Goal: Task Accomplishment & Management: Manage account settings

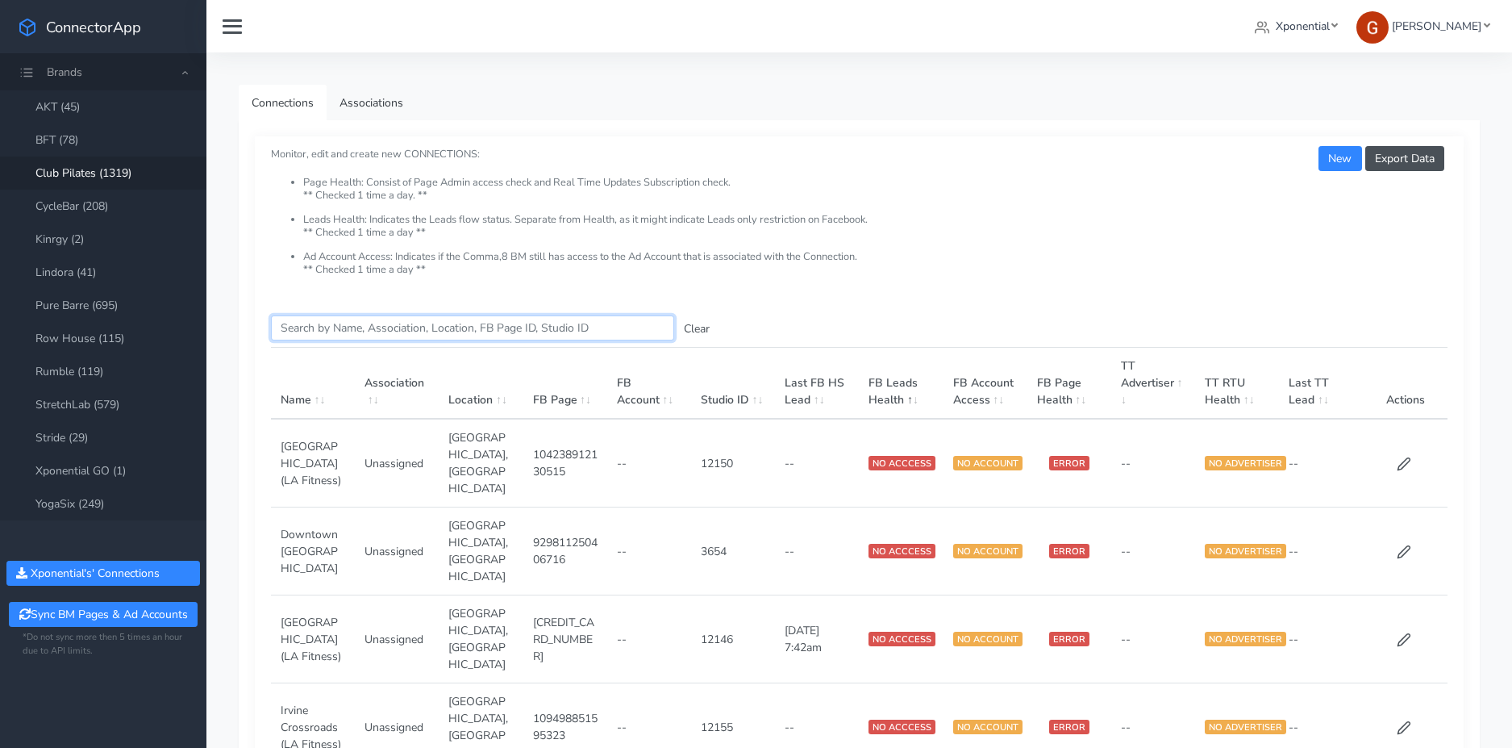
click at [337, 324] on input "Search this table" at bounding box center [472, 327] width 403 height 25
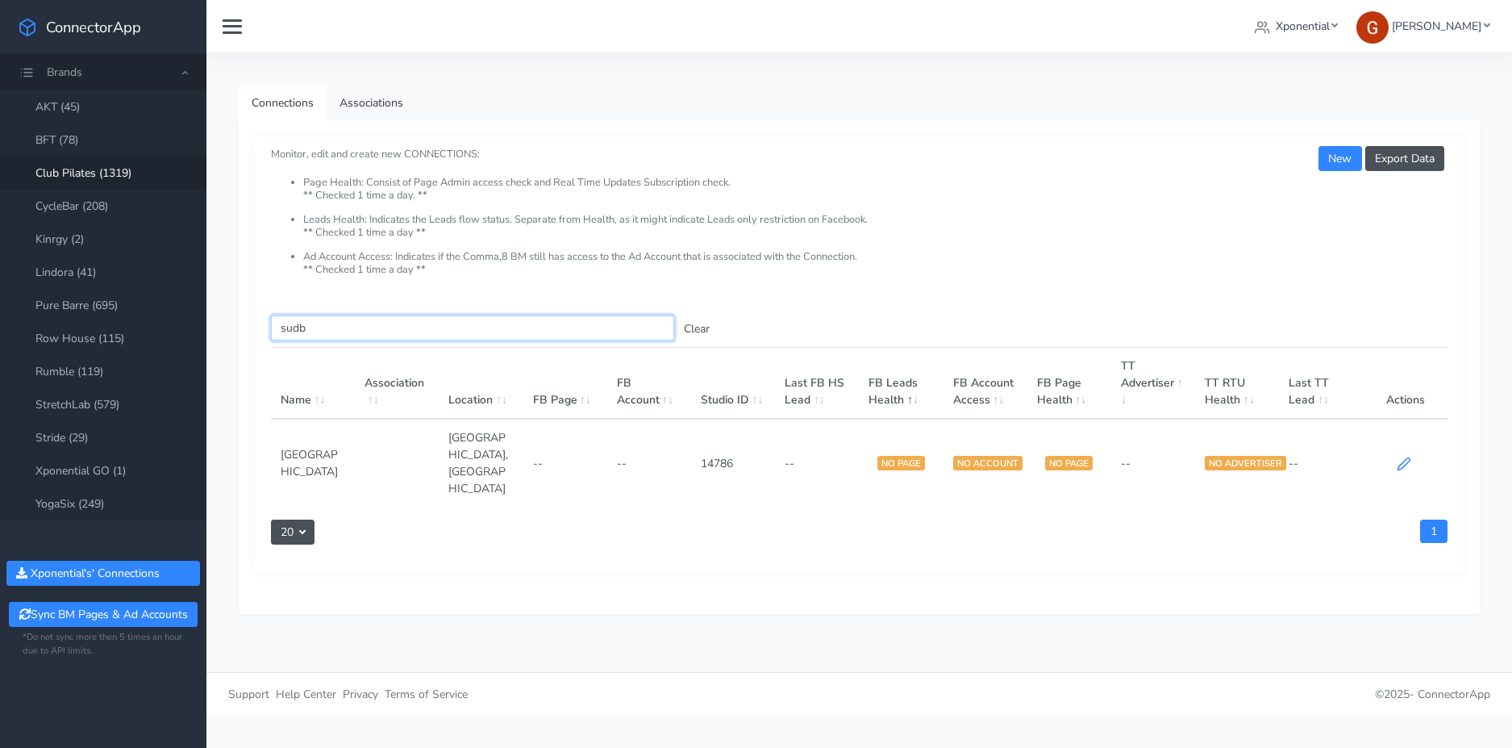
type input "sudb"
click at [1404, 458] on icon at bounding box center [1404, 464] width 12 height 12
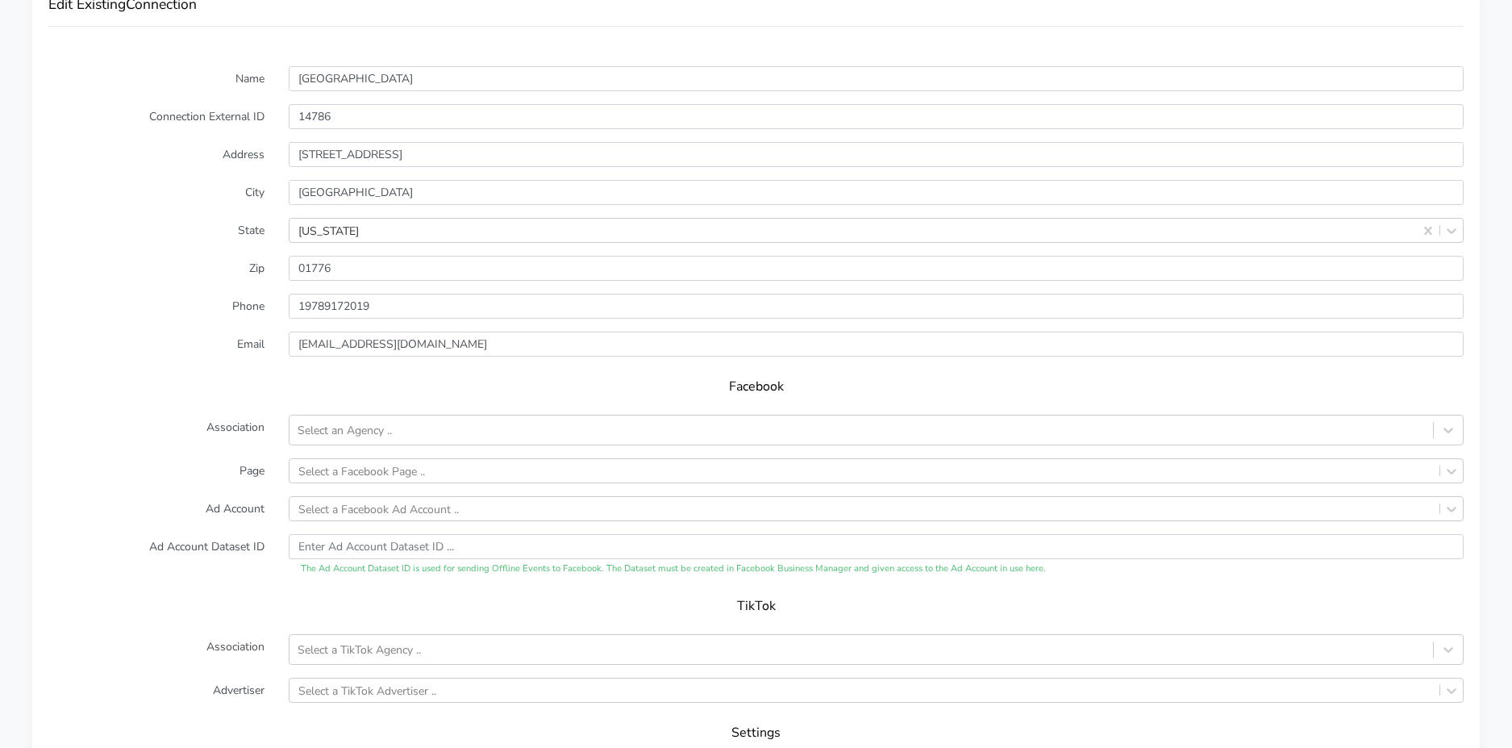
scroll to position [1383, 0]
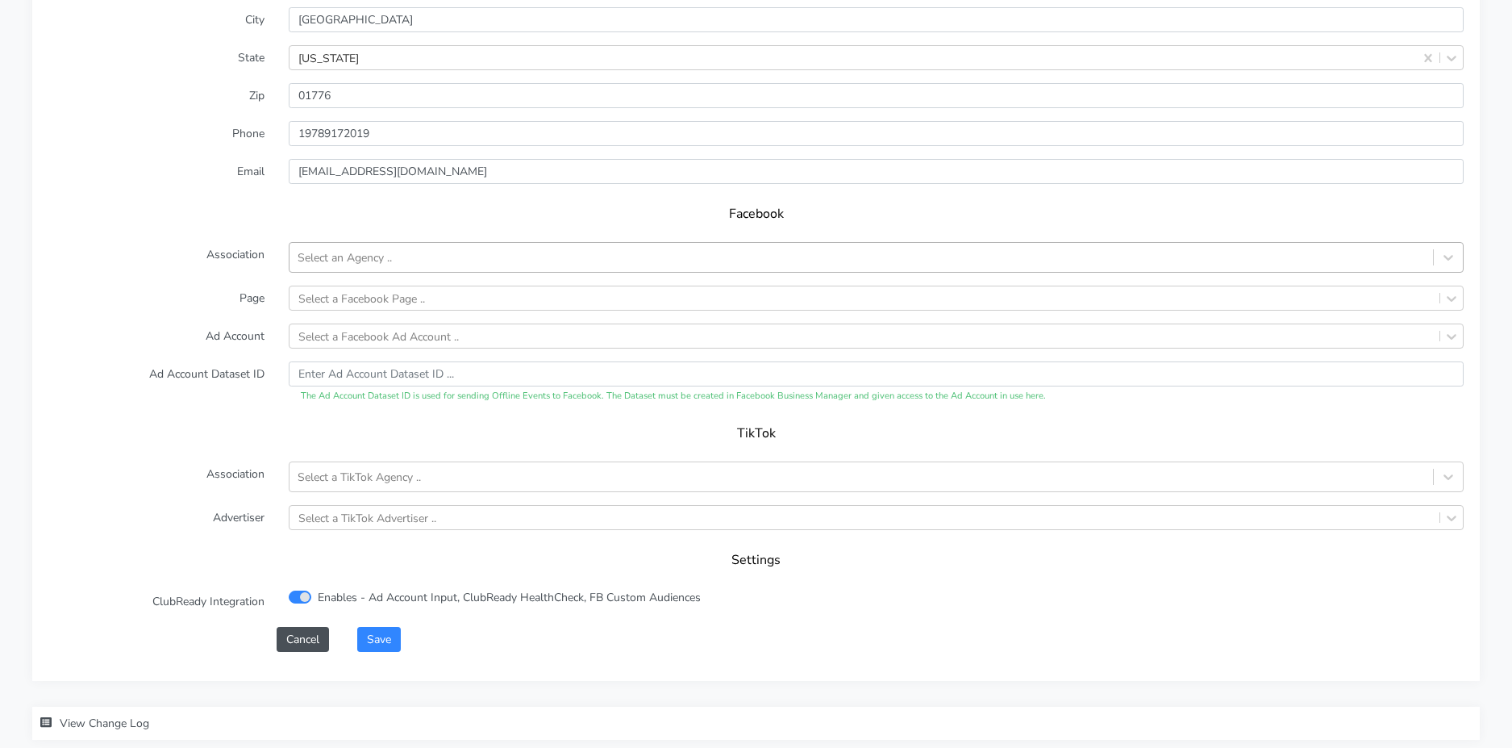
click at [336, 255] on div "Select an Agency .." at bounding box center [345, 257] width 94 height 17
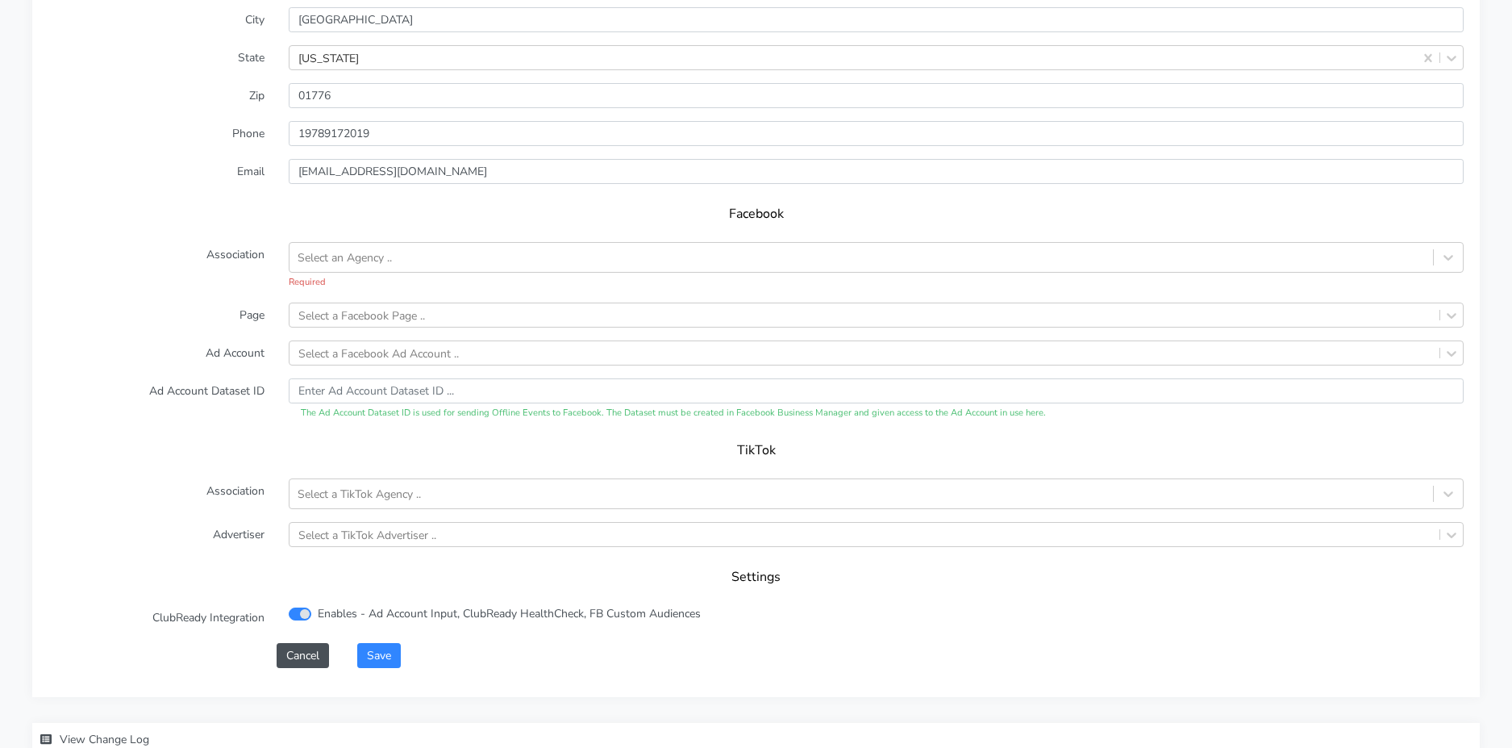
click at [269, 219] on h5 "Facebook" at bounding box center [756, 213] width 1383 height 15
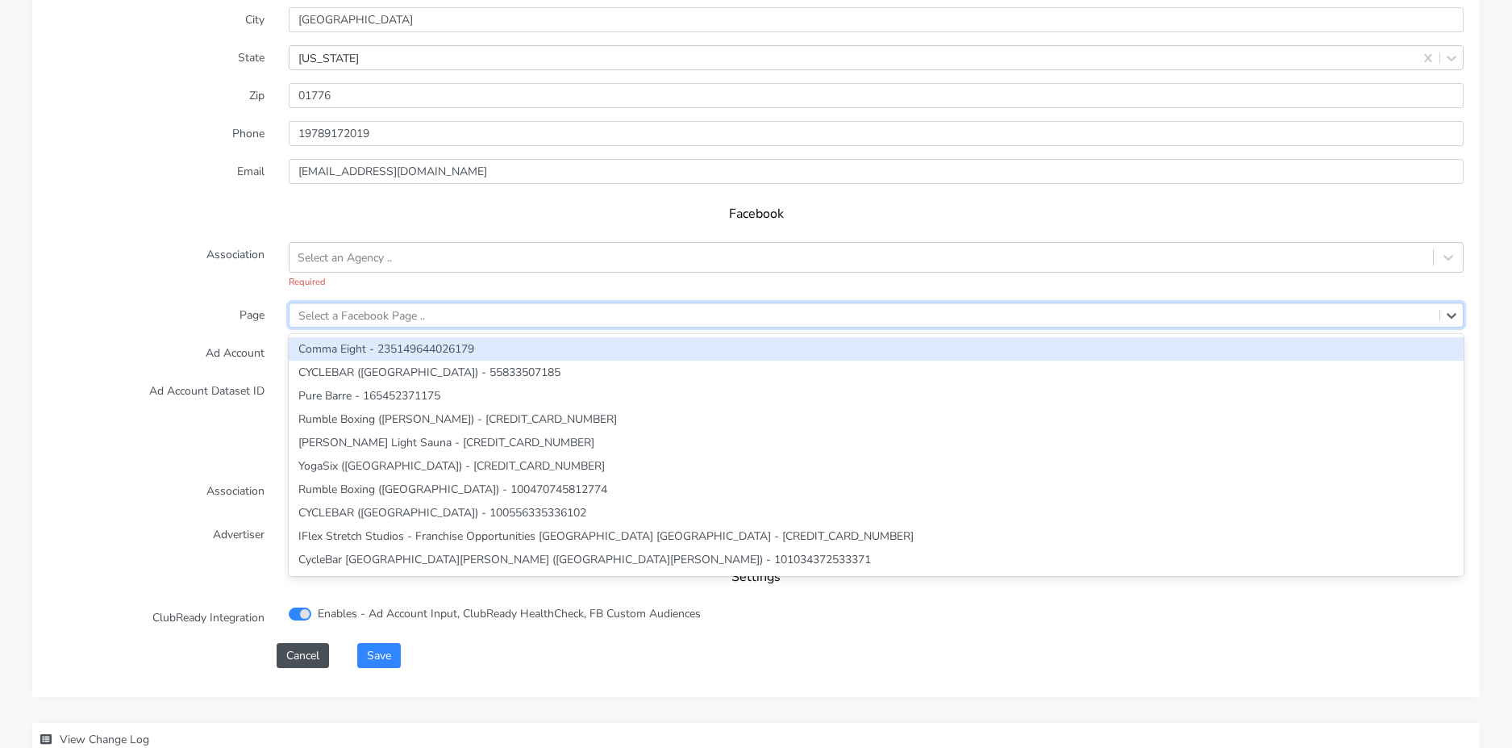
click at [322, 311] on div "Select a Facebook Page .." at bounding box center [361, 315] width 127 height 17
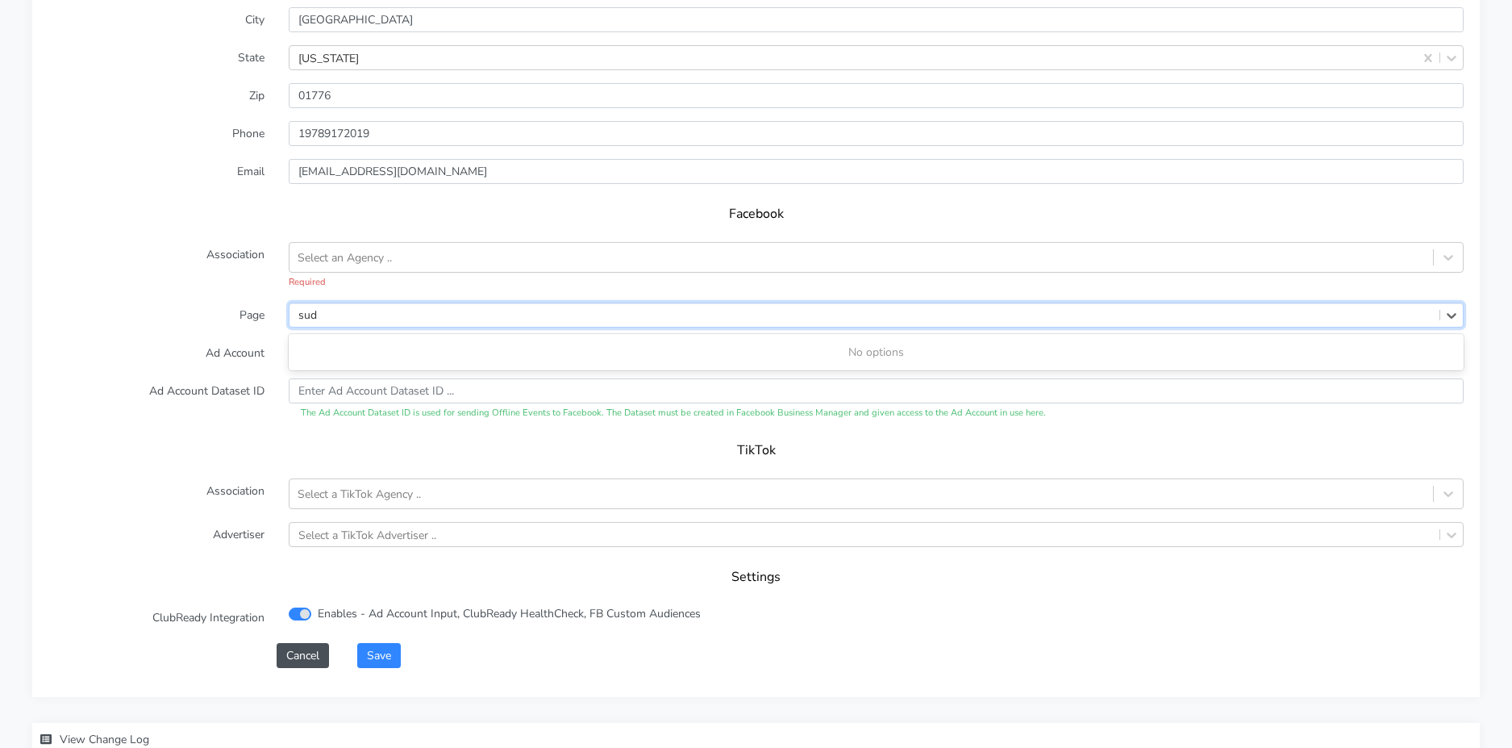
scroll to position [1420, 0]
type input "sud"
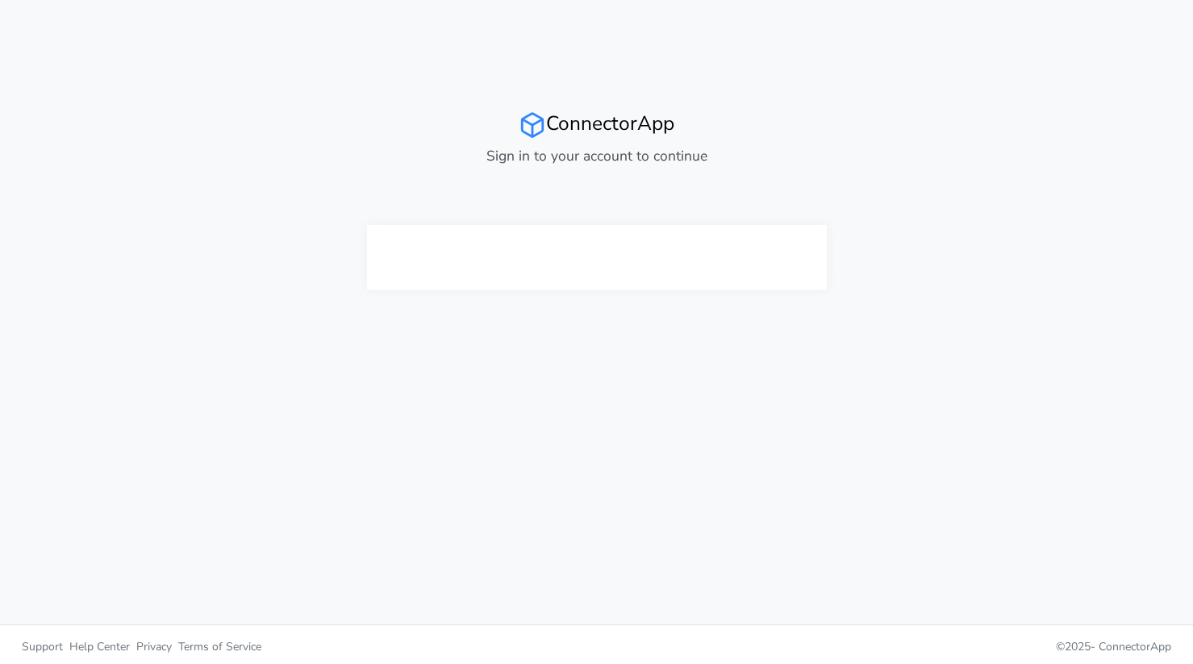
click at [580, 239] on div at bounding box center [597, 257] width 234 height 65
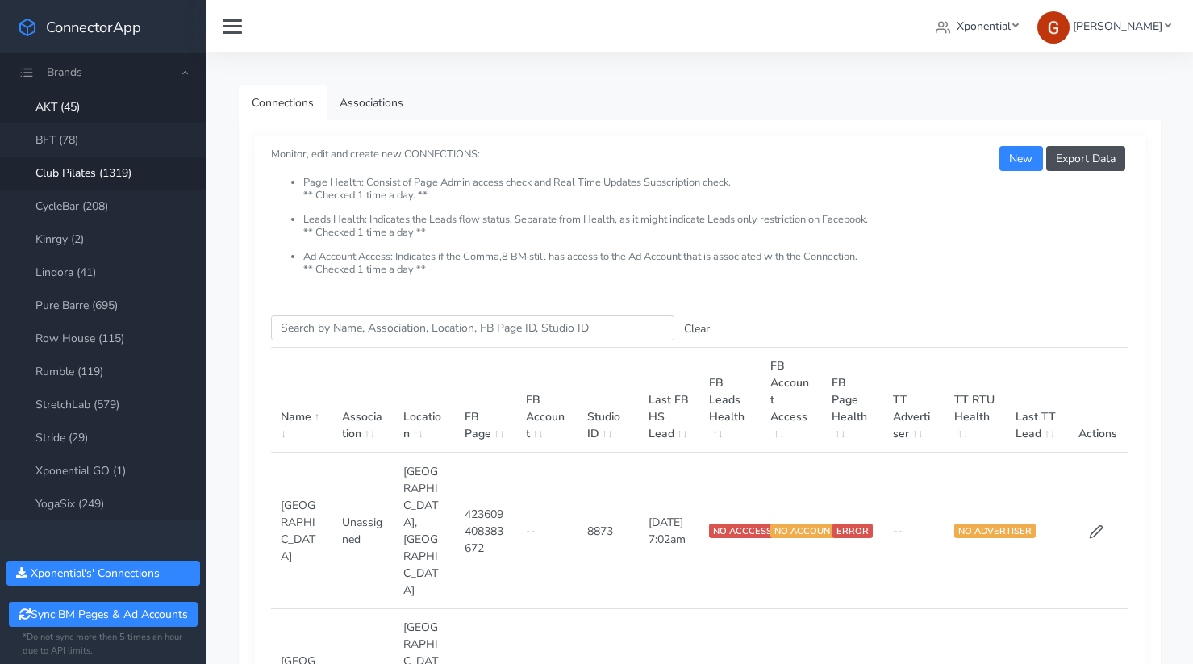
click at [84, 162] on link "Club Pilates (1319)" at bounding box center [103, 172] width 206 height 33
click at [318, 333] on input "Search this table" at bounding box center [472, 327] width 403 height 25
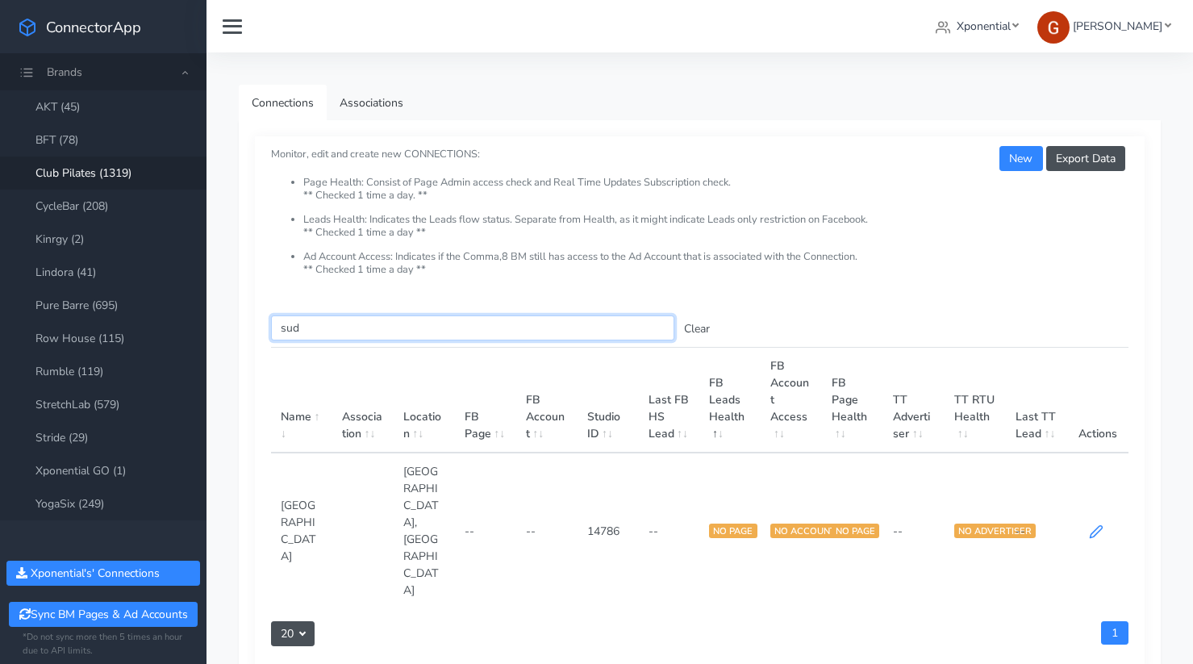
type input "sud"
click at [1101, 524] on icon at bounding box center [1096, 531] width 15 height 15
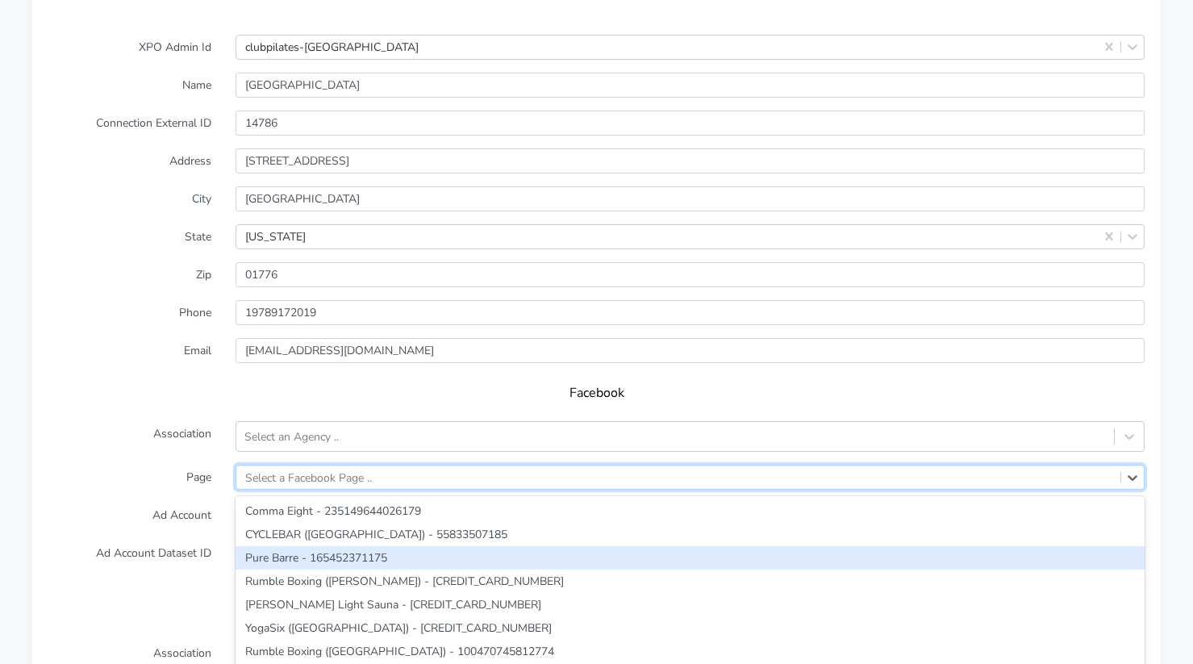
scroll to position [1383, 0]
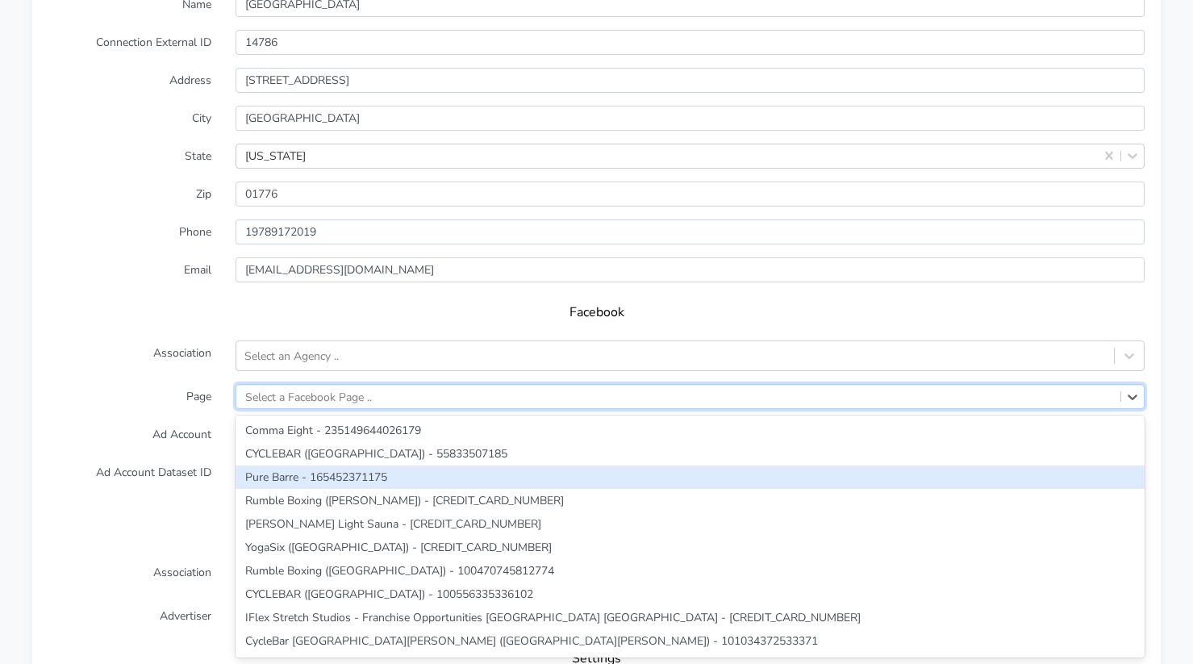
click at [314, 409] on div "option Pure Barre - 165452371175 focused, 3 of 221. 221 results available. Use …" at bounding box center [690, 396] width 909 height 25
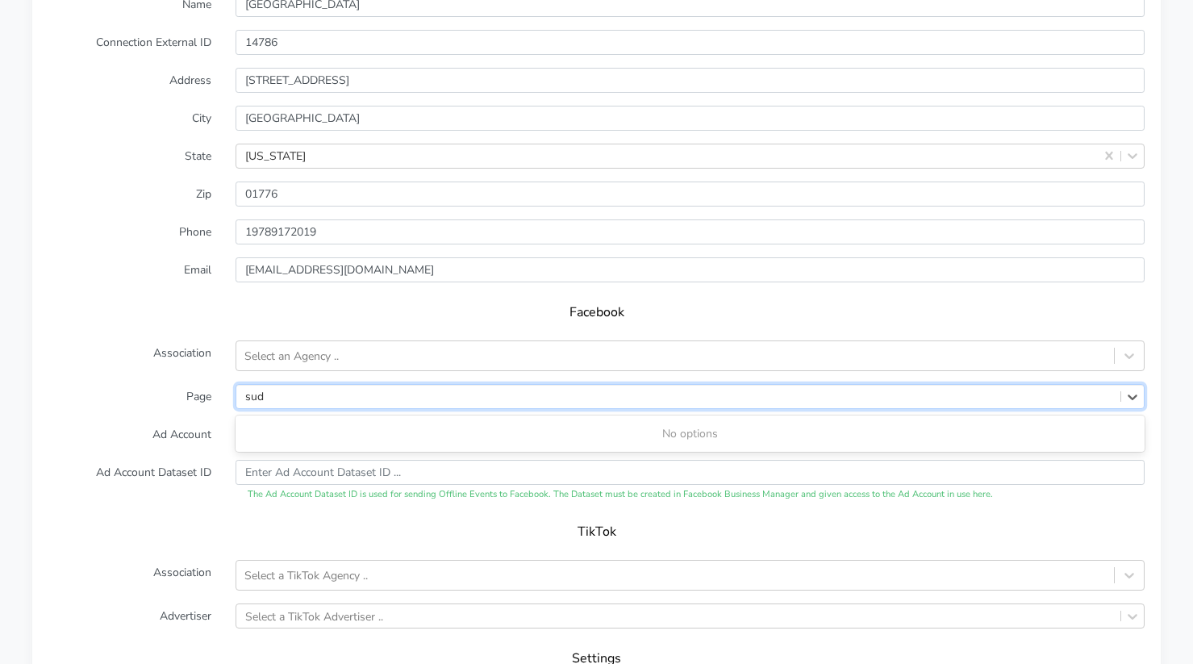
type input "sud"
click at [144, 317] on h5 "Facebook" at bounding box center [597, 312] width 1064 height 15
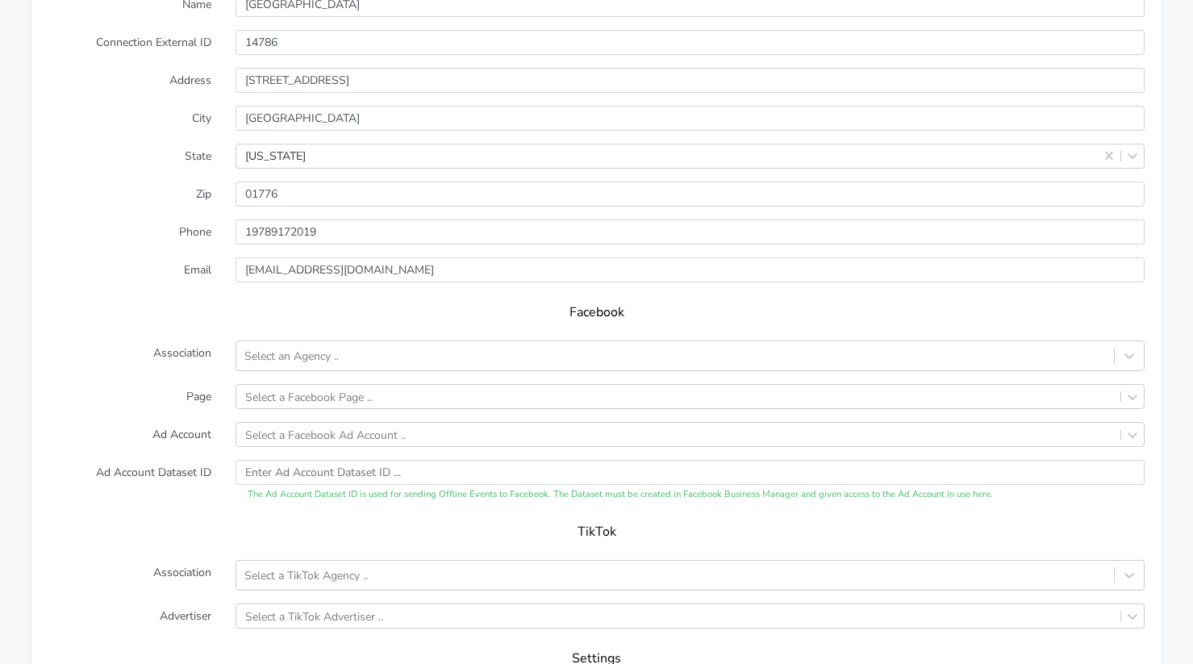
scroll to position [1658, 0]
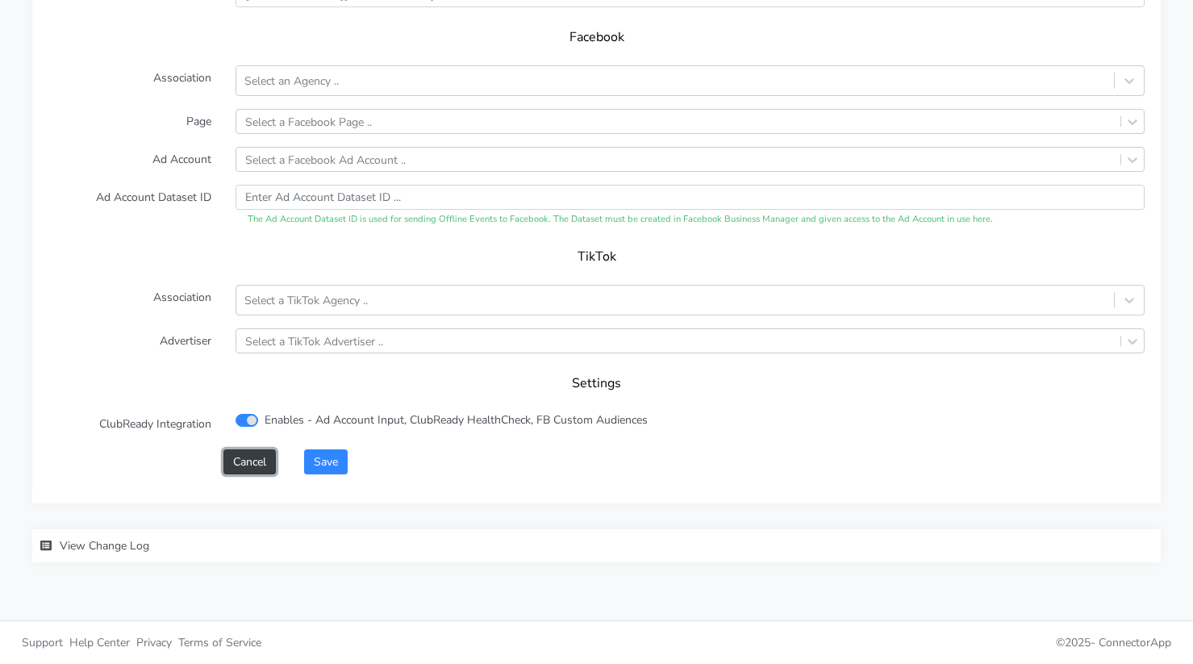
click at [265, 451] on button "Cancel" at bounding box center [249, 461] width 52 height 25
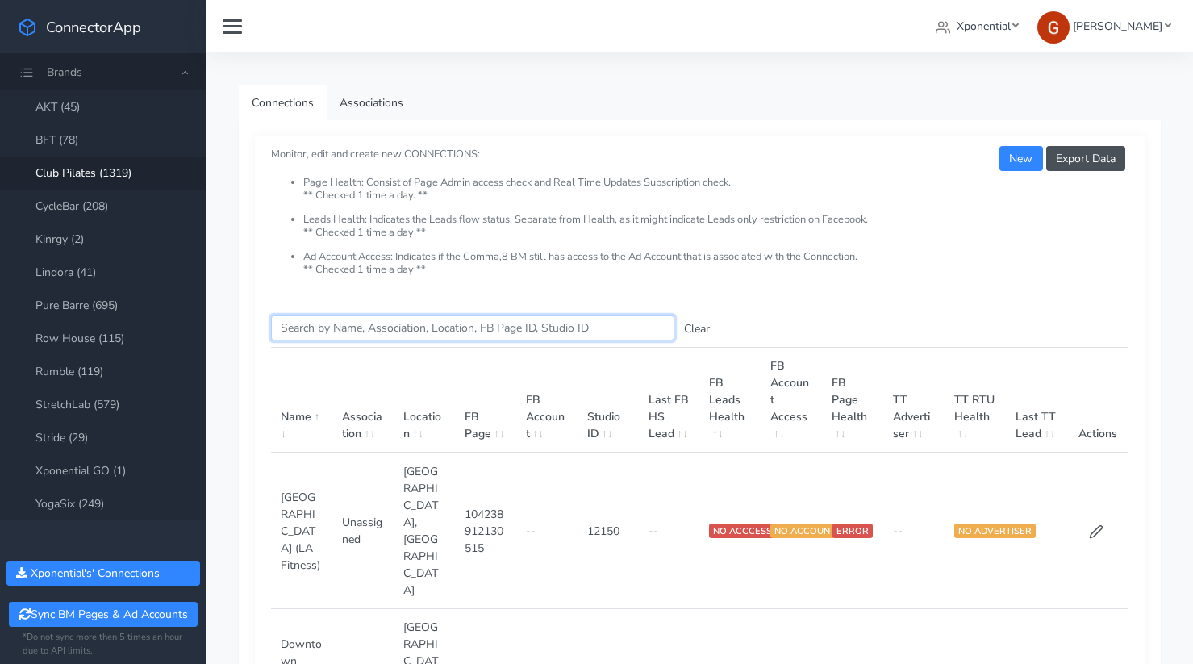
click at [337, 327] on input "Search this table" at bounding box center [472, 327] width 403 height 25
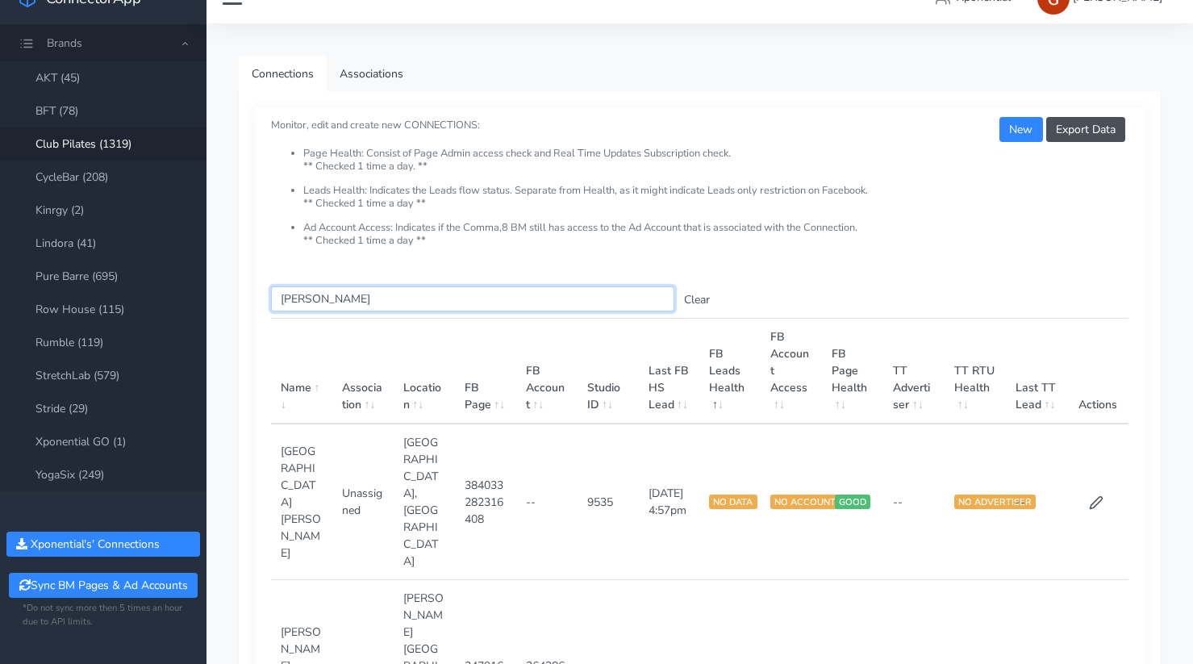
scroll to position [31, 0]
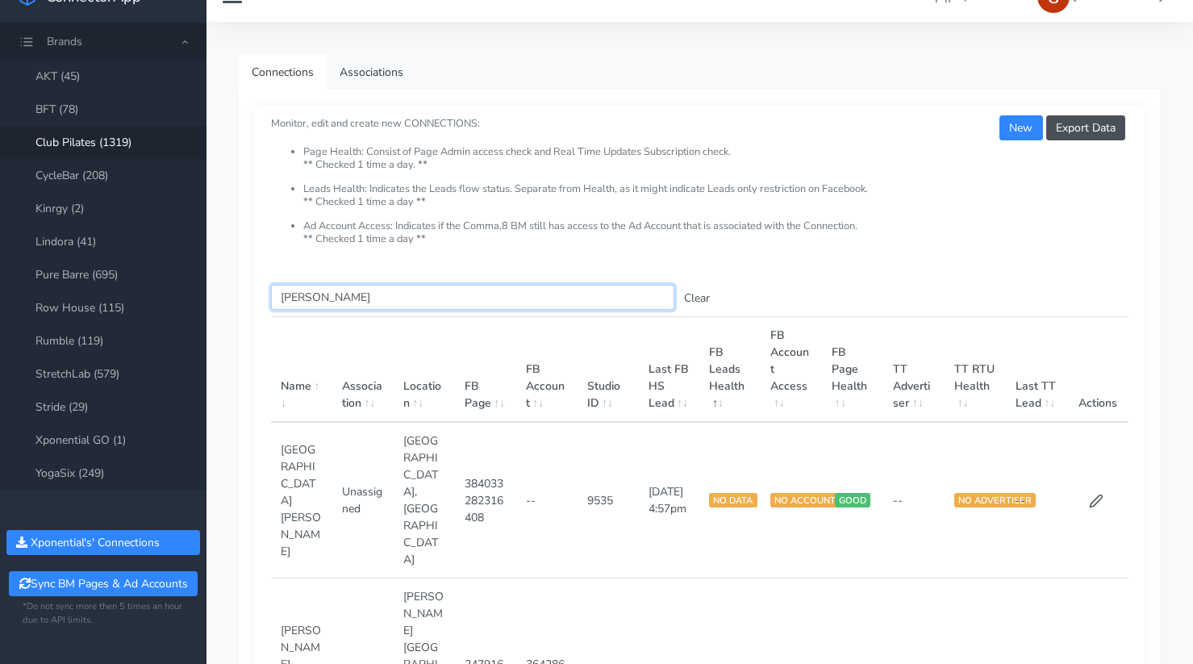
type input "[PERSON_NAME]"
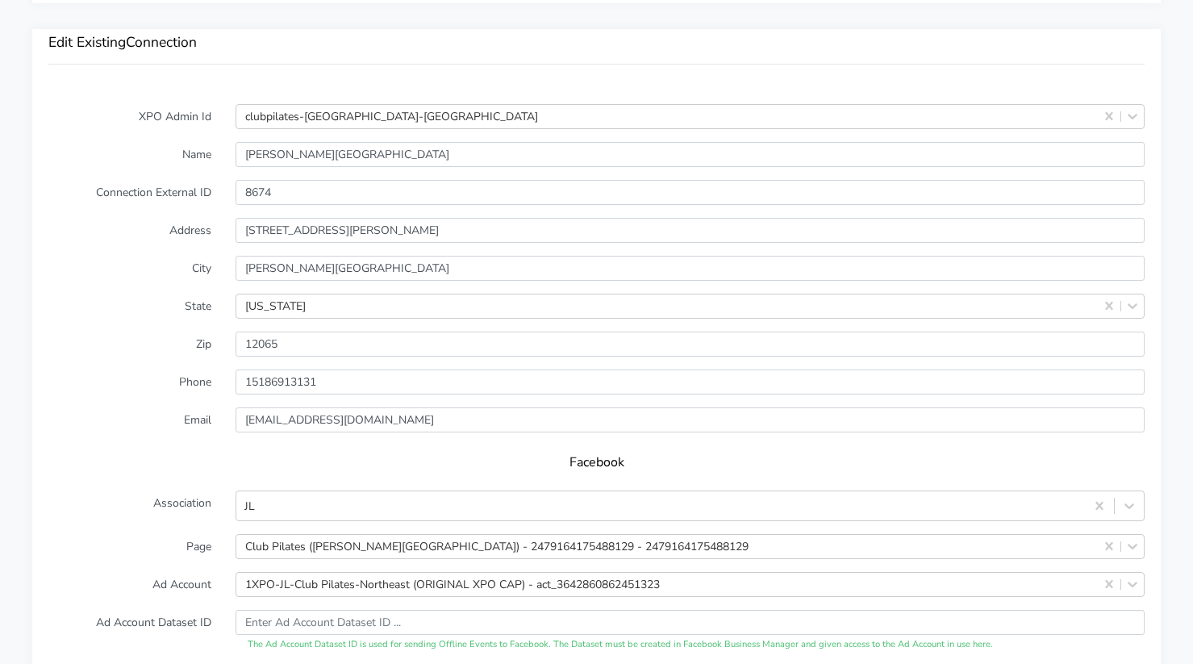
scroll to position [1295, 0]
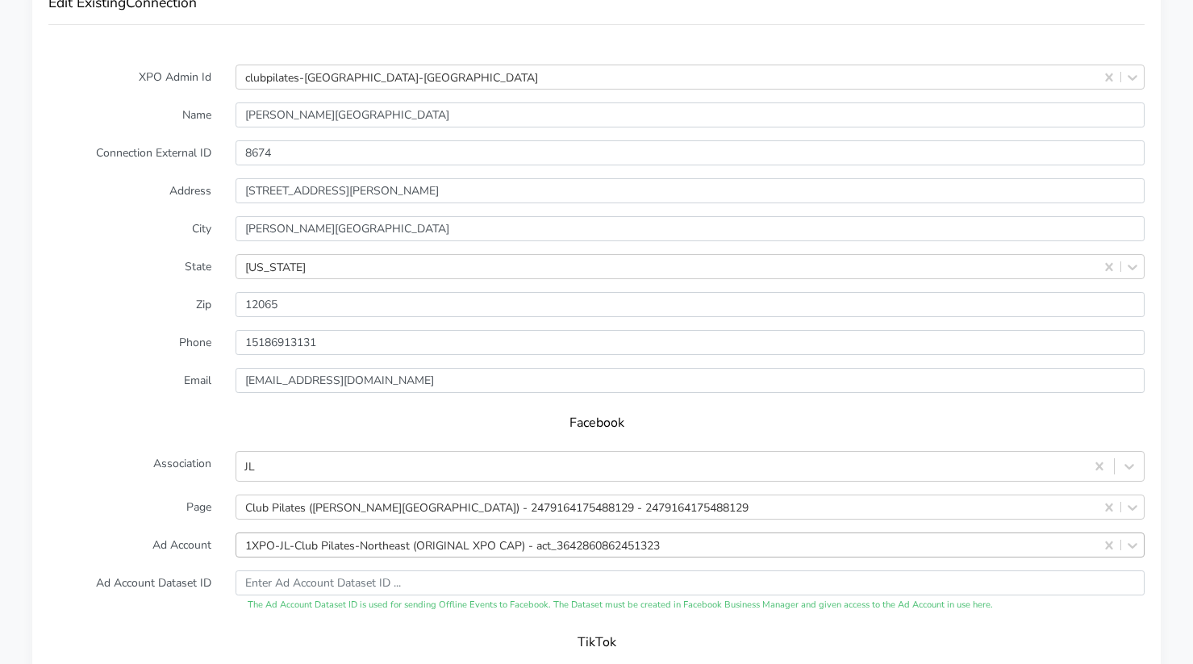
click at [357, 540] on div "1XPO-JL-Club Pilates-Northeast (ORIGINAL XPO CAP) - act_3642860862451323" at bounding box center [690, 544] width 909 height 25
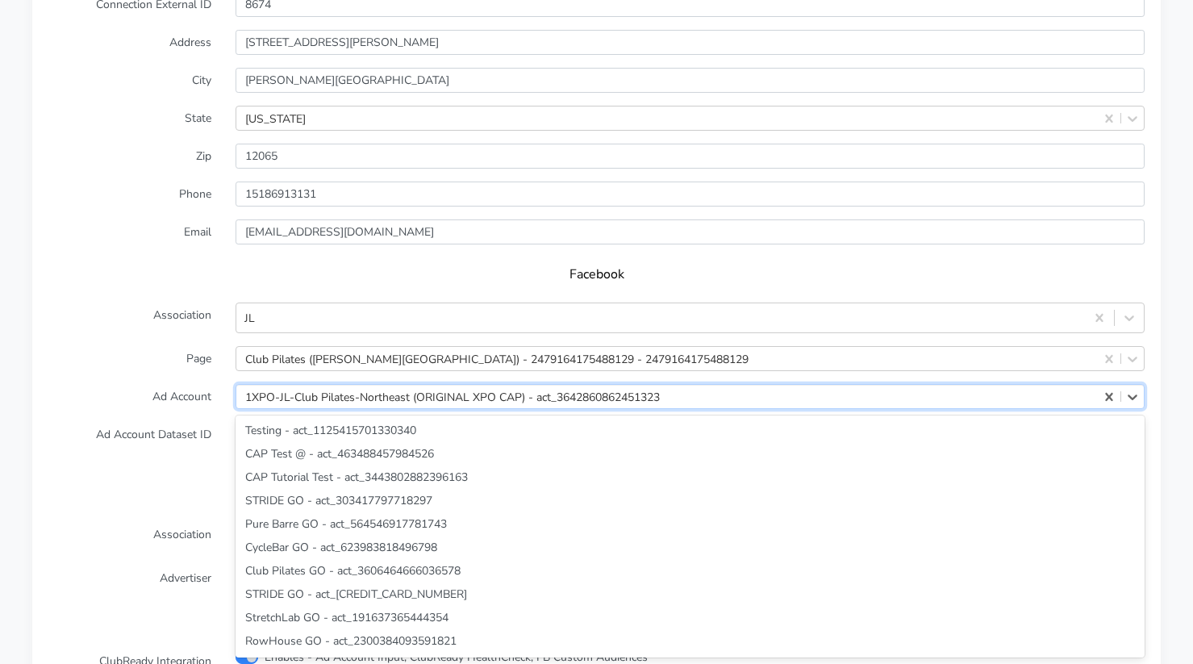
scroll to position [11839, 0]
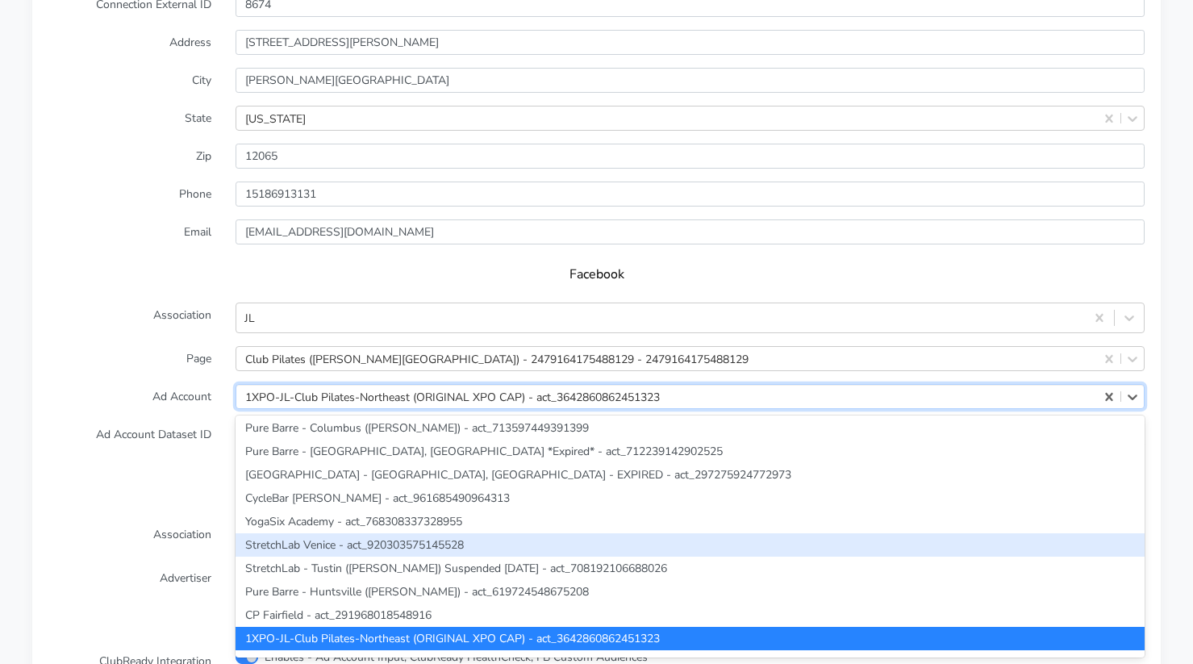
paste input "3642860862451323"
type input "3642860862451323"
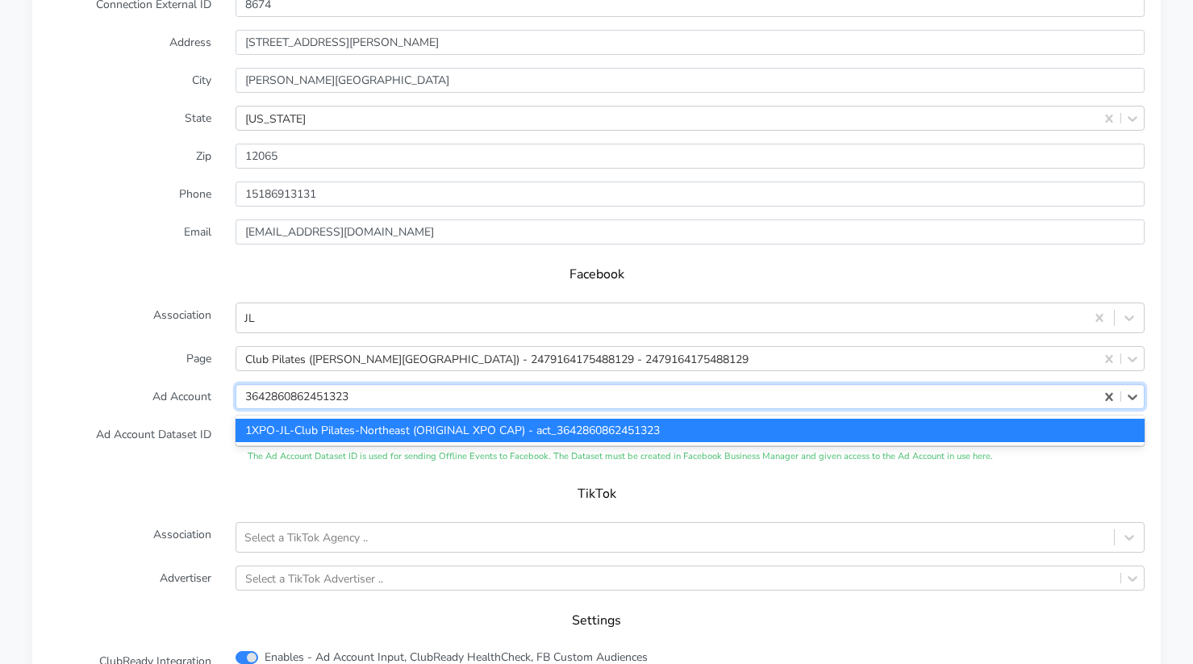
click at [275, 438] on div "1XPO-JL-Club Pilates-Northeast (ORIGINAL XPO CAP) - act_3642860862451323" at bounding box center [690, 430] width 909 height 23
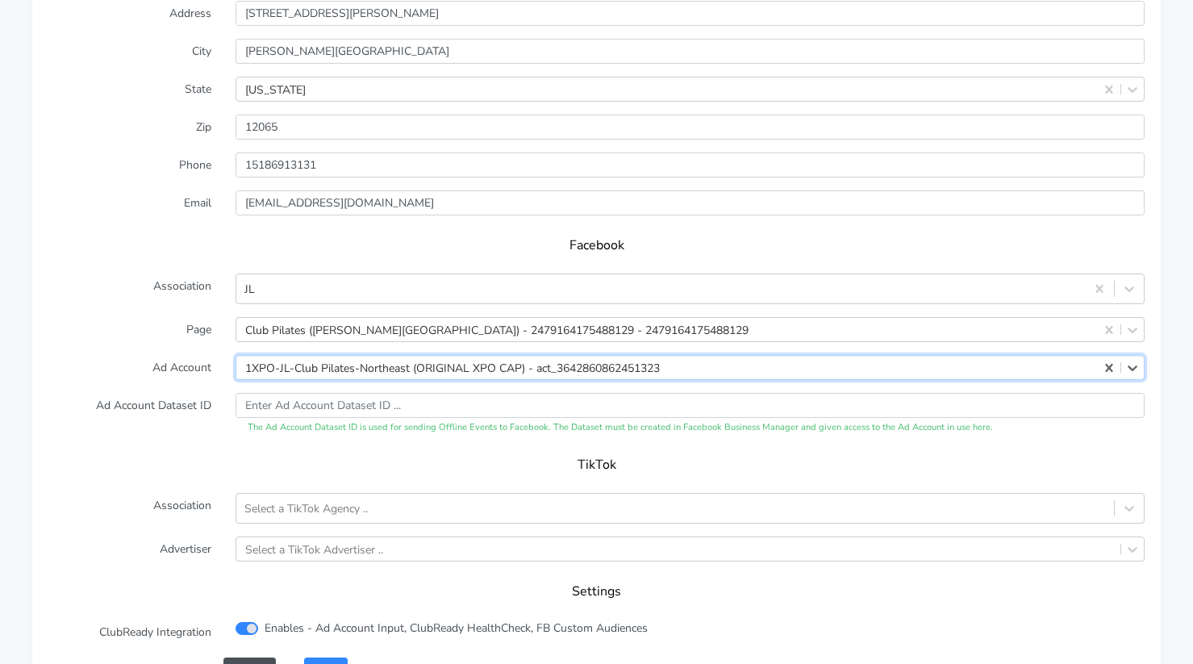
scroll to position [1480, 0]
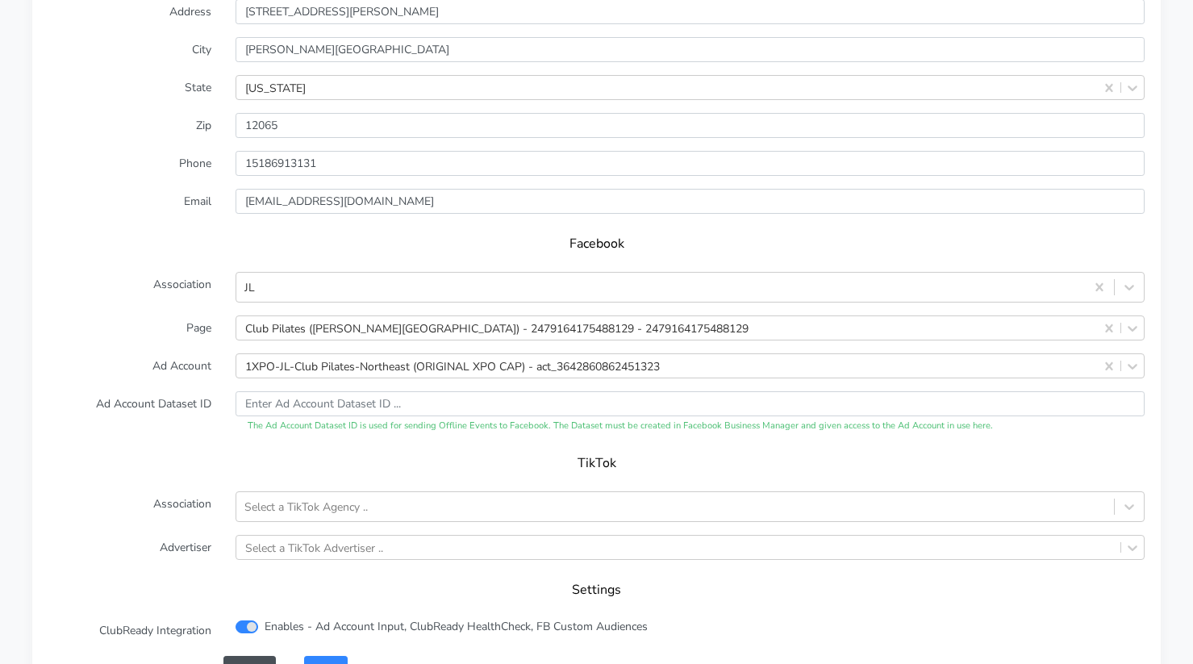
click at [184, 246] on h5 "Facebook" at bounding box center [597, 243] width 1064 height 15
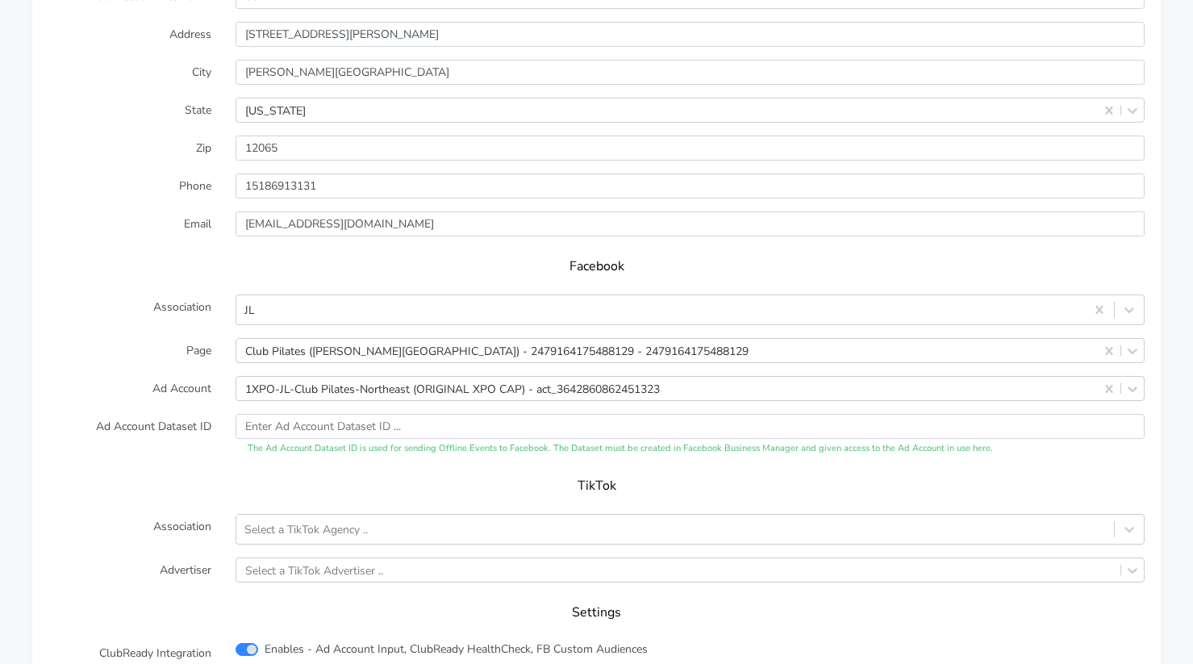
scroll to position [1358, 0]
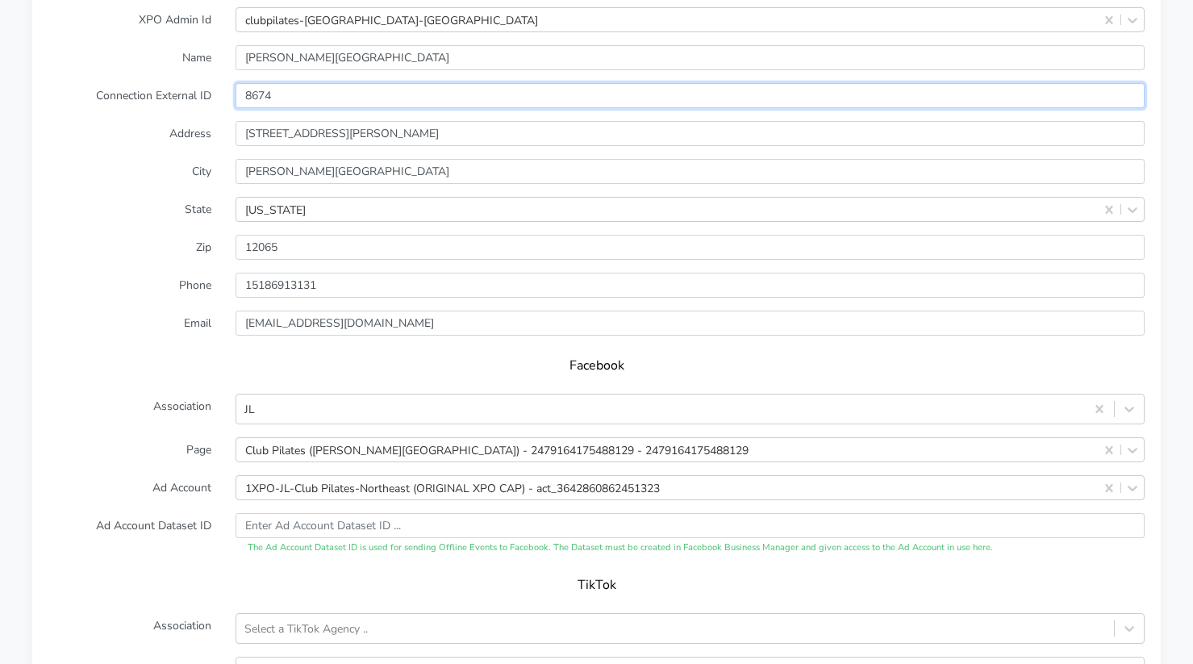
click at [268, 91] on input "8674" at bounding box center [690, 95] width 909 height 25
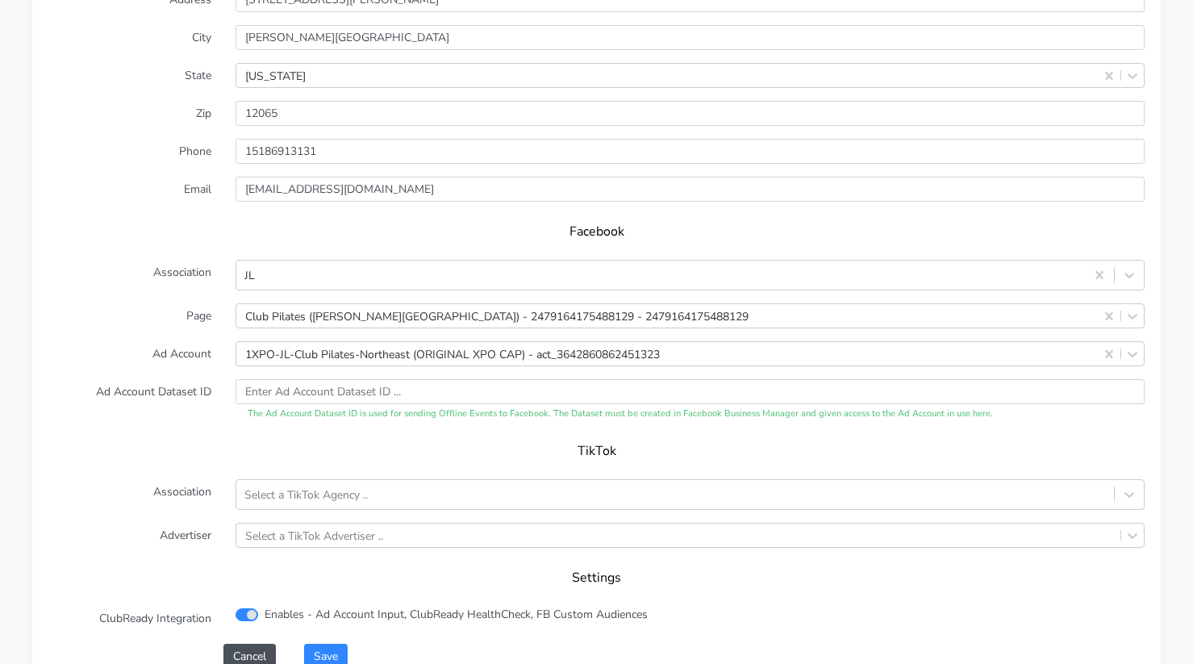
click at [161, 221] on div "Facebook" at bounding box center [596, 237] width 1096 height 45
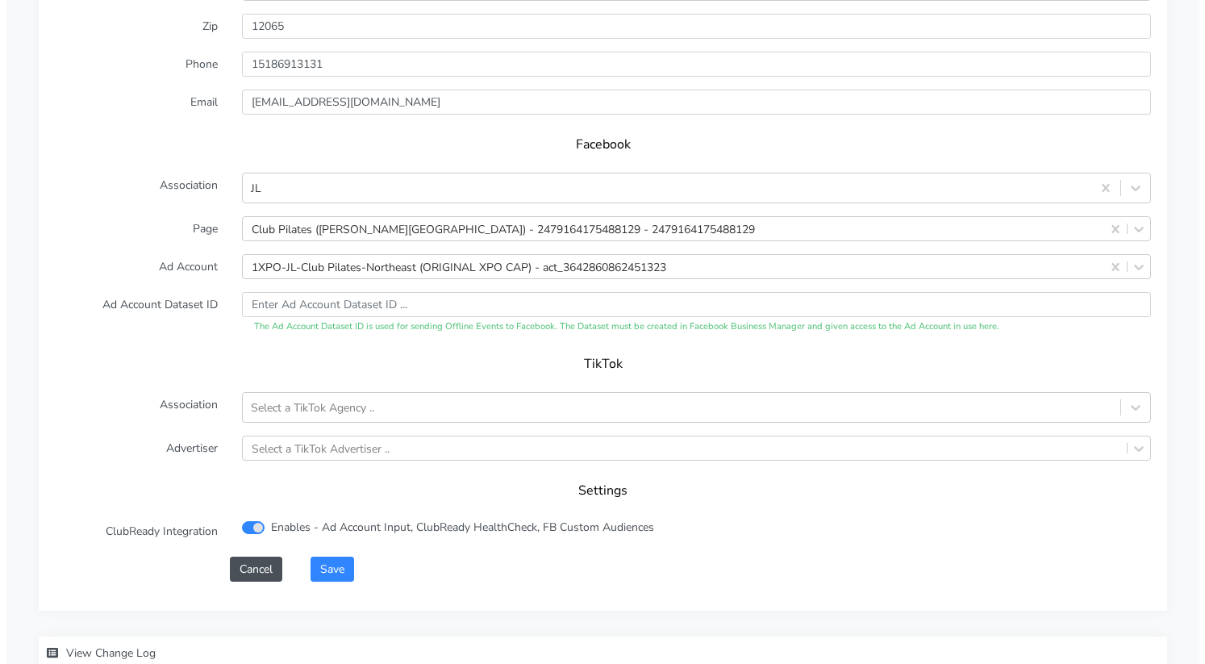
scroll to position [1647, 0]
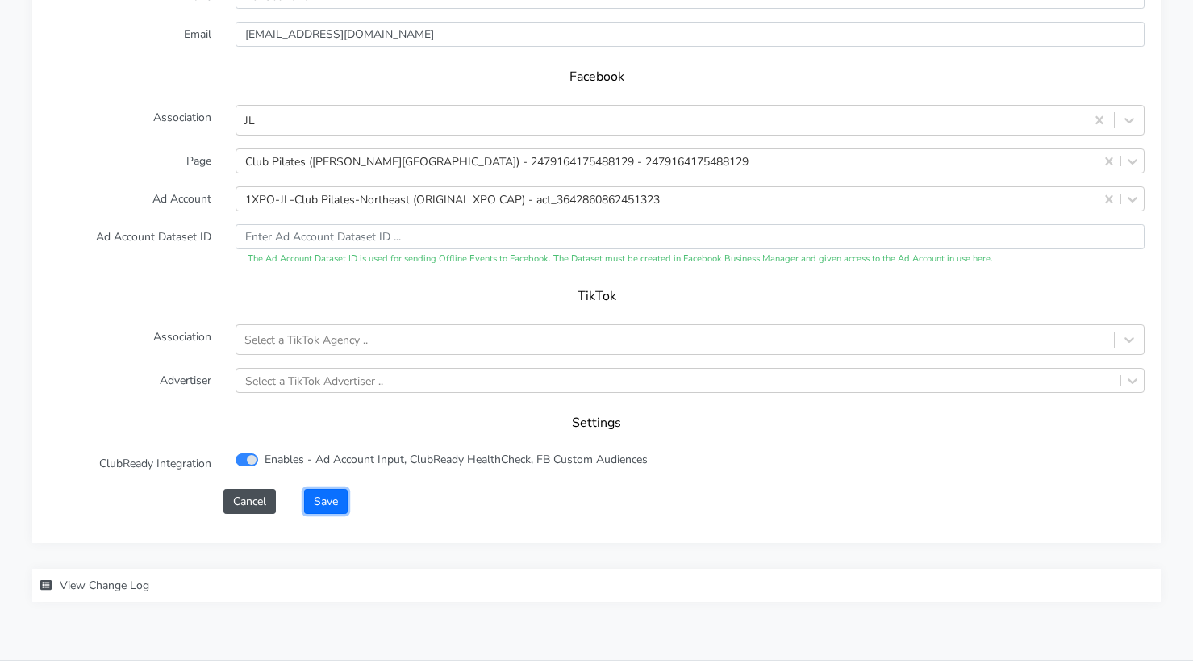
click at [334, 503] on button "Save" at bounding box center [326, 501] width 44 height 25
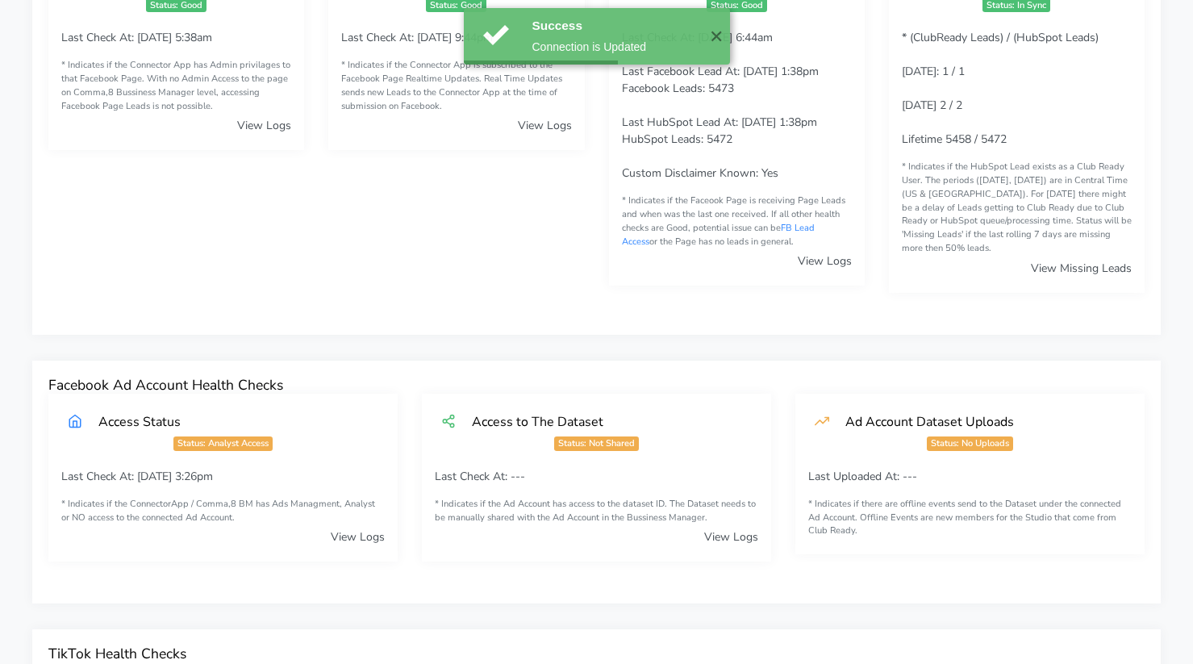
scroll to position [0, 0]
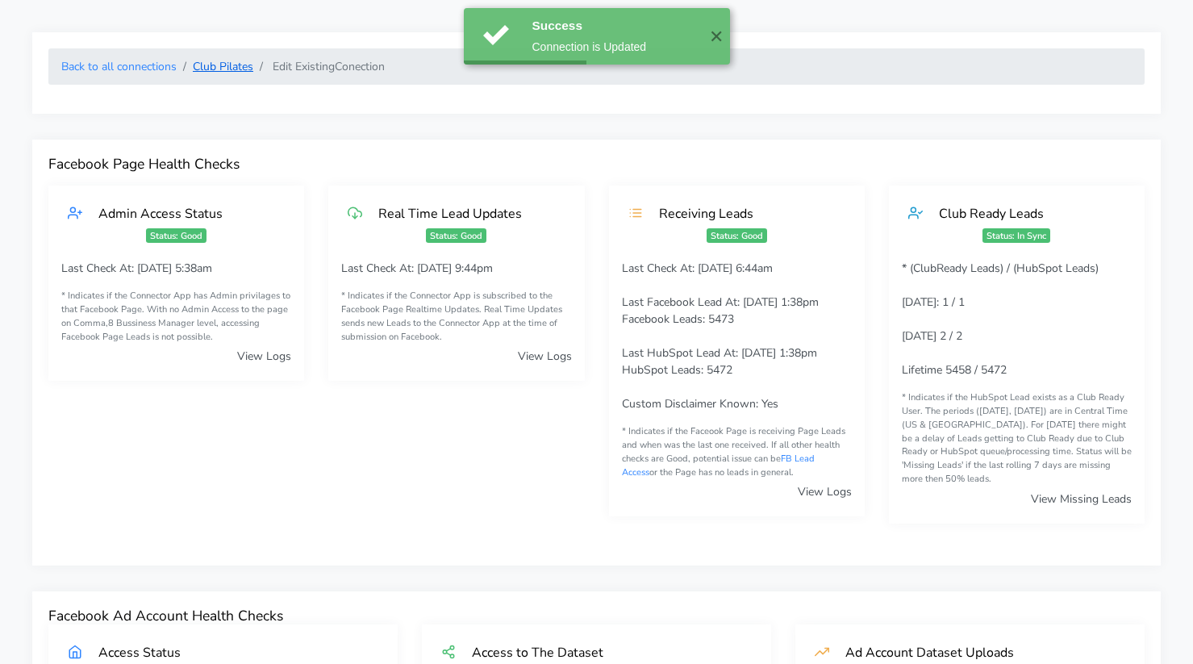
click at [211, 61] on link "Club Pilates" at bounding box center [223, 66] width 60 height 15
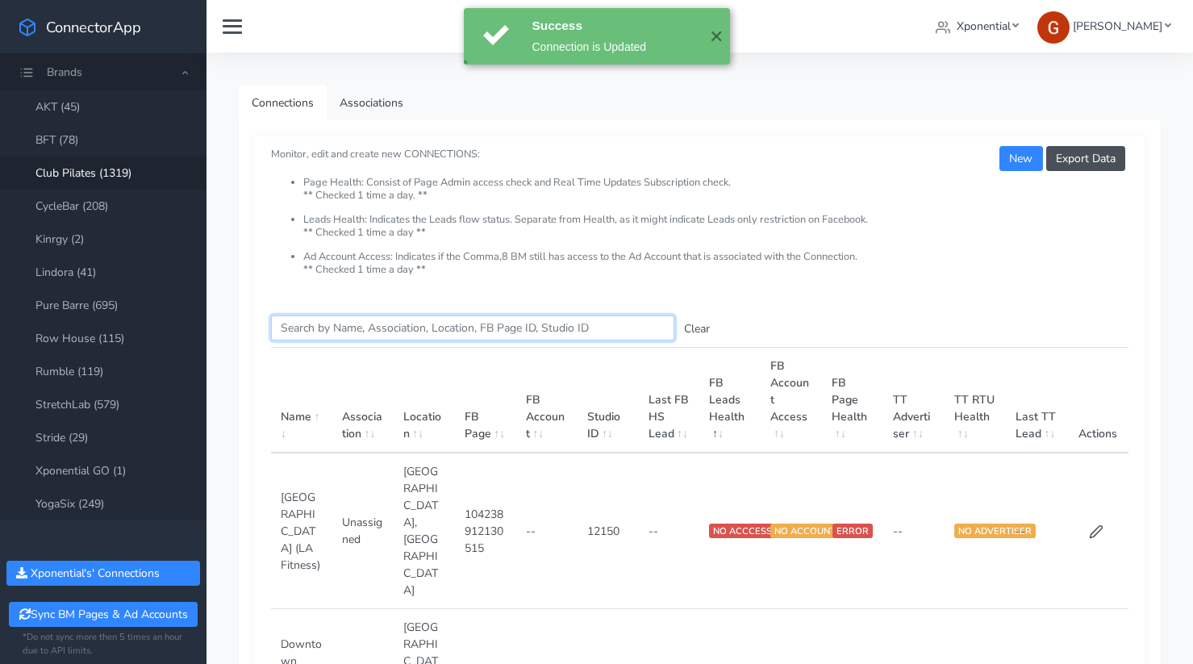
click at [382, 331] on input "Search this table" at bounding box center [472, 327] width 403 height 25
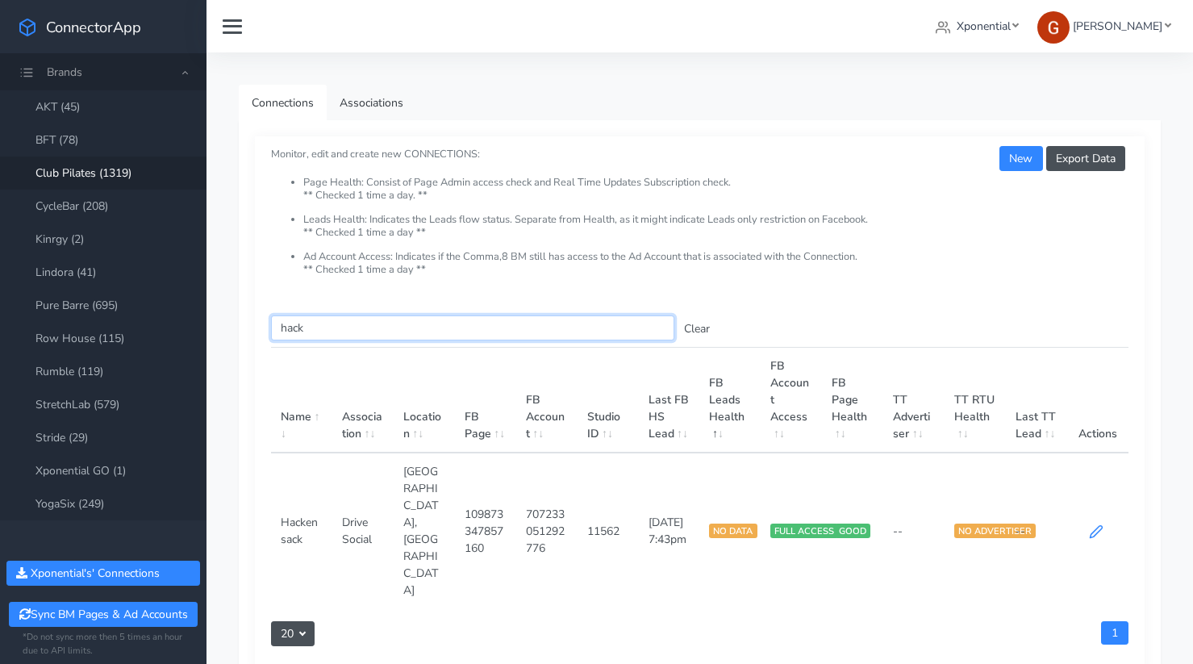
type input "hack"
click at [1089, 524] on icon at bounding box center [1096, 531] width 15 height 15
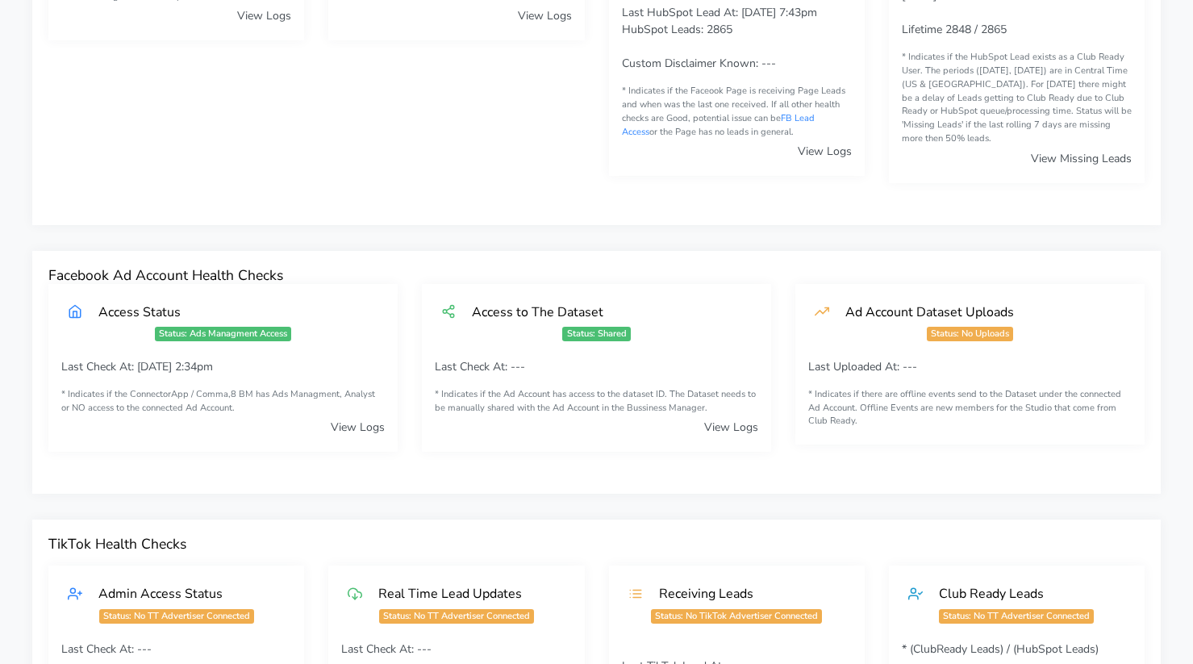
scroll to position [102, 0]
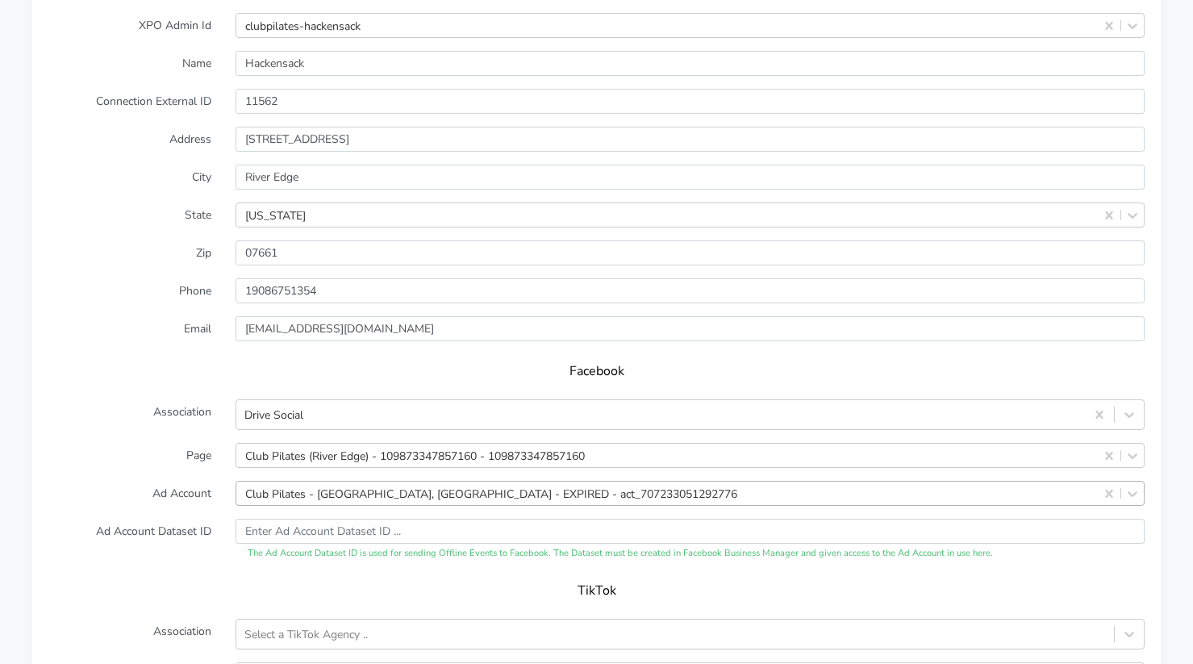
click at [375, 497] on div "Club Pilates - [GEOGRAPHIC_DATA], [GEOGRAPHIC_DATA] - EXPIRED - act_70723305129…" at bounding box center [690, 493] width 909 height 25
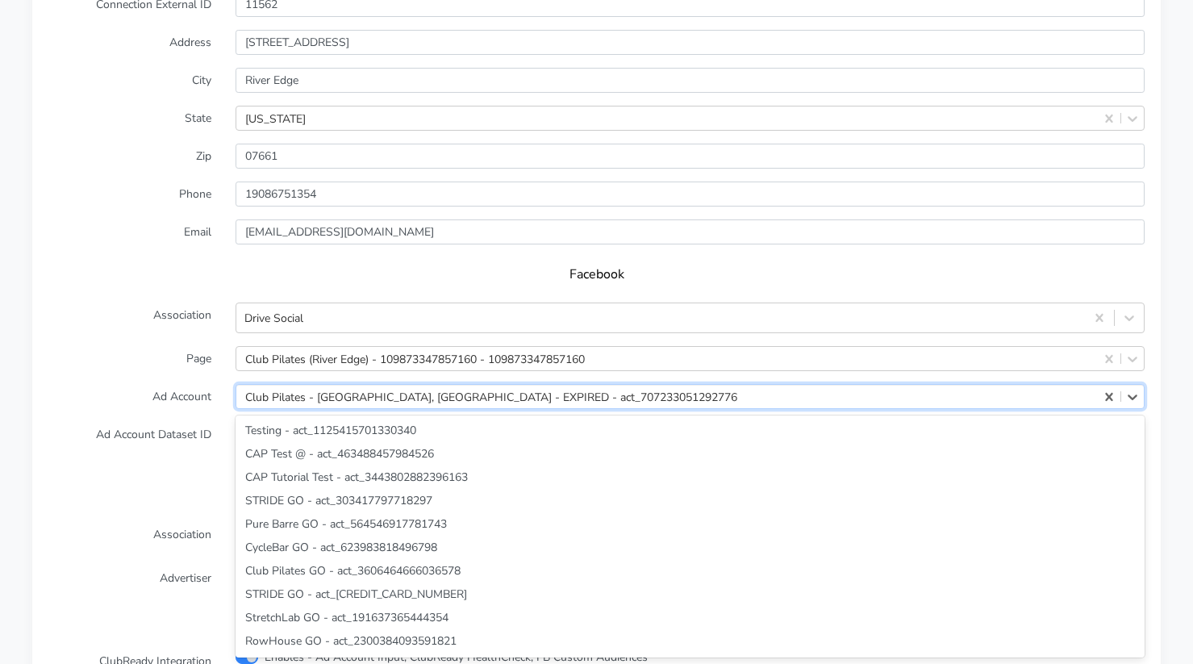
scroll to position [37406, 0]
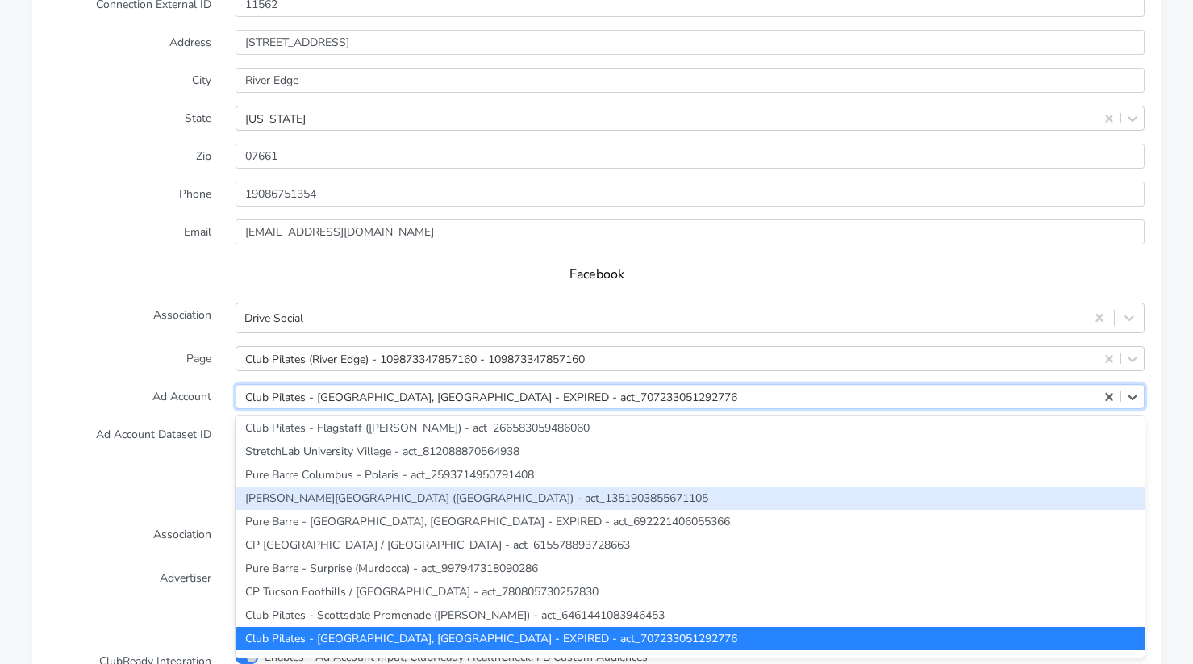
paste input "3642860862451323"
type input "3642860862451323"
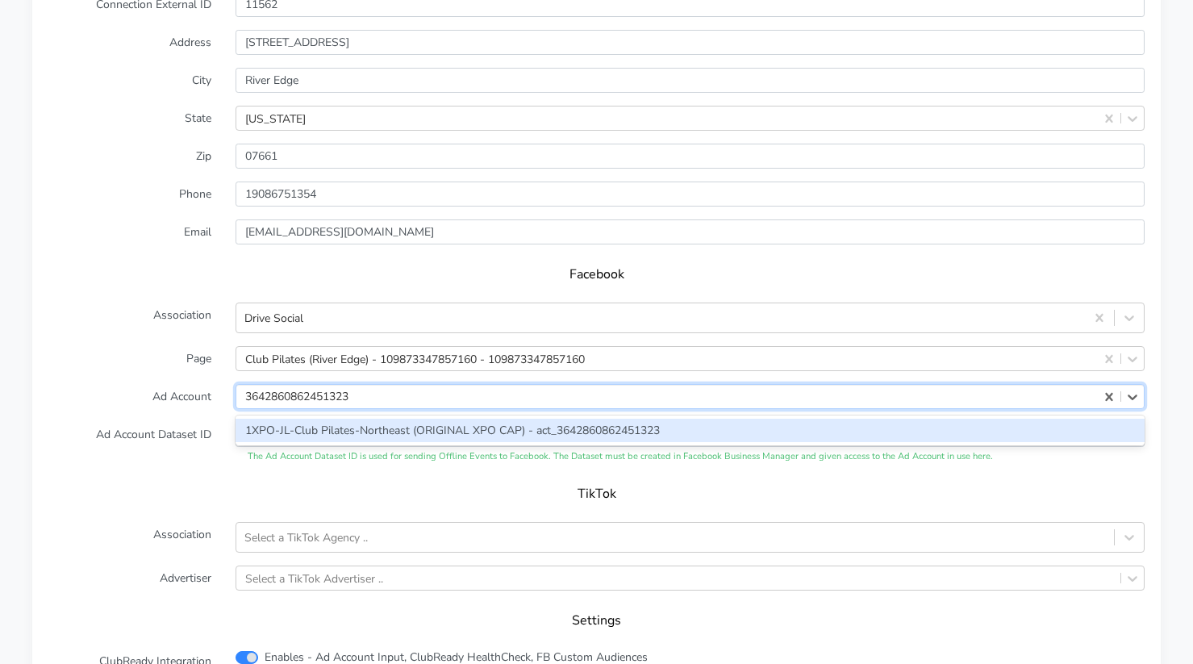
scroll to position [0, 0]
click at [319, 423] on div "1XPO-JL-Club Pilates-Northeast (ORIGINAL XPO CAP) - act_3642860862451323" at bounding box center [690, 430] width 909 height 23
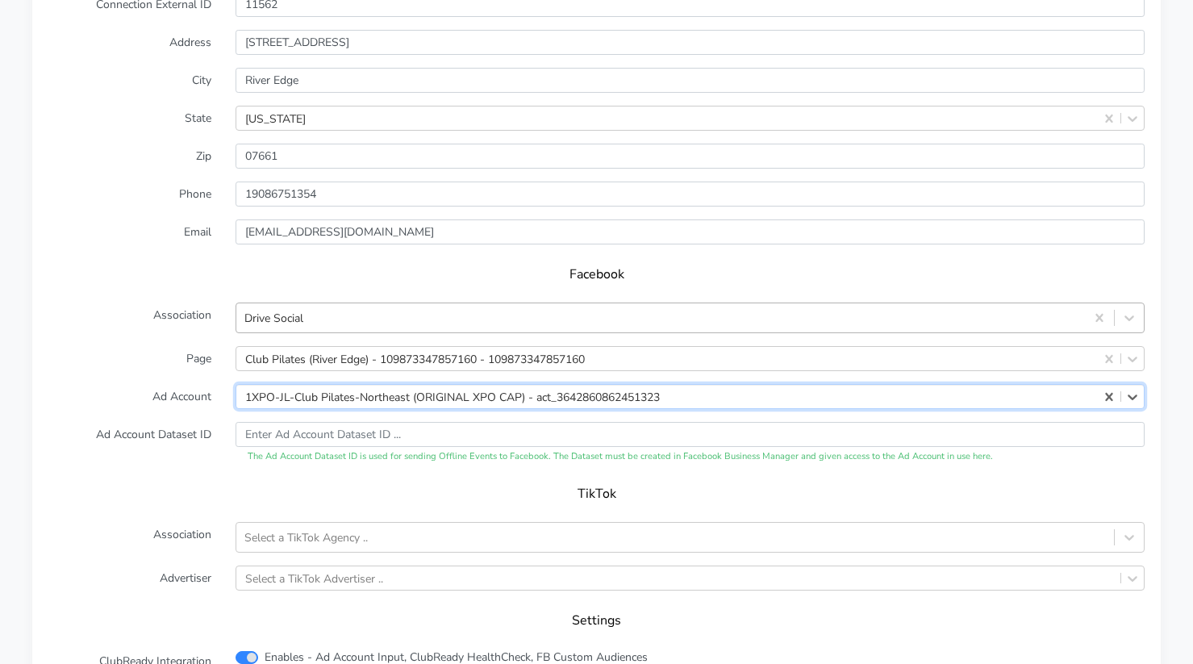
click at [302, 313] on div "Drive Social" at bounding box center [273, 318] width 59 height 17
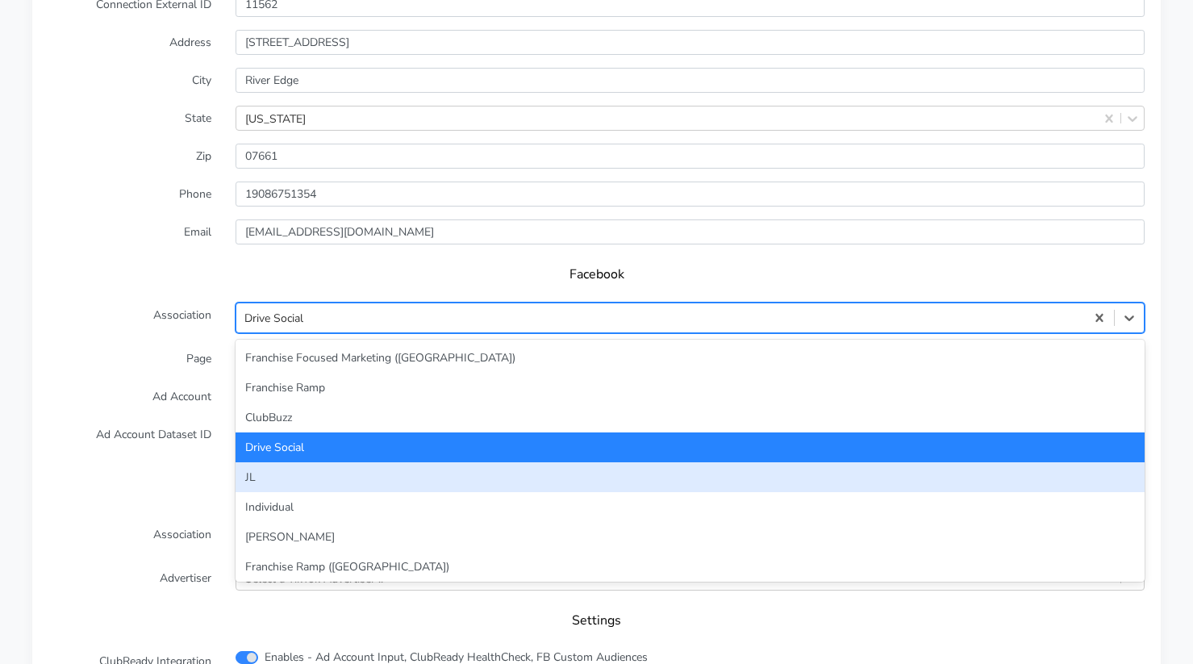
click at [298, 483] on div "JL" at bounding box center [690, 477] width 909 height 30
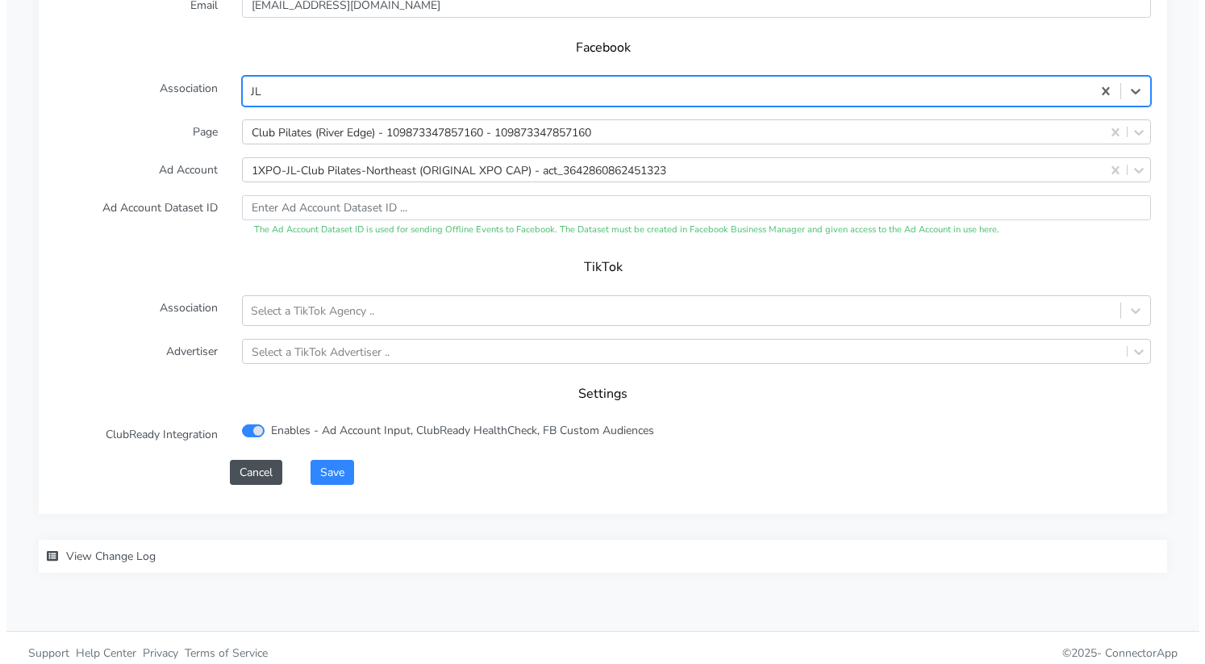
scroll to position [1687, 0]
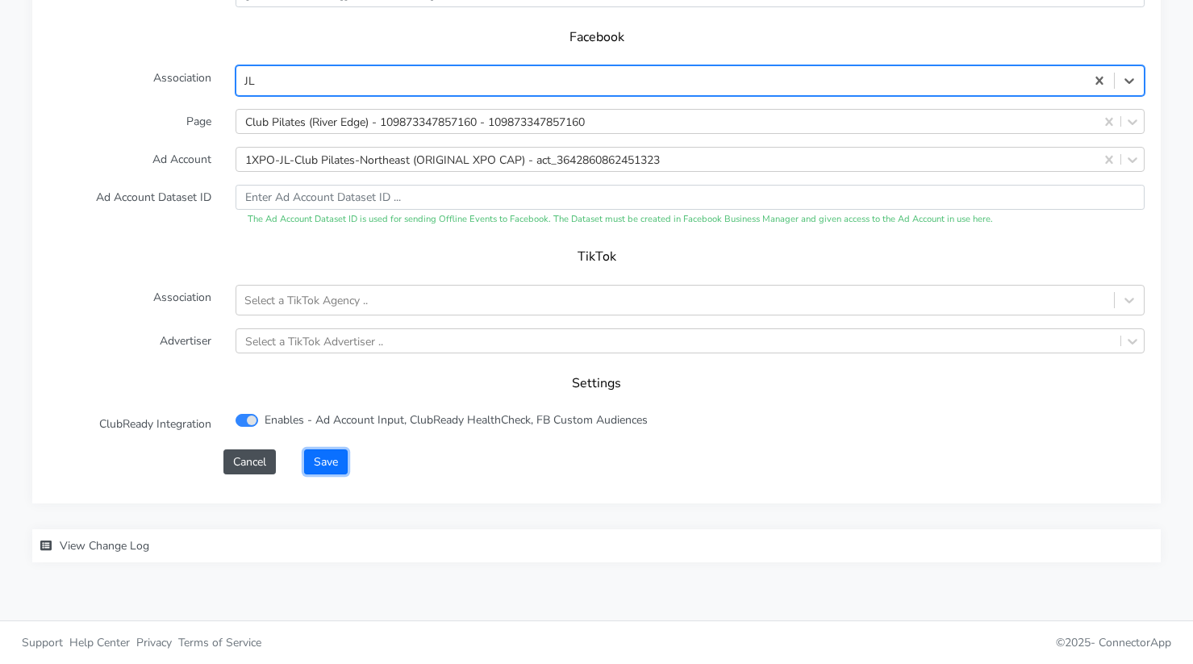
click at [327, 465] on button "Save" at bounding box center [326, 461] width 44 height 25
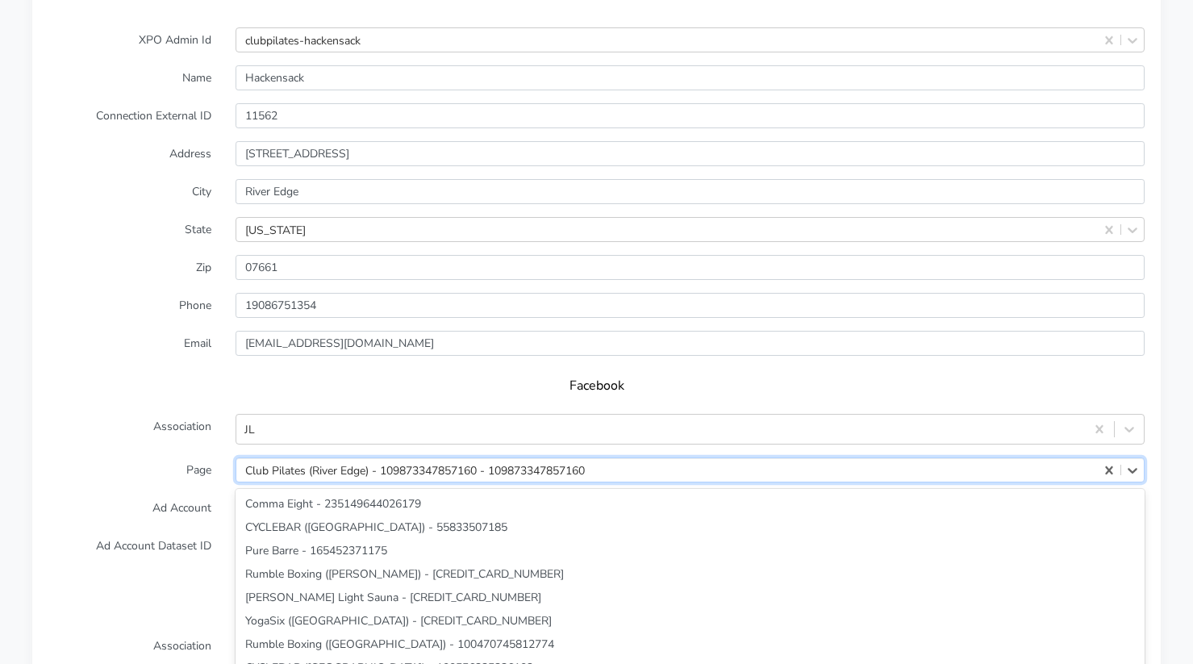
scroll to position [1412, 0]
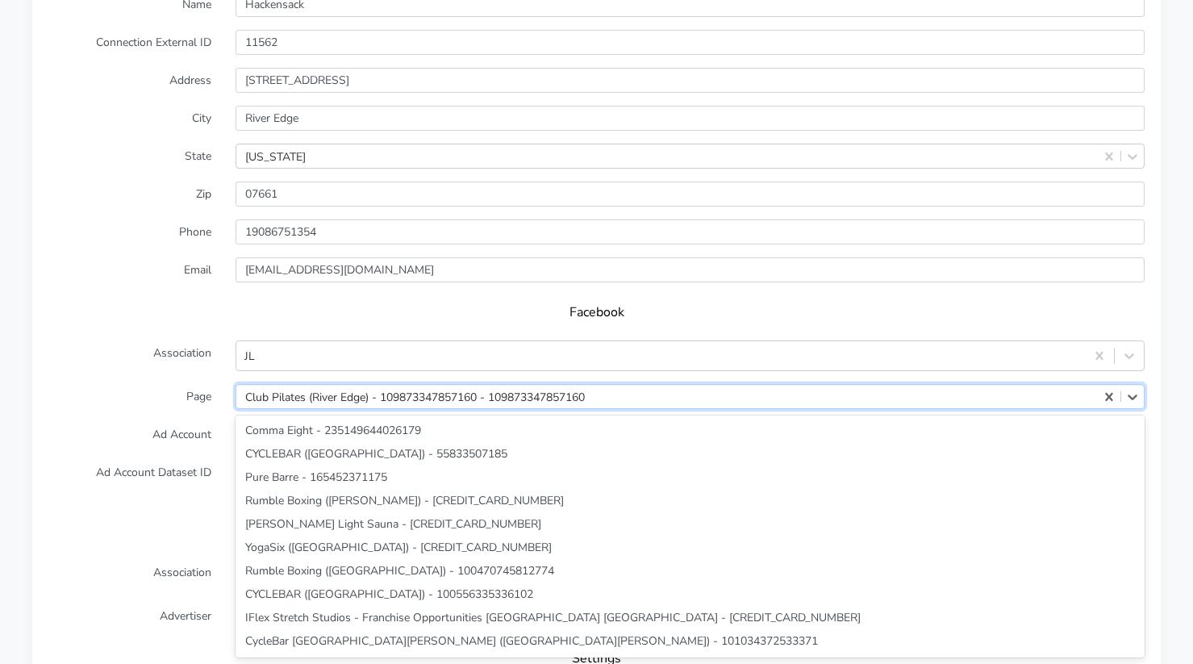
click at [330, 409] on div "option CYCLEBAR ([GEOGRAPHIC_DATA]) - 1905447603023534 focused, 215 of 222. 222…" at bounding box center [690, 396] width 909 height 25
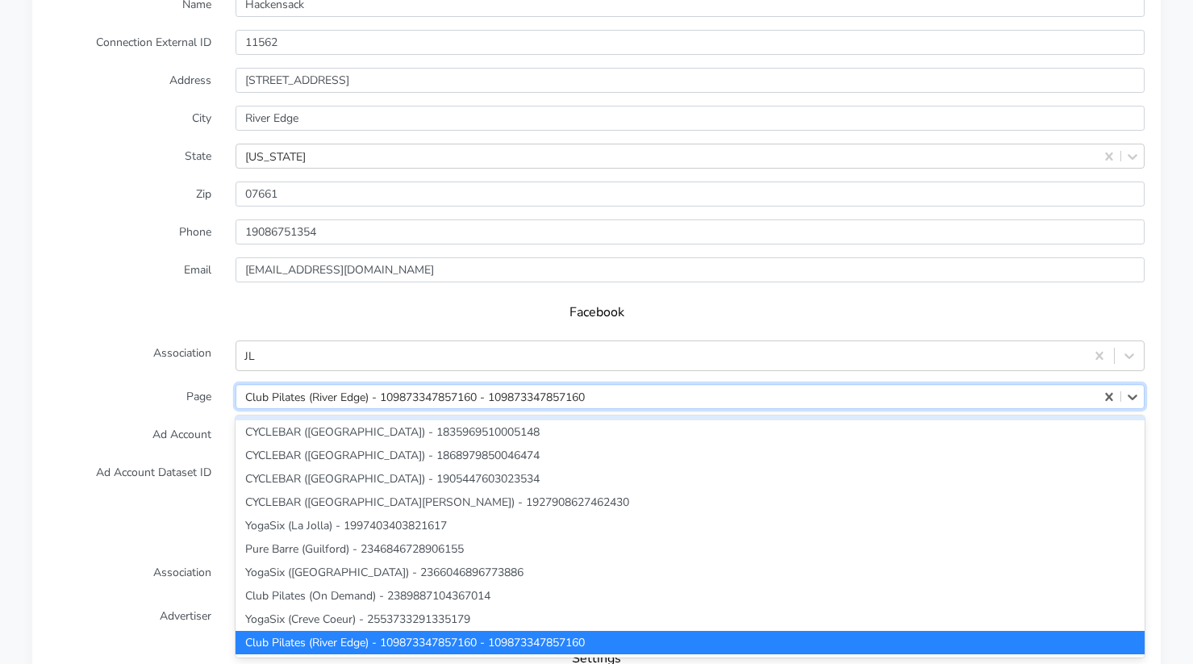
click at [158, 385] on label "Page" at bounding box center [129, 396] width 187 height 25
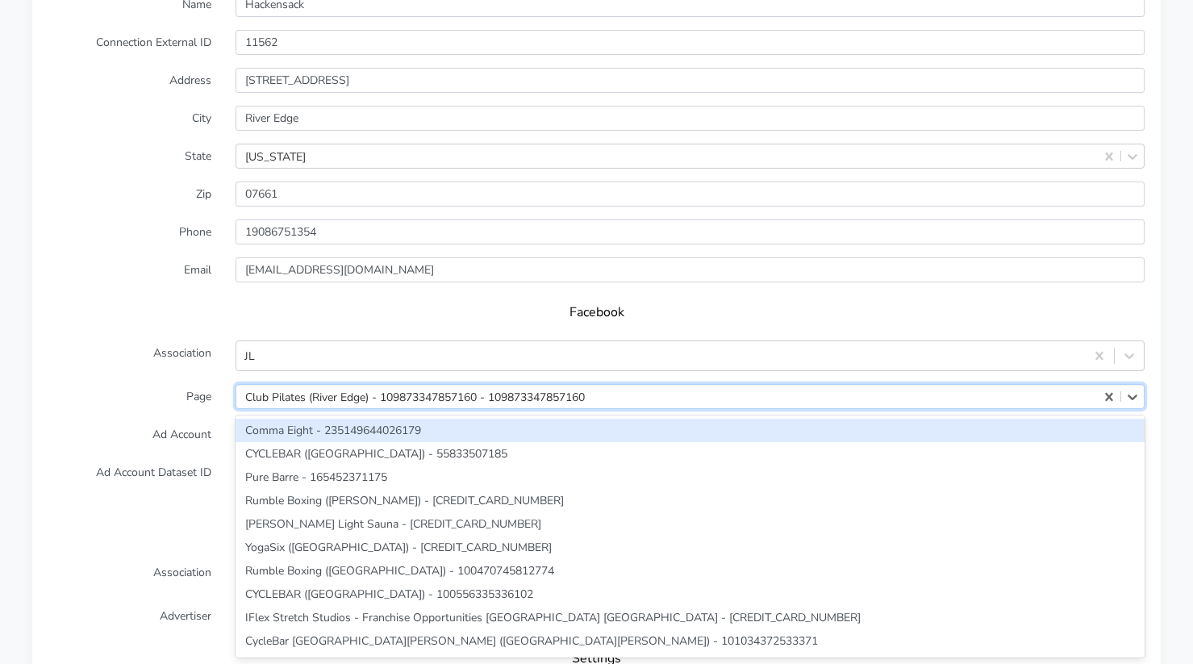
click at [340, 391] on div "Club Pilates (River Edge) - 109873347857160 - 109873347857160" at bounding box center [415, 396] width 340 height 17
paste input "109873347857160"
type input "109873347857160"
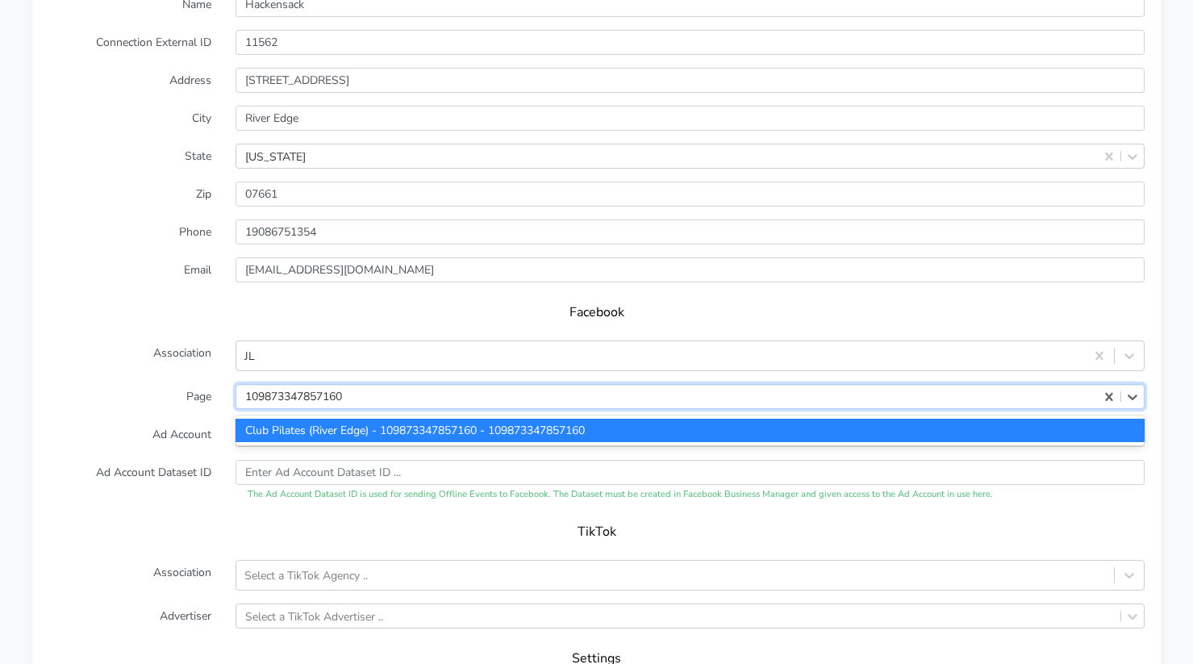
click at [384, 432] on div "Club Pilates (River Edge) - 109873347857160 - 109873347857160" at bounding box center [690, 430] width 909 height 23
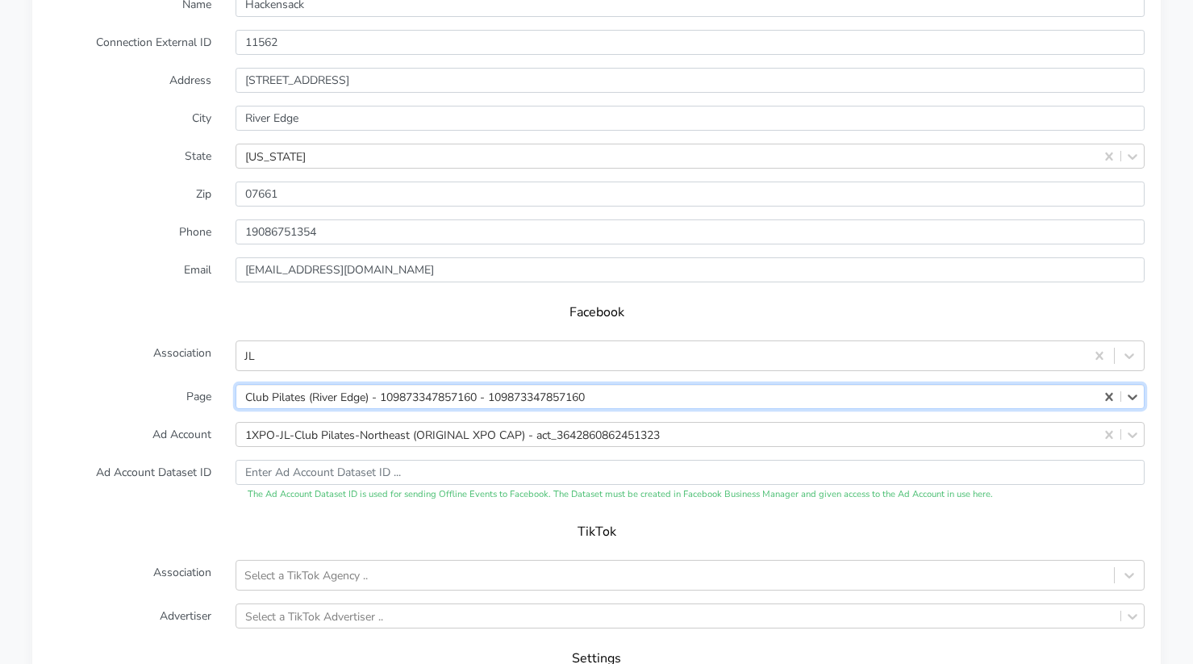
click at [115, 428] on label "Ad Account" at bounding box center [129, 434] width 187 height 25
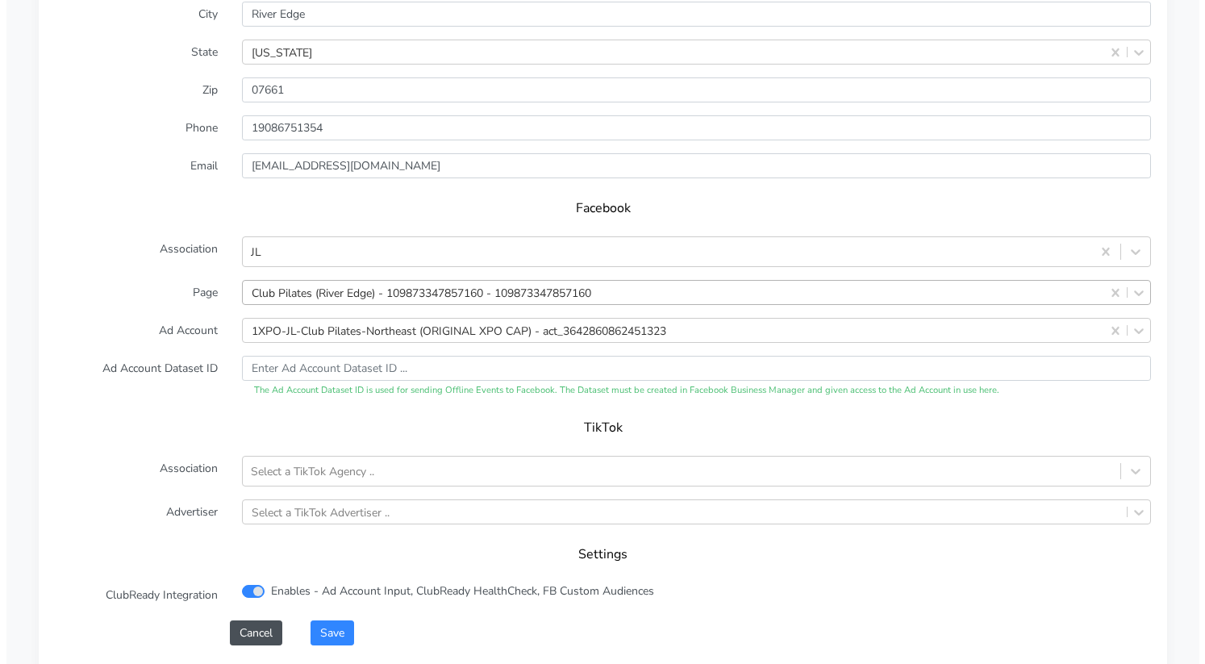
scroll to position [1608, 0]
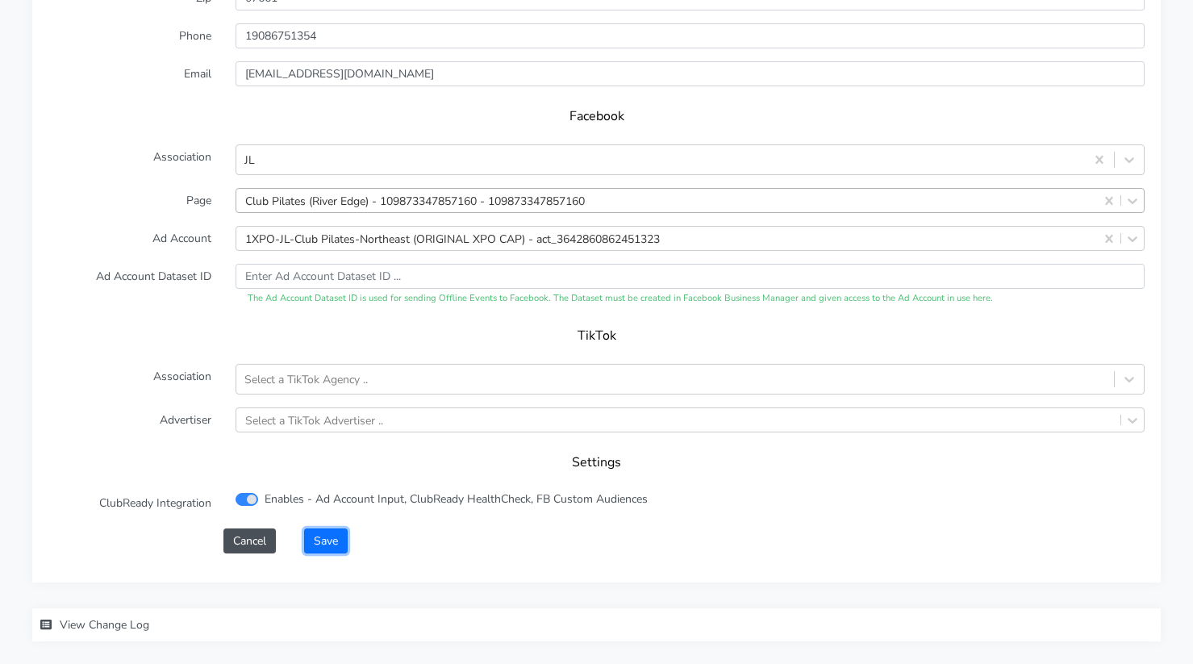
click at [331, 539] on button "Save" at bounding box center [326, 540] width 44 height 25
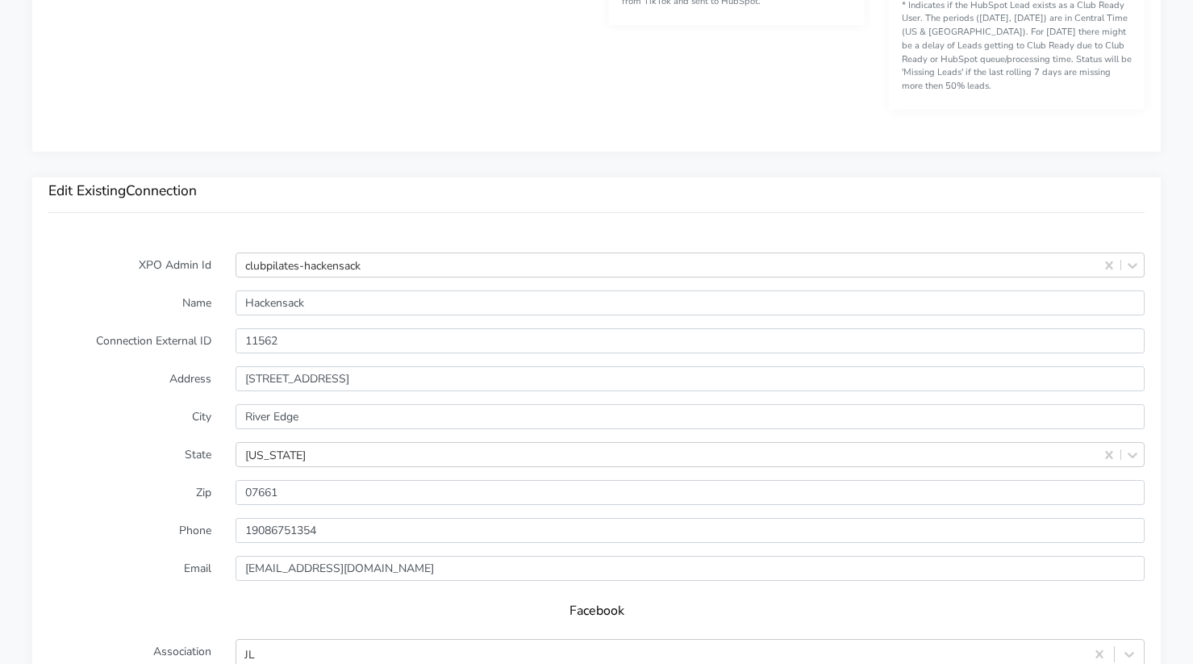
scroll to position [1122, 0]
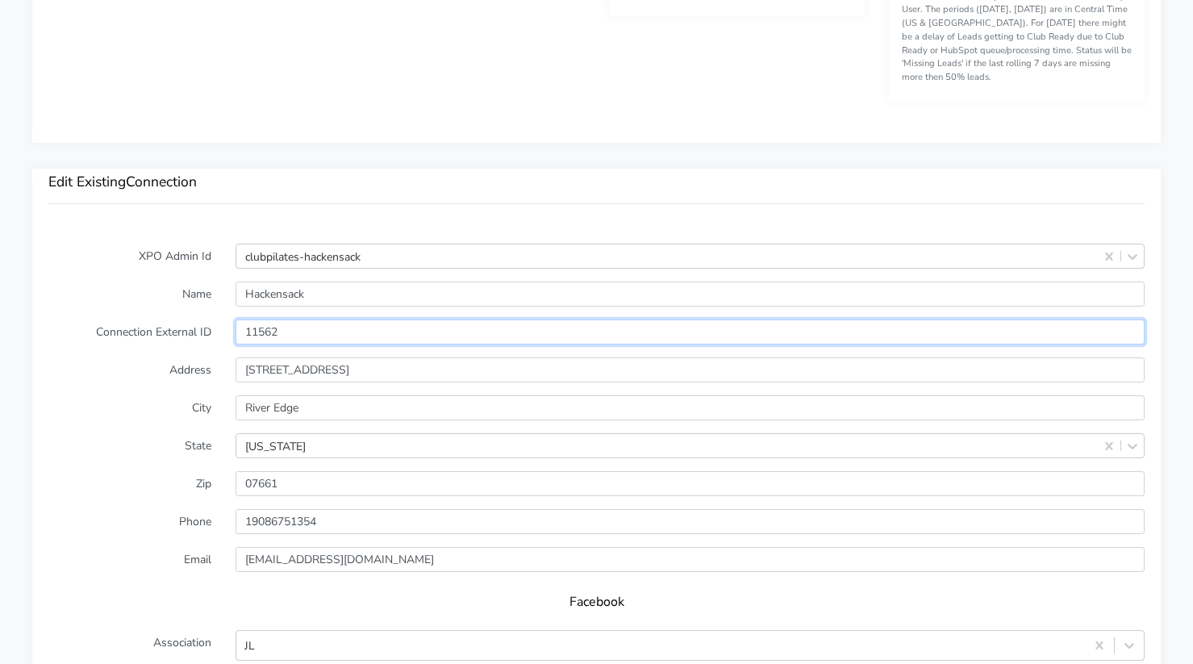
click at [271, 326] on input "11562" at bounding box center [690, 331] width 909 height 25
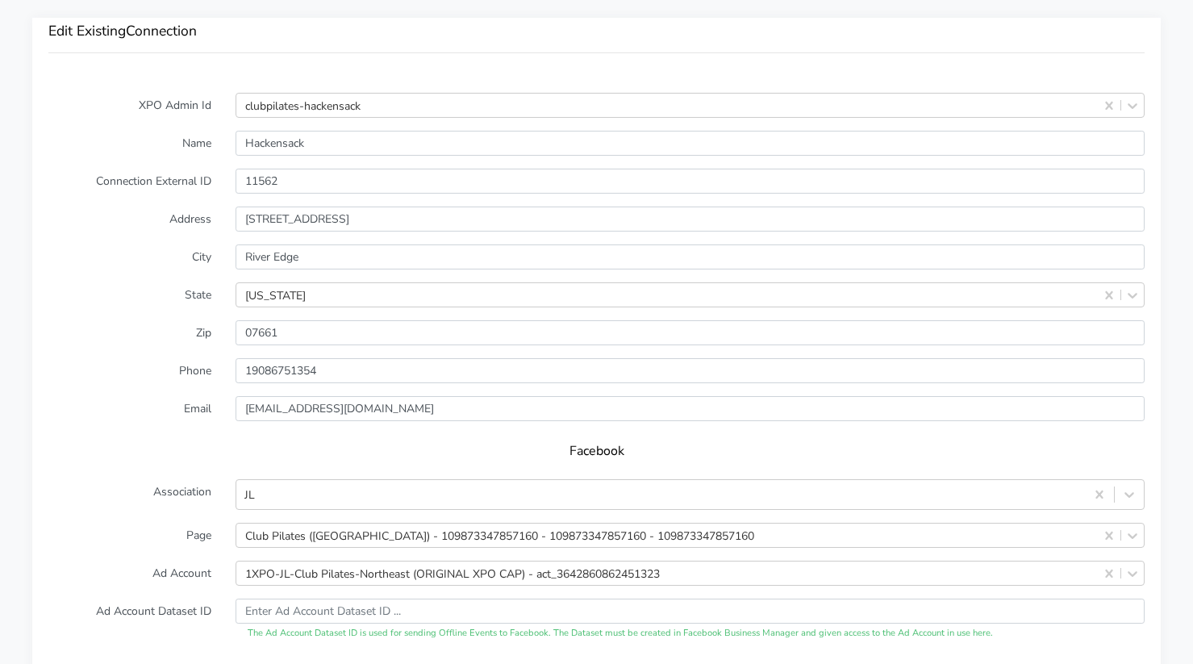
click at [169, 287] on label "State" at bounding box center [129, 294] width 187 height 25
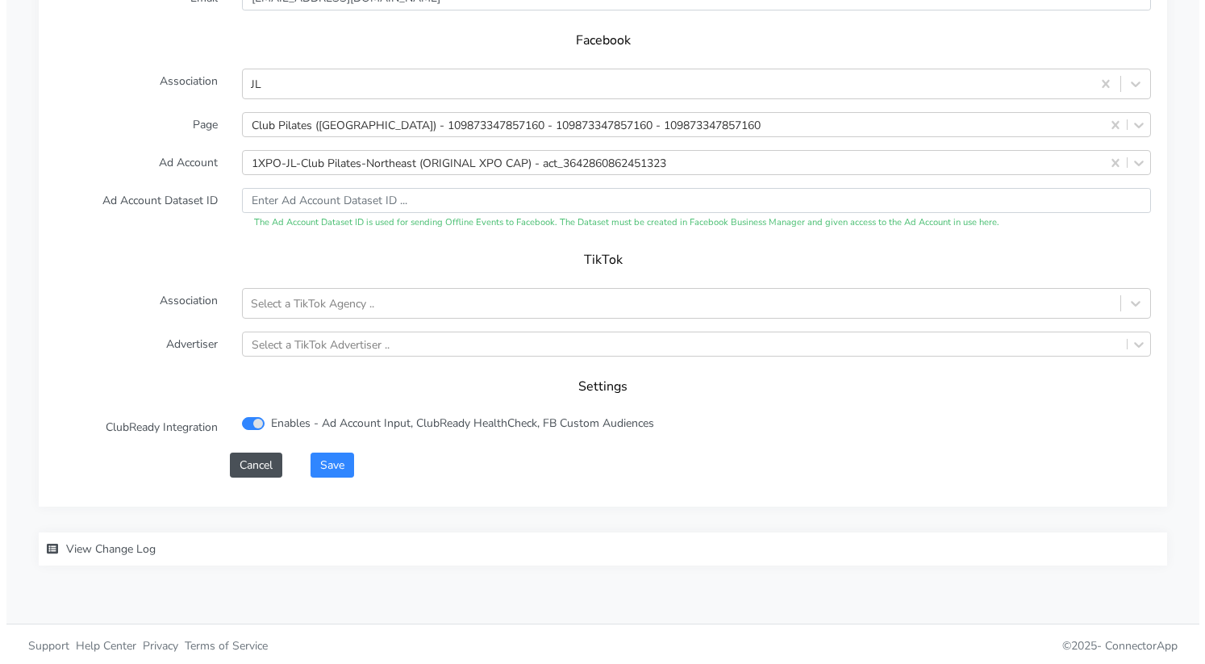
scroll to position [1687, 0]
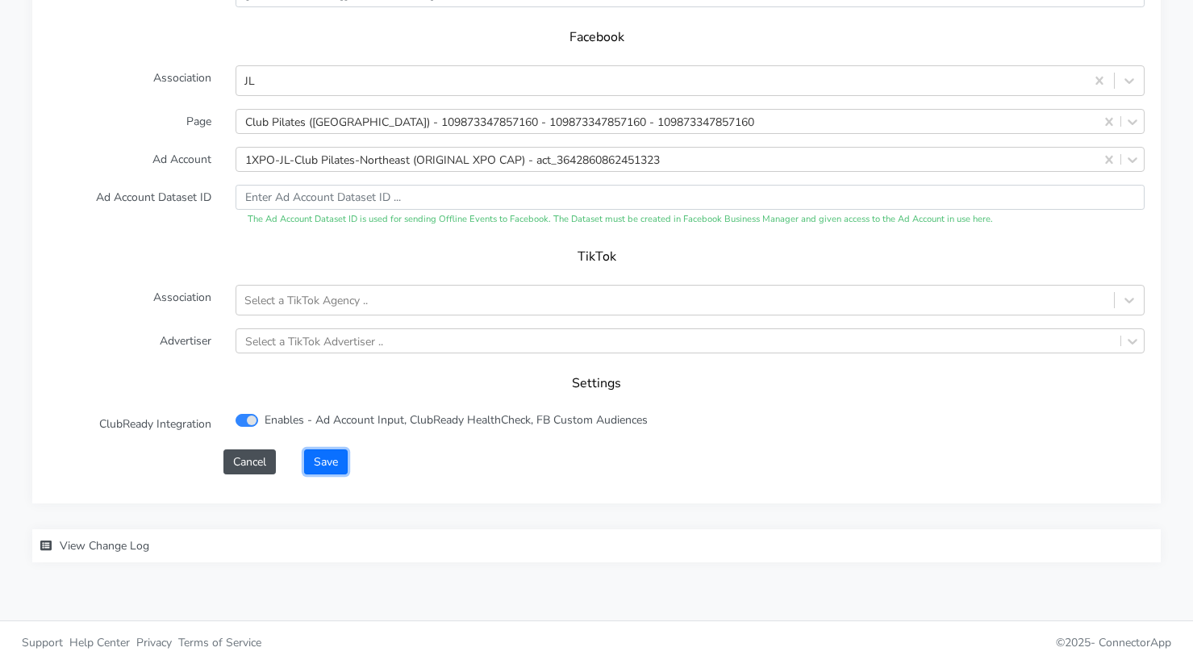
click at [328, 465] on button "Save" at bounding box center [326, 461] width 44 height 25
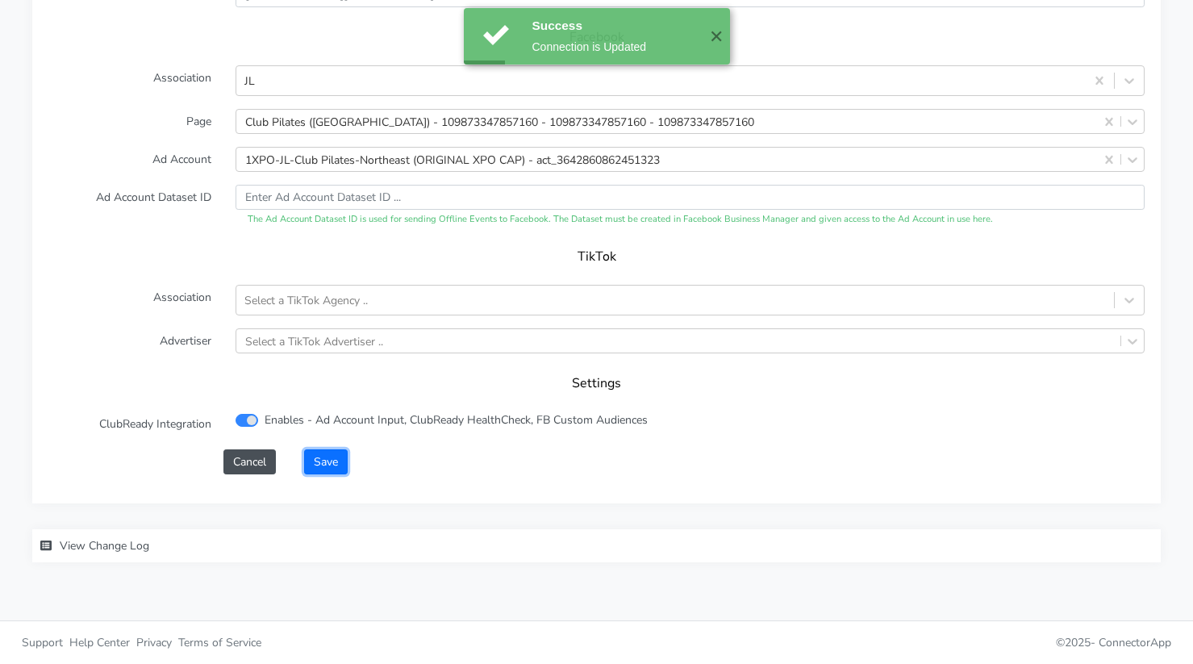
click at [331, 454] on button "Save" at bounding box center [326, 461] width 44 height 25
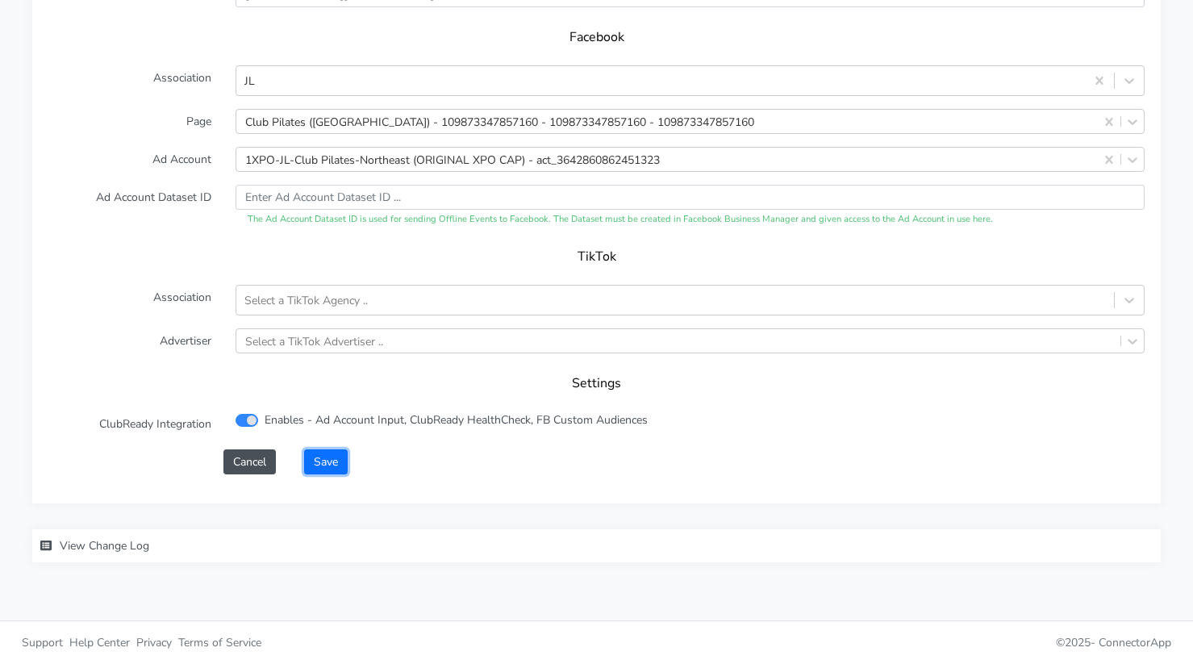
click at [316, 456] on button "Save" at bounding box center [326, 461] width 44 height 25
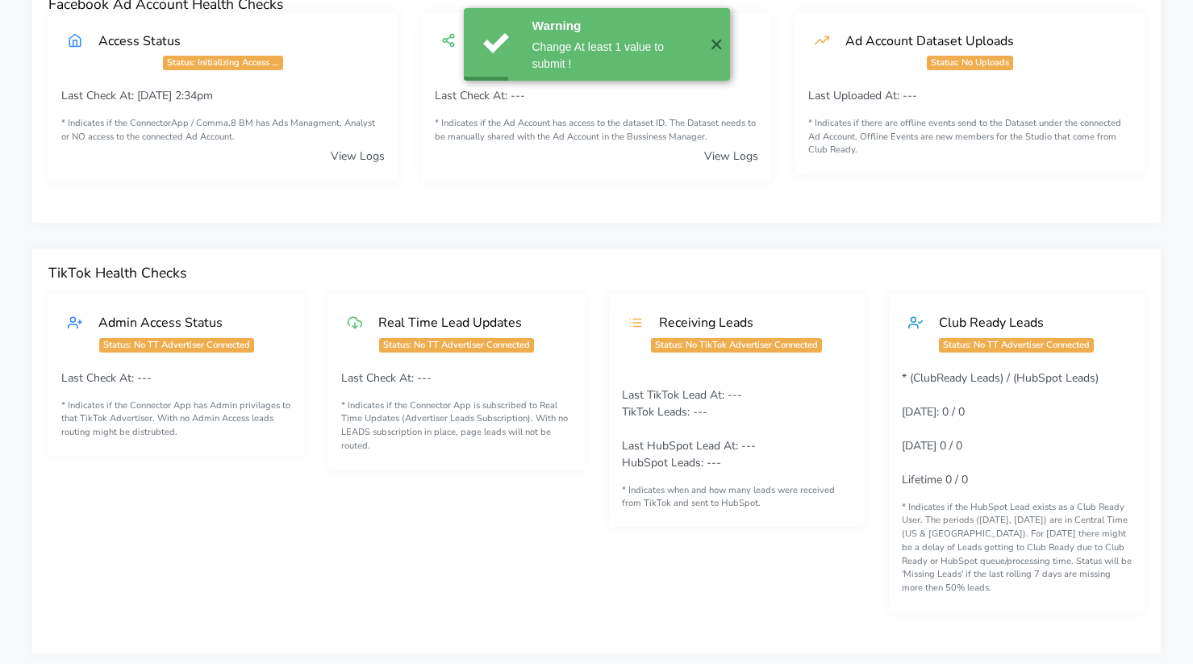
scroll to position [0, 0]
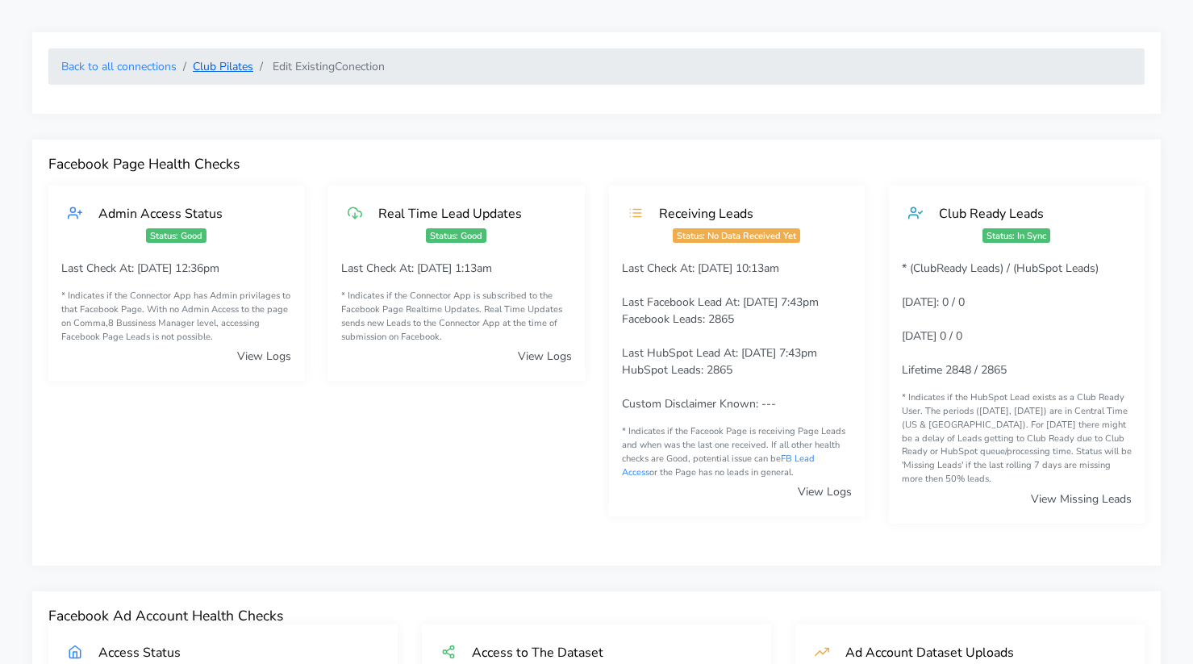
click at [213, 67] on link "Club Pilates" at bounding box center [223, 66] width 60 height 15
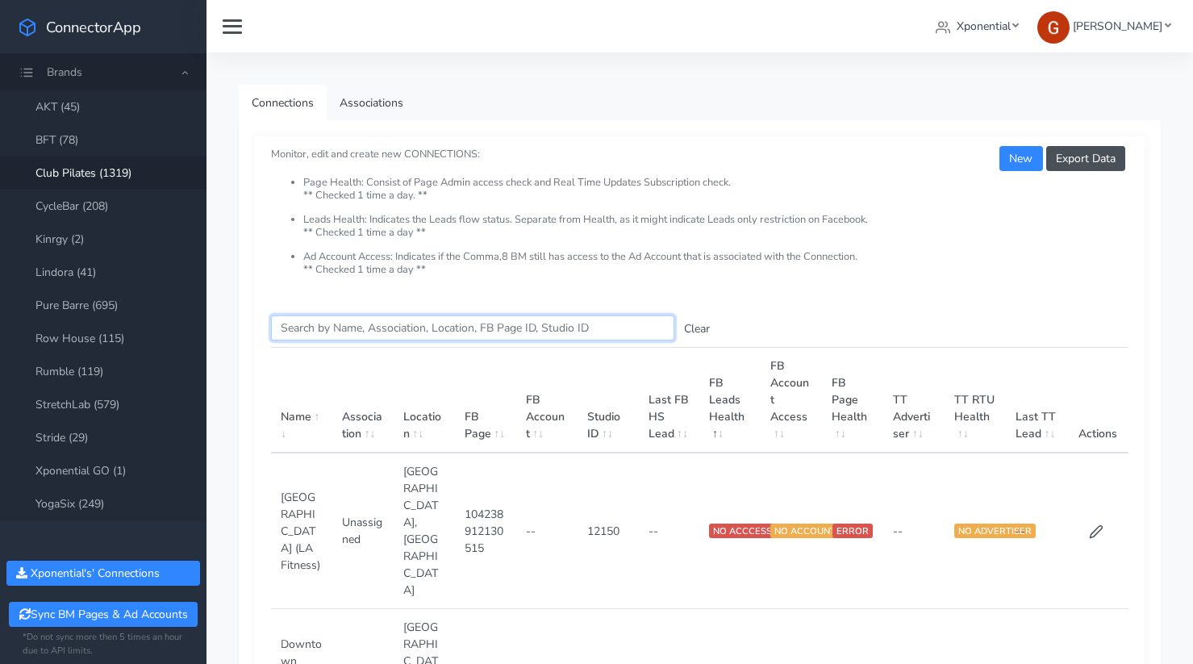
click at [307, 325] on input "Search this table" at bounding box center [472, 327] width 403 height 25
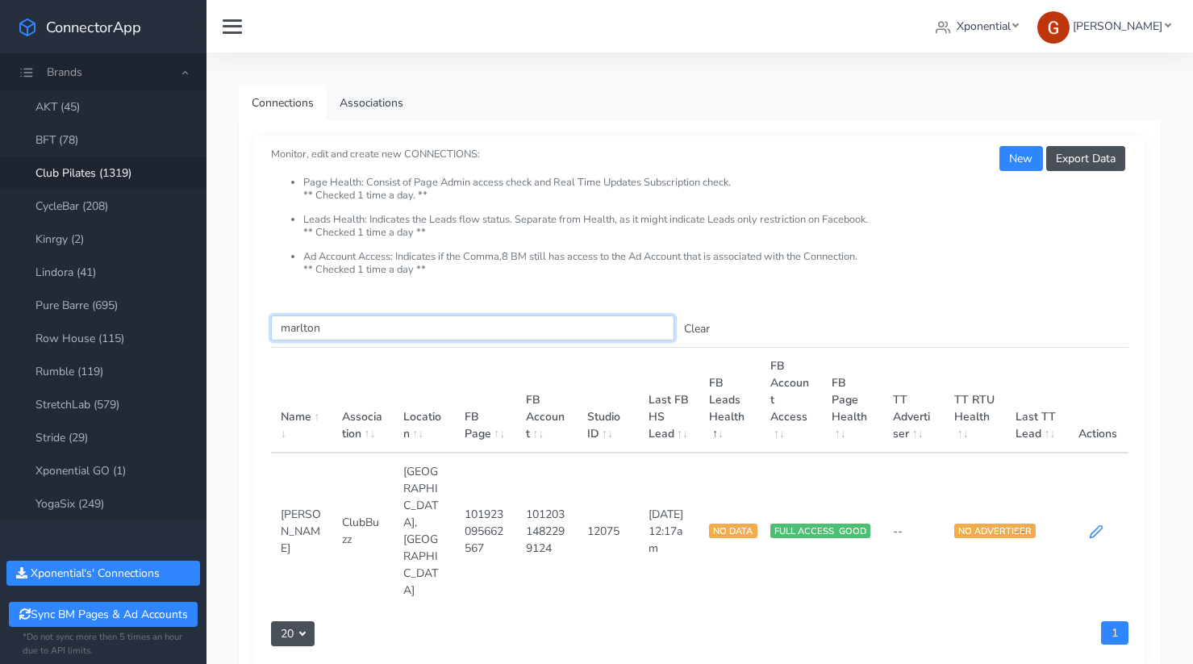
type input "marlton"
click at [1094, 526] on icon at bounding box center [1096, 532] width 12 height 12
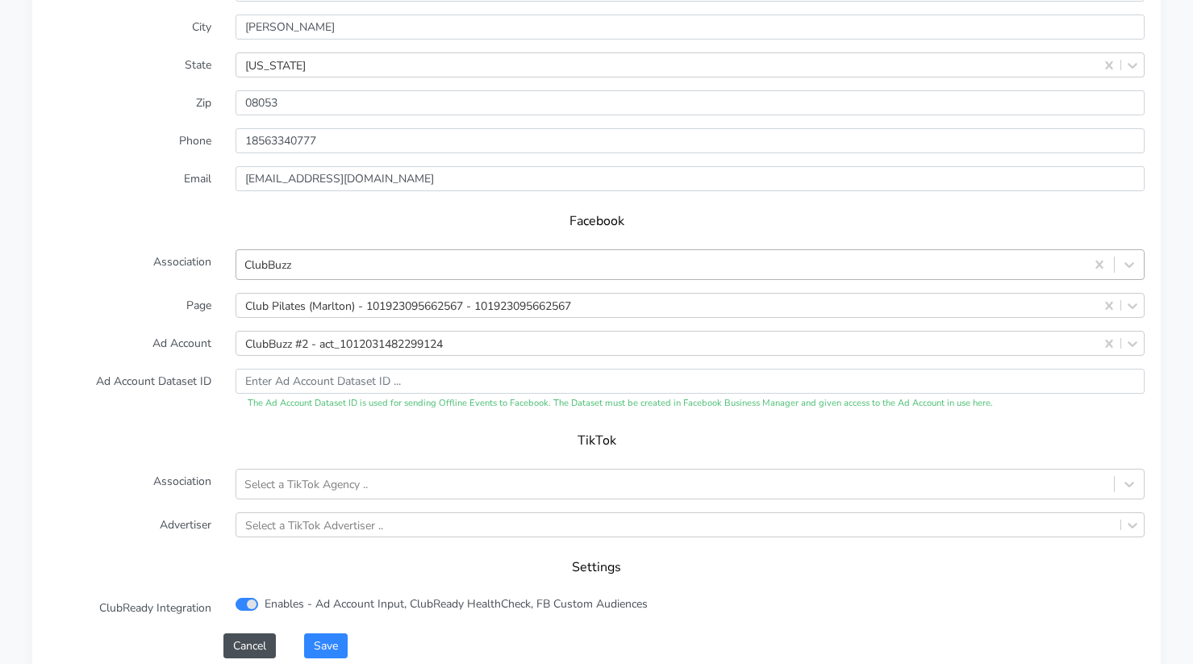
scroll to position [1509, 0]
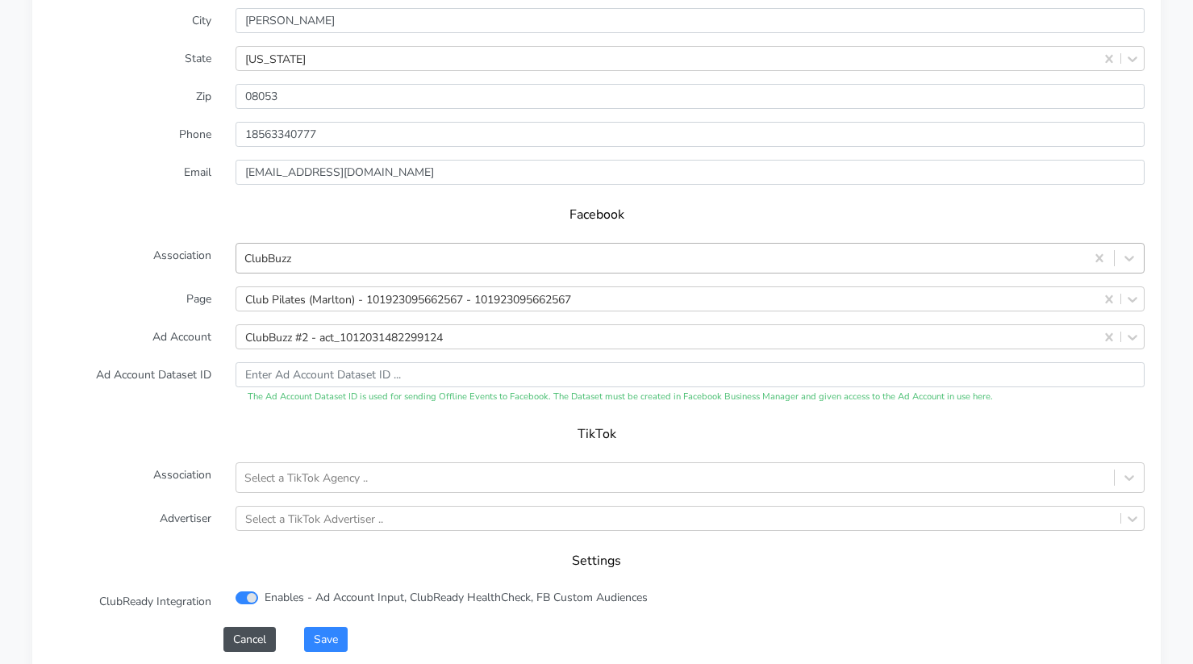
click at [324, 263] on div "ClubBuzz" at bounding box center [660, 258] width 849 height 27
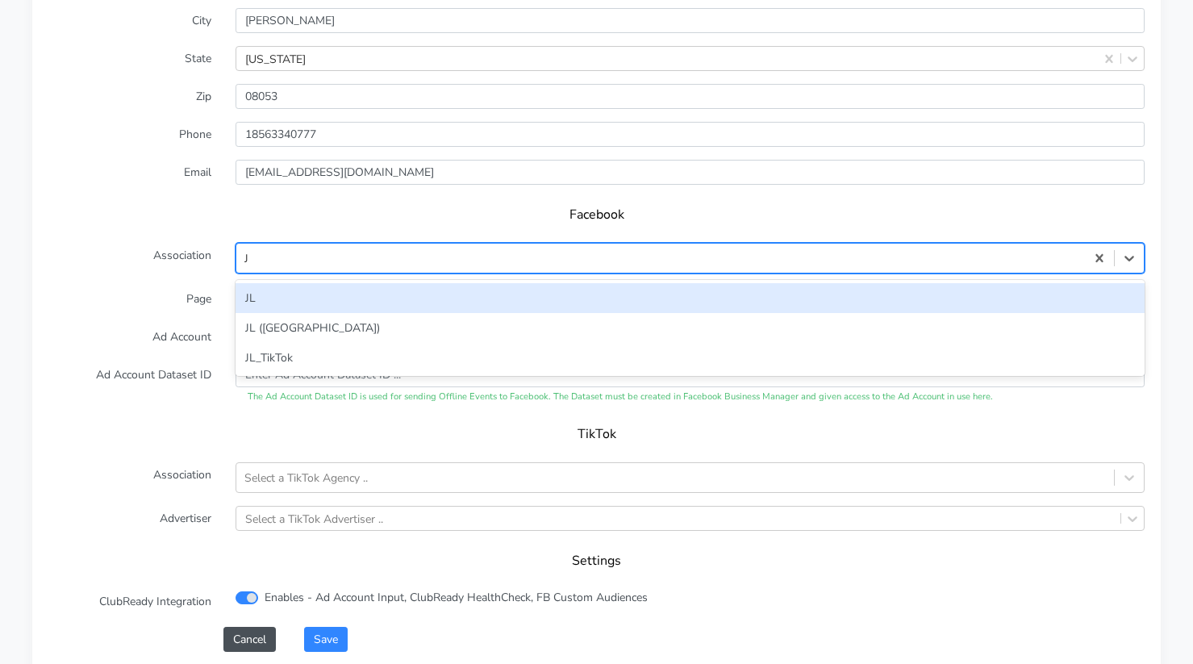
type input "JL"
click at [324, 296] on div "JL" at bounding box center [690, 298] width 909 height 30
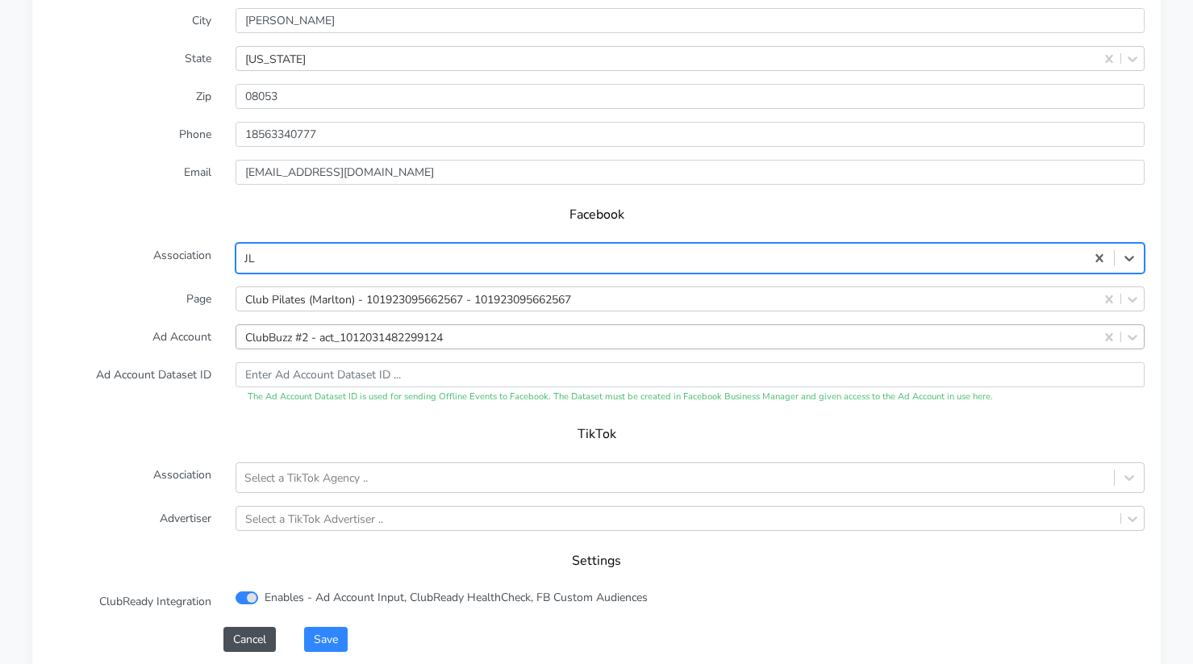
click at [347, 333] on div "ClubBuzz #2 - act_1012031482299124" at bounding box center [344, 336] width 198 height 17
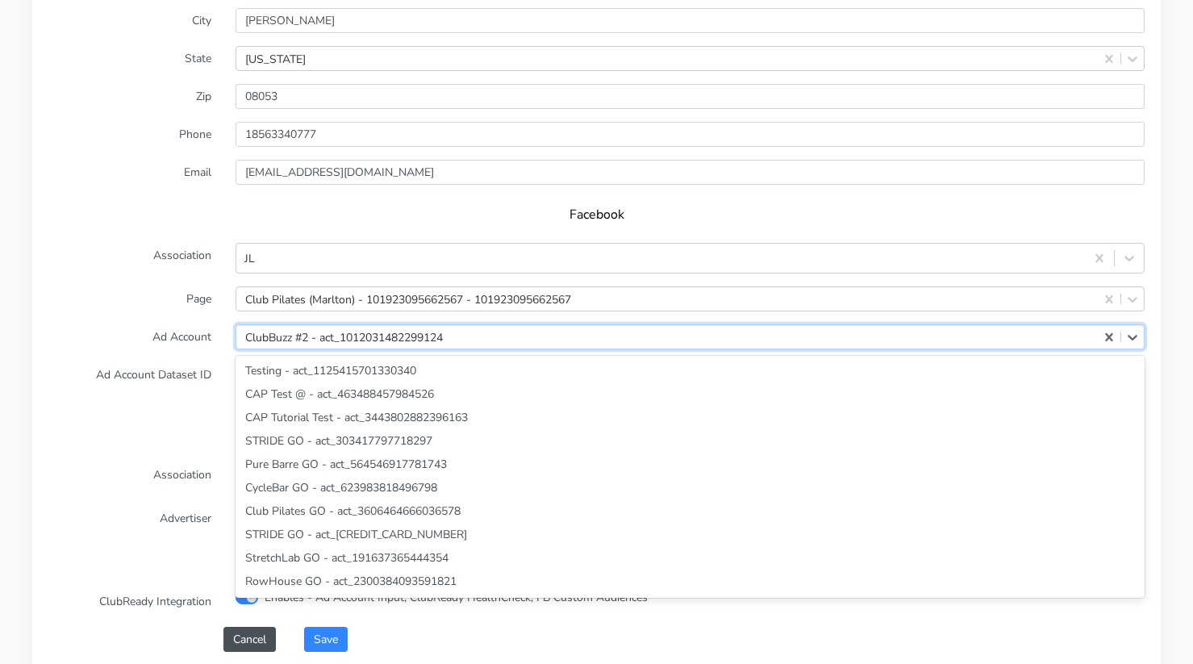
scroll to position [5874, 0]
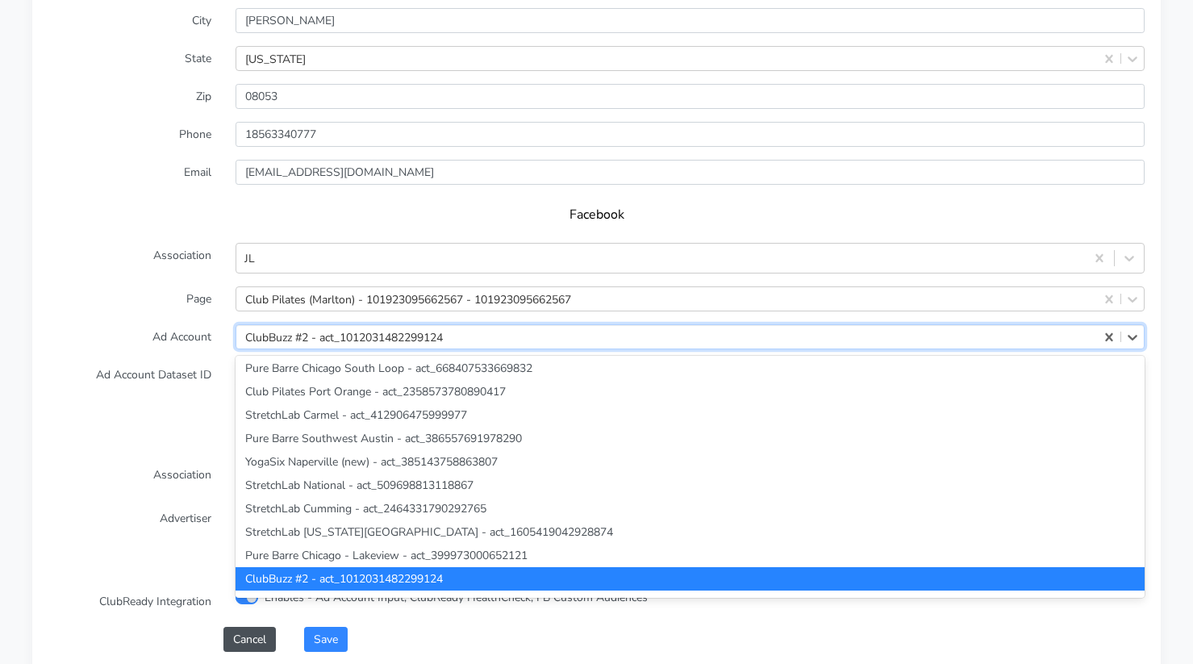
paste input "3642860862451323"
type input "3642860862451323"
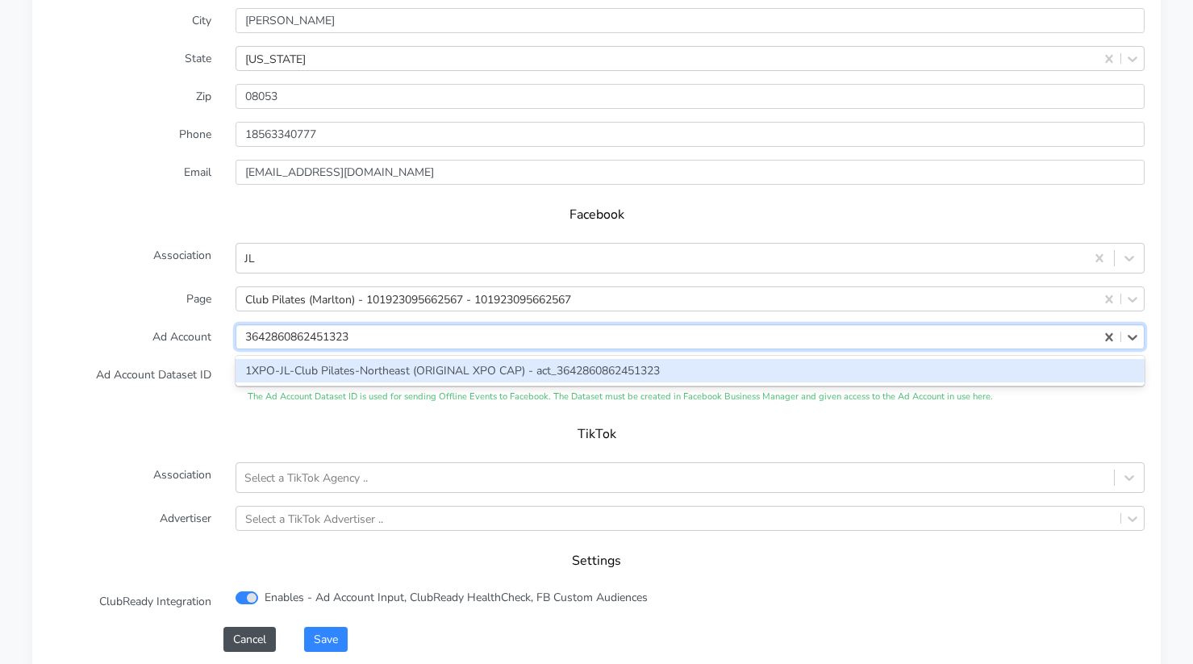
click at [304, 373] on div "1XPO-JL-Club Pilates-Northeast (ORIGINAL XPO CAP) - act_3642860862451323" at bounding box center [690, 370] width 909 height 23
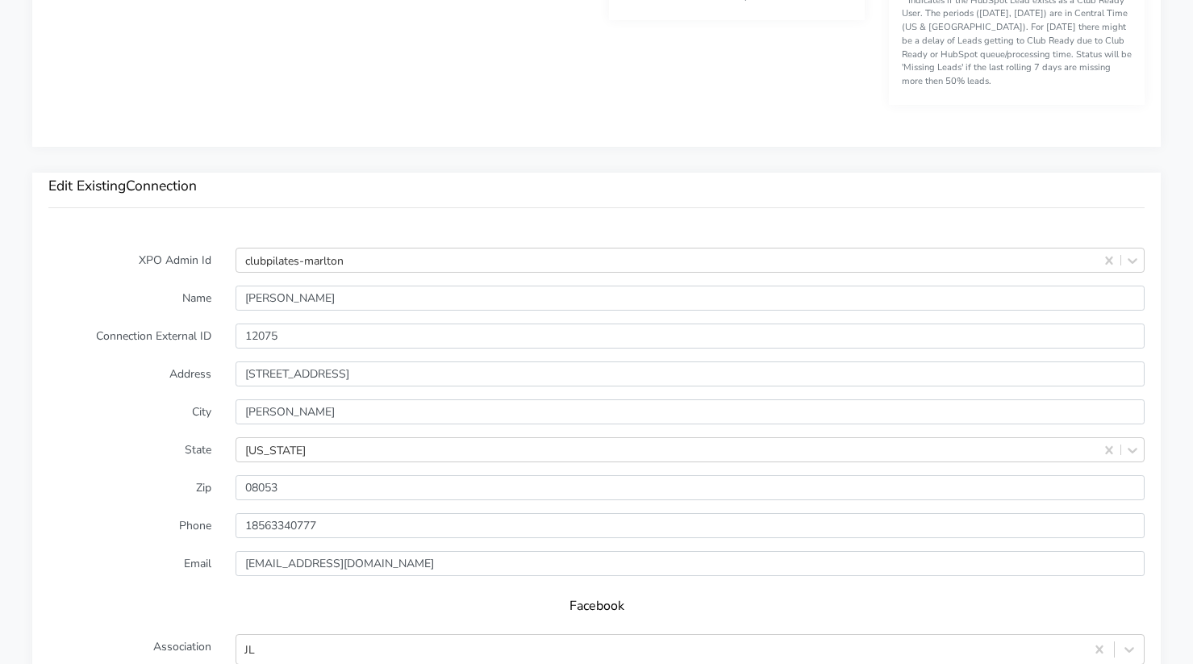
scroll to position [1050, 0]
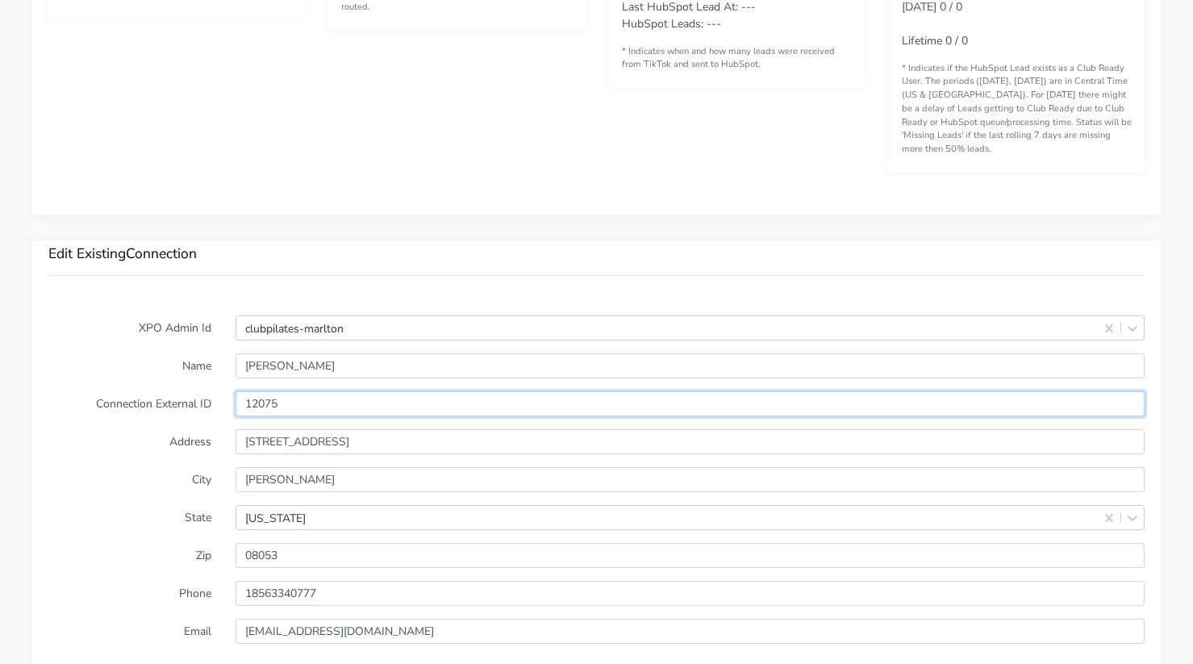
click at [265, 399] on input "12075" at bounding box center [690, 403] width 909 height 25
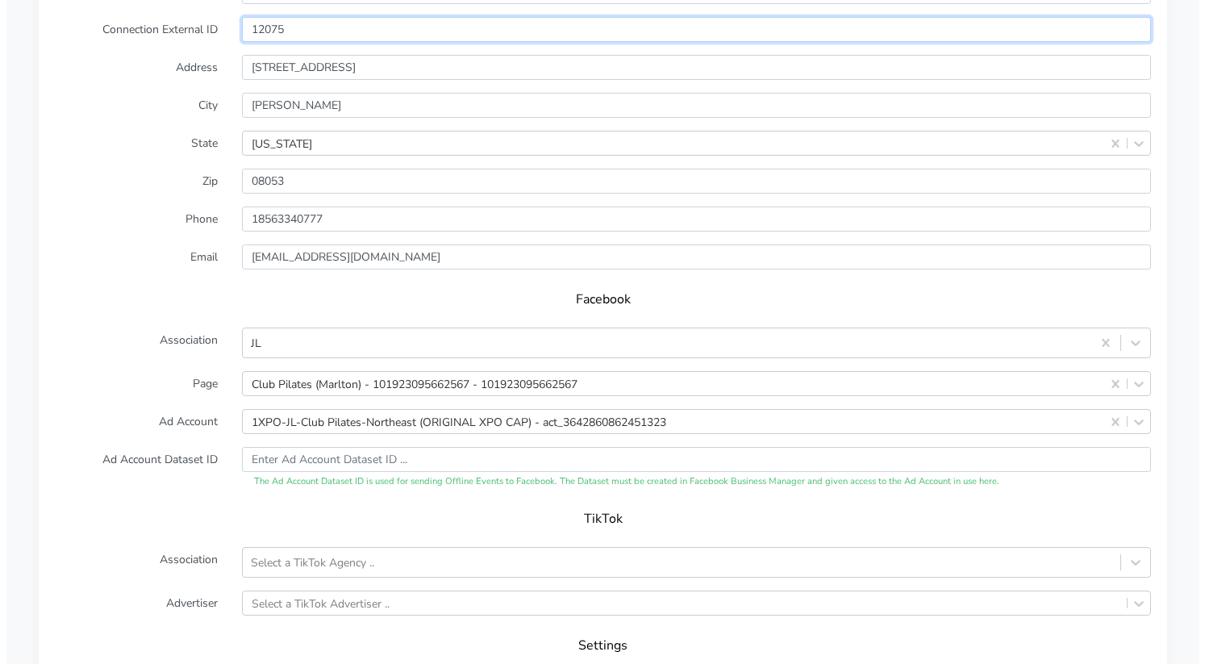
scroll to position [1546, 0]
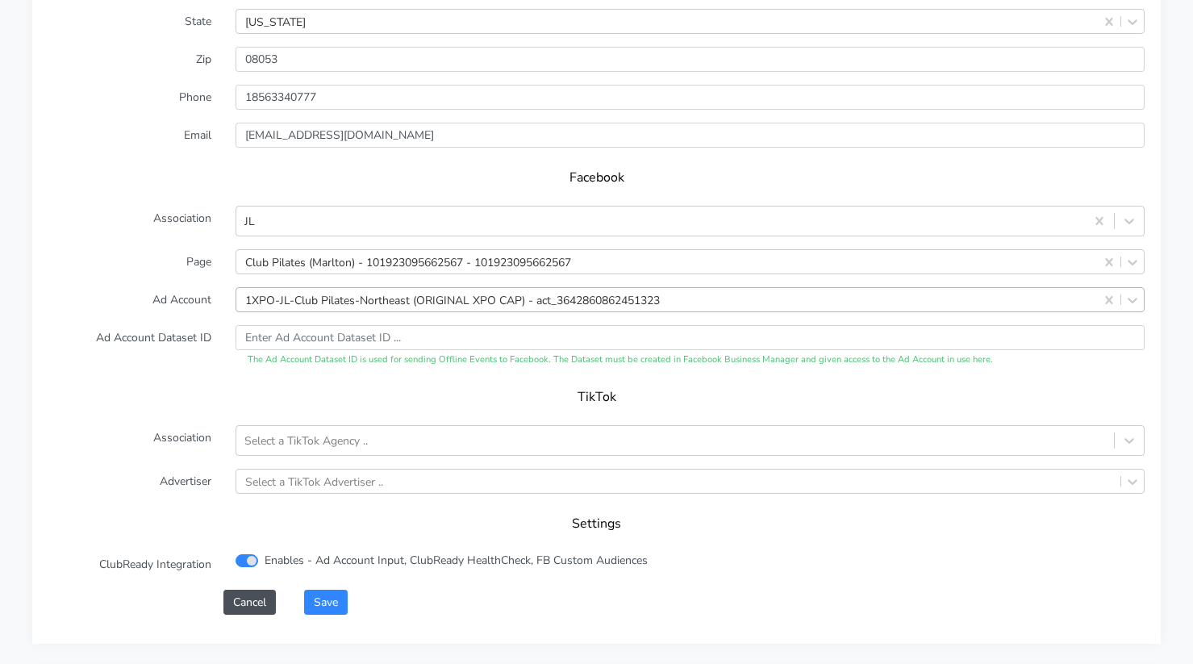
click at [269, 295] on div "1XPO-JL-Club Pilates-Northeast (ORIGINAL XPO CAP) - act_3642860862451323" at bounding box center [452, 299] width 415 height 17
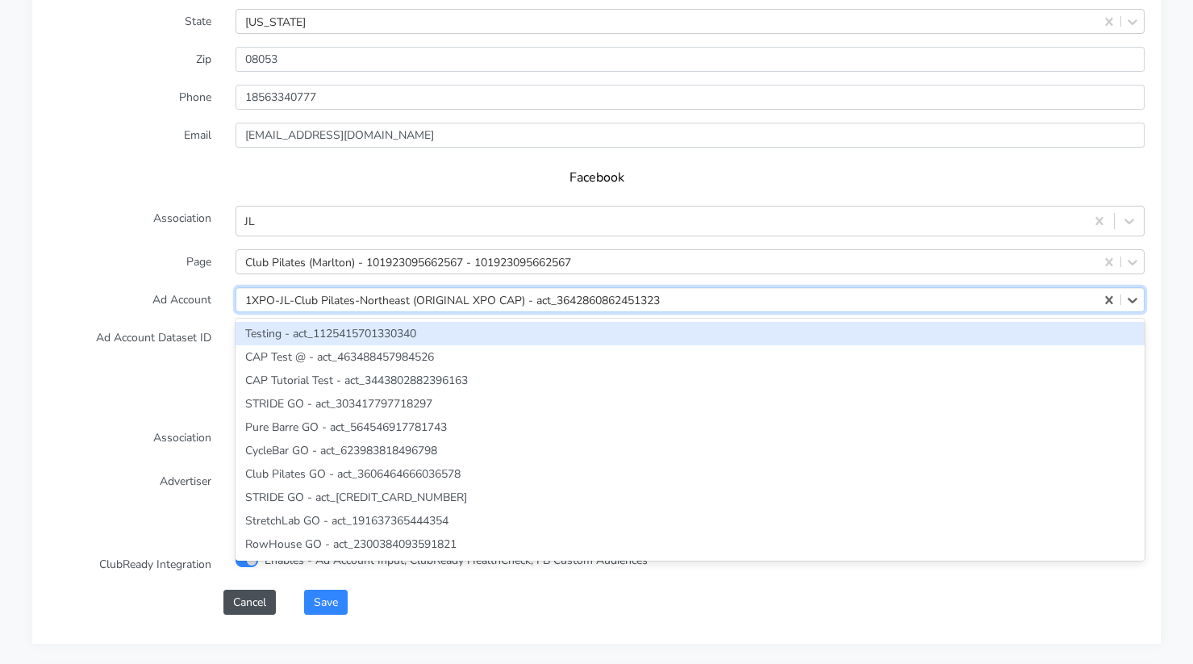
paste input "3642860862451323"
type input "3642860862451323"
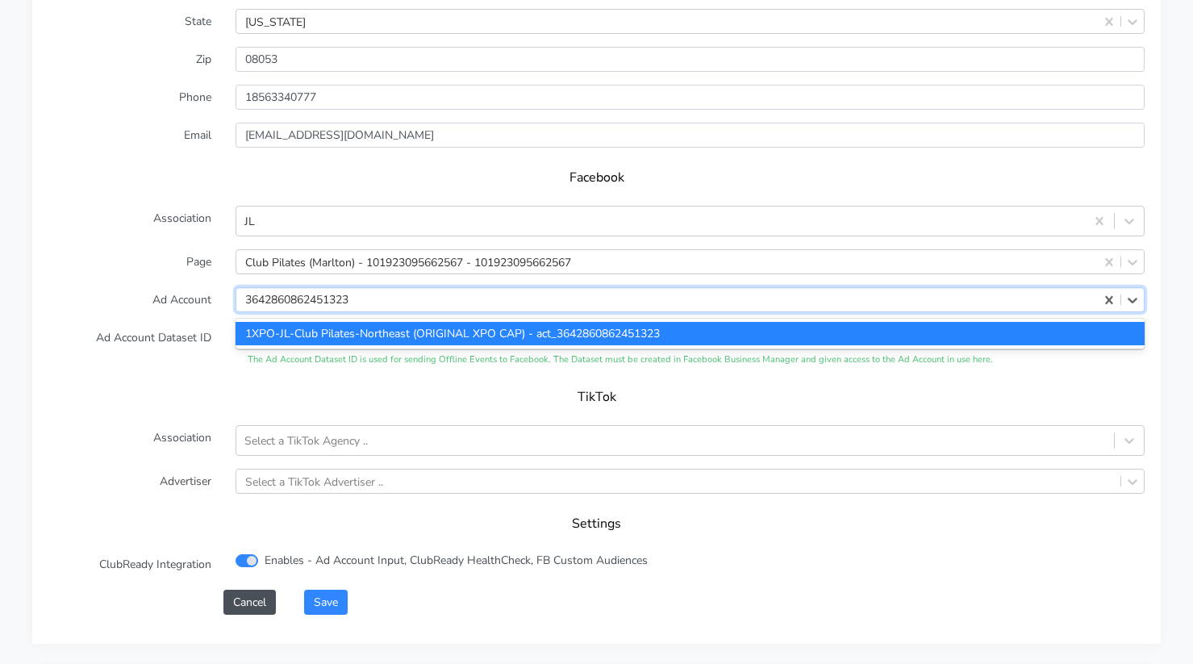
click at [365, 321] on div "1XPO-JL-Club Pilates-Northeast (ORIGINAL XPO CAP) - act_3642860862451323" at bounding box center [690, 334] width 909 height 30
click at [363, 330] on div "1XPO-JL-Club Pilates-Northeast (ORIGINAL XPO CAP) - act_3642860862451323" at bounding box center [690, 333] width 909 height 23
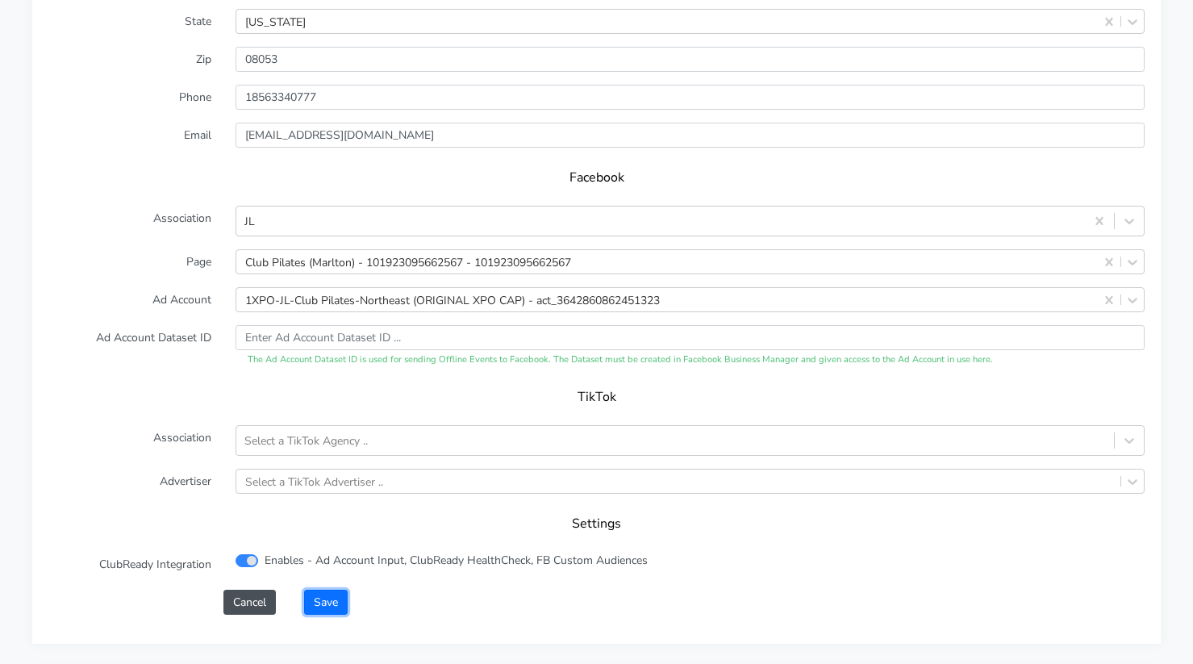
click at [330, 592] on button "Save" at bounding box center [326, 602] width 44 height 25
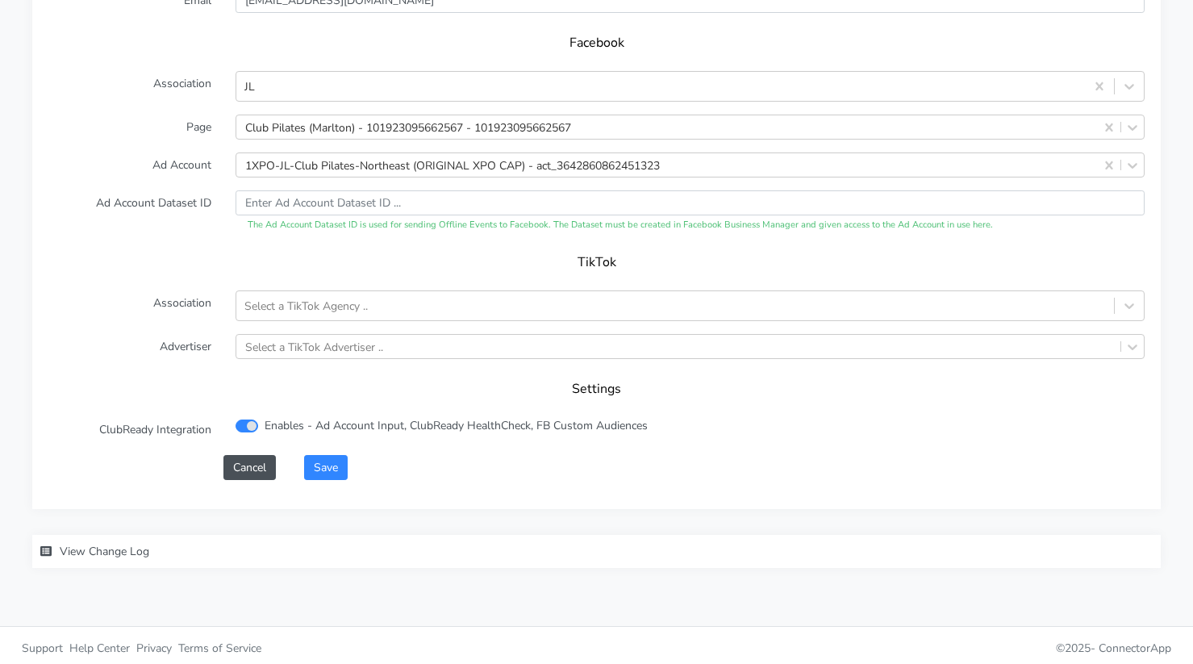
scroll to position [1687, 0]
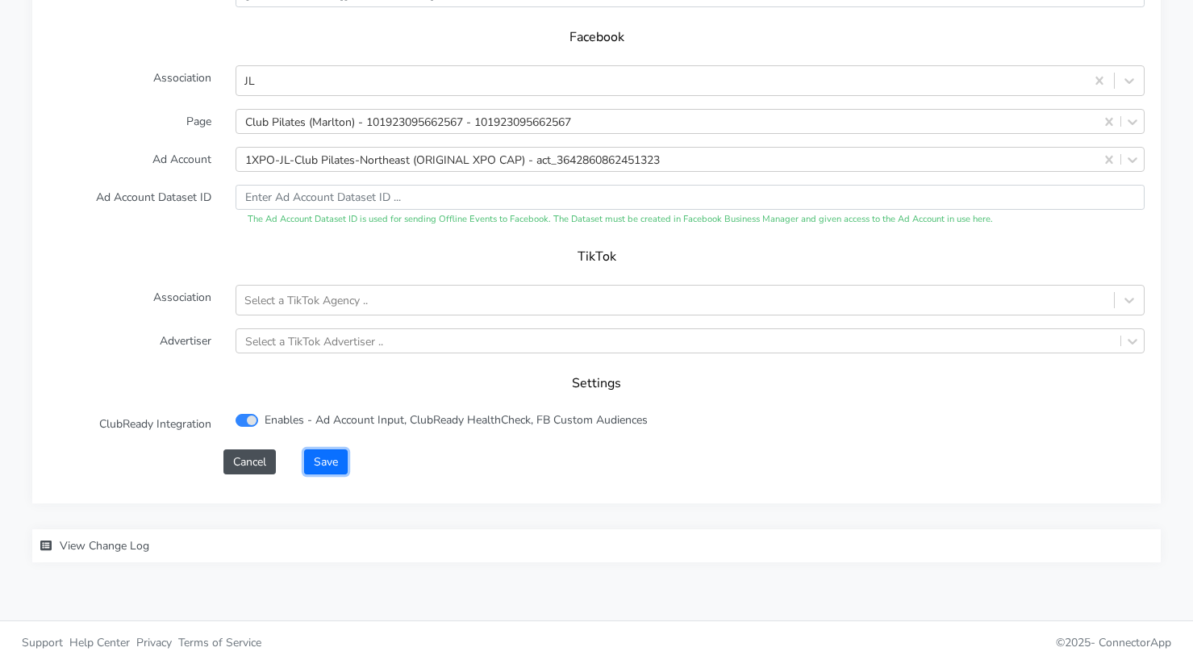
click at [329, 460] on button "Save" at bounding box center [326, 461] width 44 height 25
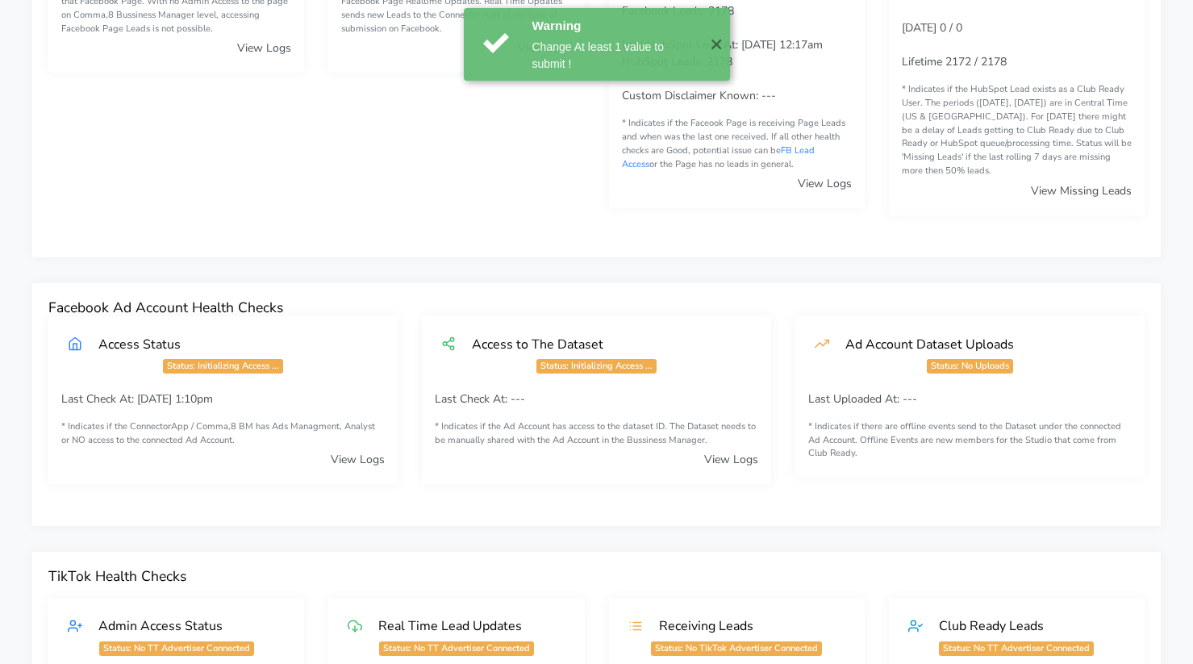
scroll to position [0, 0]
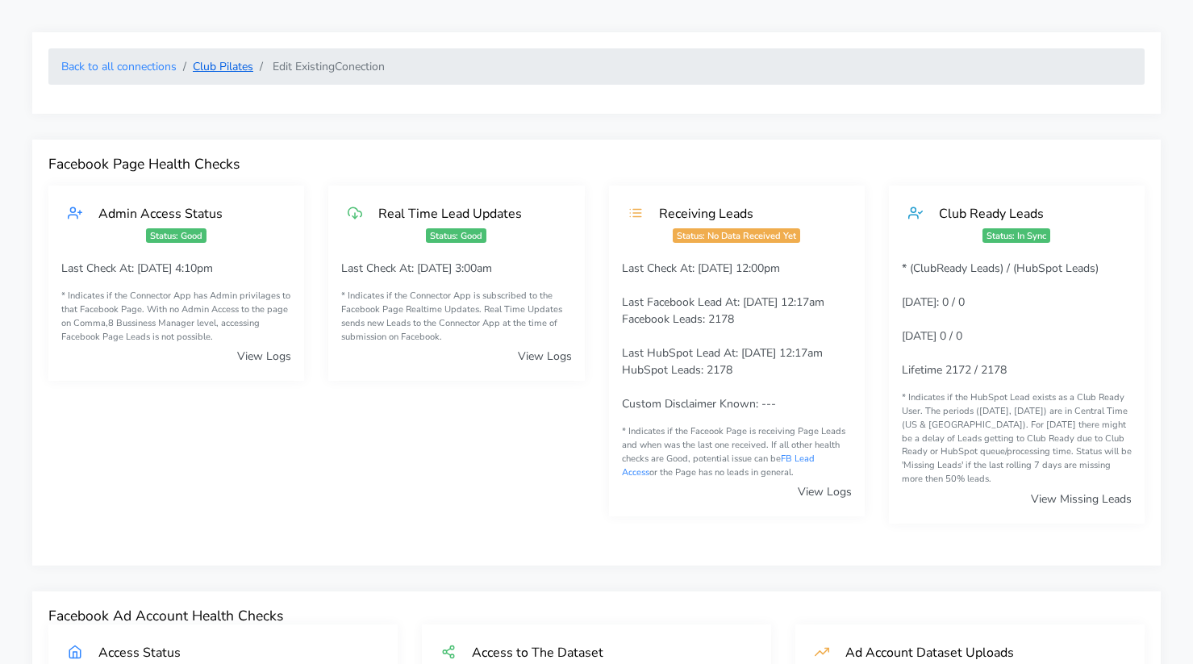
click at [215, 61] on link "Club Pilates" at bounding box center [223, 66] width 60 height 15
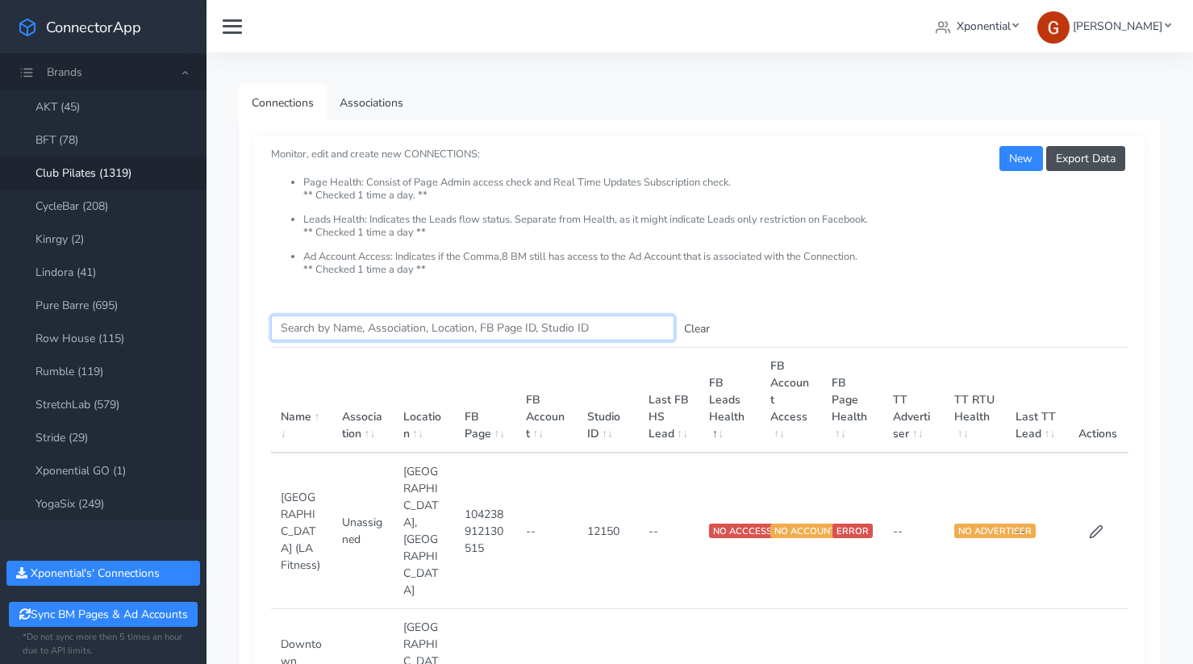
click at [346, 319] on input "Search this table" at bounding box center [472, 327] width 403 height 25
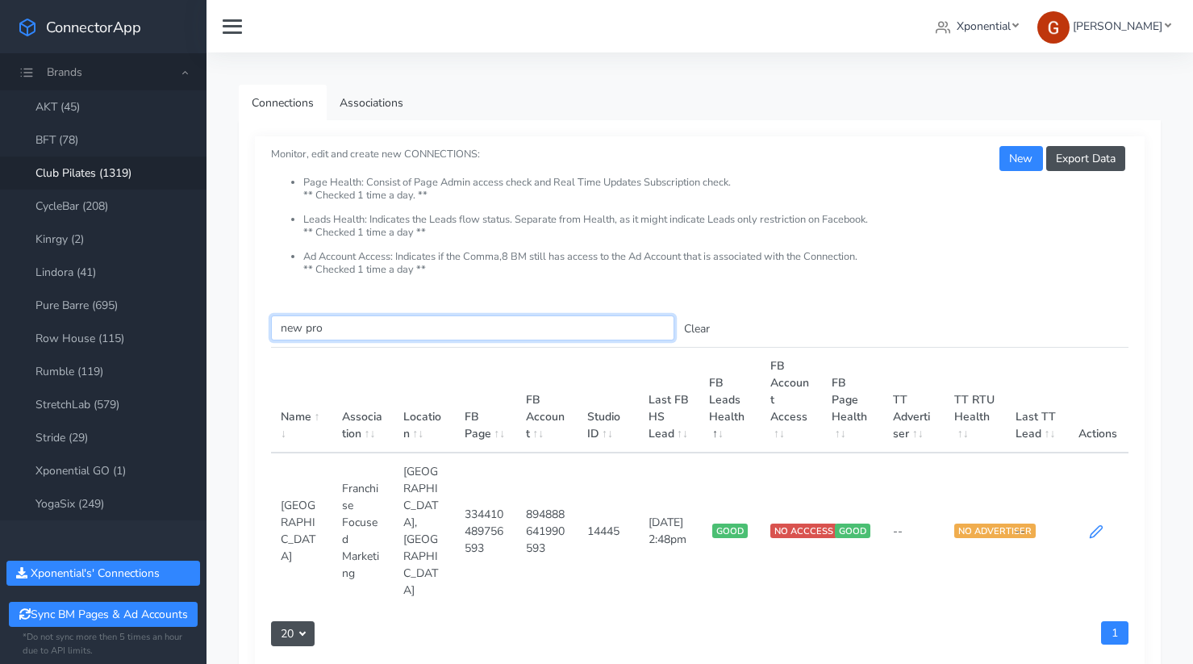
type input "new pro"
click at [1097, 524] on icon at bounding box center [1096, 531] width 15 height 15
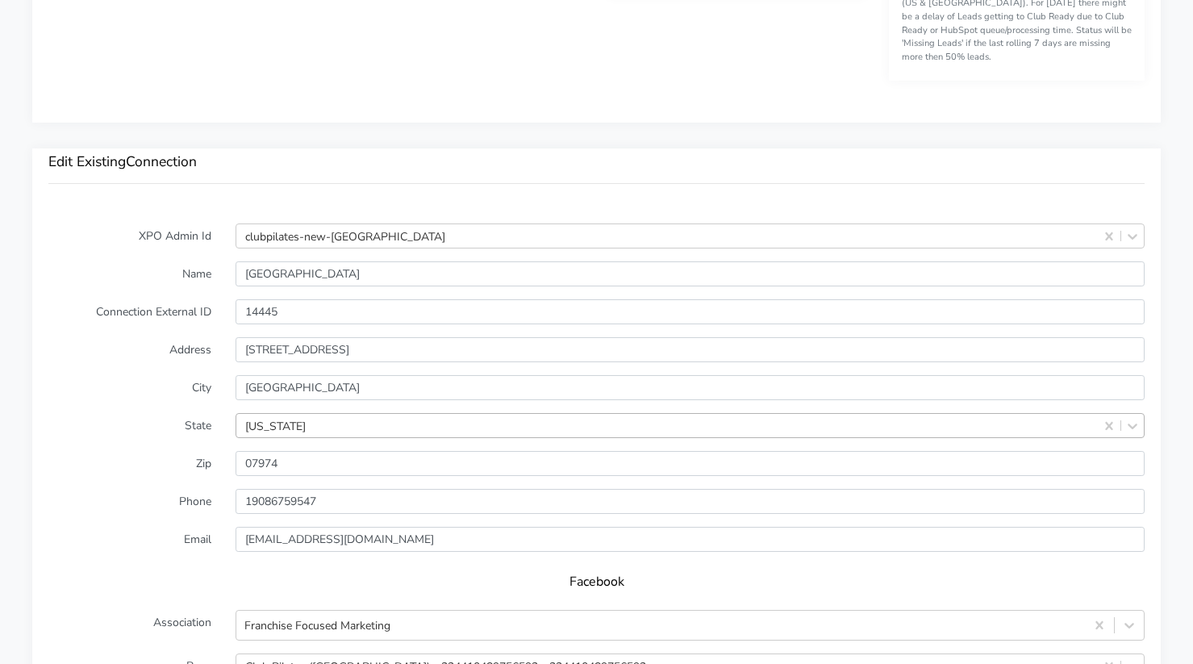
scroll to position [1346, 0]
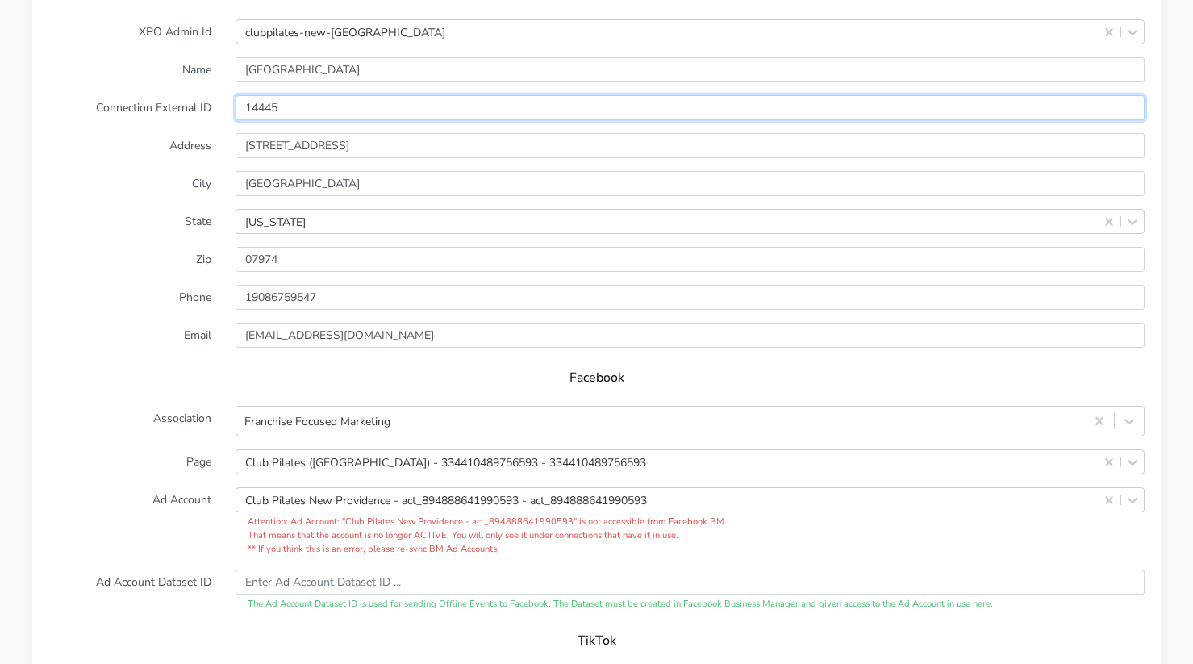
click at [257, 113] on input "14445" at bounding box center [690, 107] width 909 height 25
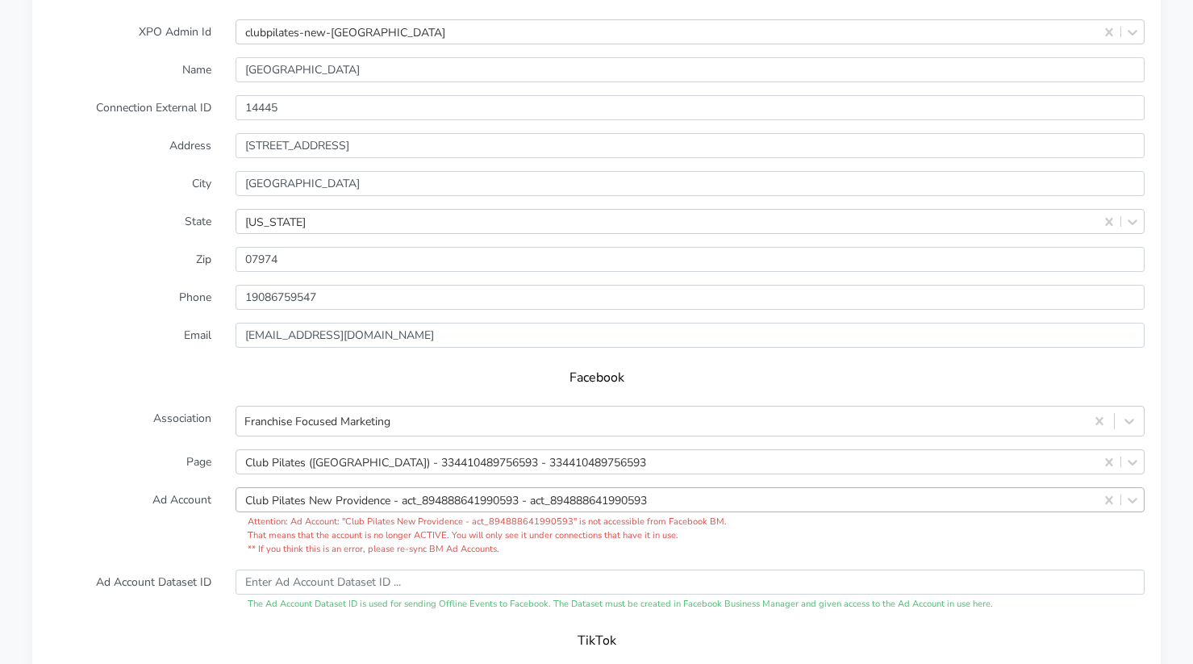
click at [357, 497] on div "Club Pilates New Providence - act_894888641990593 - act_894888641990593" at bounding box center [690, 499] width 909 height 25
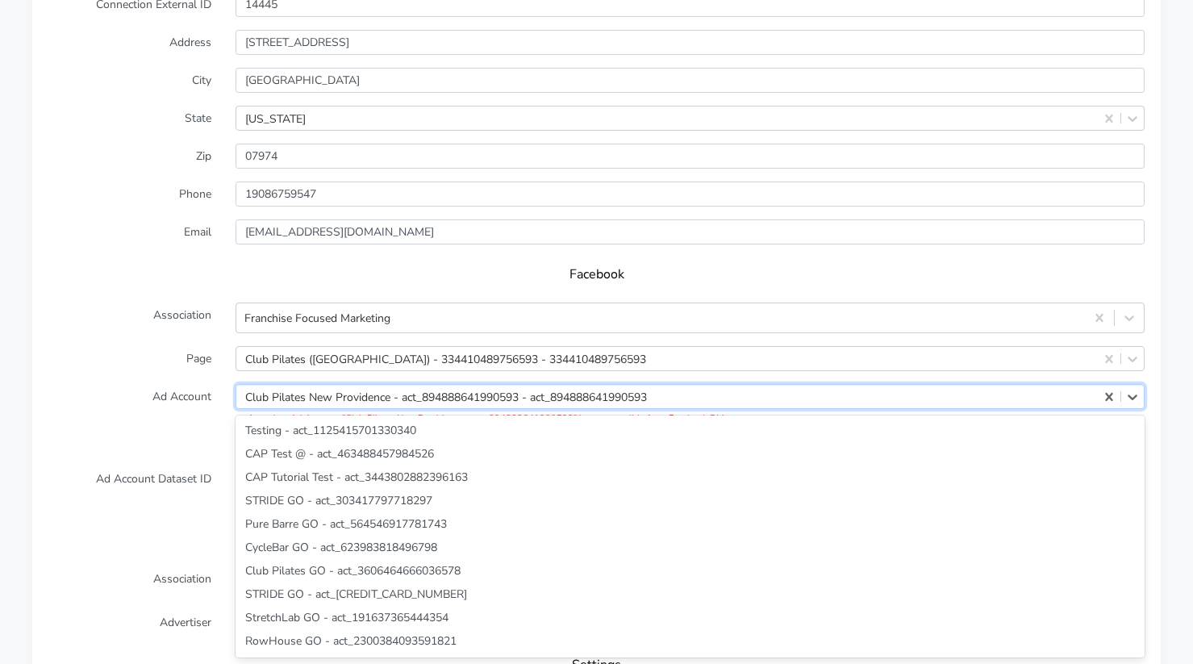
scroll to position [57894, 0]
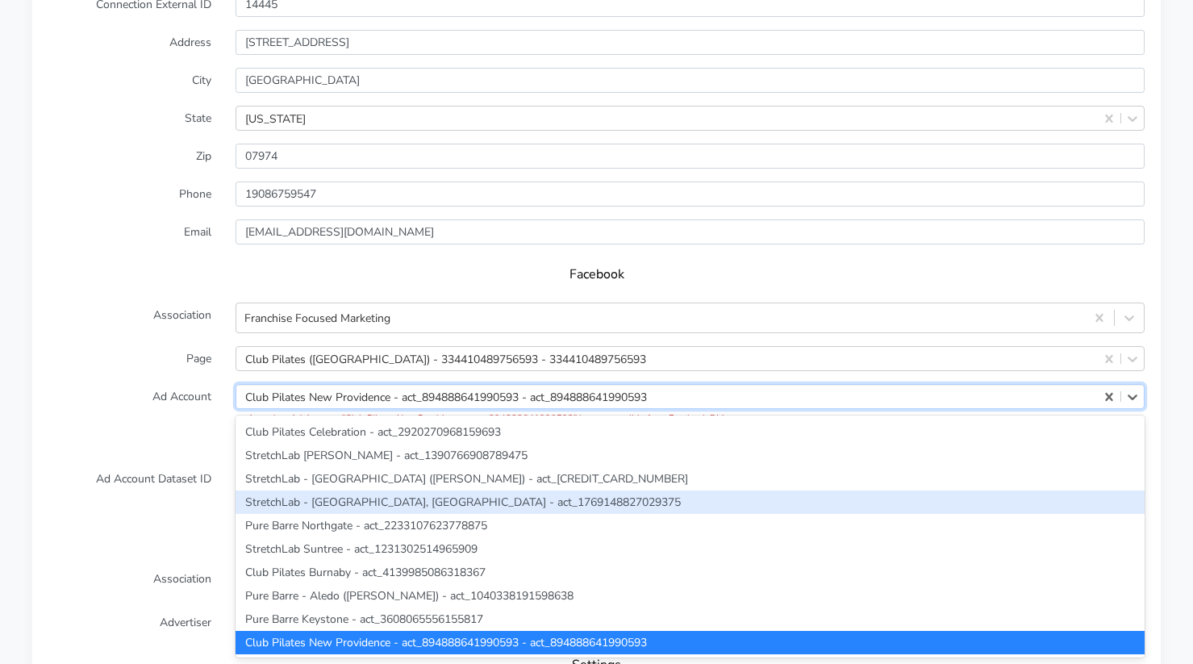
paste input "3642860862451323"
type input "3642860862451323"
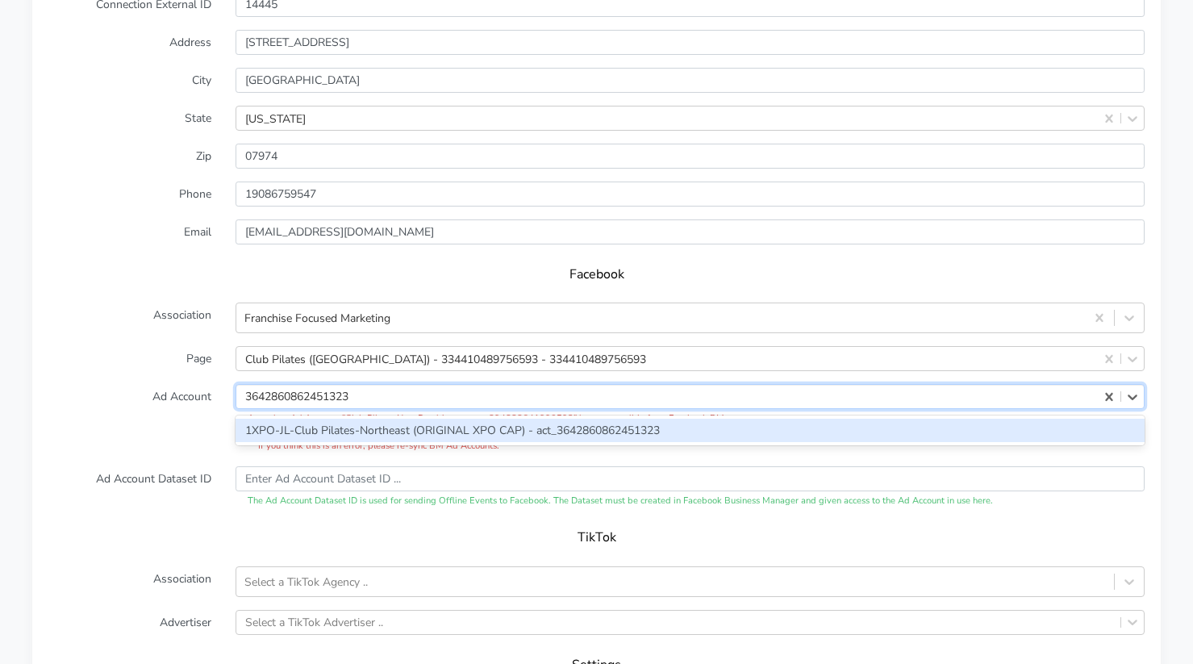
click at [328, 433] on div "1XPO-JL-Club Pilates-Northeast (ORIGINAL XPO CAP) - act_3642860862451323" at bounding box center [690, 430] width 909 height 23
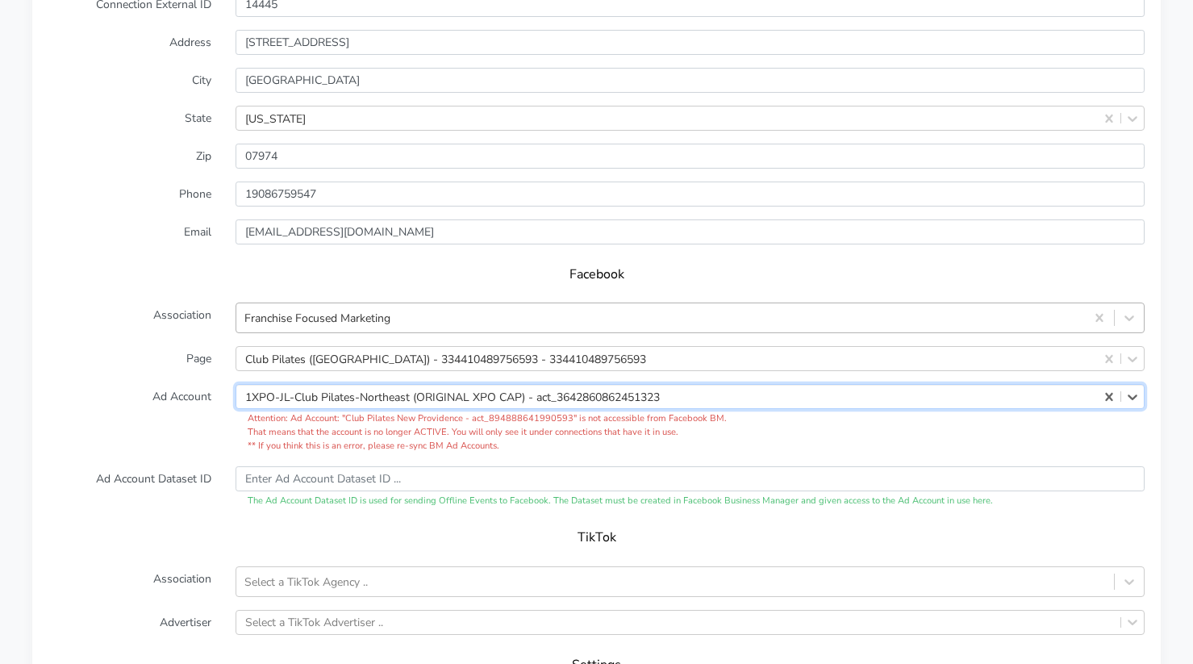
click at [317, 322] on div "Franchise Focused Marketing" at bounding box center [317, 318] width 146 height 17
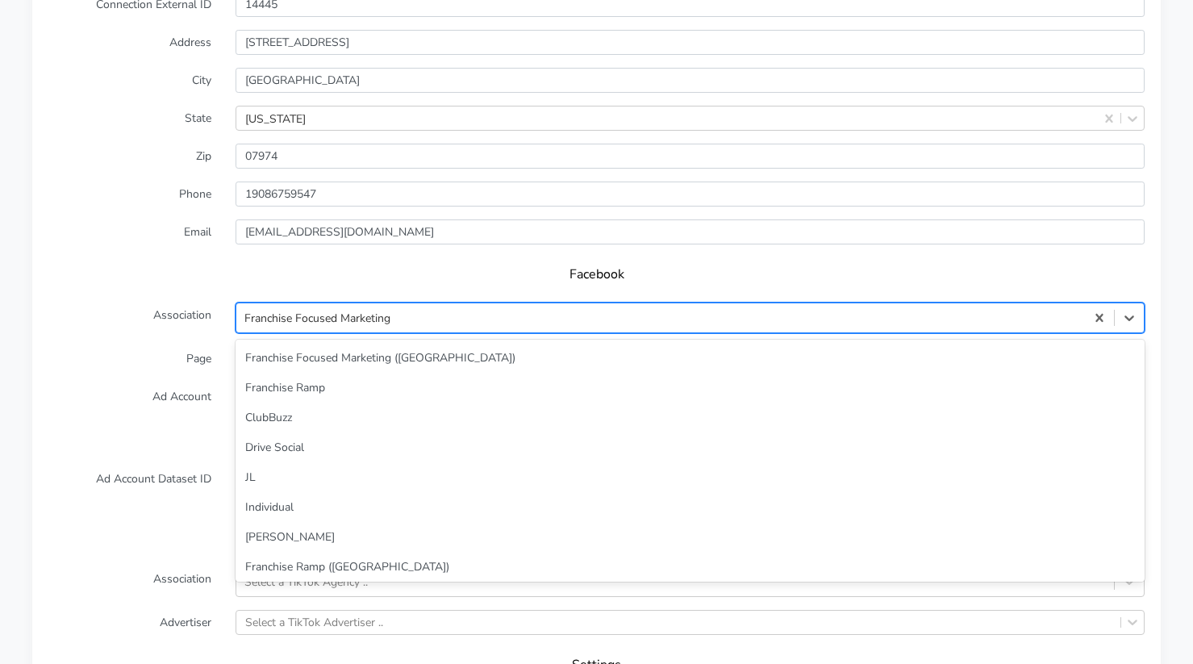
scroll to position [219, 0]
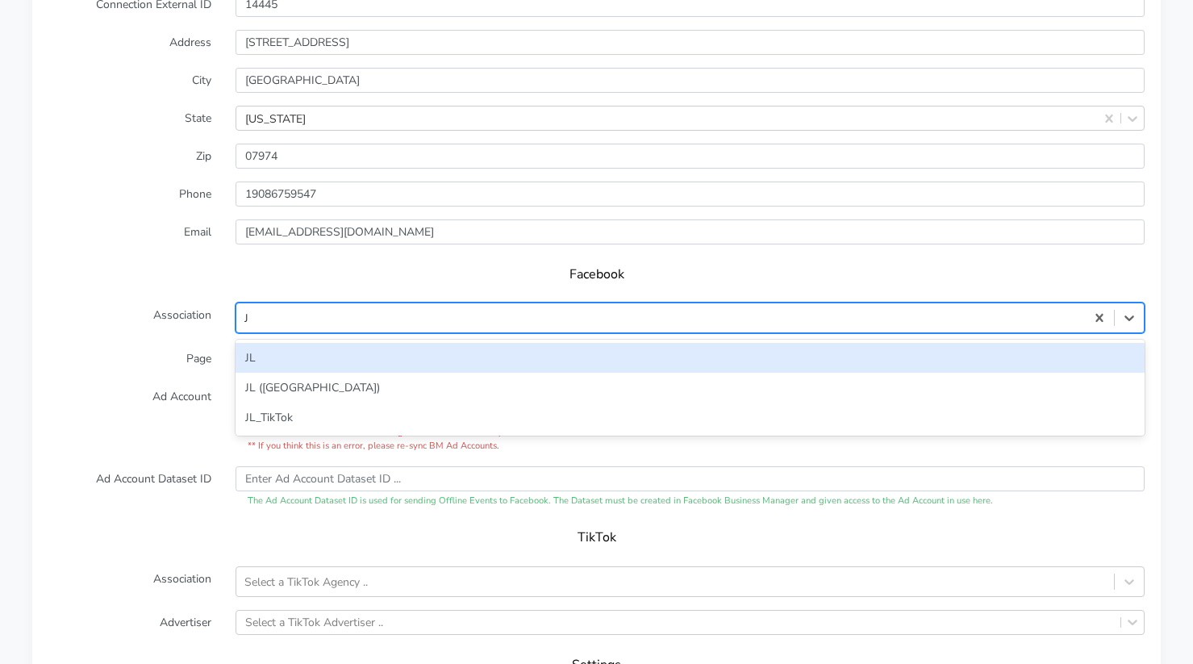
type input "JL"
click at [289, 365] on div "JL" at bounding box center [690, 358] width 909 height 30
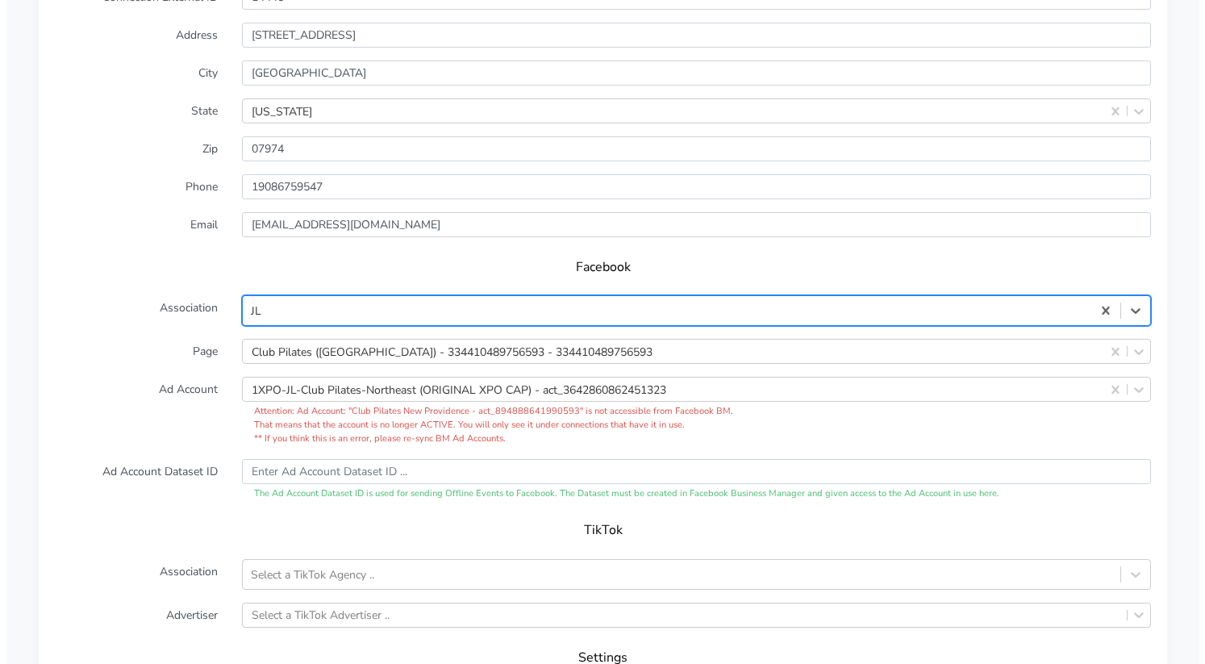
scroll to position [1595, 0]
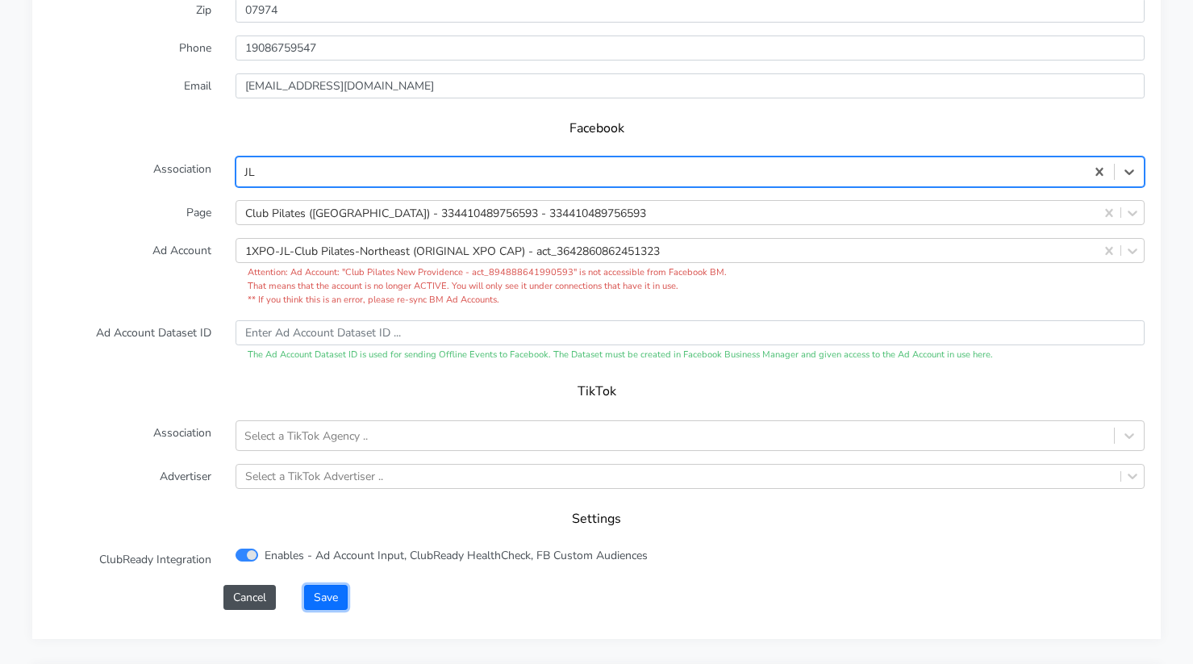
click at [332, 600] on button "Save" at bounding box center [326, 597] width 44 height 25
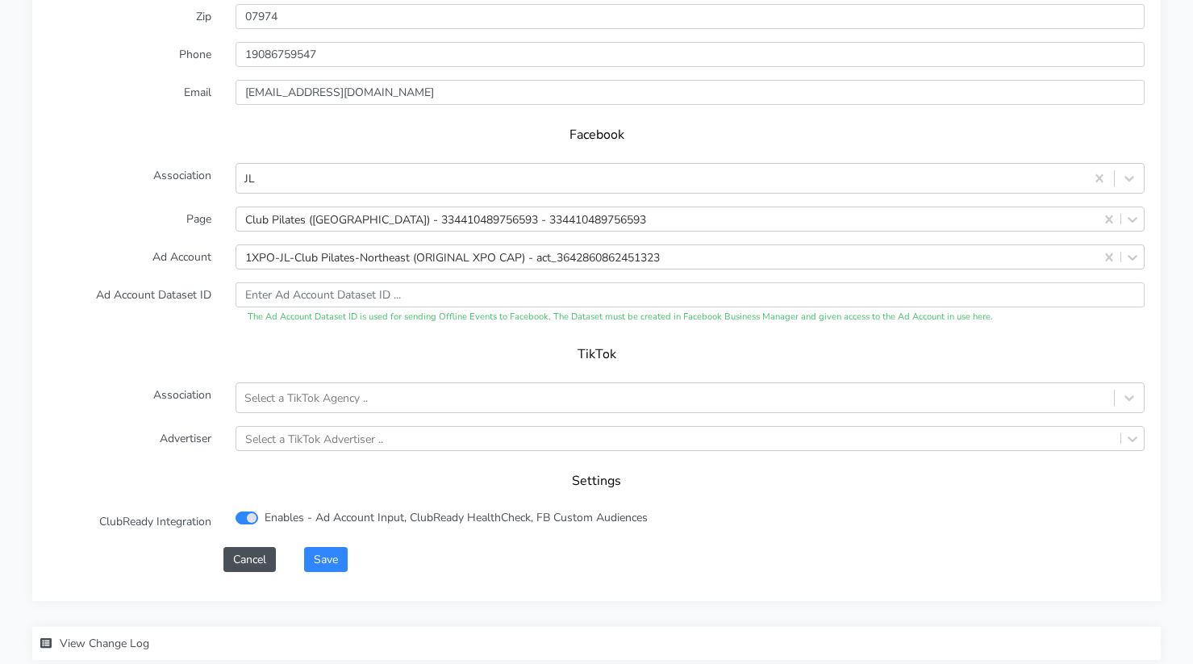
scroll to position [1656, 0]
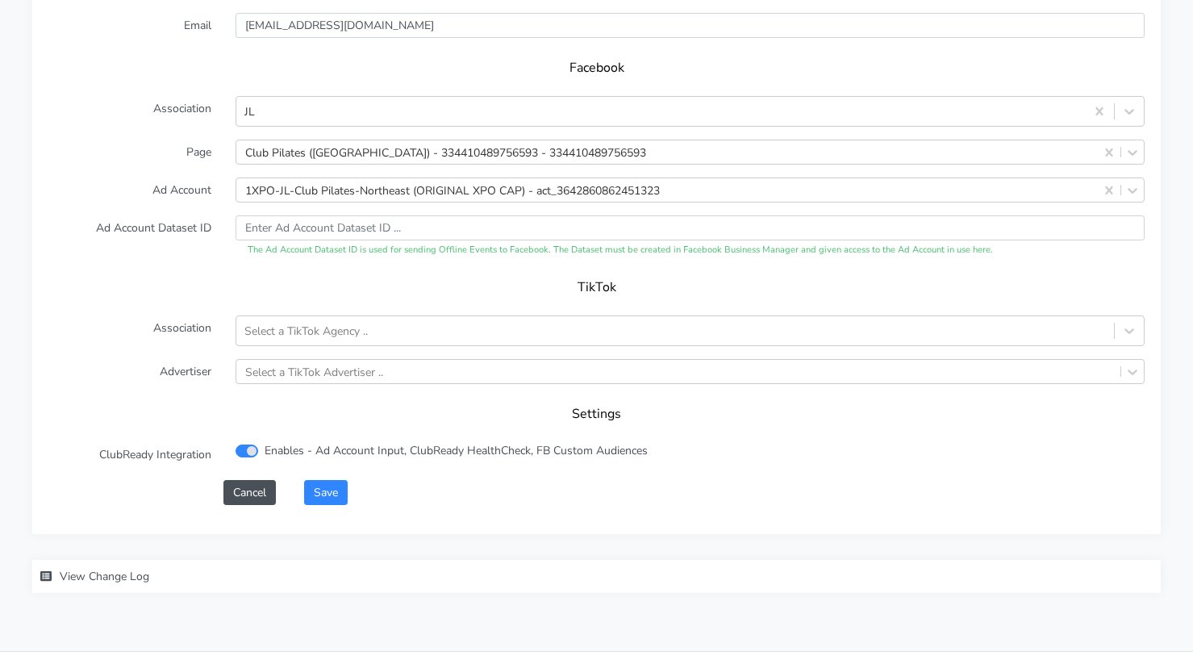
click at [152, 365] on label "Advertiser" at bounding box center [129, 371] width 187 height 25
click at [331, 481] on button "Save" at bounding box center [326, 492] width 44 height 25
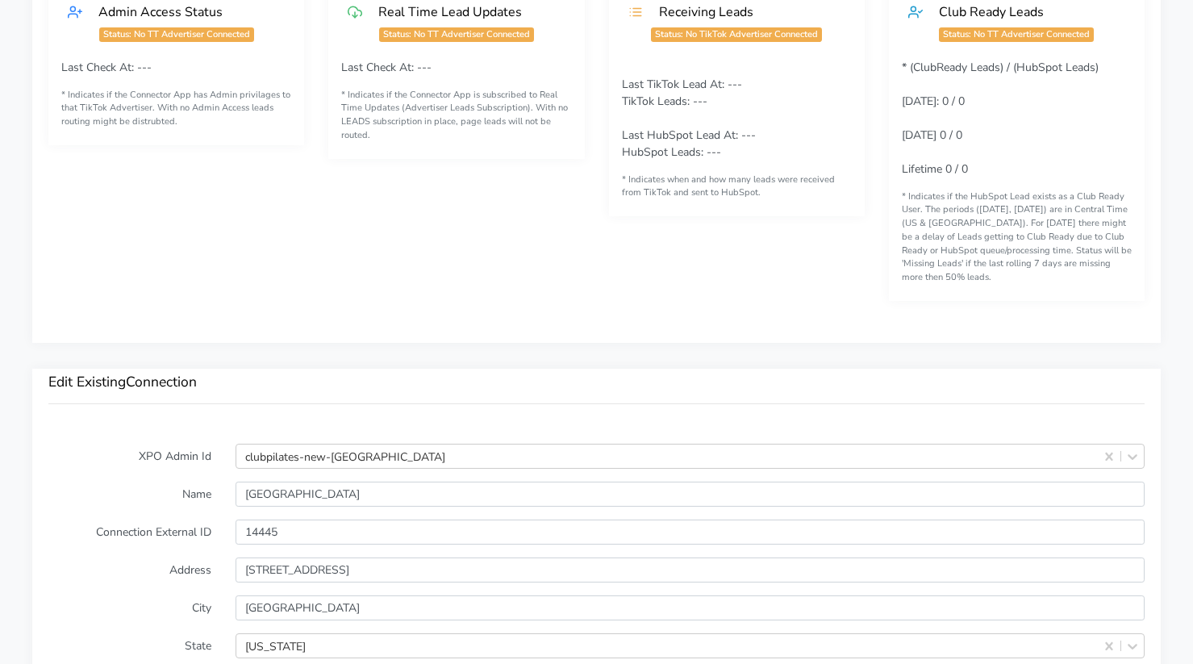
scroll to position [1687, 0]
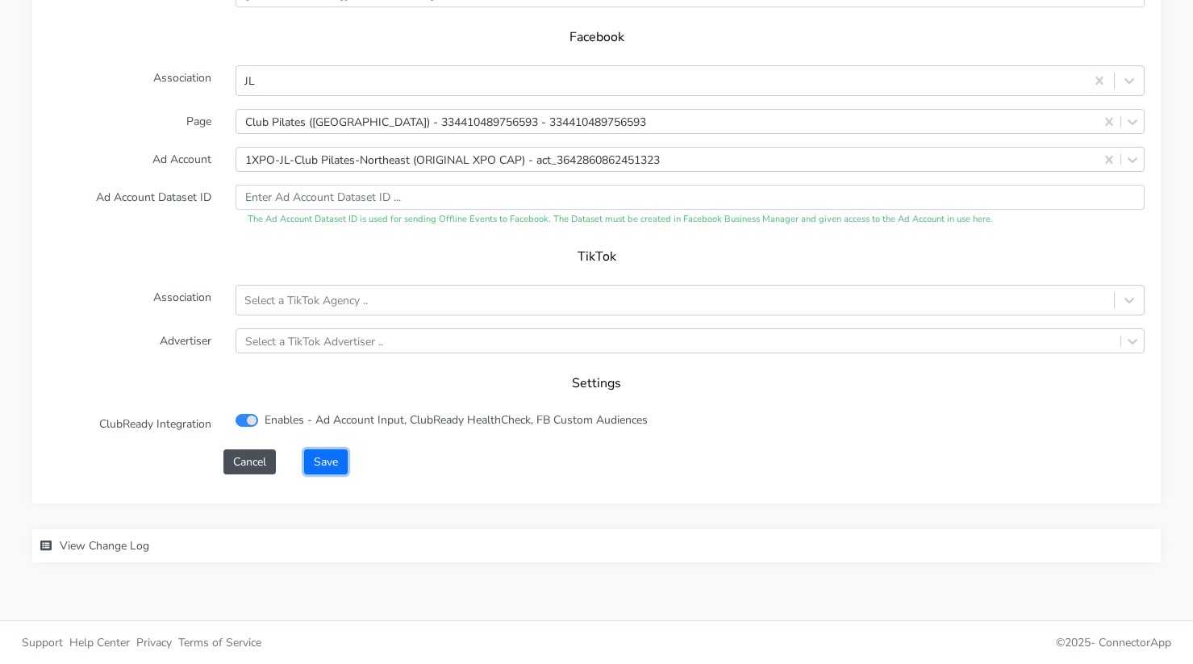
click at [341, 455] on button "Save" at bounding box center [326, 461] width 44 height 25
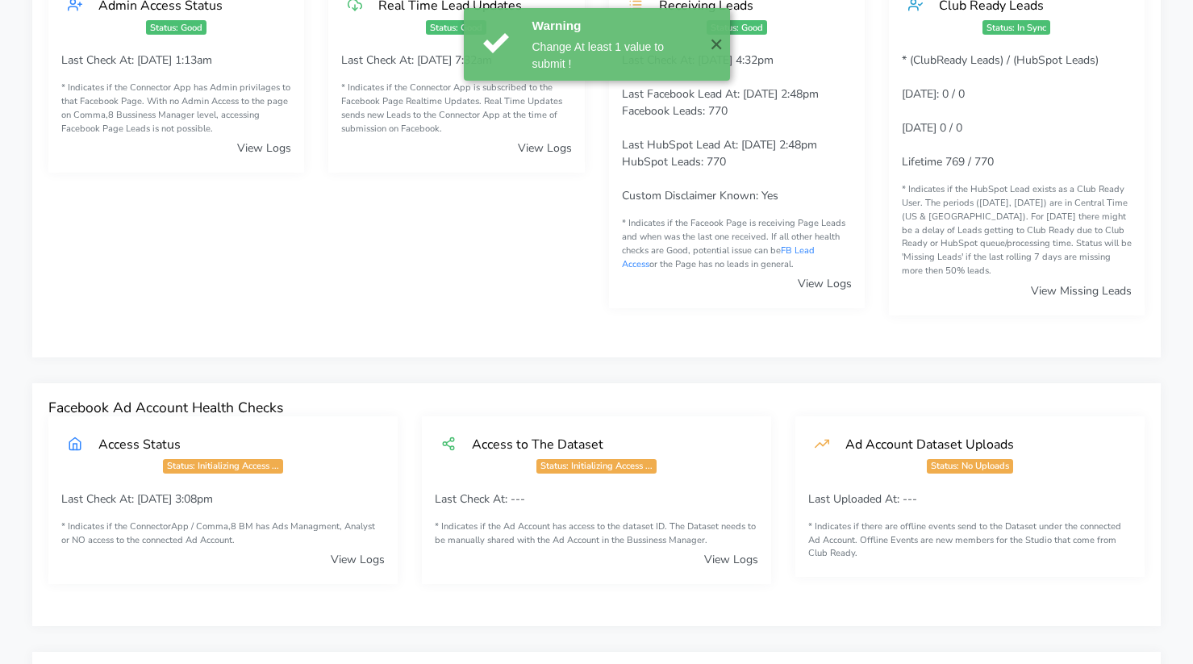
scroll to position [12, 0]
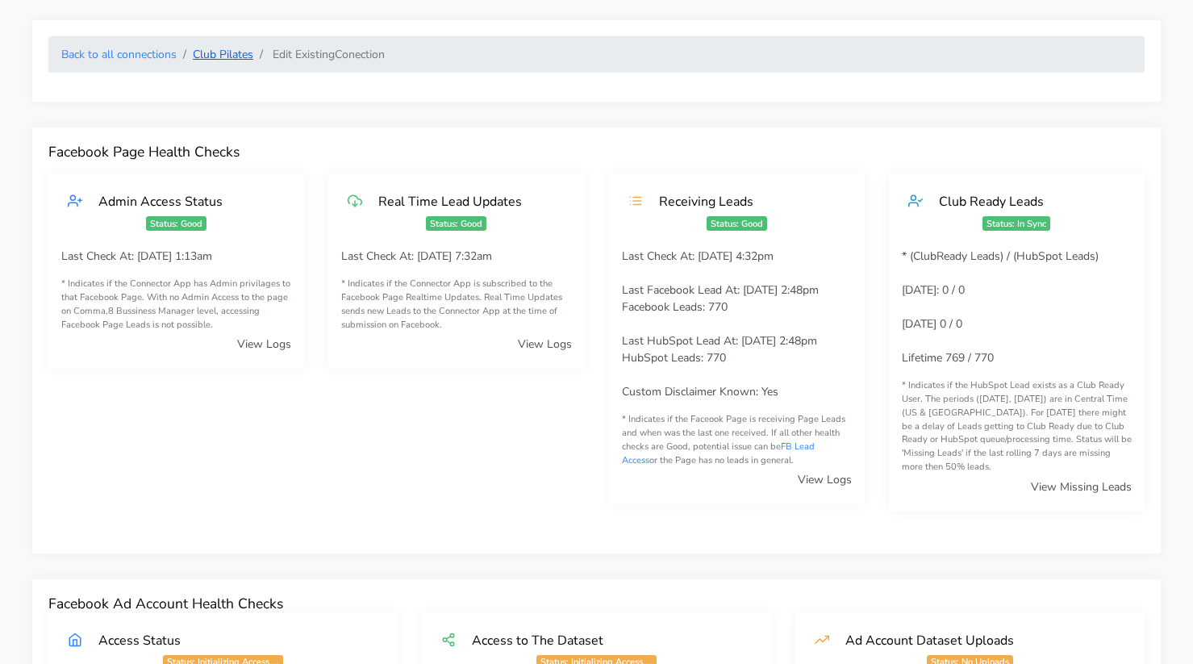
click at [223, 50] on link "Club Pilates" at bounding box center [223, 54] width 60 height 15
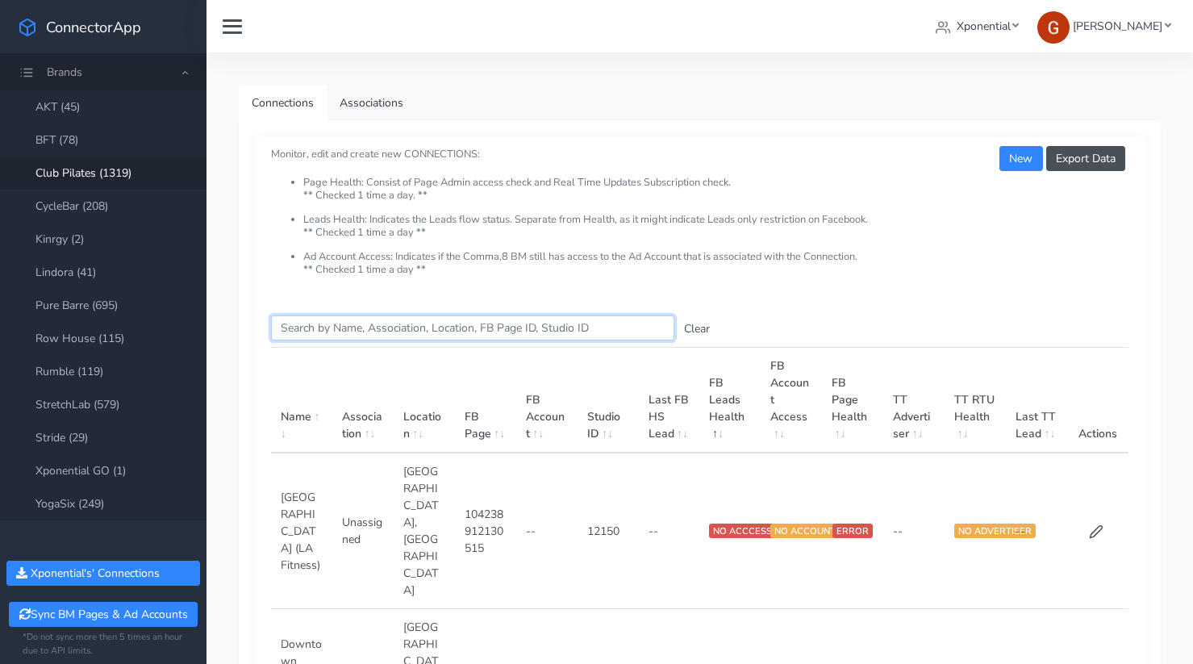
click at [382, 332] on input "Search this table" at bounding box center [472, 327] width 403 height 25
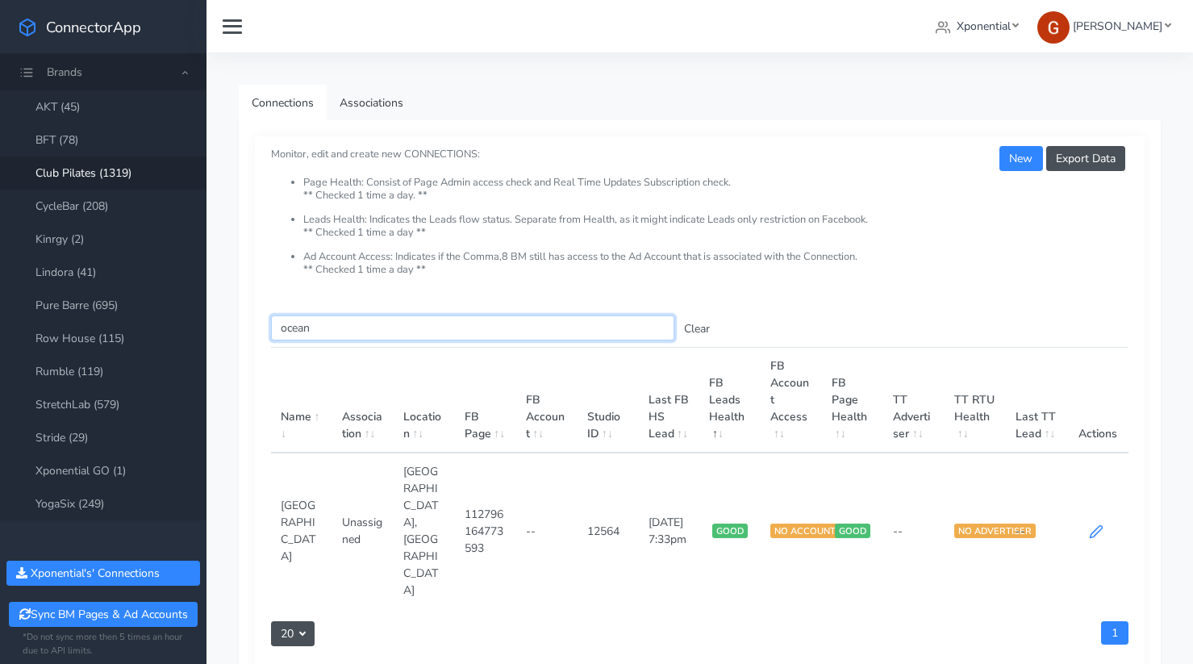
type input "ocean"
click at [1100, 524] on icon at bounding box center [1096, 531] width 15 height 15
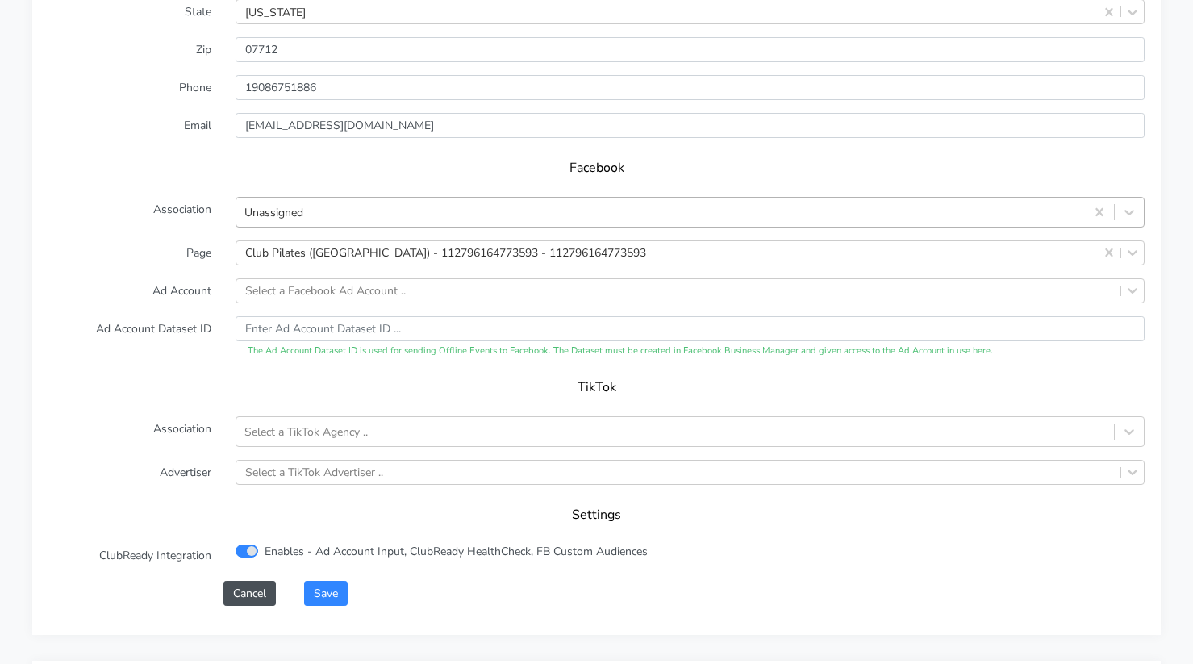
scroll to position [1541, 0]
click at [318, 222] on div "Unassigned" at bounding box center [660, 211] width 849 height 27
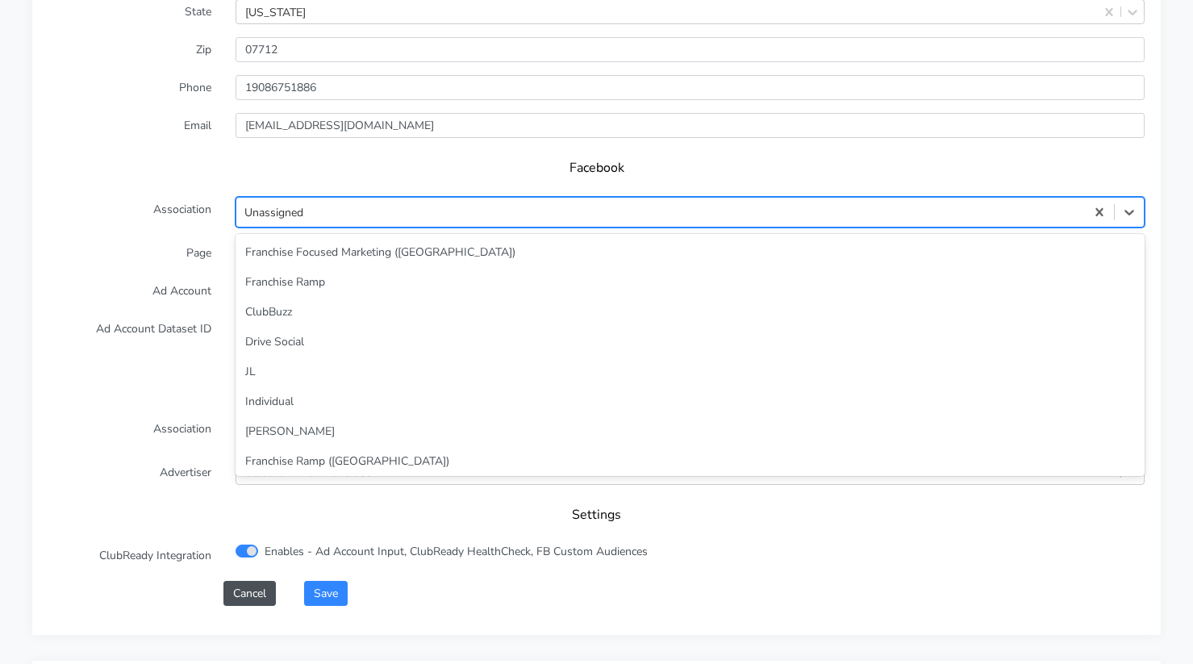
scroll to position [69, 0]
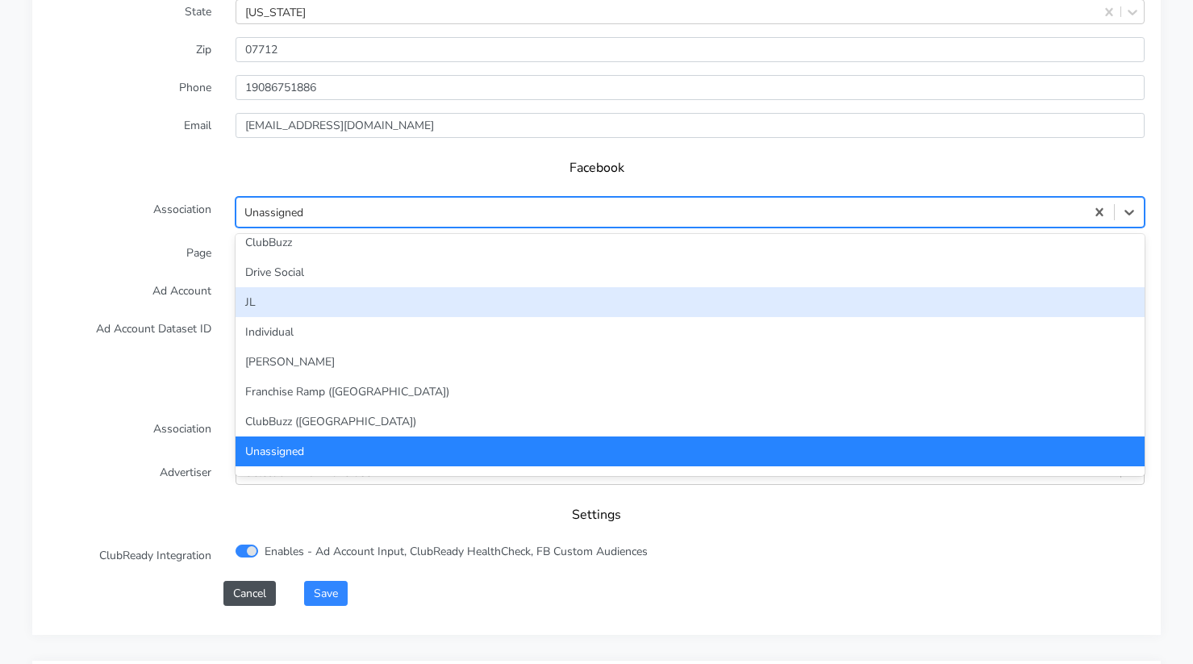
click at [299, 298] on div "JL" at bounding box center [690, 302] width 909 height 30
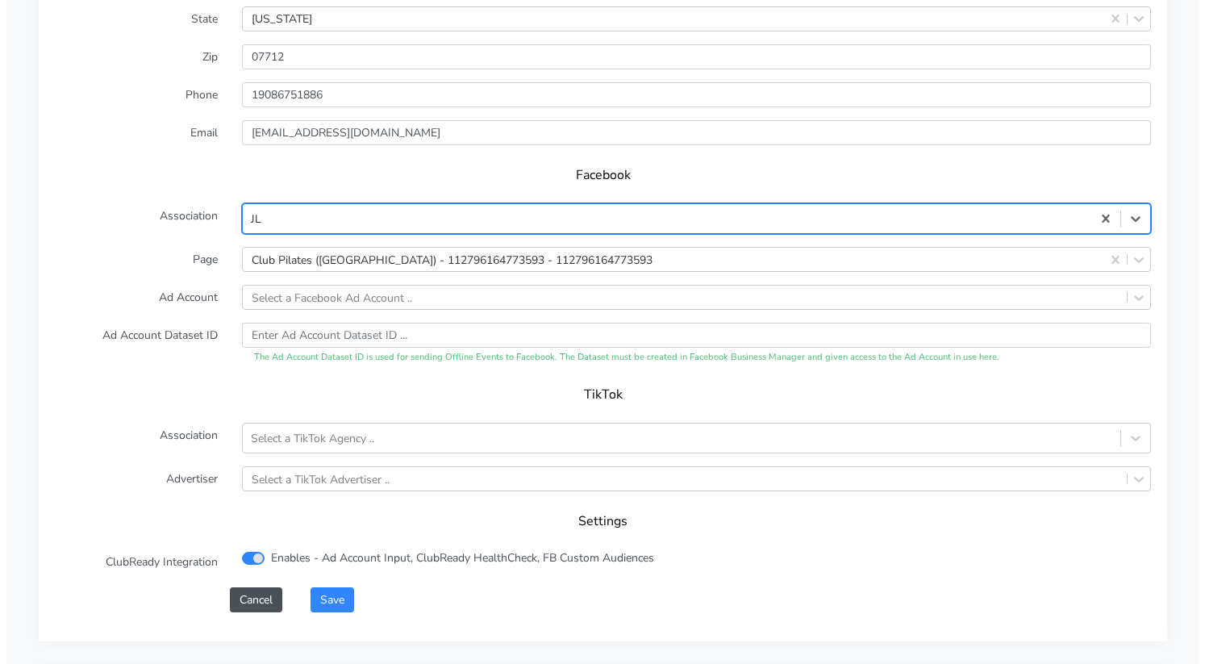
scroll to position [1548, 0]
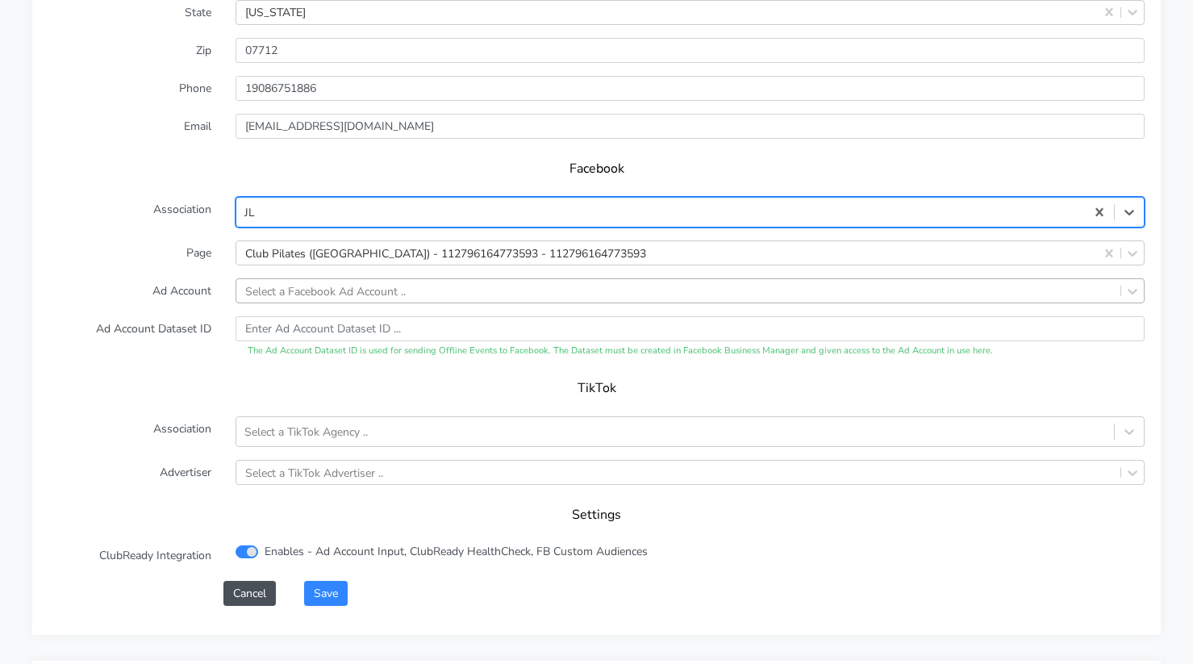
click at [332, 297] on div "Select a Facebook Ad Account .." at bounding box center [325, 290] width 161 height 17
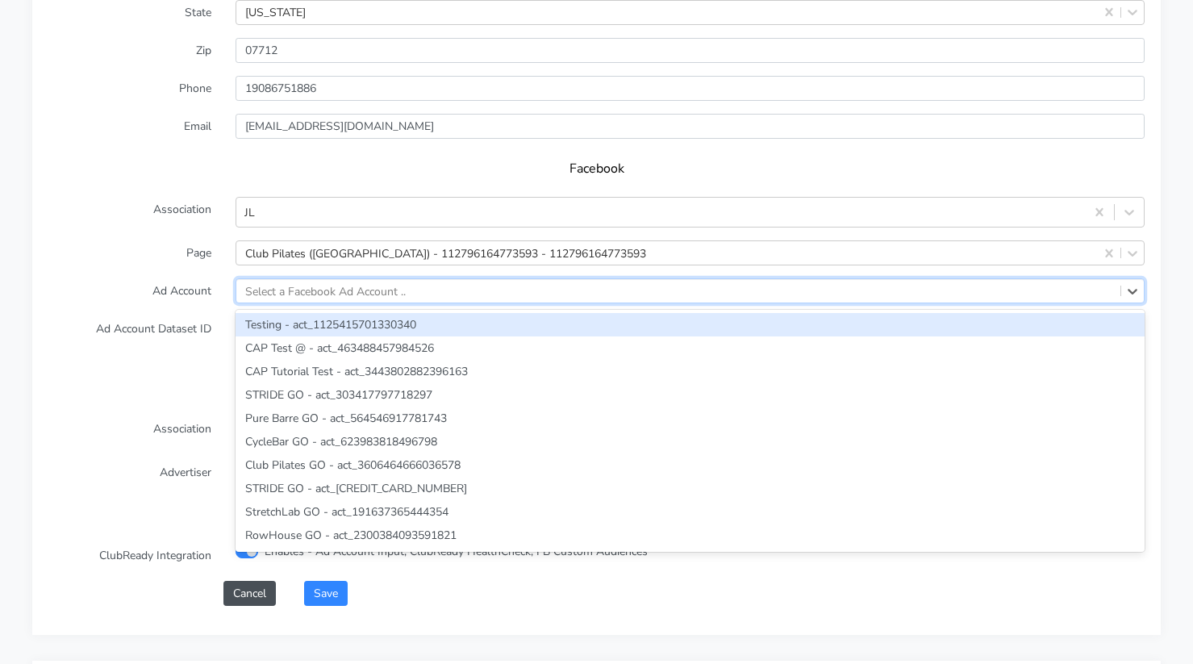
paste input "3642860862451323"
type input "3642860862451323"
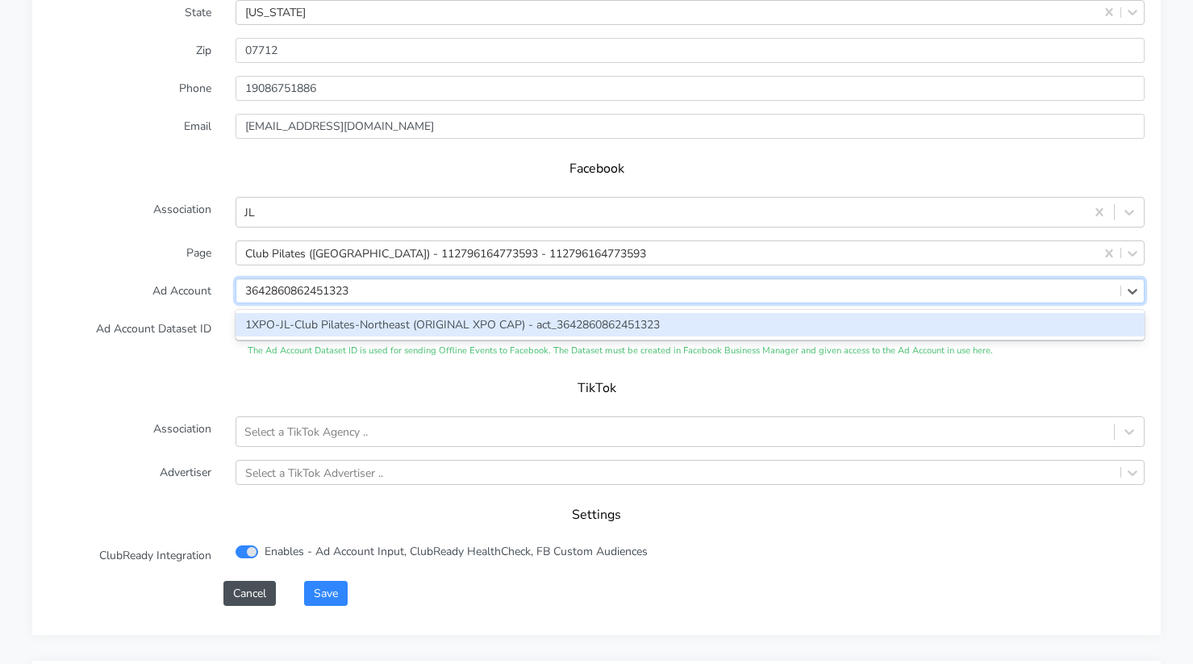
click at [285, 332] on div "1XPO-JL-Club Pilates-Northeast (ORIGINAL XPO CAP) - act_3642860862451323" at bounding box center [690, 324] width 909 height 23
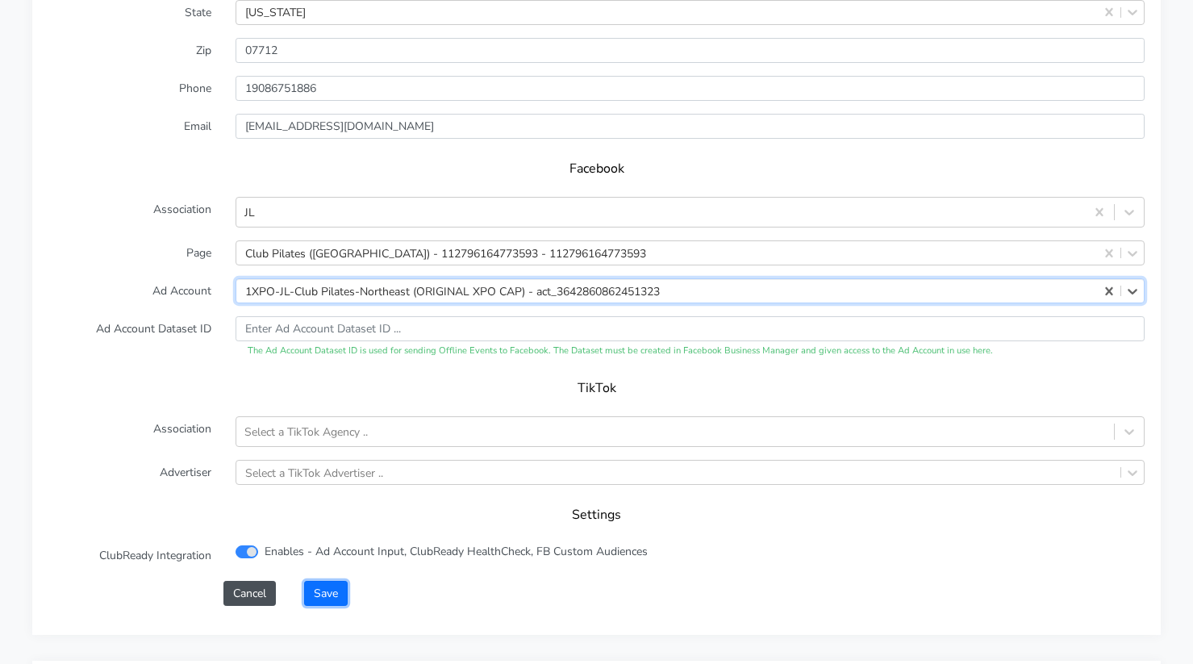
click at [328, 593] on button "Save" at bounding box center [326, 593] width 44 height 25
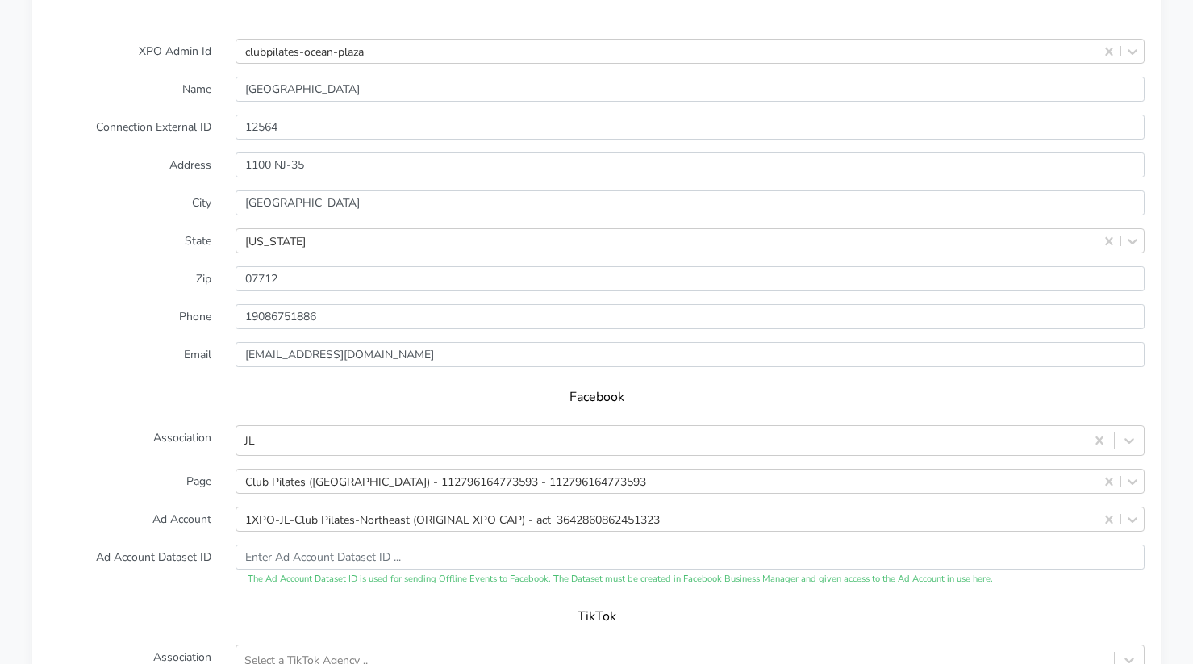
scroll to position [1318, 0]
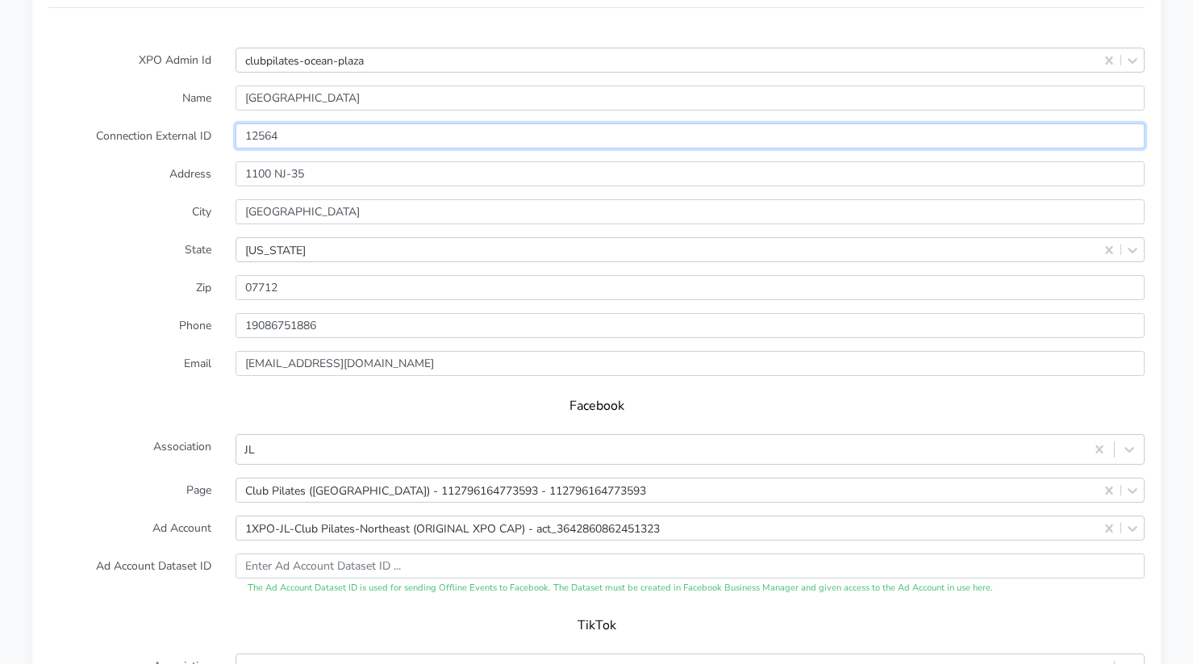
click at [270, 124] on input "12564" at bounding box center [690, 135] width 909 height 25
click at [188, 165] on label "Address" at bounding box center [129, 173] width 187 height 25
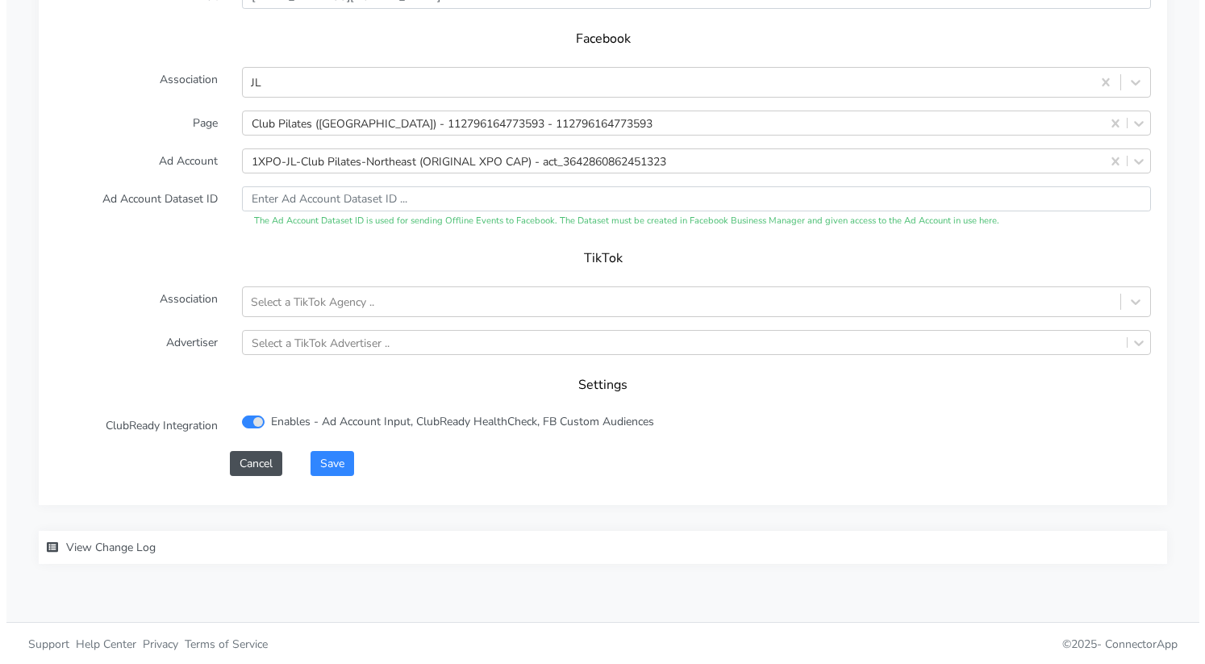
scroll to position [1687, 0]
click at [325, 457] on button "Save" at bounding box center [326, 461] width 44 height 25
click at [330, 462] on button "Save" at bounding box center [326, 461] width 44 height 25
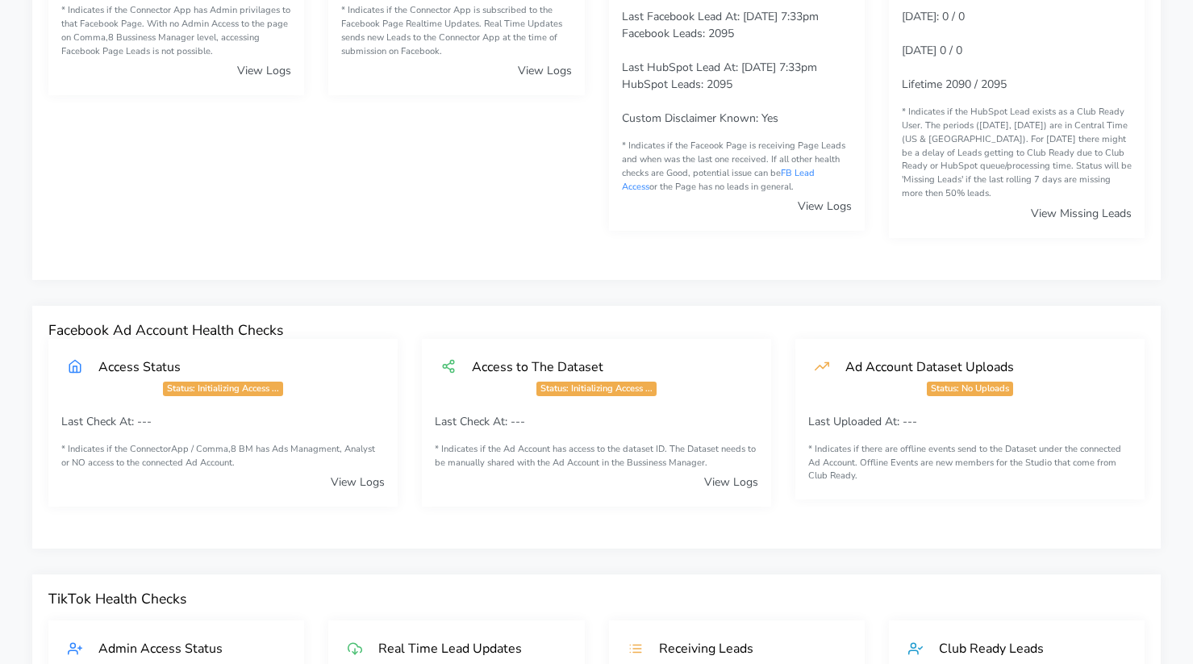
scroll to position [0, 0]
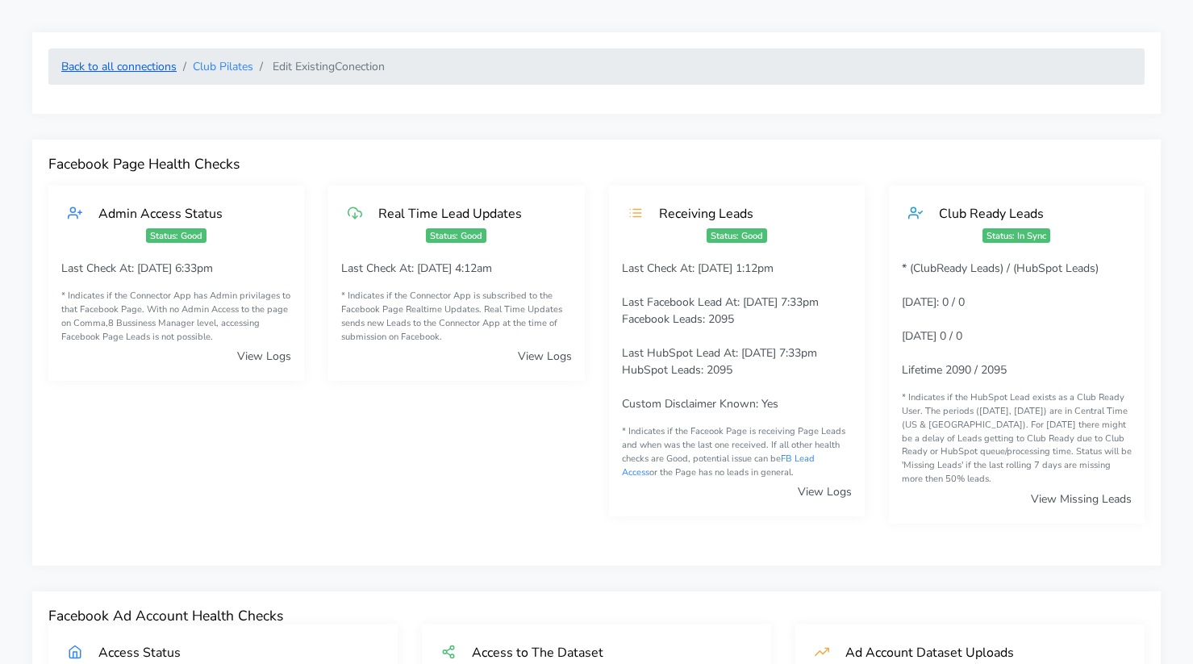
click at [155, 69] on link "Back to all connections" at bounding box center [118, 66] width 115 height 15
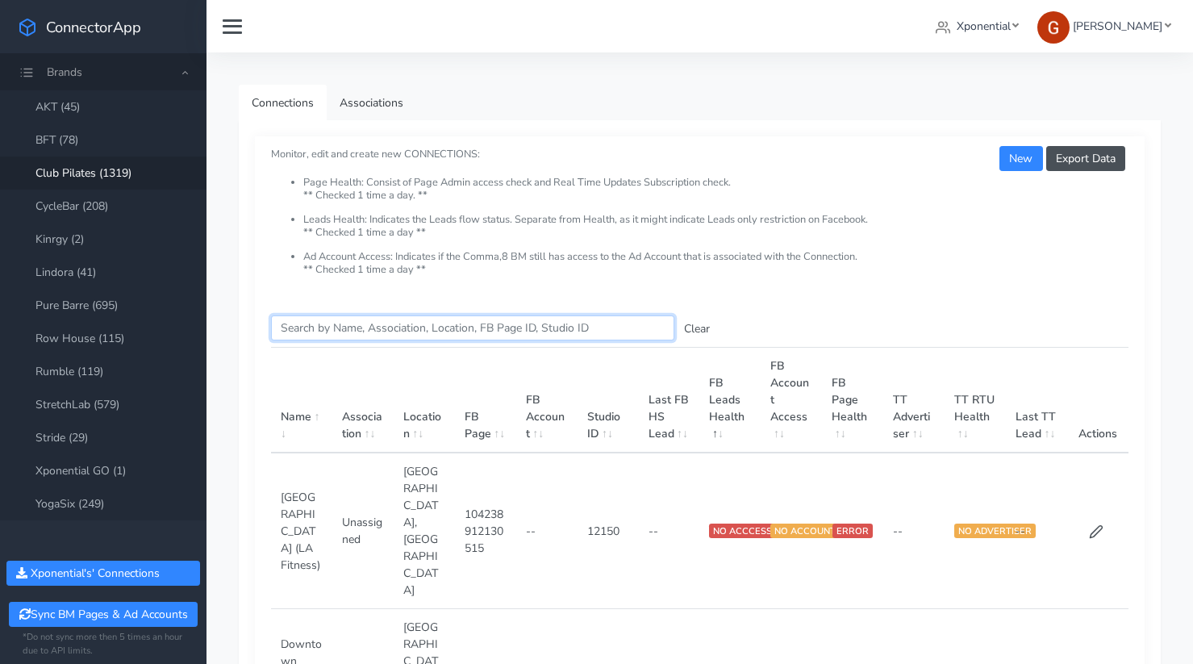
click at [345, 327] on input "Search this table" at bounding box center [472, 327] width 403 height 25
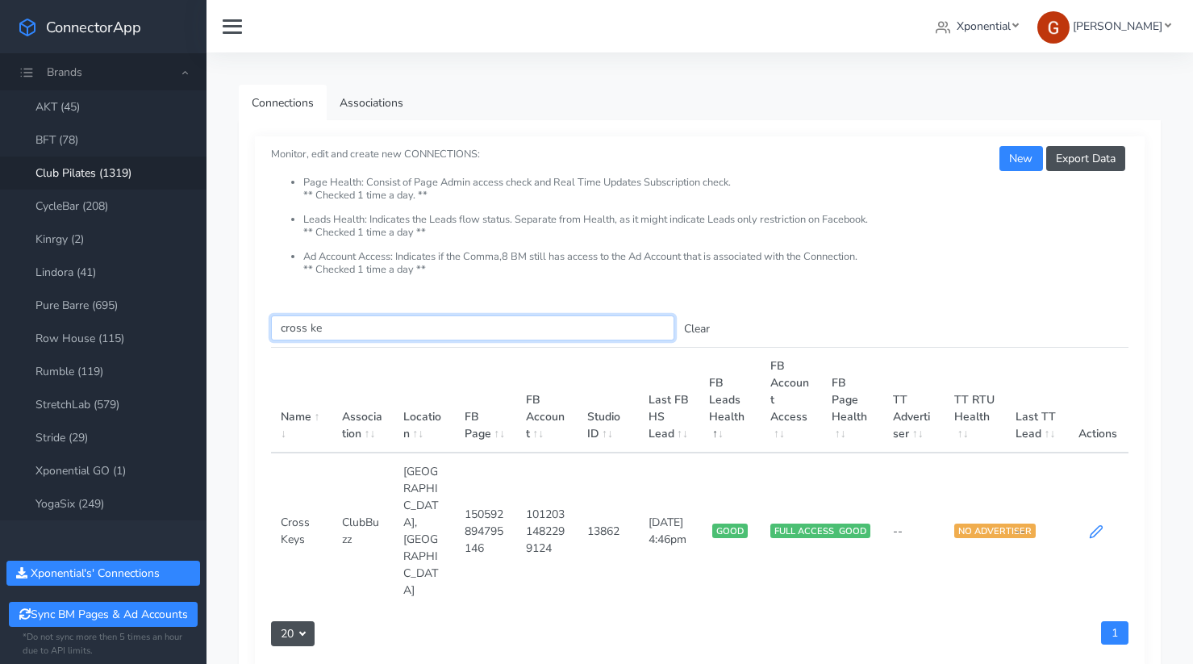
type input "cross ke"
click at [1091, 524] on icon at bounding box center [1096, 531] width 15 height 15
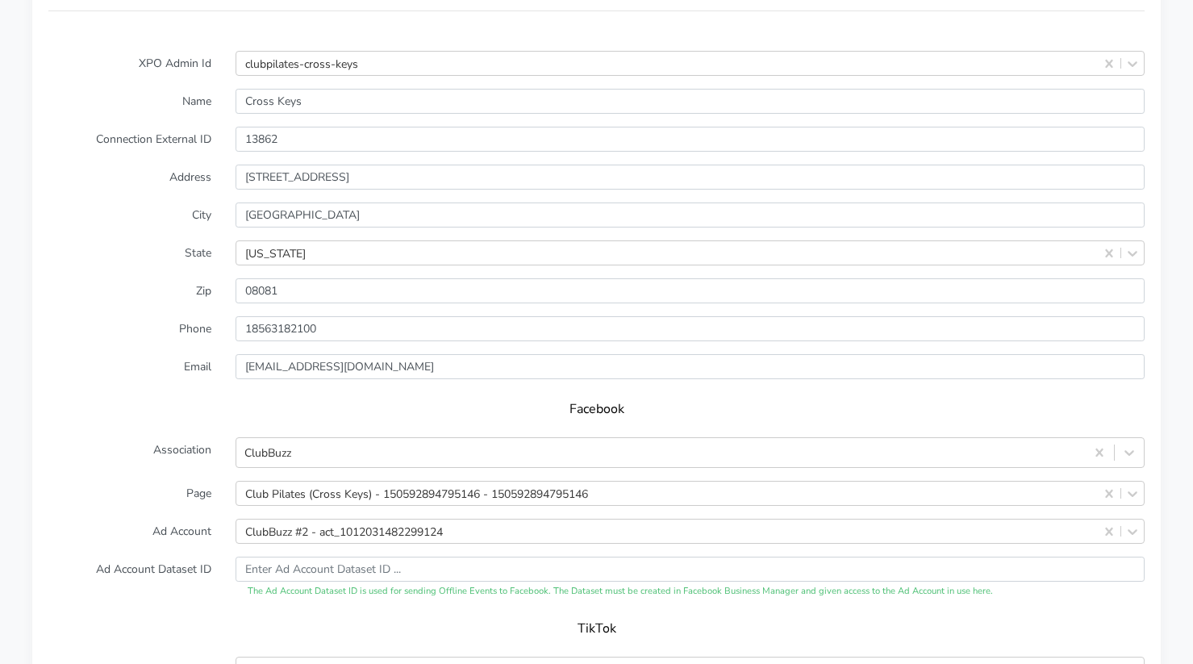
scroll to position [1316, 0]
click at [273, 138] on input "13862" at bounding box center [690, 138] width 909 height 25
click at [189, 204] on label "City" at bounding box center [129, 214] width 187 height 25
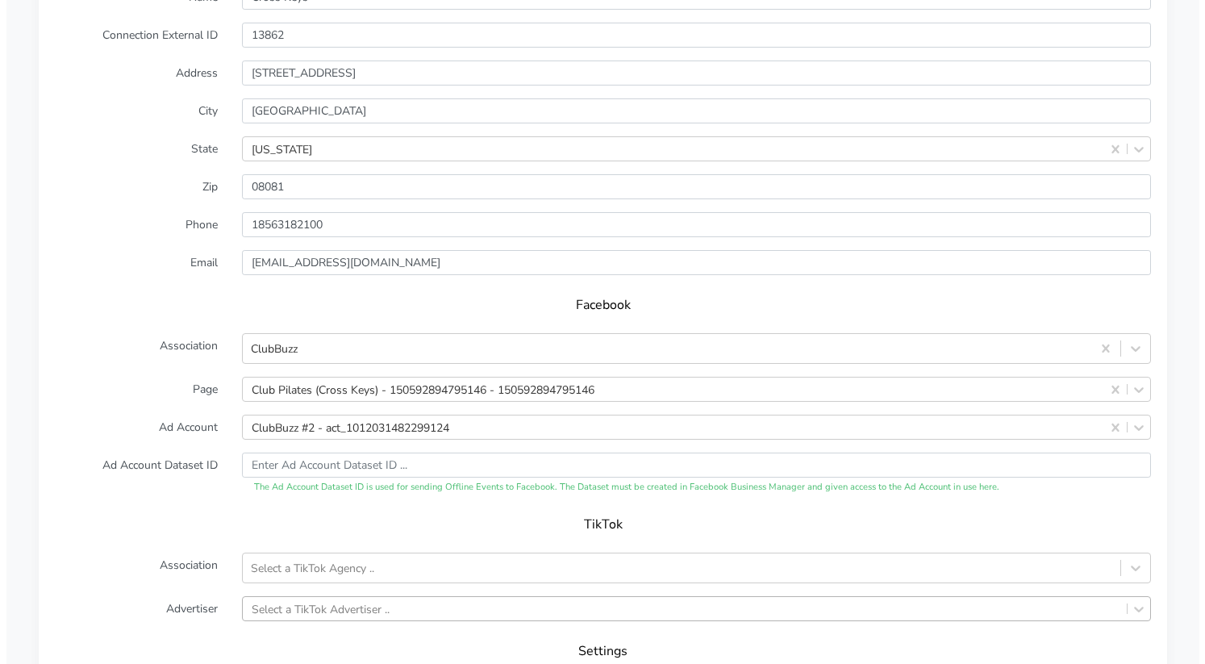
scroll to position [1658, 0]
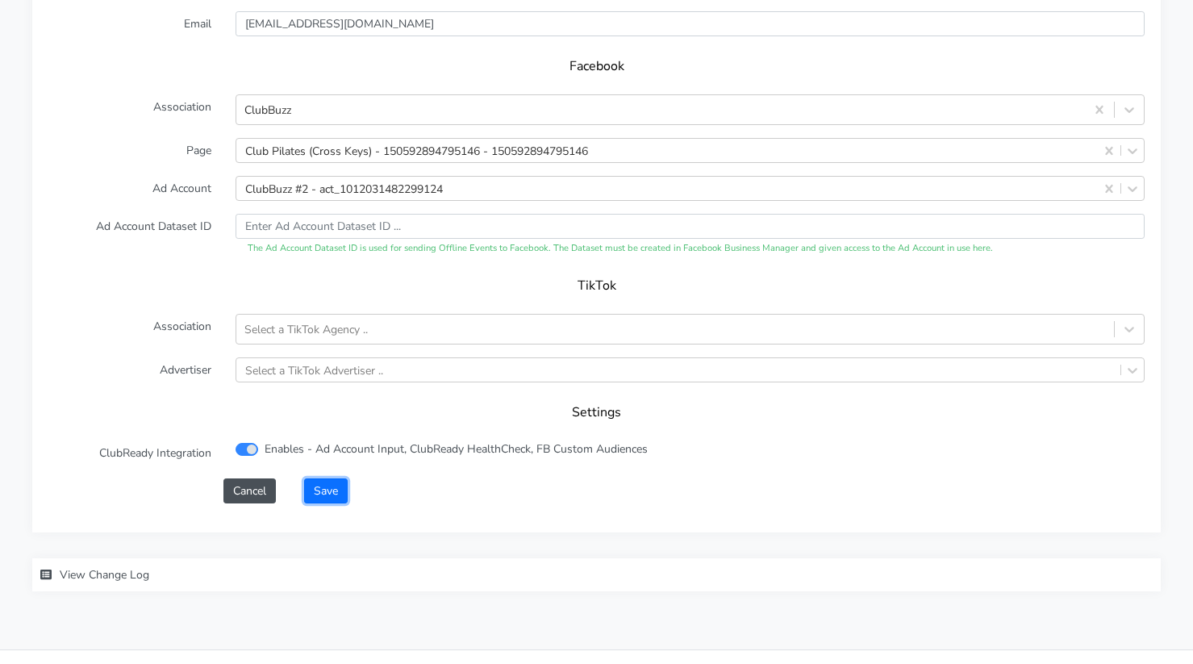
click at [328, 485] on button "Save" at bounding box center [326, 490] width 44 height 25
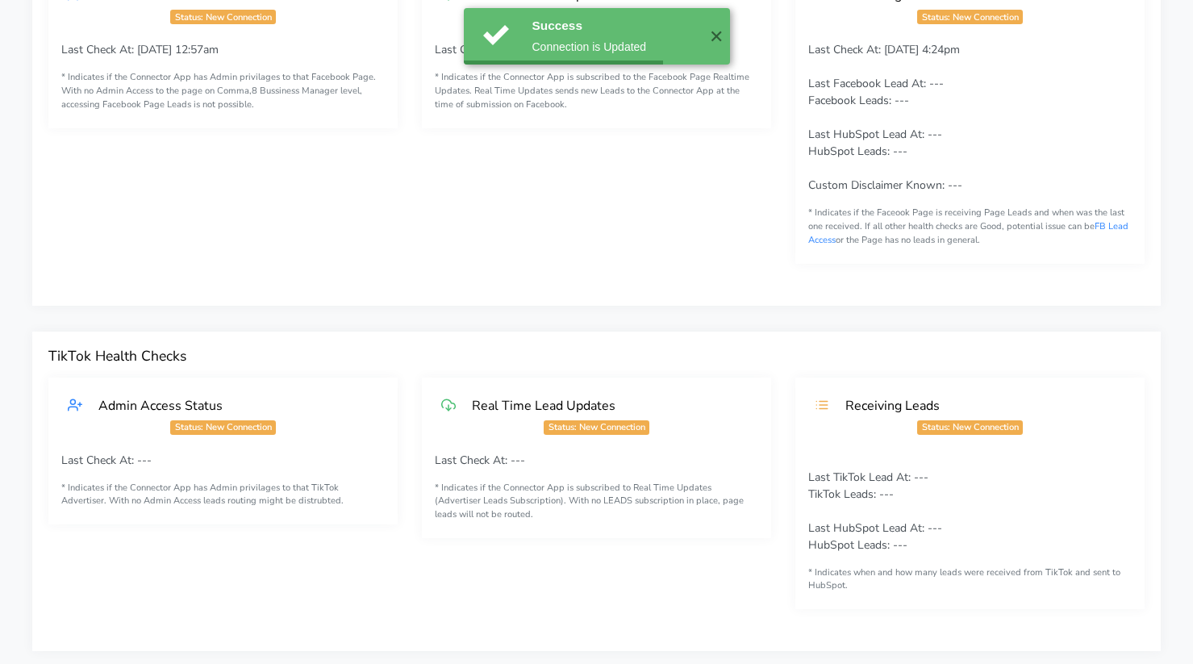
scroll to position [0, 0]
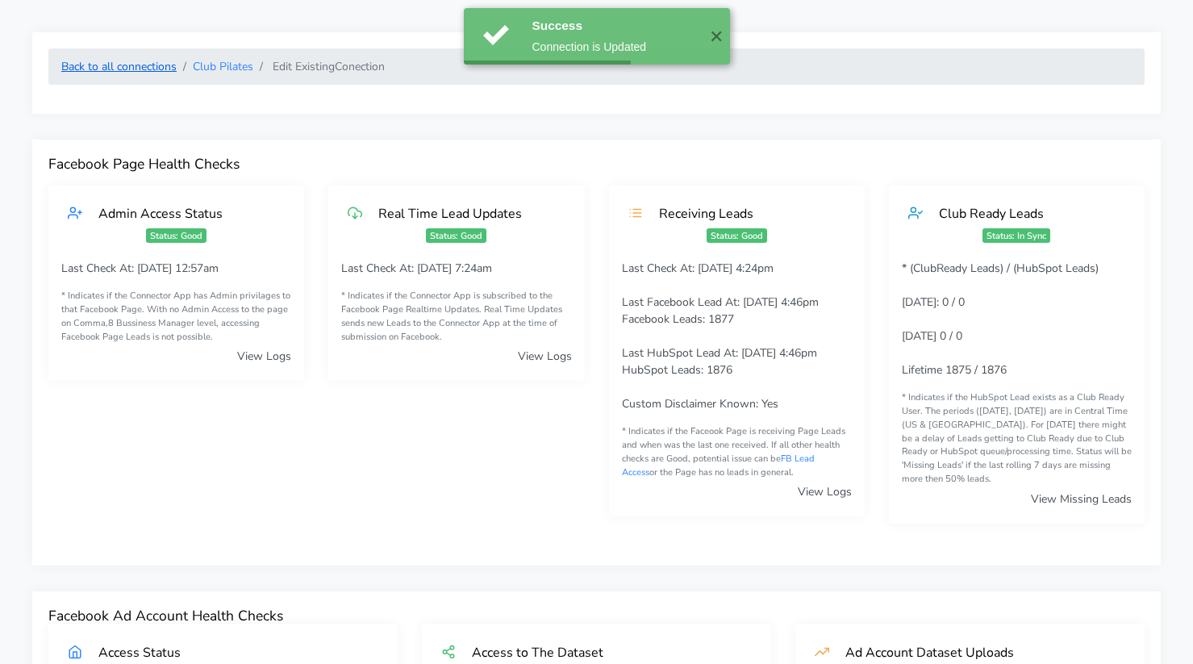
click at [144, 69] on link "Back to all connections" at bounding box center [118, 66] width 115 height 15
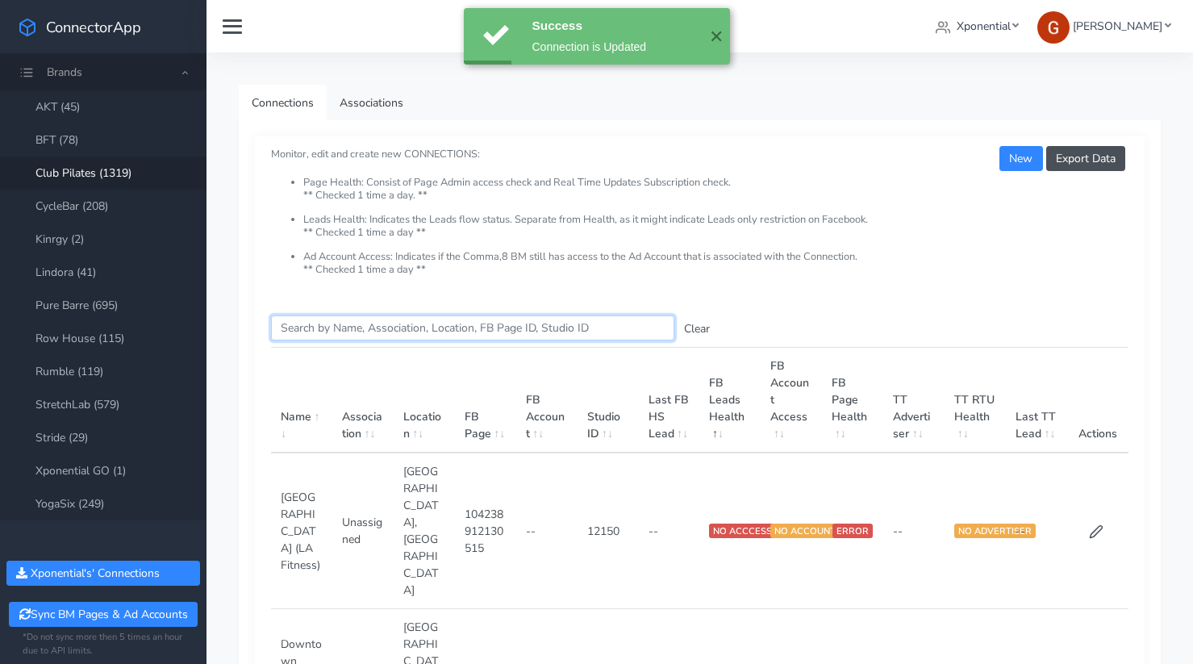
click at [337, 324] on input "Search this table" at bounding box center [472, 327] width 403 height 25
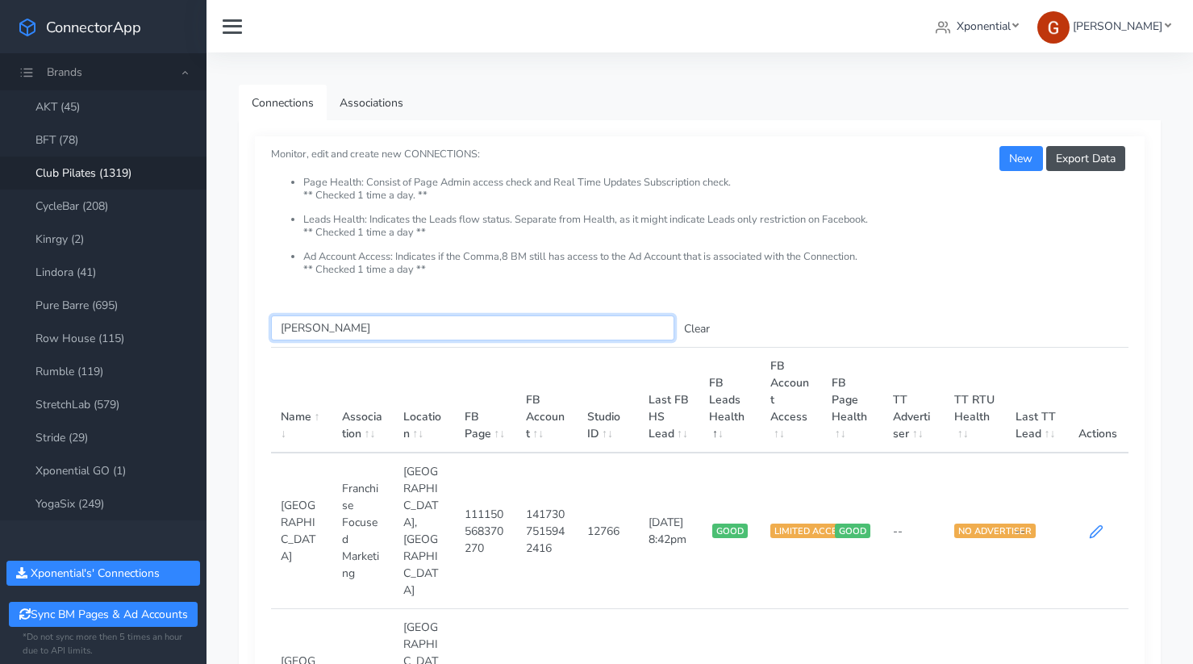
type input "[PERSON_NAME]"
click at [1097, 524] on icon at bounding box center [1096, 531] width 15 height 15
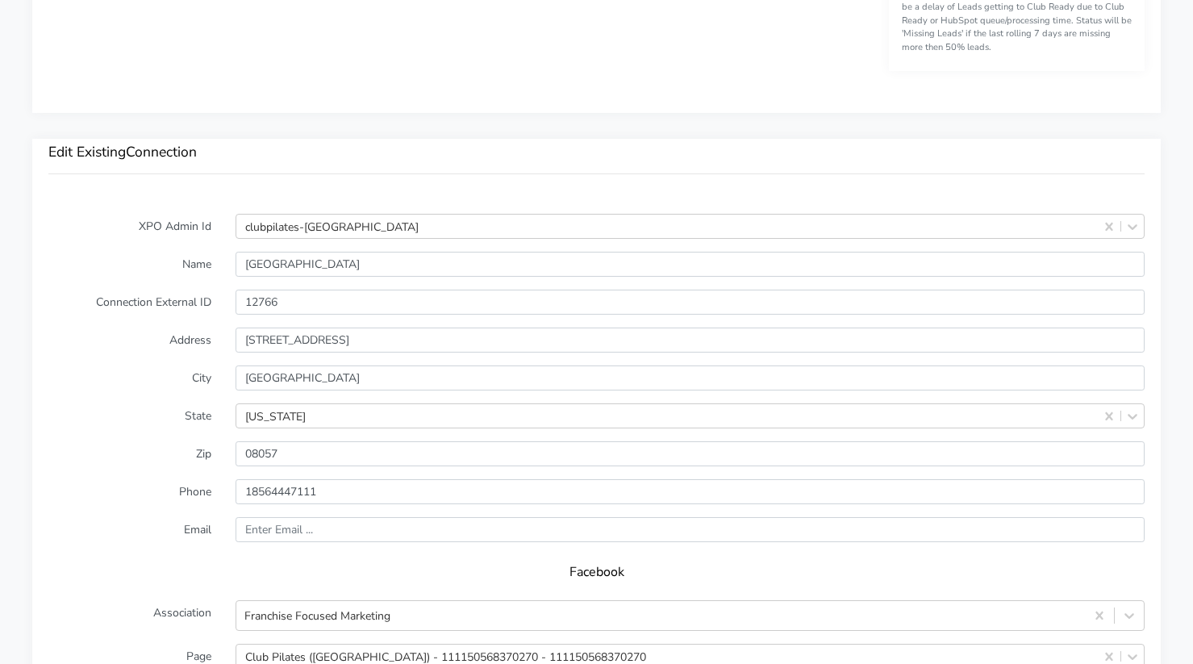
scroll to position [1153, 0]
click at [269, 292] on input "12766" at bounding box center [690, 300] width 909 height 25
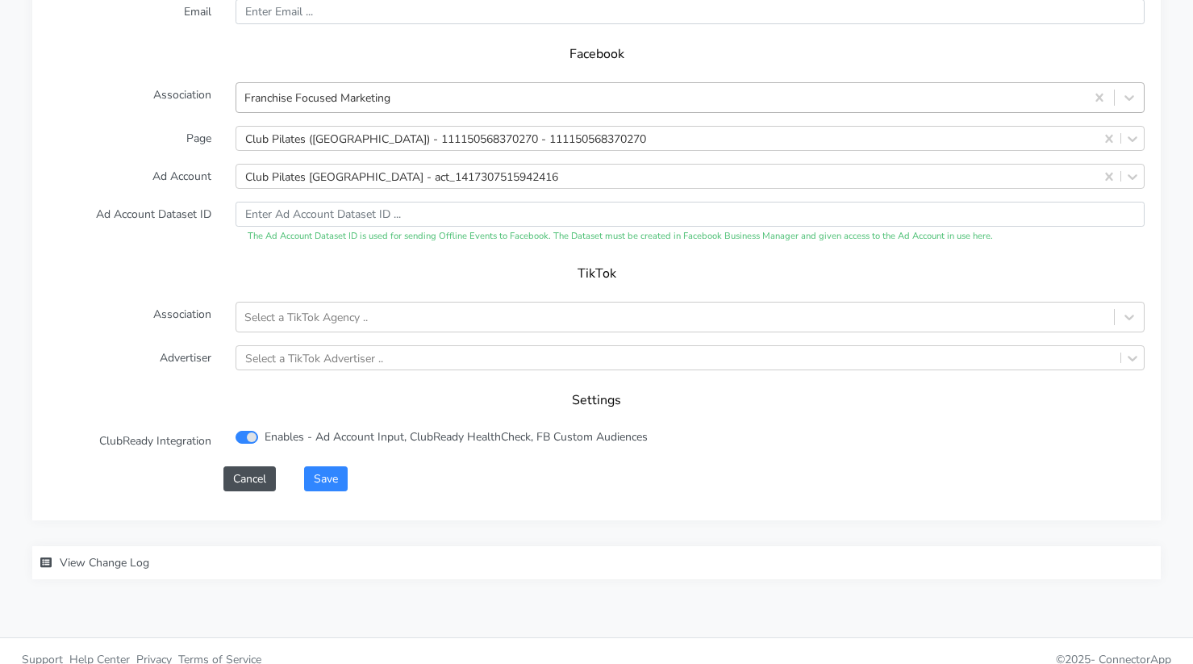
scroll to position [1657, 0]
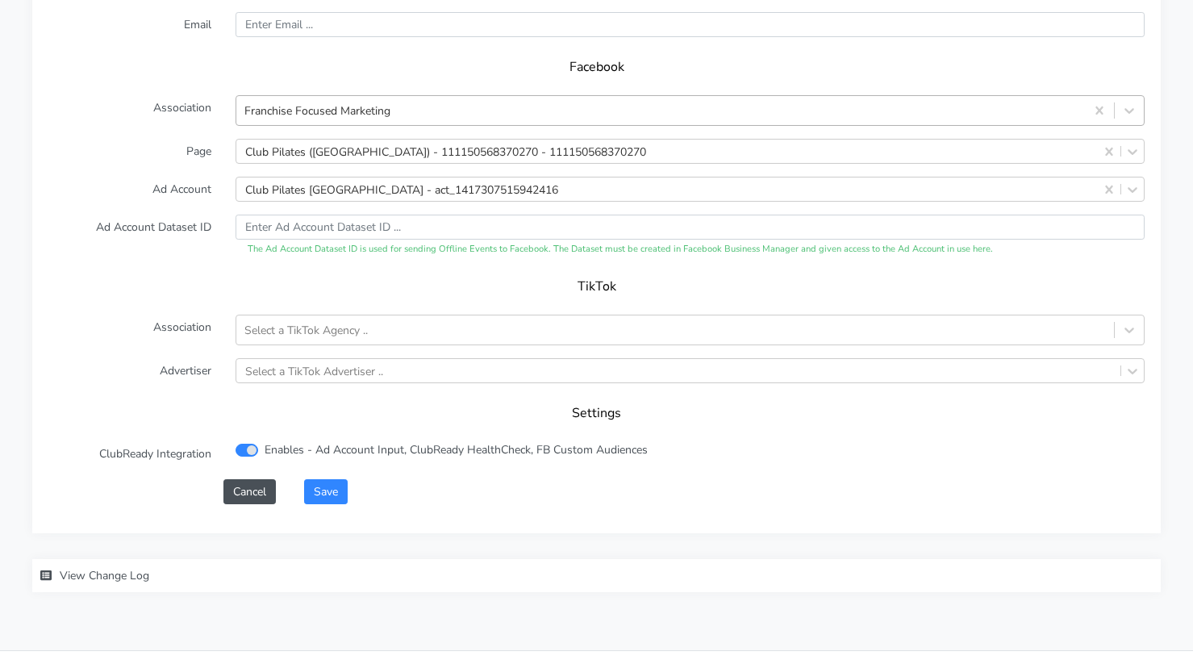
click at [325, 103] on div "Franchise Focused Marketing" at bounding box center [317, 110] width 146 height 17
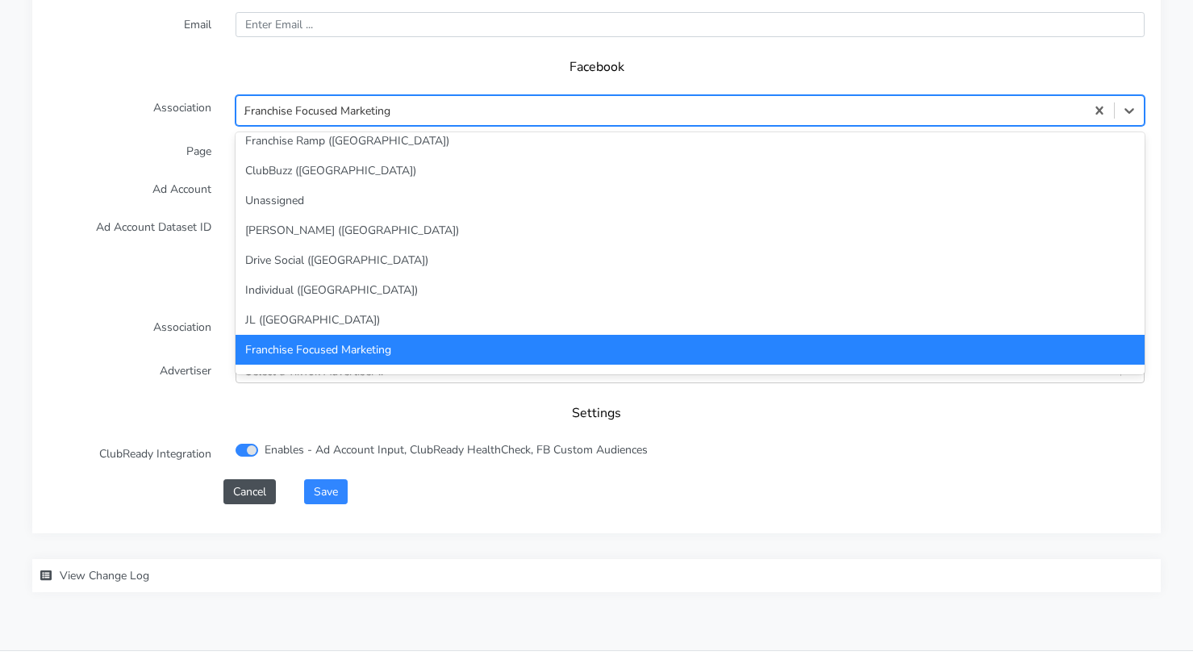
scroll to position [0, 0]
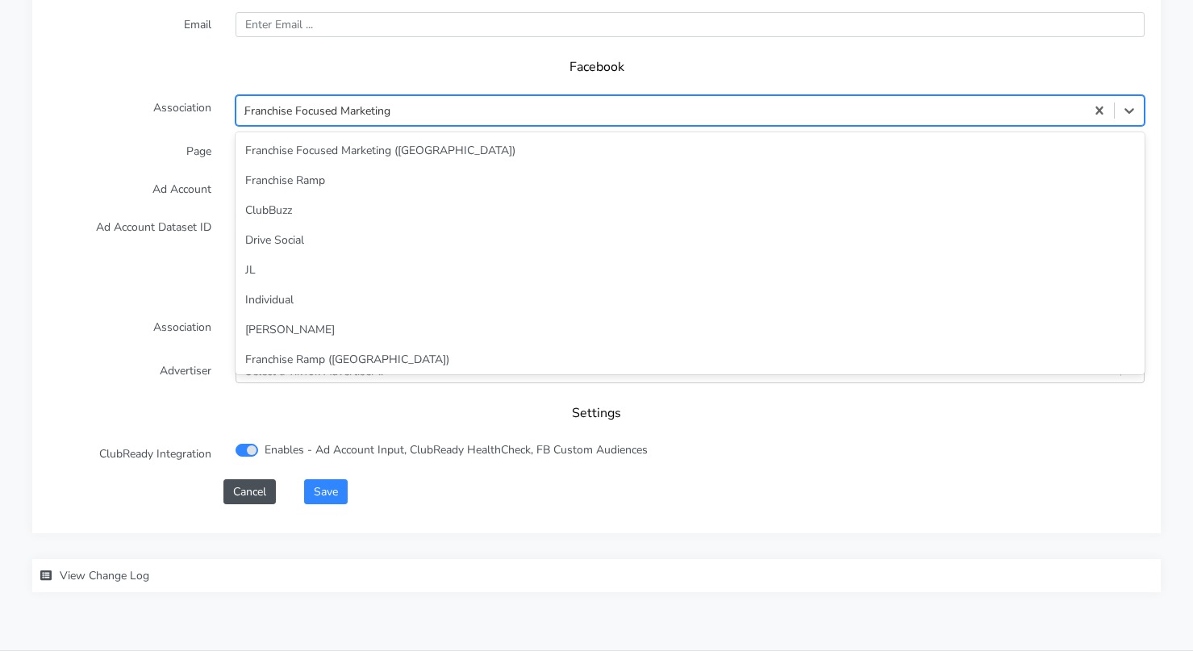
type input "JL"
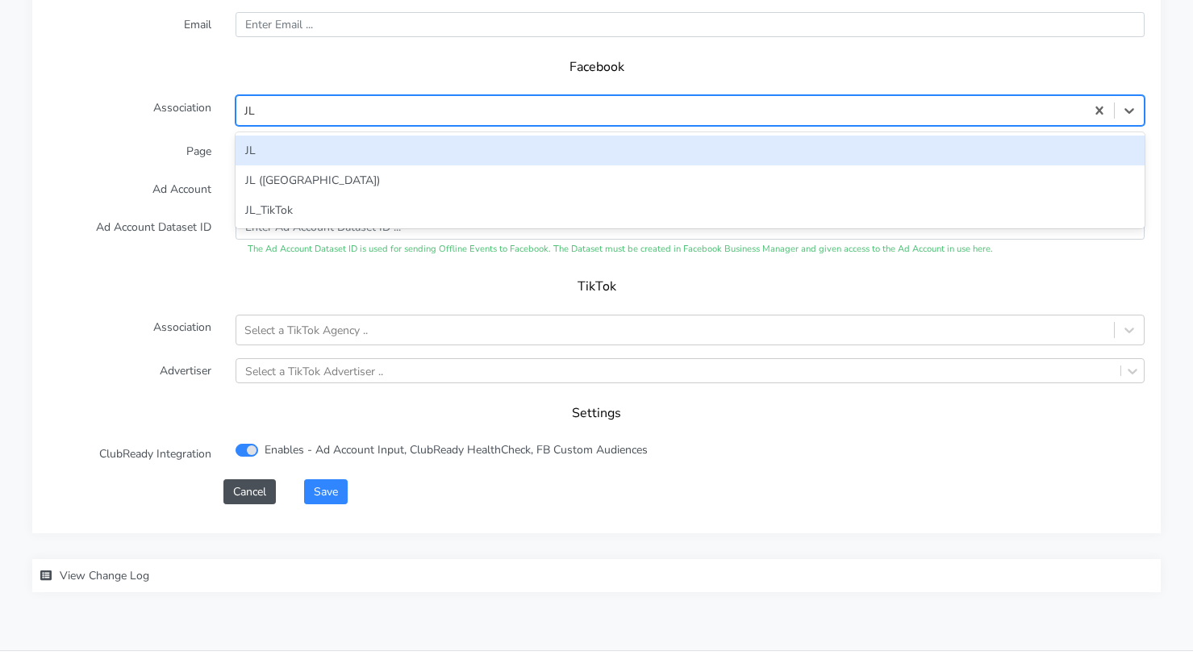
click at [290, 156] on div "JL" at bounding box center [690, 151] width 909 height 30
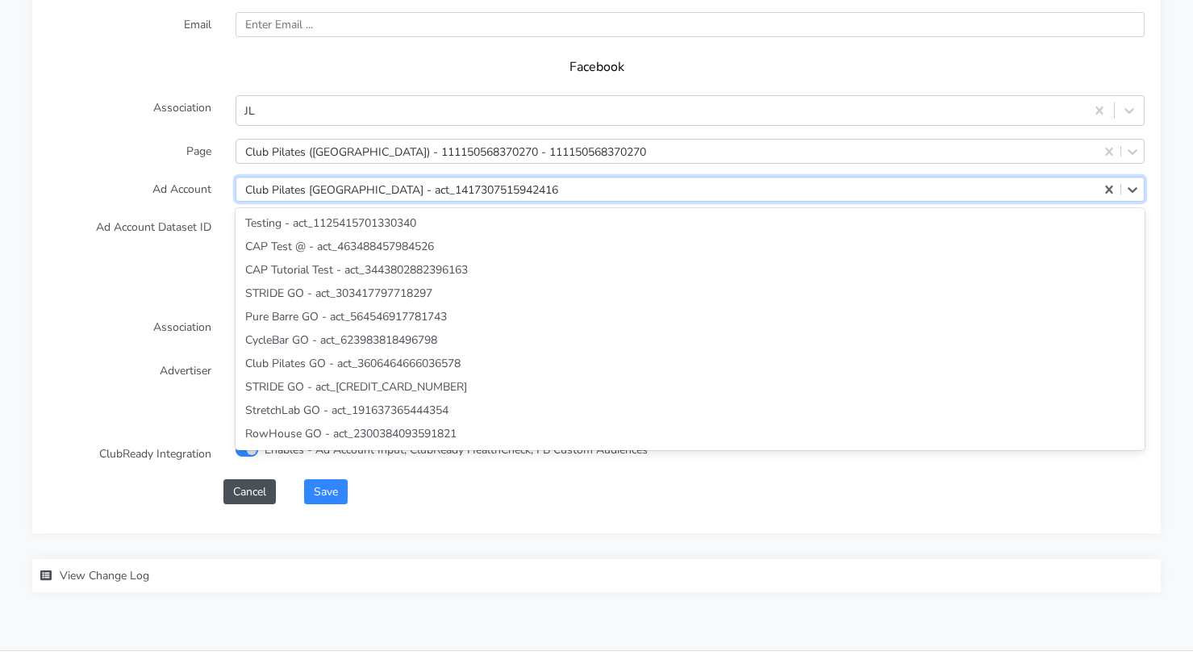
click at [348, 191] on div "Club Pilates [GEOGRAPHIC_DATA] - act_1417307515942416" at bounding box center [401, 189] width 313 height 17
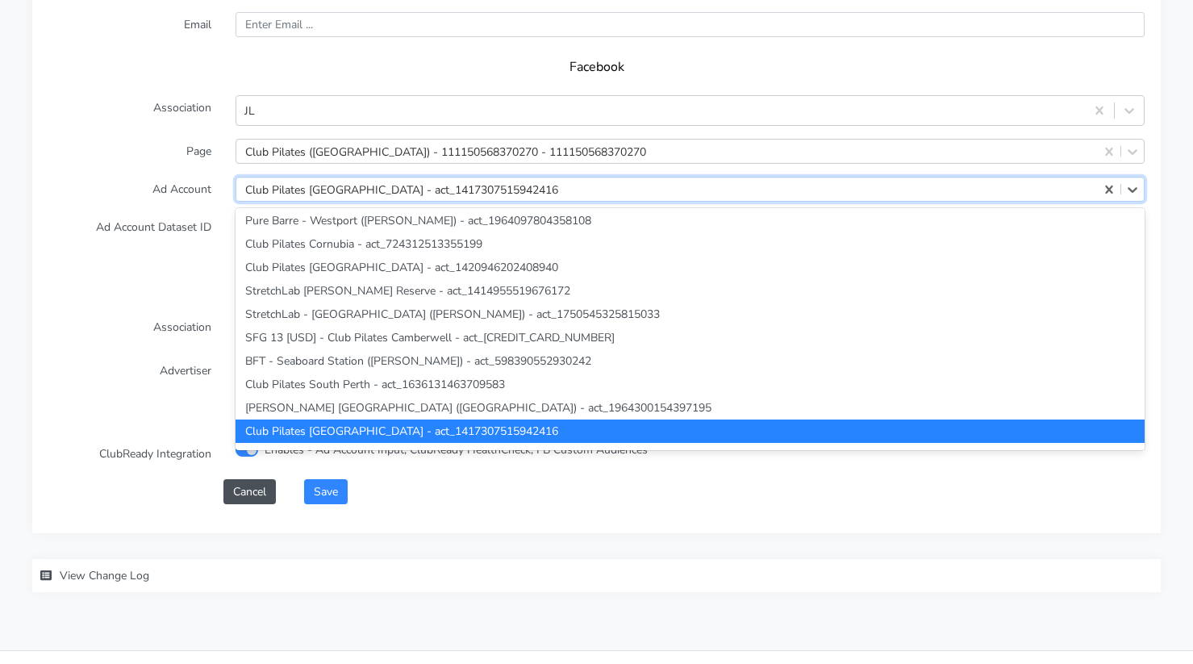
paste input "3642860862451323"
type input "3642860862451323"
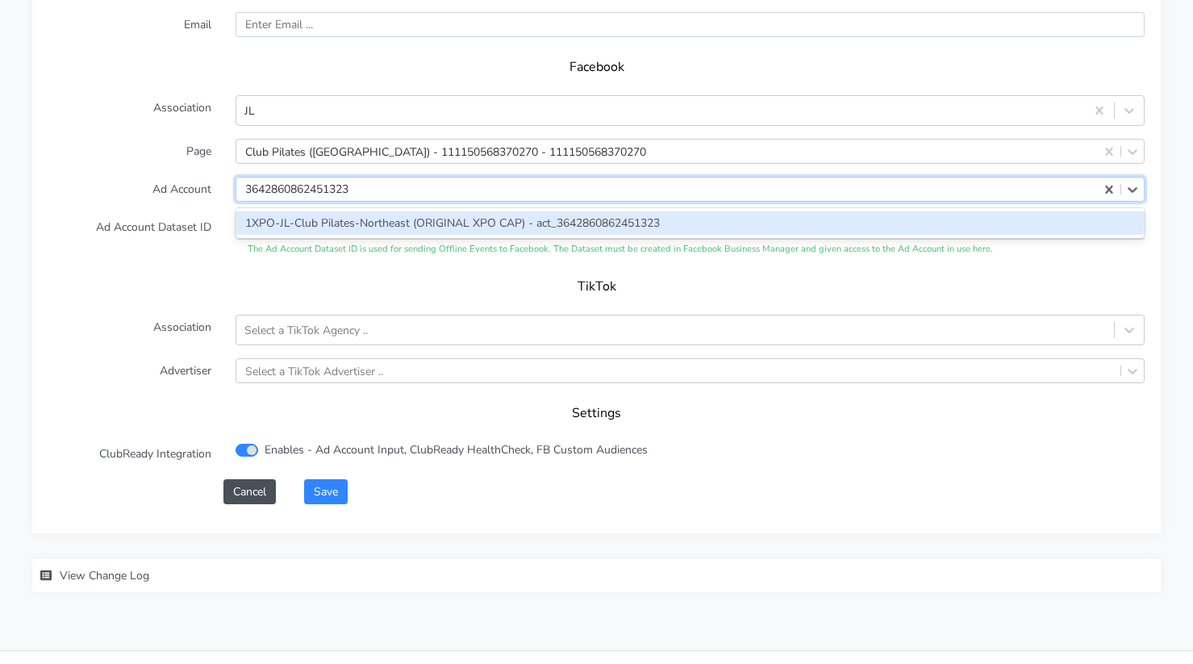
click at [311, 217] on div "1XPO-JL-Club Pilates-Northeast (ORIGINAL XPO CAP) - act_3642860862451323" at bounding box center [690, 222] width 909 height 23
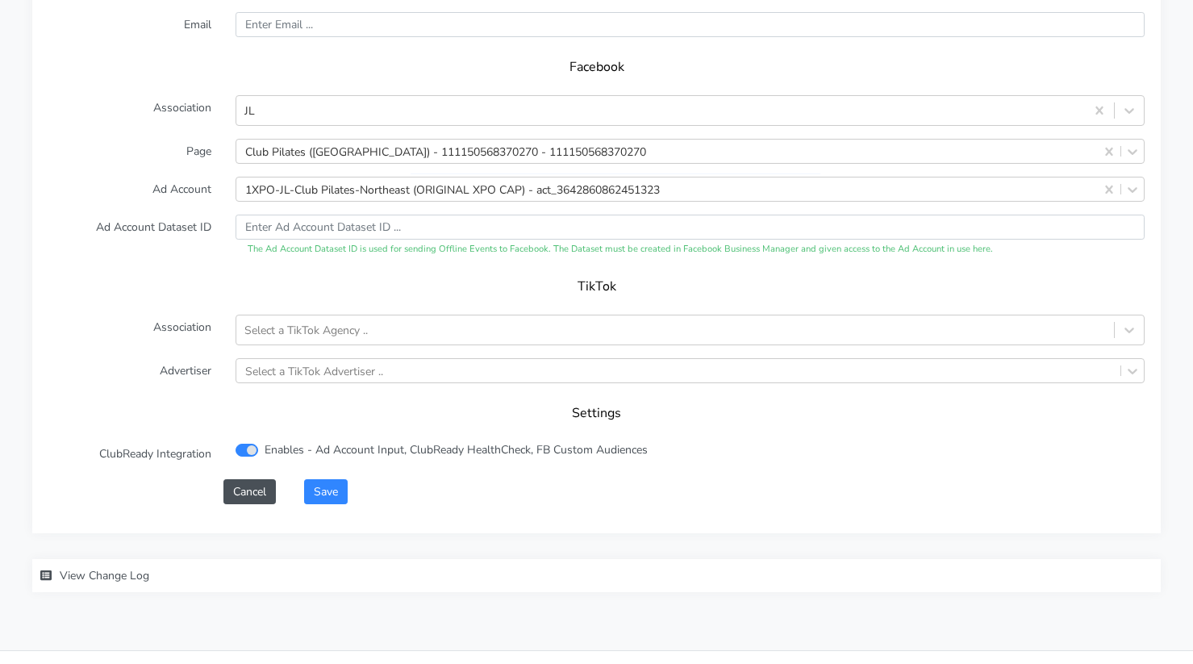
click at [318, 470] on form "XPO Admin Id clubpilates-moorestown Name Moorestown Connection External ID 1276…" at bounding box center [596, 106] width 1096 height 795
click at [327, 503] on button "Save" at bounding box center [326, 491] width 44 height 25
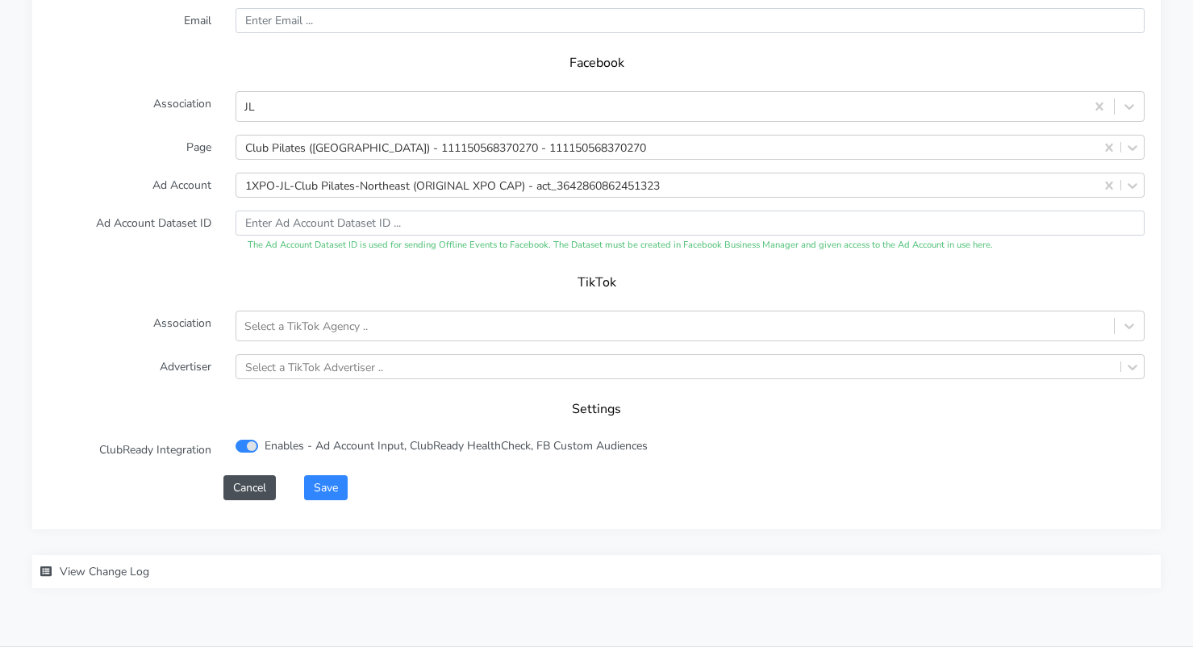
scroll to position [1687, 0]
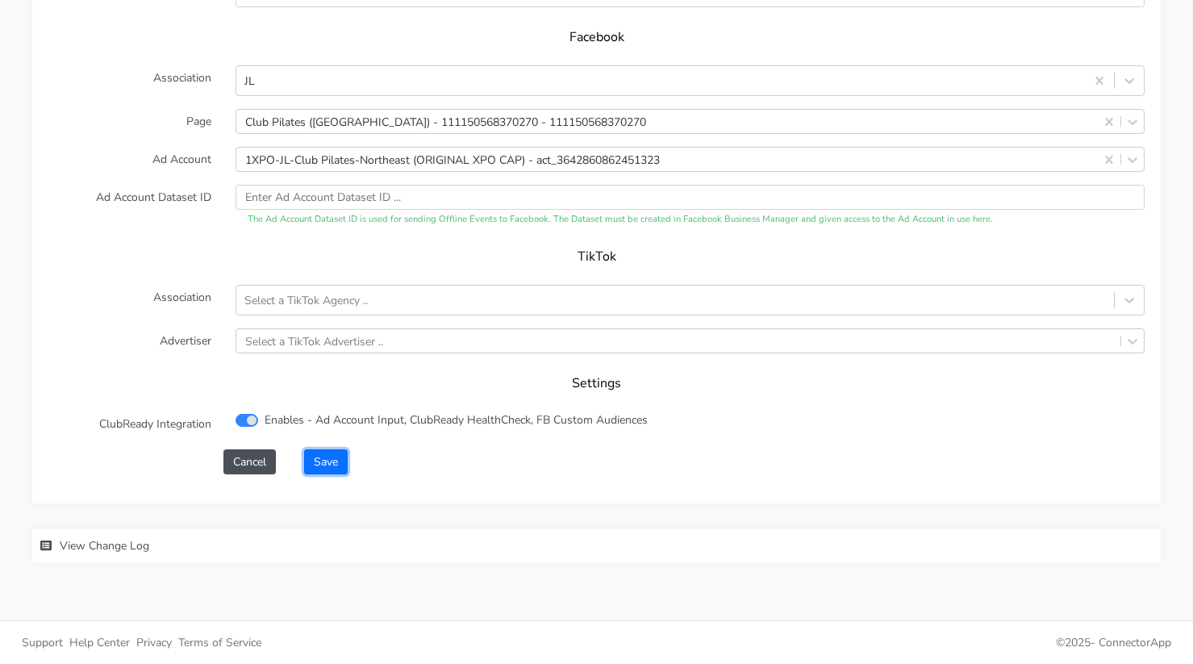
click at [315, 458] on button "Save" at bounding box center [326, 461] width 44 height 25
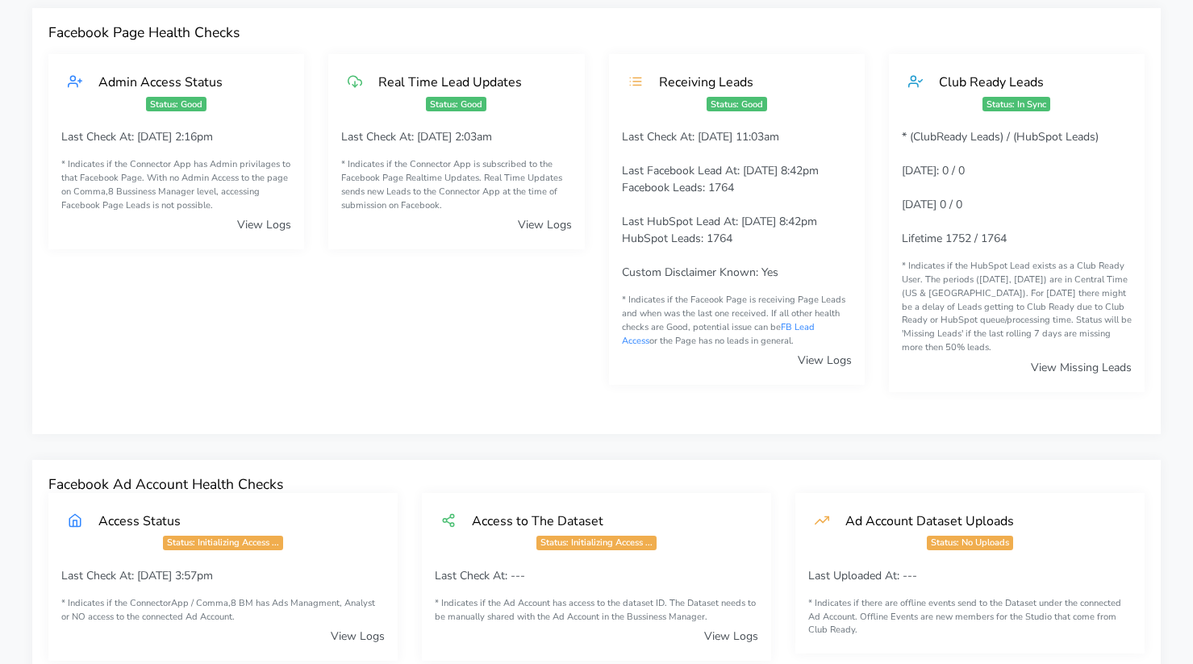
scroll to position [0, 0]
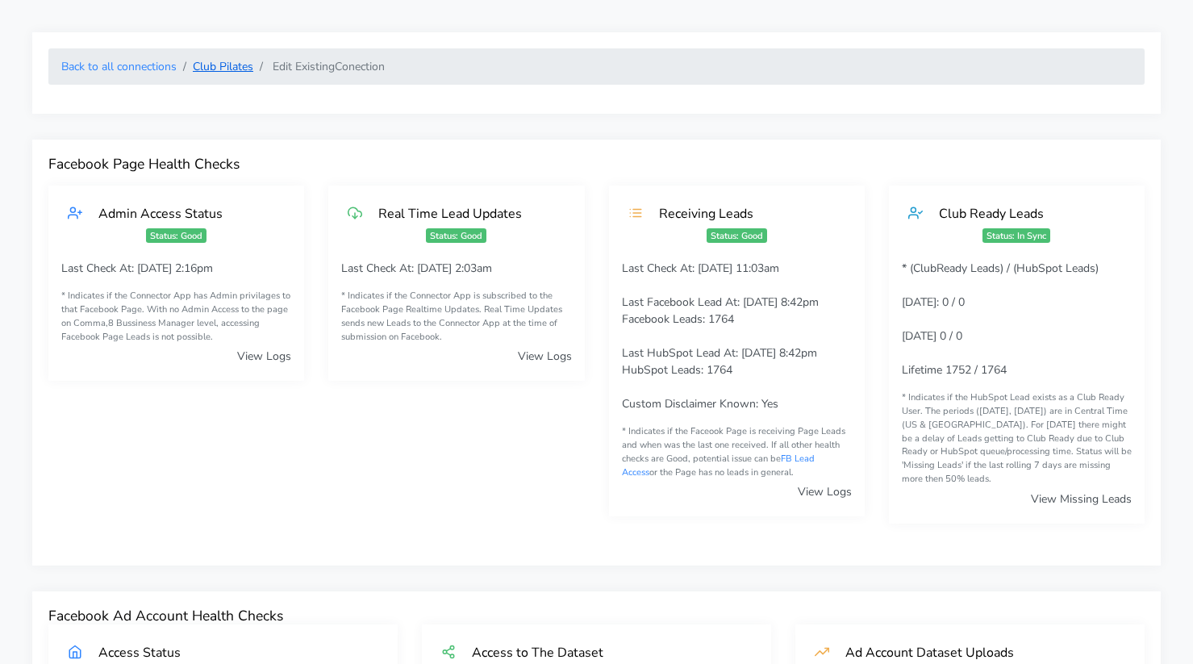
click at [214, 65] on link "Club Pilates" at bounding box center [223, 66] width 60 height 15
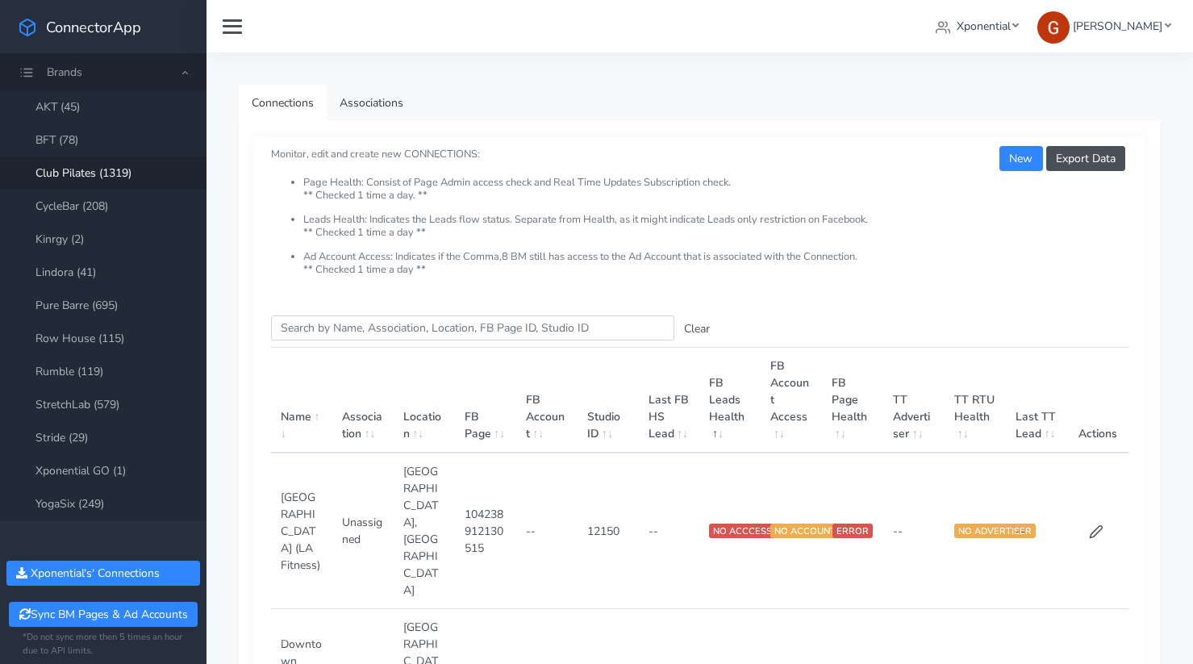
click at [373, 323] on input "Search this table" at bounding box center [472, 327] width 403 height 25
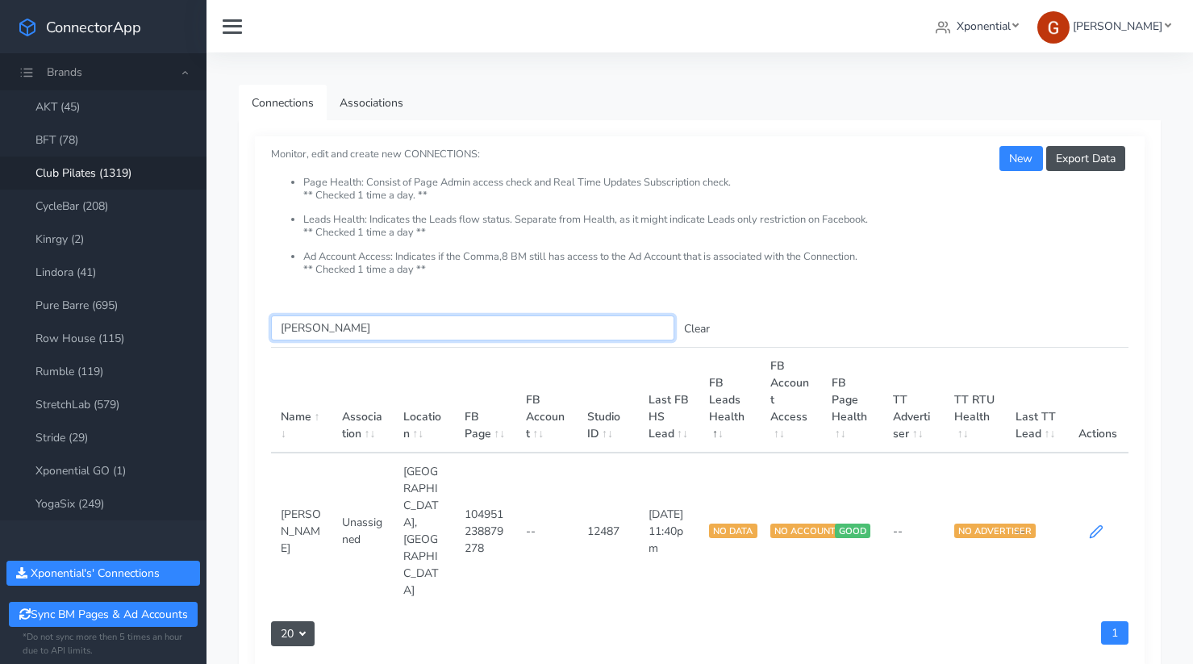
type input "[PERSON_NAME]"
click at [1092, 524] on icon at bounding box center [1096, 531] width 15 height 15
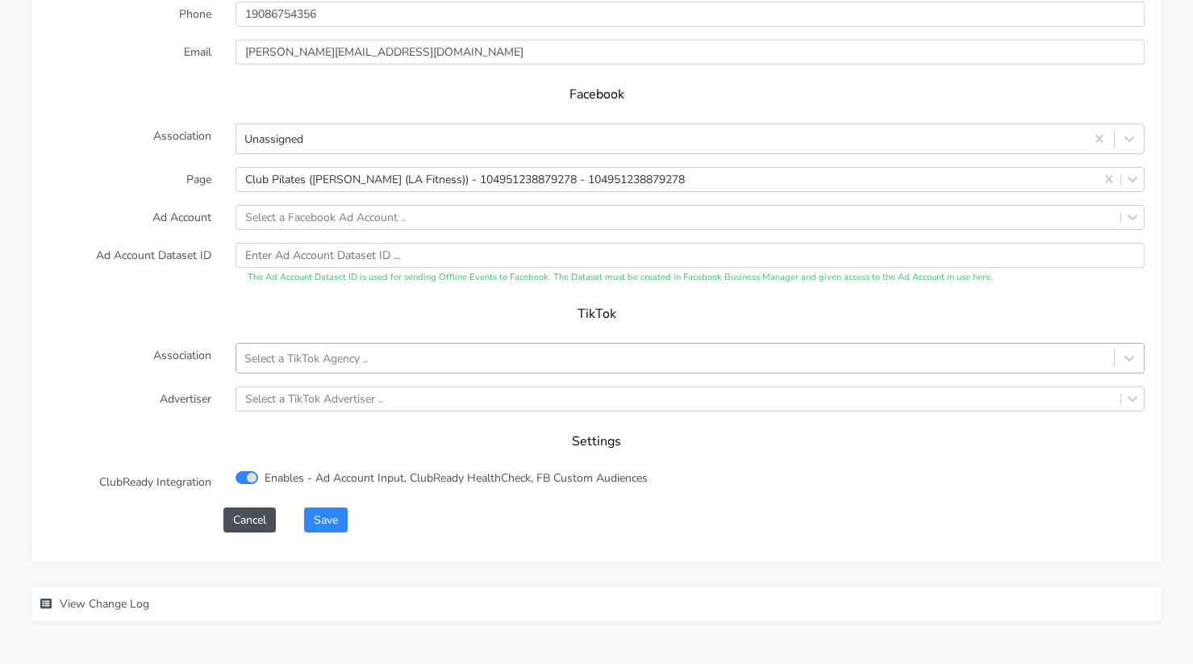
scroll to position [1637, 0]
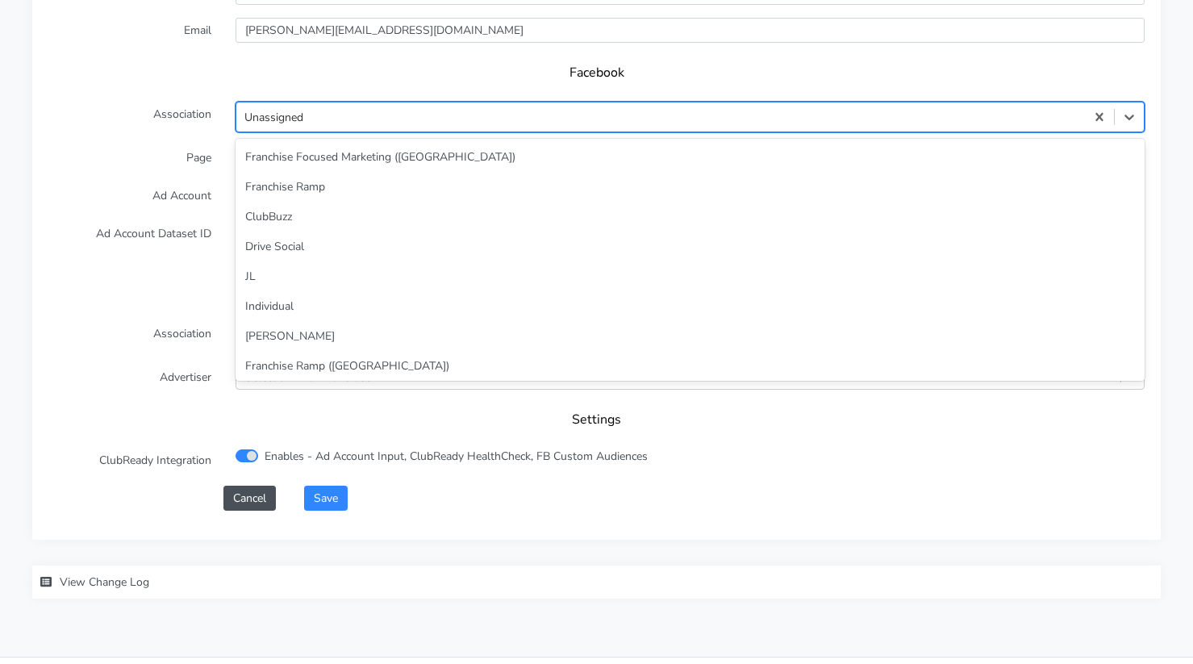
click at [277, 120] on div "Unassigned" at bounding box center [273, 116] width 59 height 17
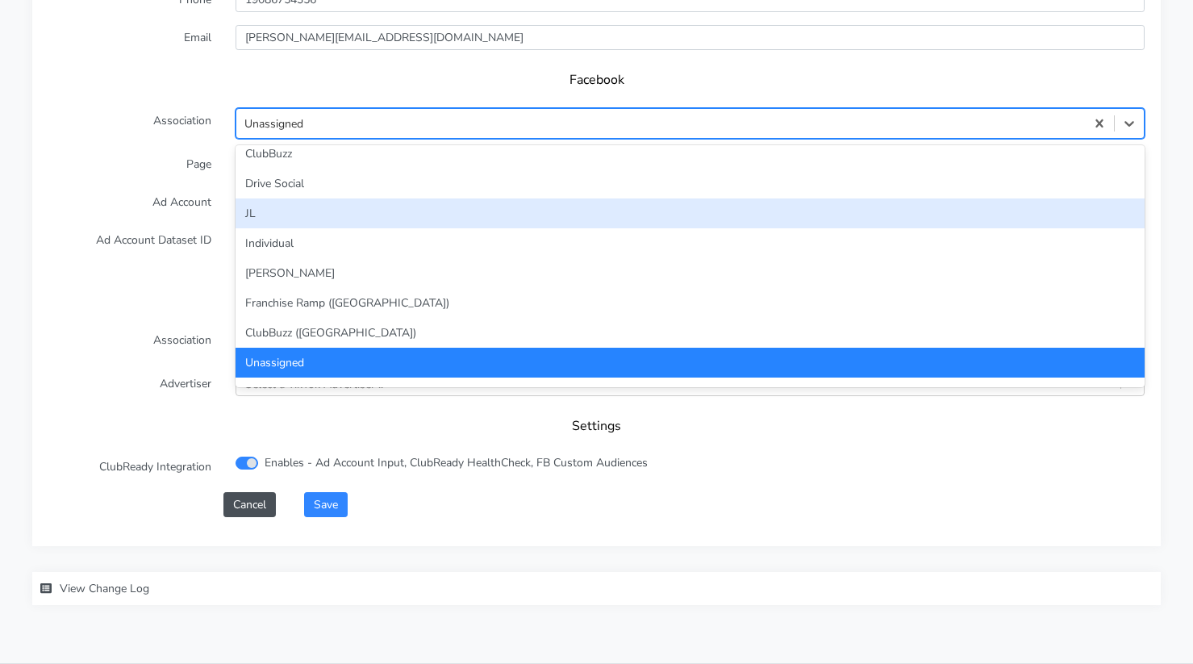
scroll to position [1643, 0]
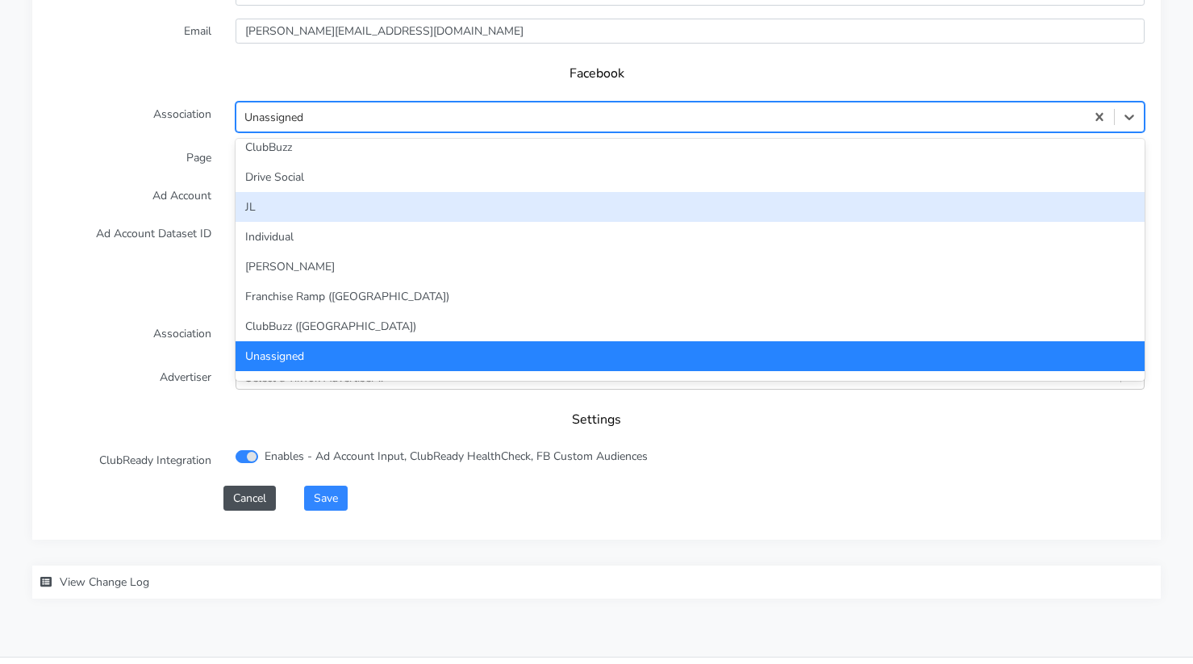
click at [268, 201] on div "JL" at bounding box center [690, 207] width 909 height 30
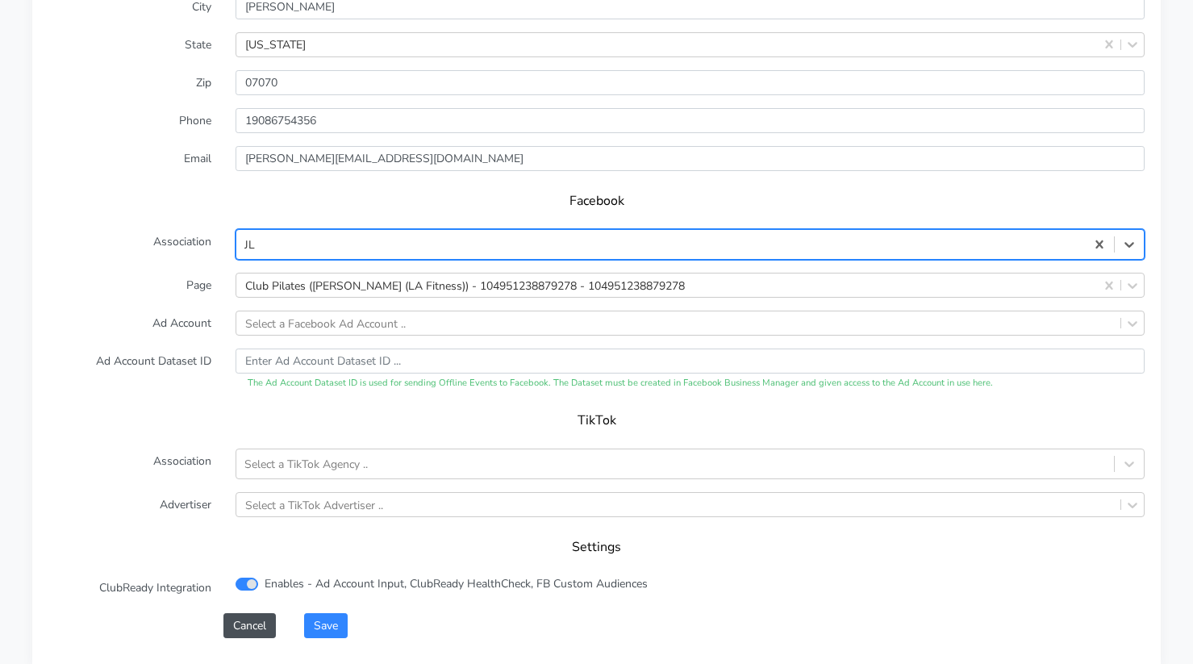
scroll to position [1312, 0]
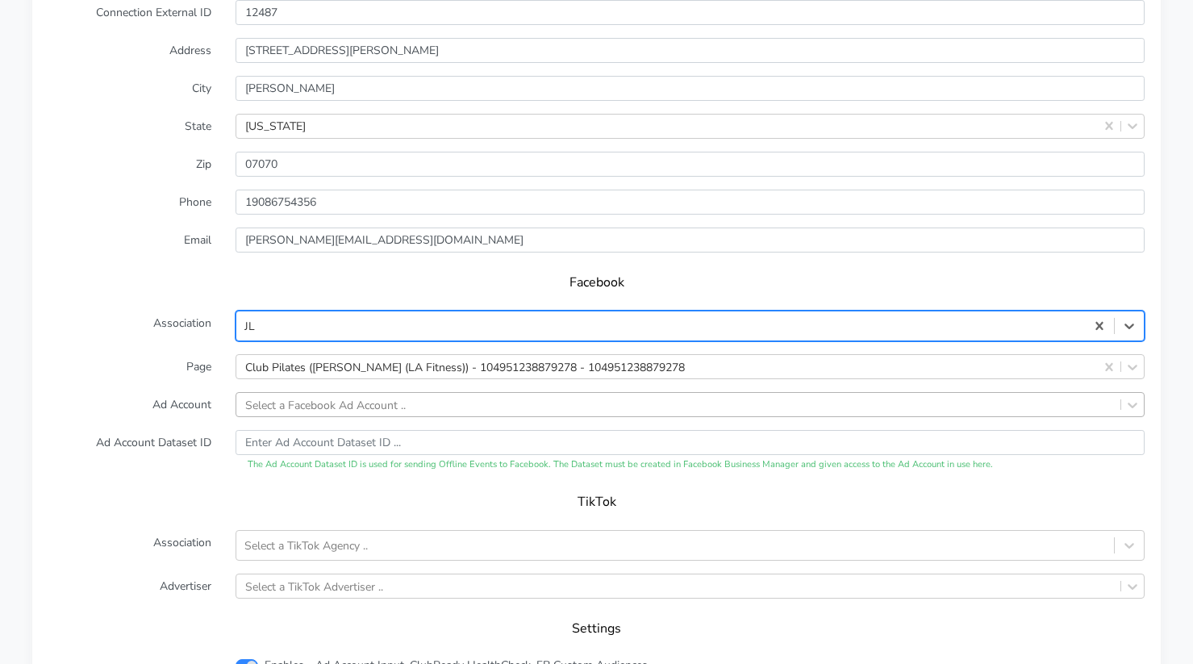
click at [290, 400] on div "Select a Facebook Ad Account .." at bounding box center [325, 404] width 161 height 17
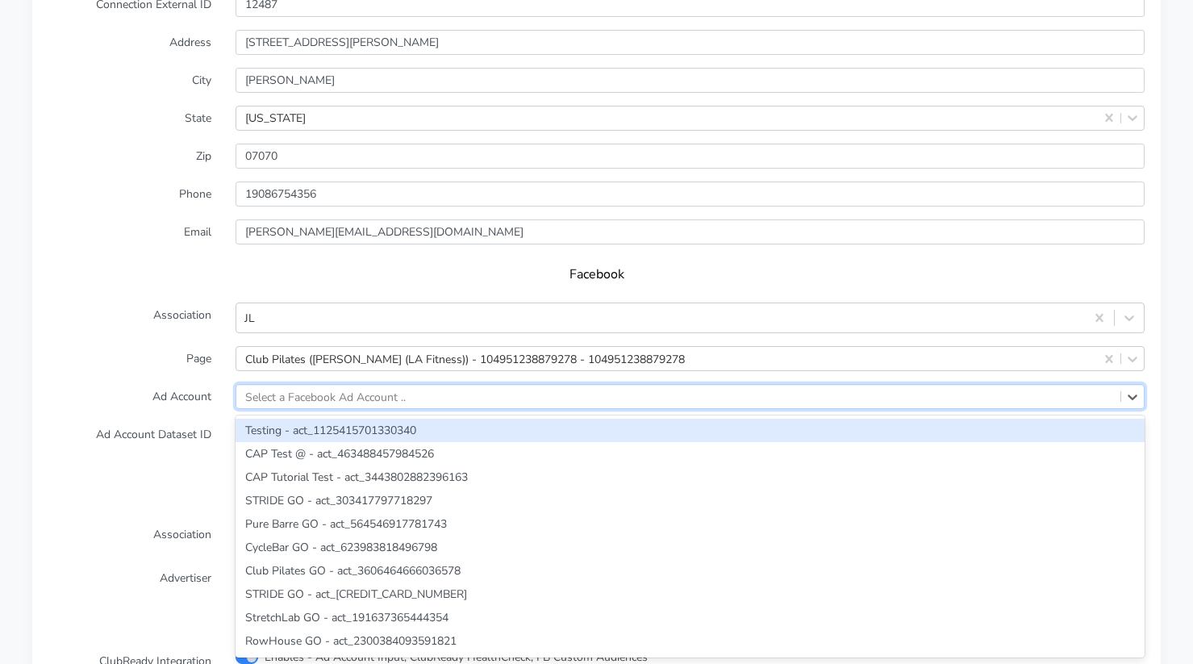
paste input "3642860862451323"
type input "3642860862451323"
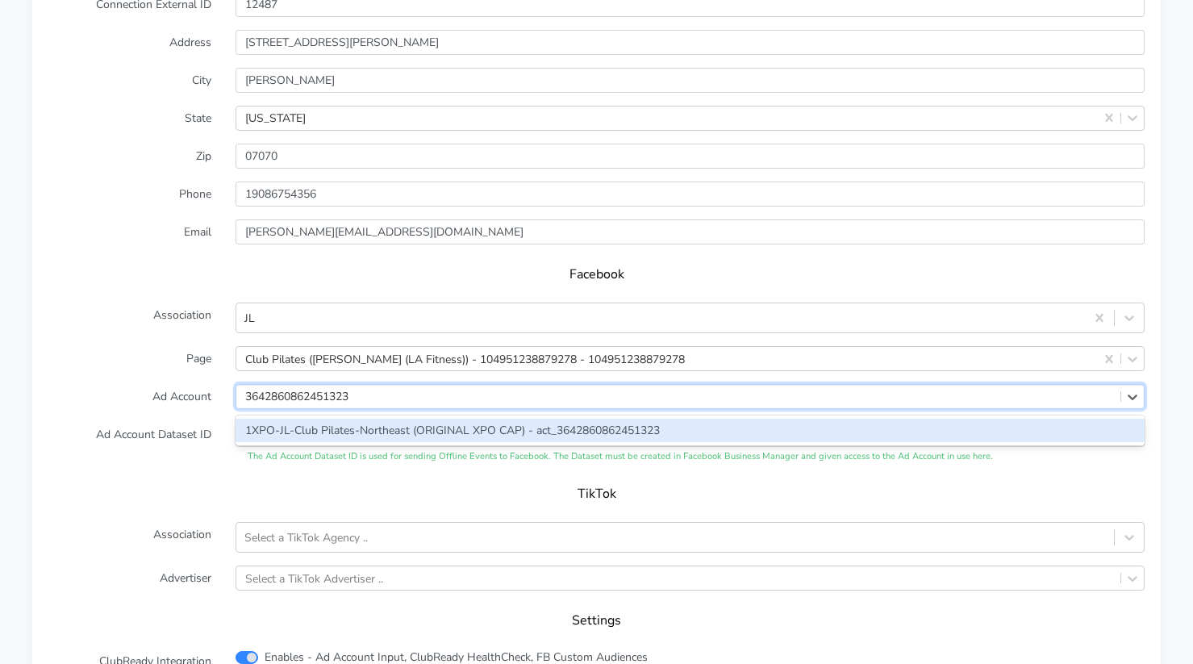
click at [295, 428] on div "1XPO-JL-Club Pilates-Northeast (ORIGINAL XPO CAP) - act_3642860862451323" at bounding box center [690, 430] width 909 height 23
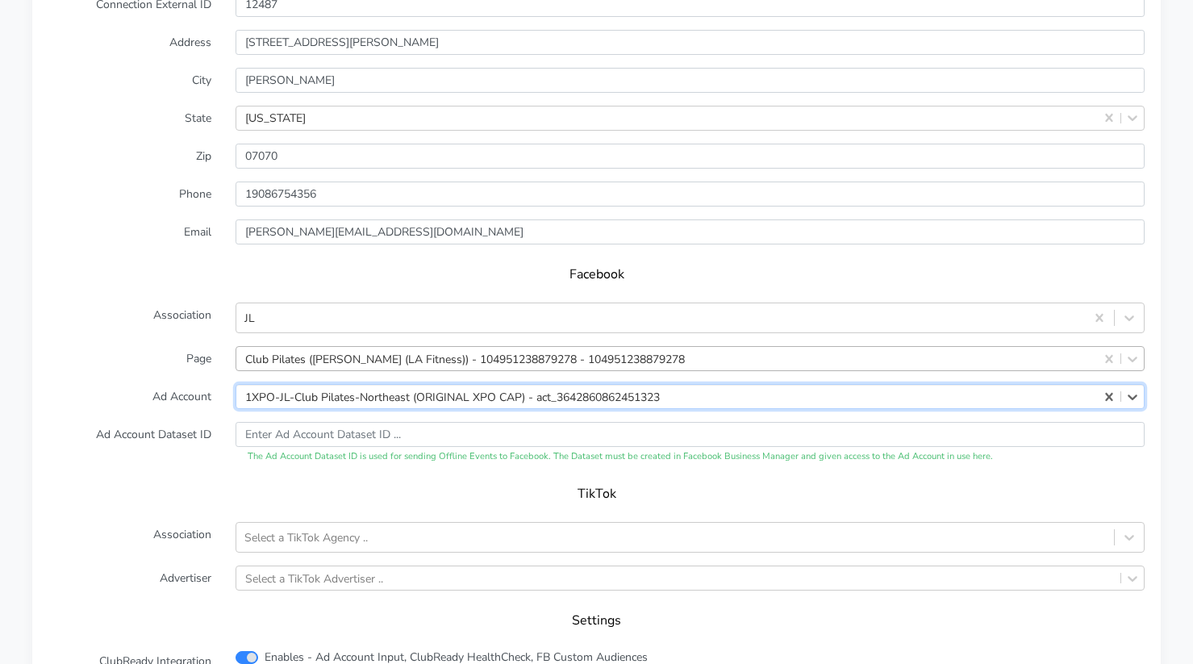
click at [320, 363] on div "Club Pilates ([PERSON_NAME] (LA Fitness)) - 104951238879278 - 104951238879278" at bounding box center [465, 358] width 440 height 17
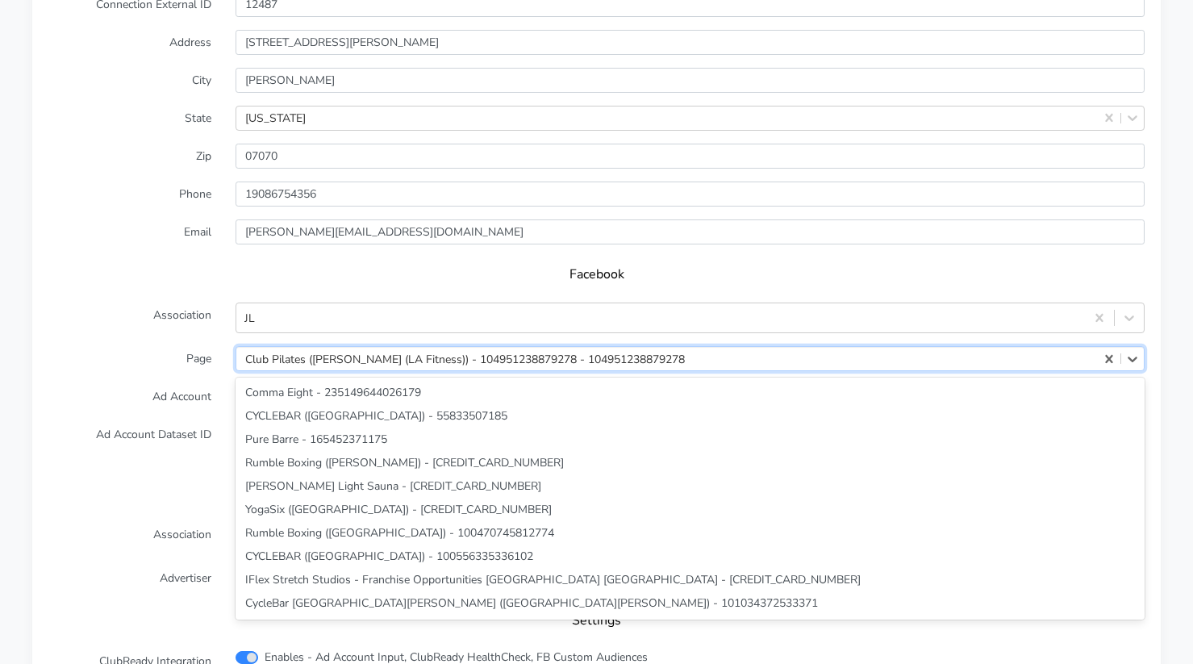
scroll to position [4957, 0]
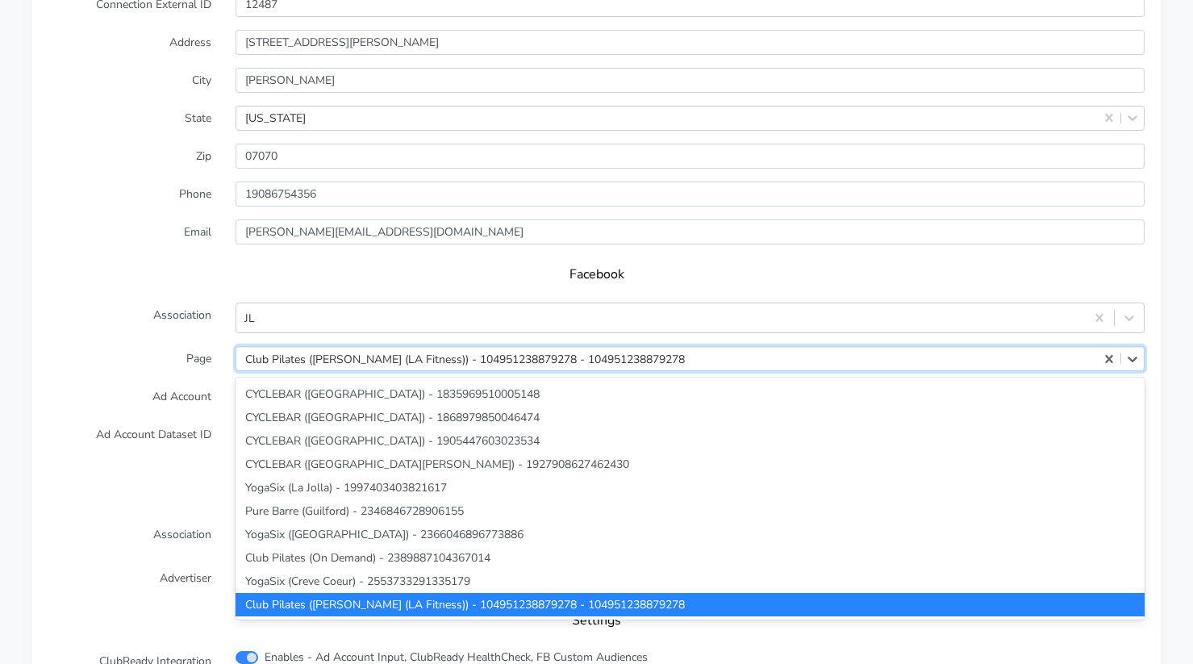
paste input "104951238879278"
type input "104951238879278"
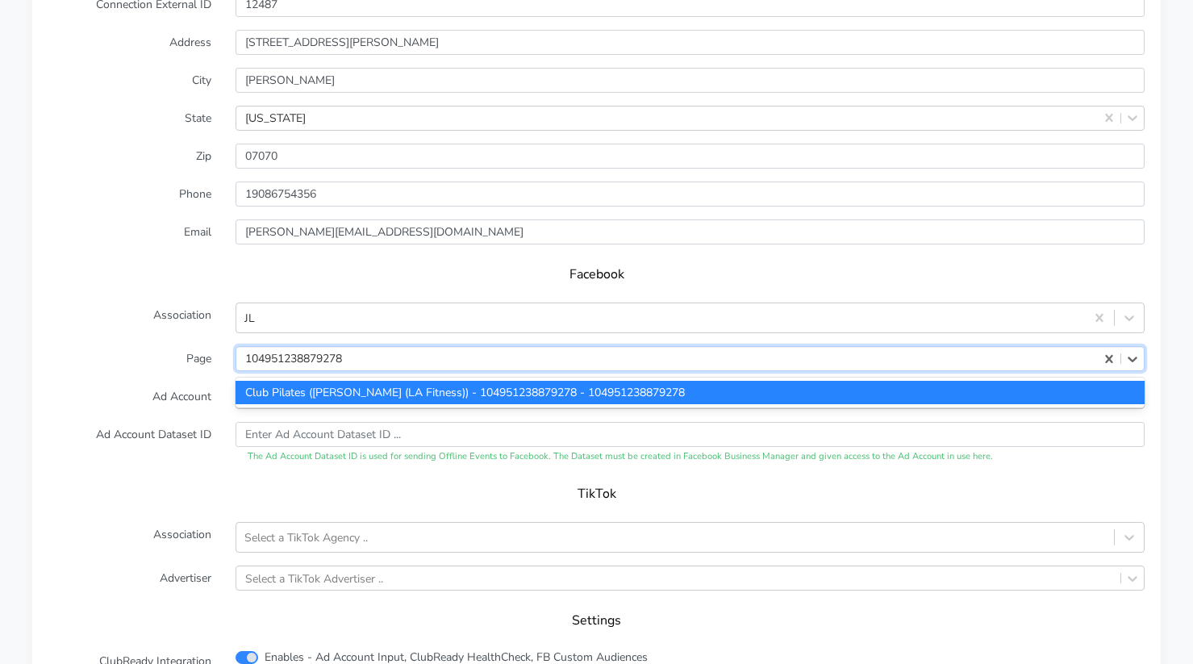
click at [376, 397] on div "Club Pilates ([PERSON_NAME] (LA Fitness)) - 104951238879278 - 104951238879278" at bounding box center [690, 392] width 909 height 23
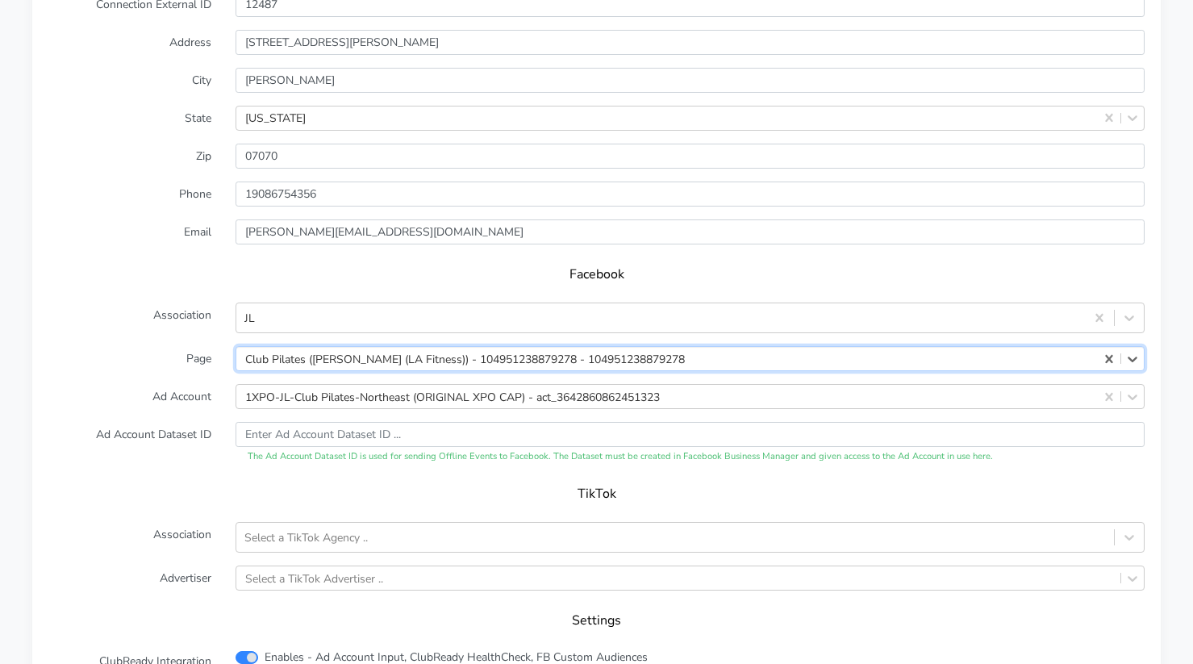
click at [206, 393] on label "Ad Account" at bounding box center [129, 396] width 187 height 25
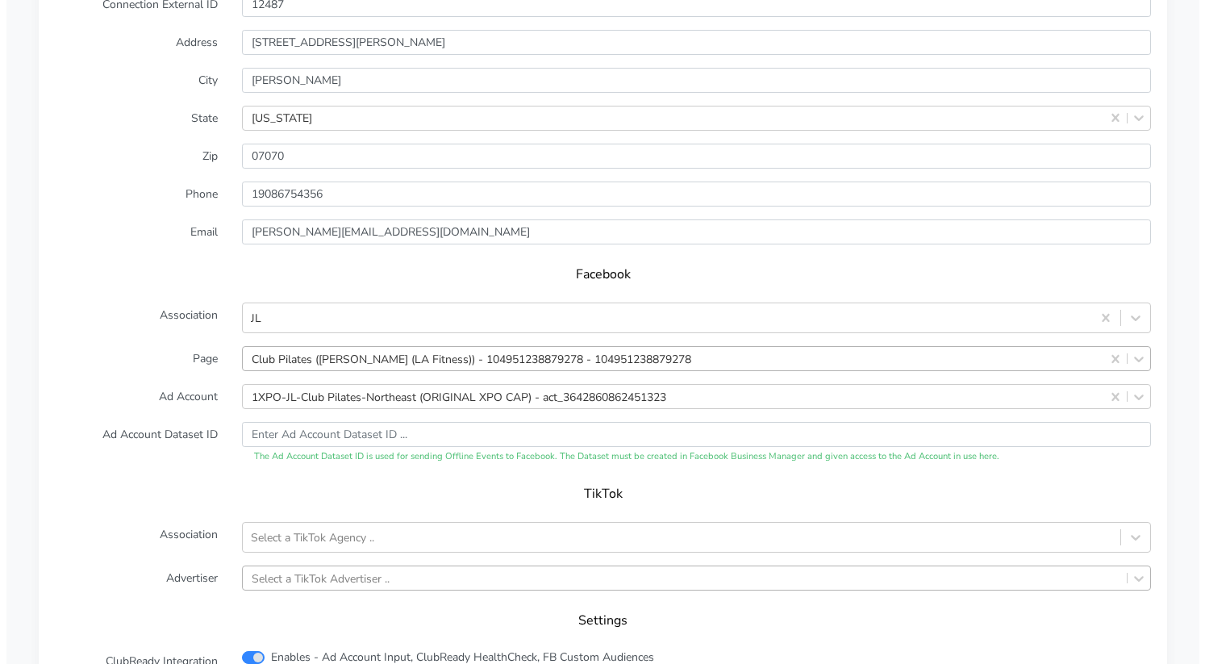
scroll to position [1595, 0]
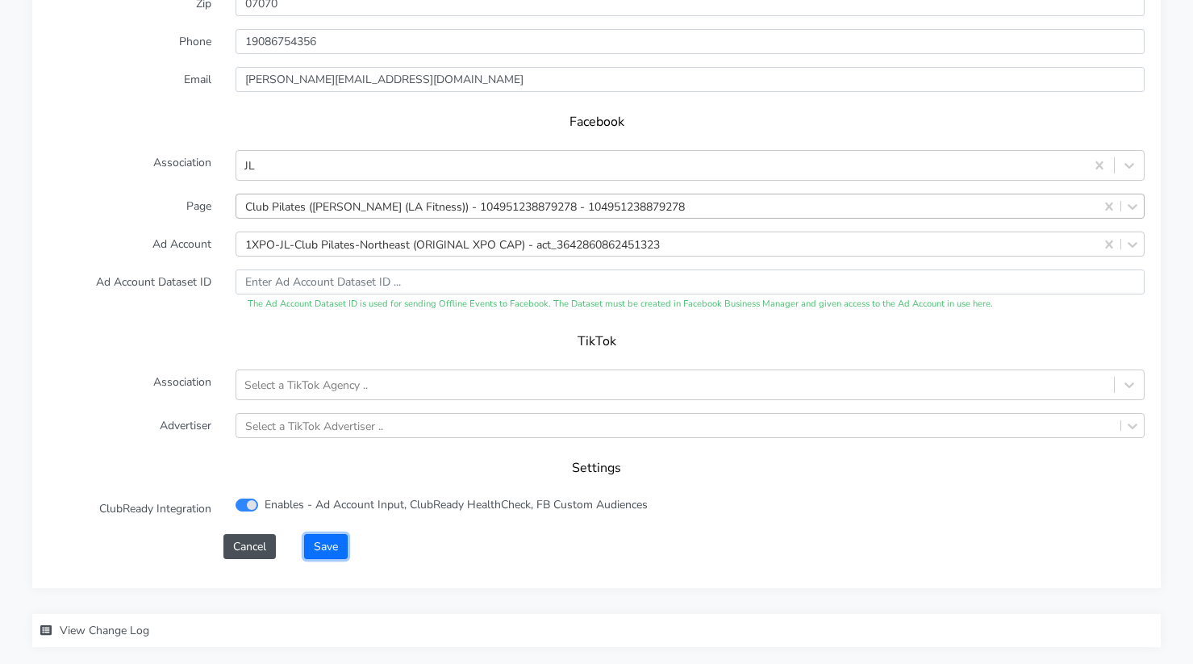
click at [329, 548] on button "Save" at bounding box center [326, 546] width 44 height 25
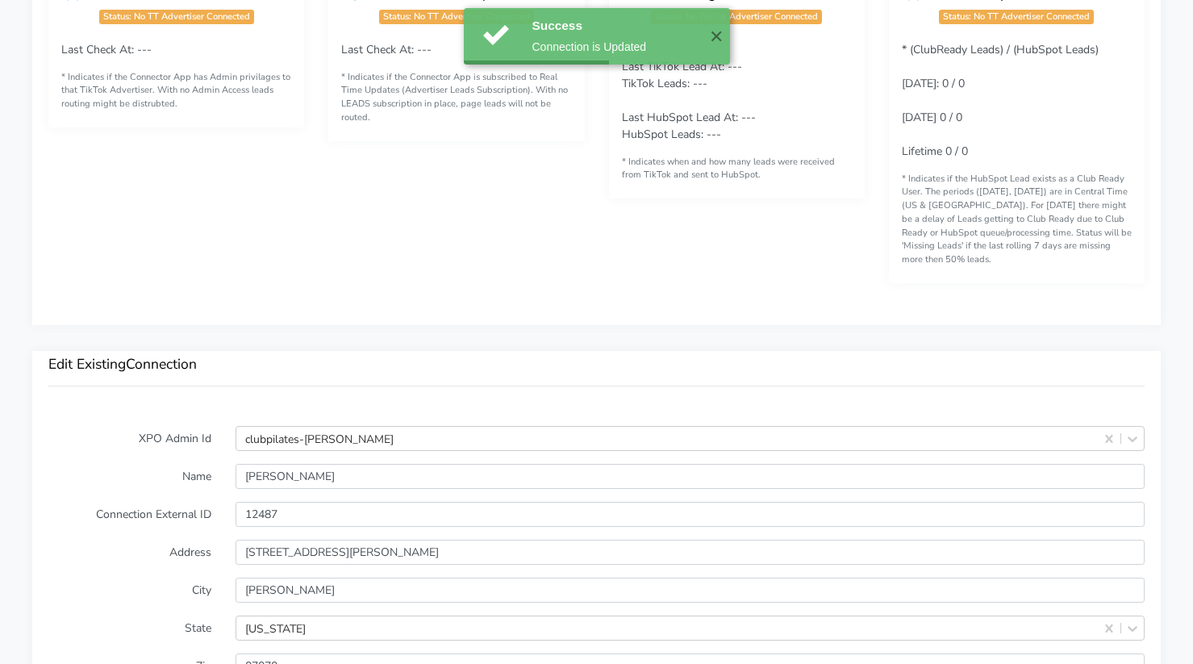
scroll to position [1022, 0]
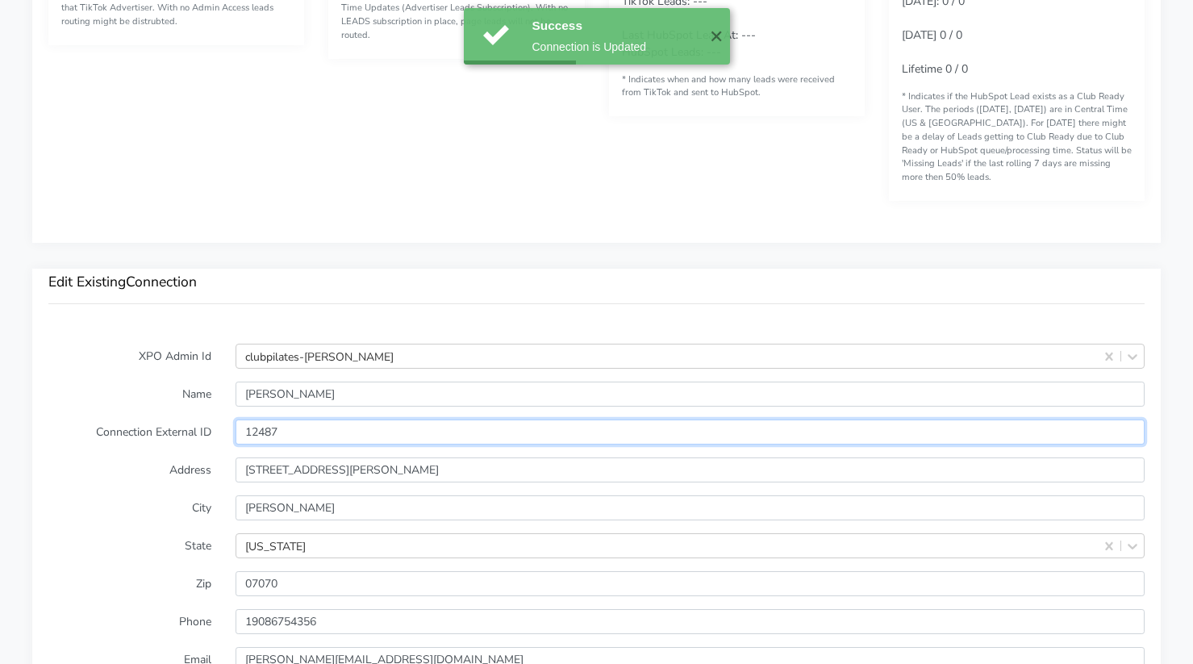
click at [273, 425] on input "12487" at bounding box center [690, 431] width 909 height 25
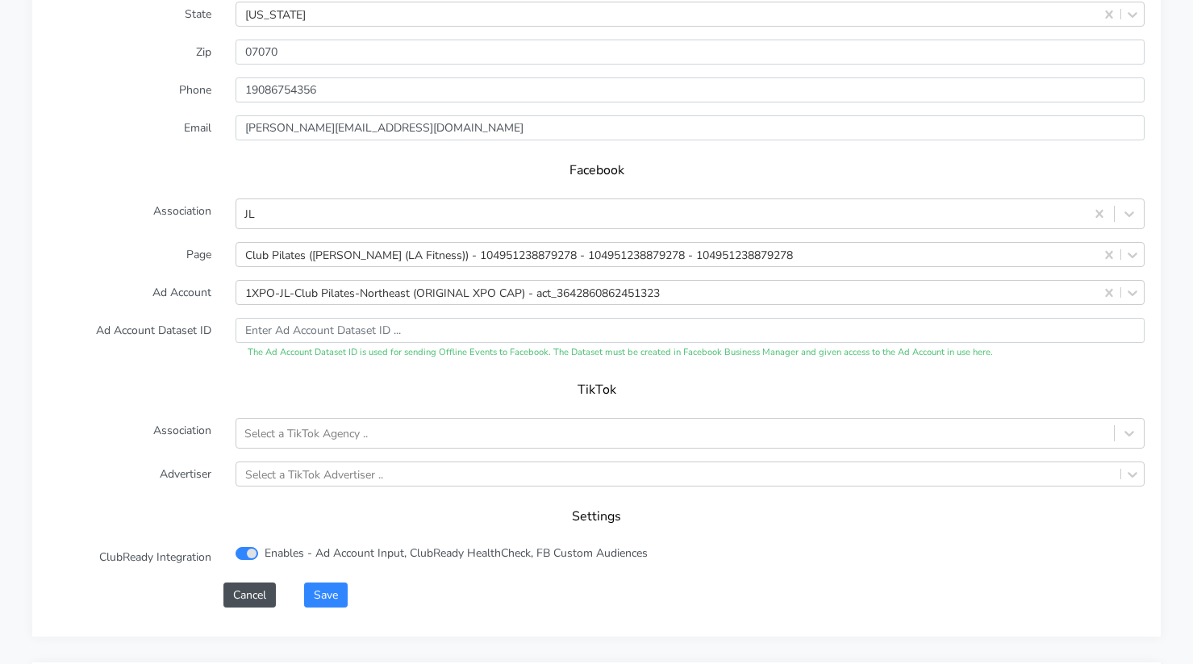
click at [183, 370] on form "XPO Admin Id clubpilates-[PERSON_NAME] Name [PERSON_NAME] Connection External I…" at bounding box center [596, 209] width 1096 height 795
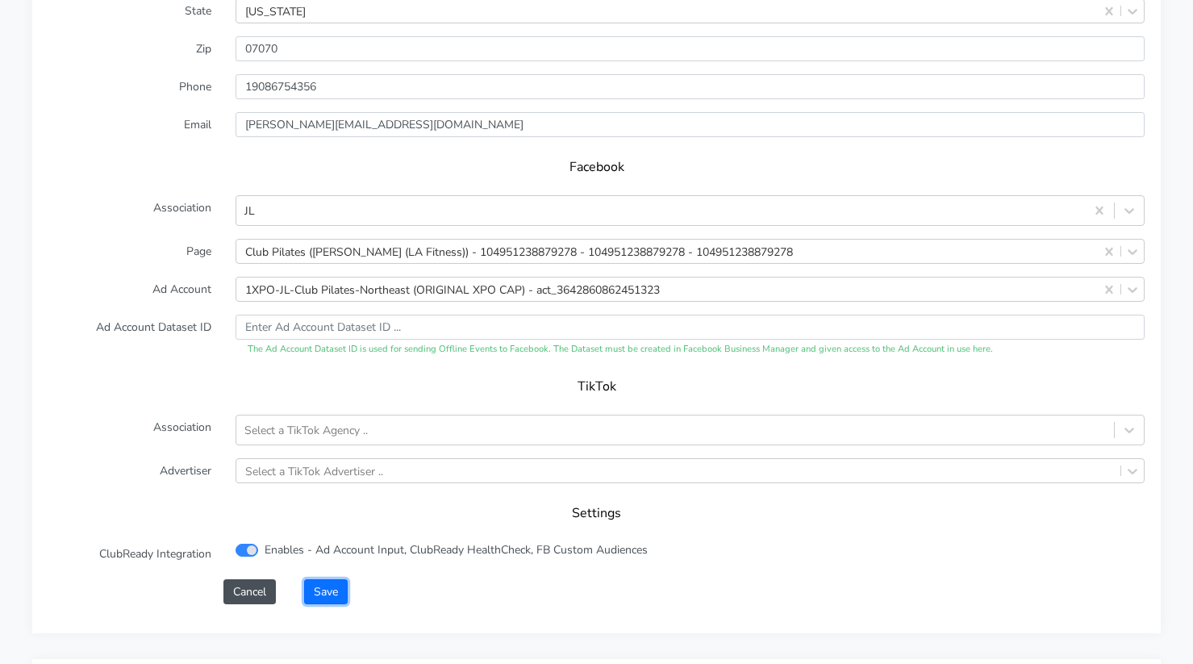
click at [332, 603] on button "Save" at bounding box center [326, 591] width 44 height 25
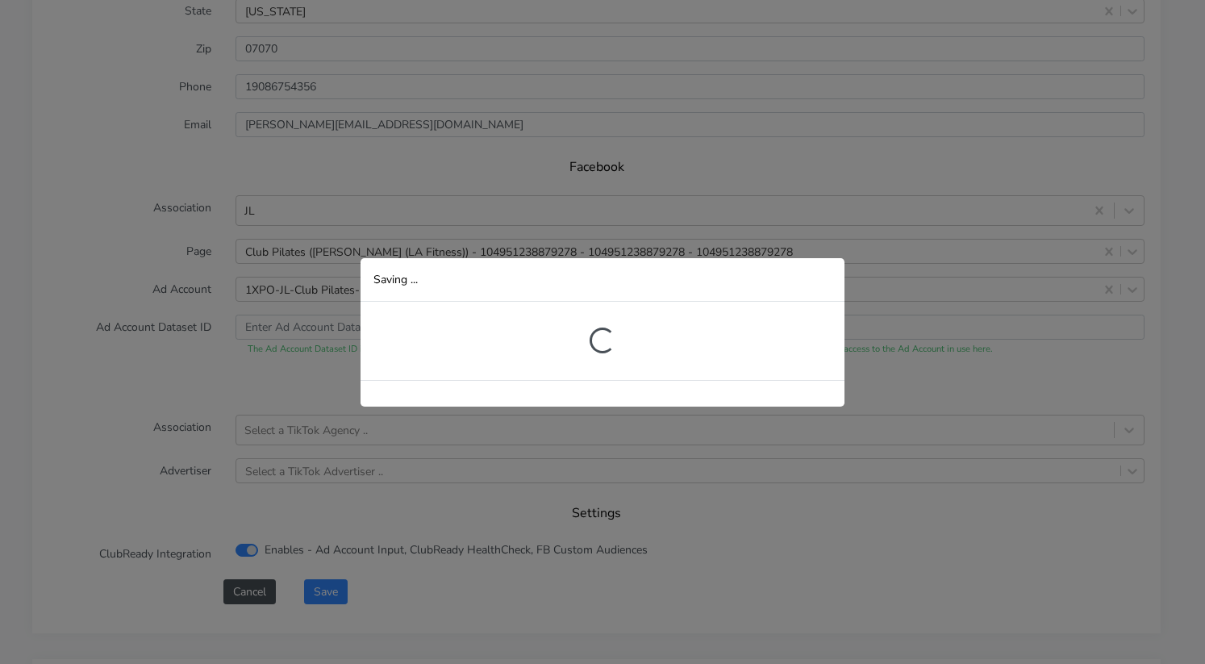
click at [331, 596] on div "Saving ... Loading..." at bounding box center [602, 332] width 1205 height 664
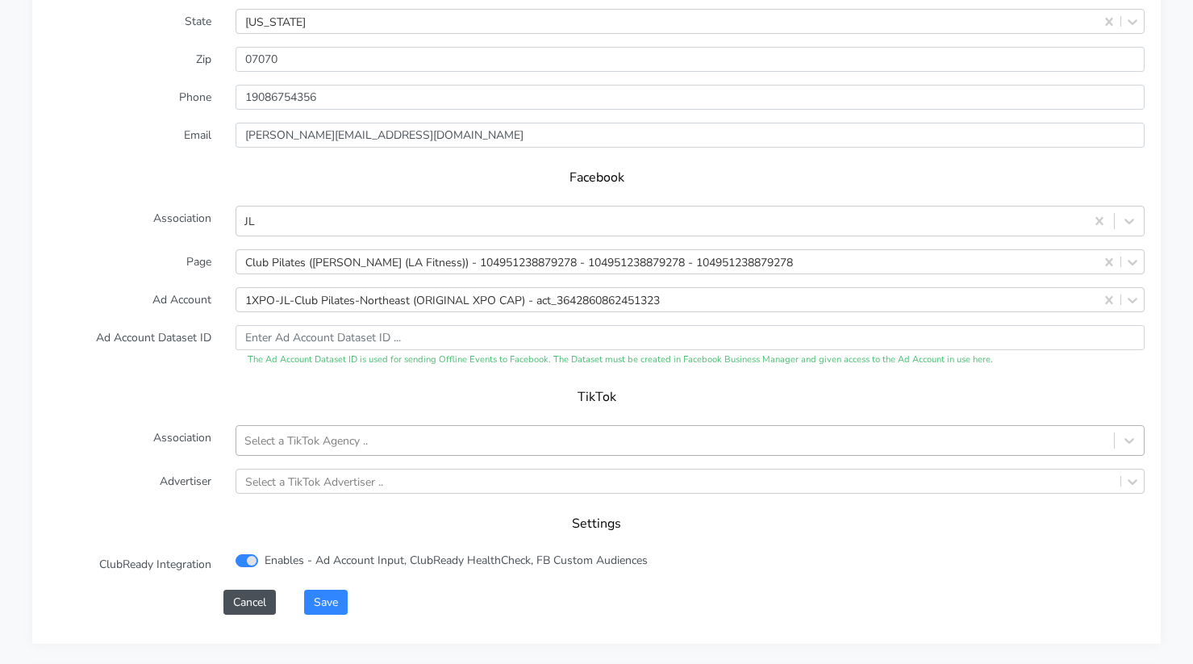
scroll to position [1633, 0]
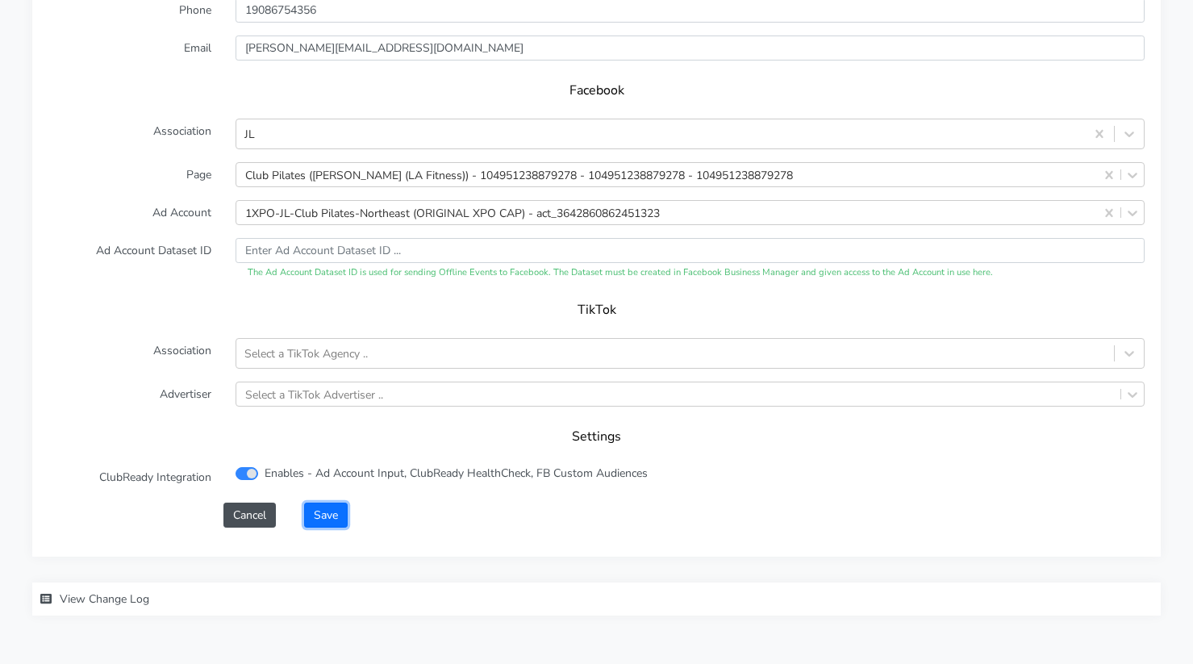
click at [333, 515] on button "Save" at bounding box center [326, 515] width 44 height 25
click at [322, 511] on button "Save" at bounding box center [326, 515] width 44 height 25
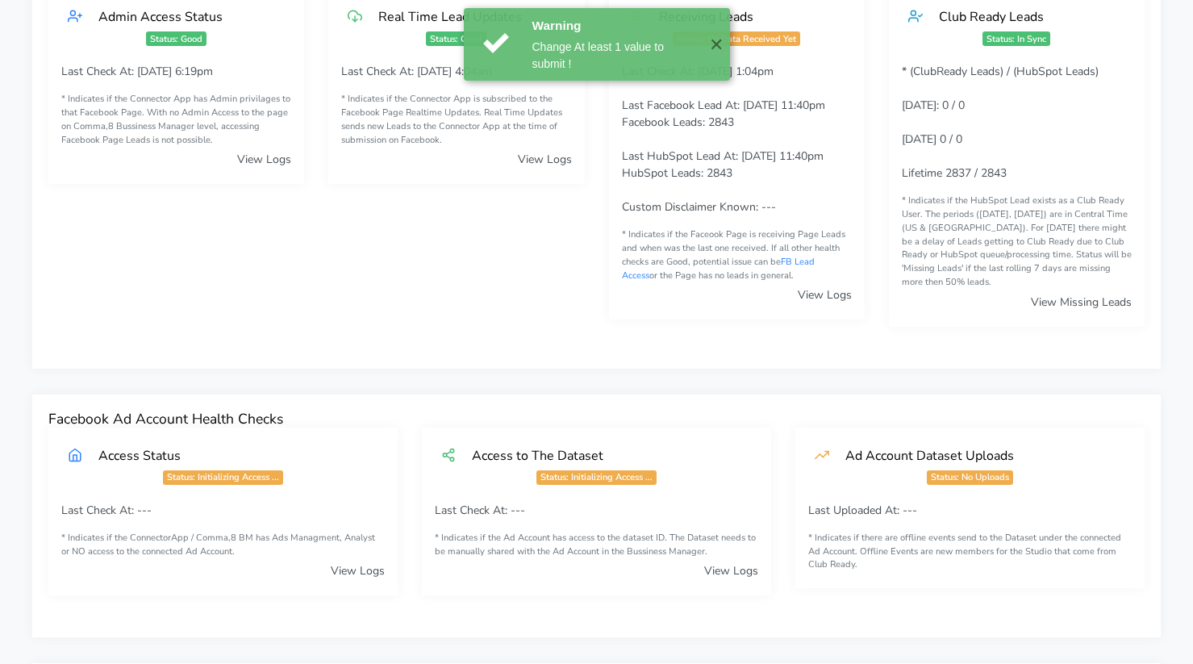
scroll to position [0, 0]
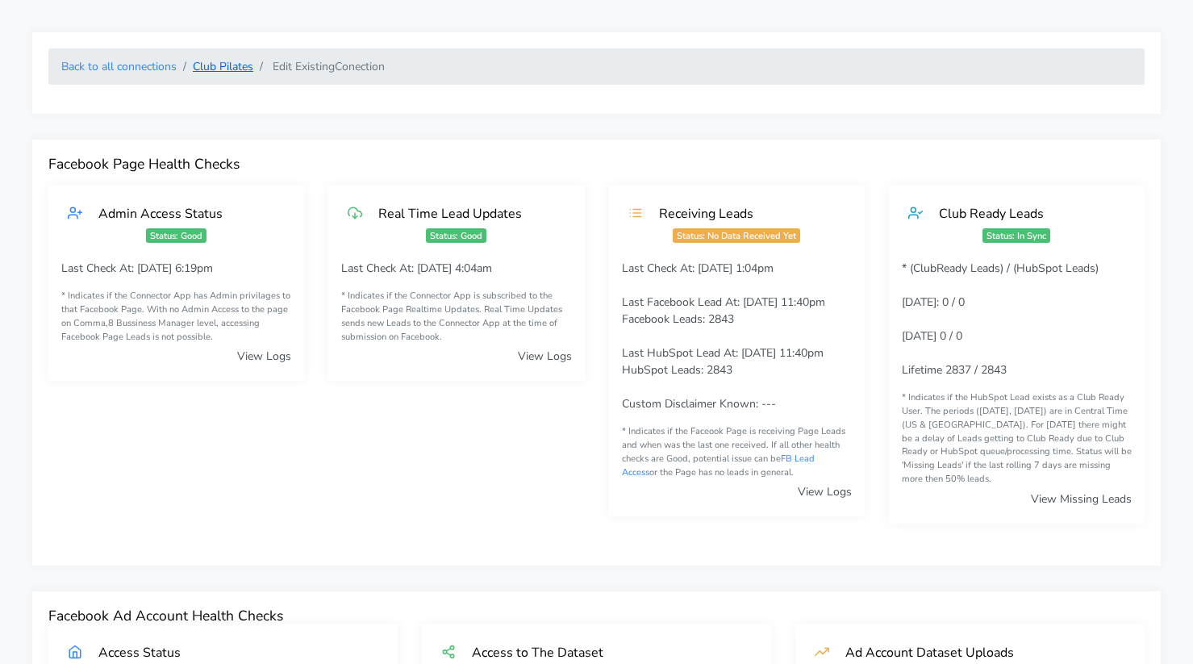
click at [223, 65] on link "Club Pilates" at bounding box center [223, 66] width 60 height 15
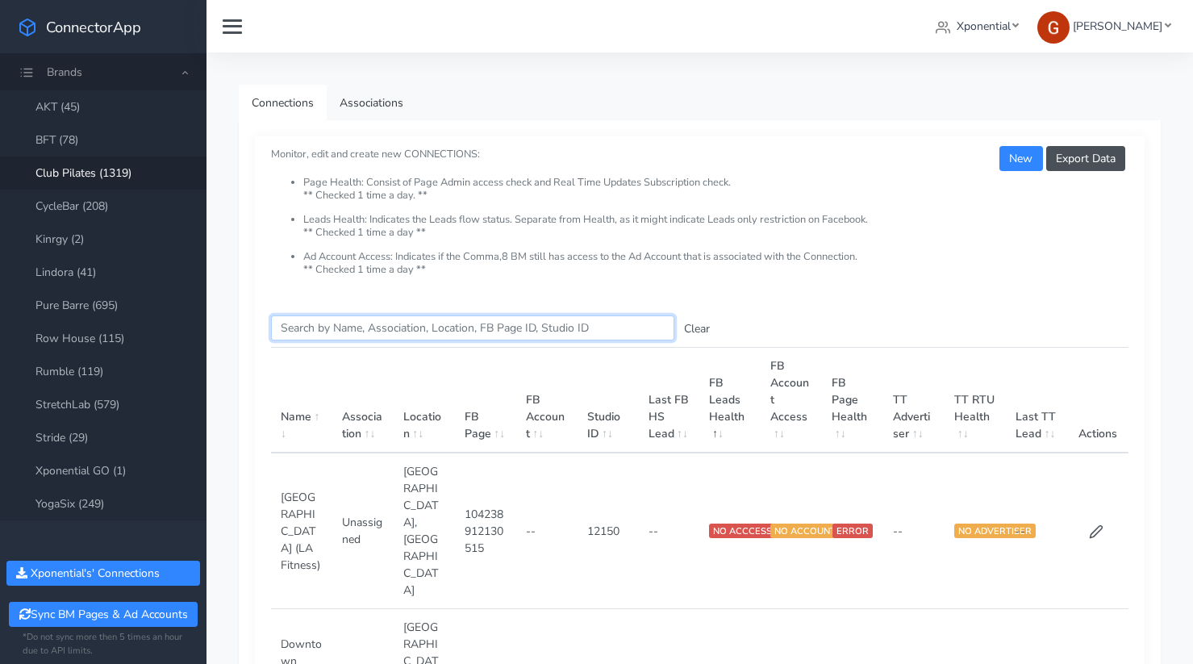
click at [355, 332] on input "Search this table" at bounding box center [472, 327] width 403 height 25
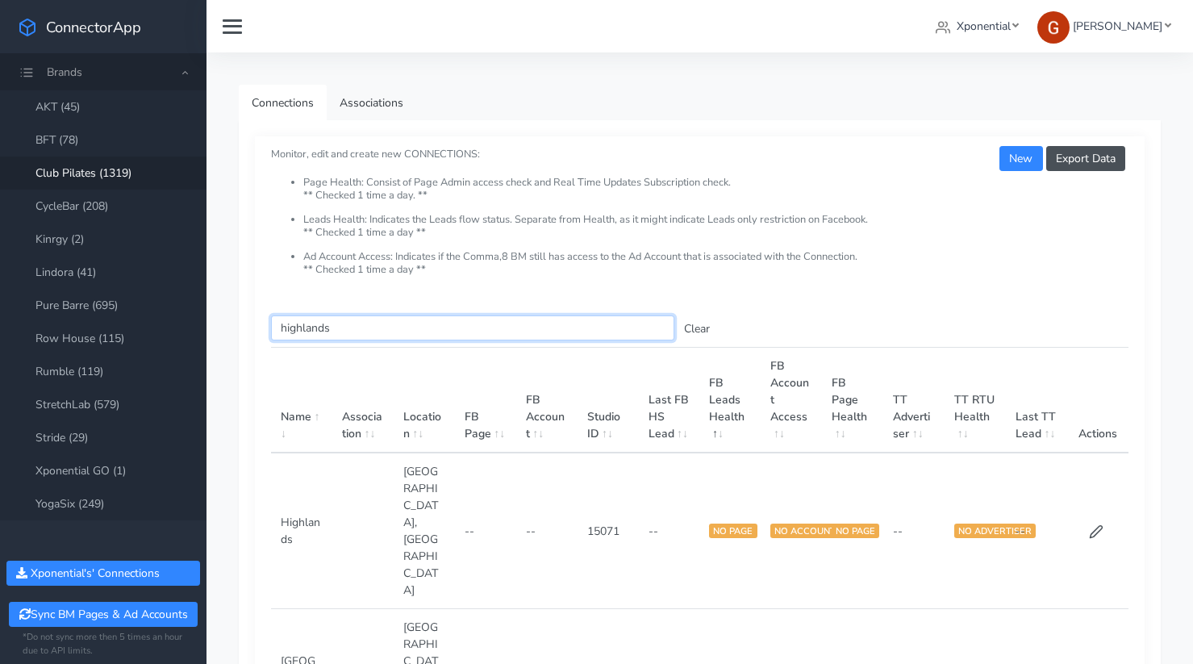
type input "highlands"
click at [1095, 524] on icon at bounding box center [1096, 531] width 15 height 15
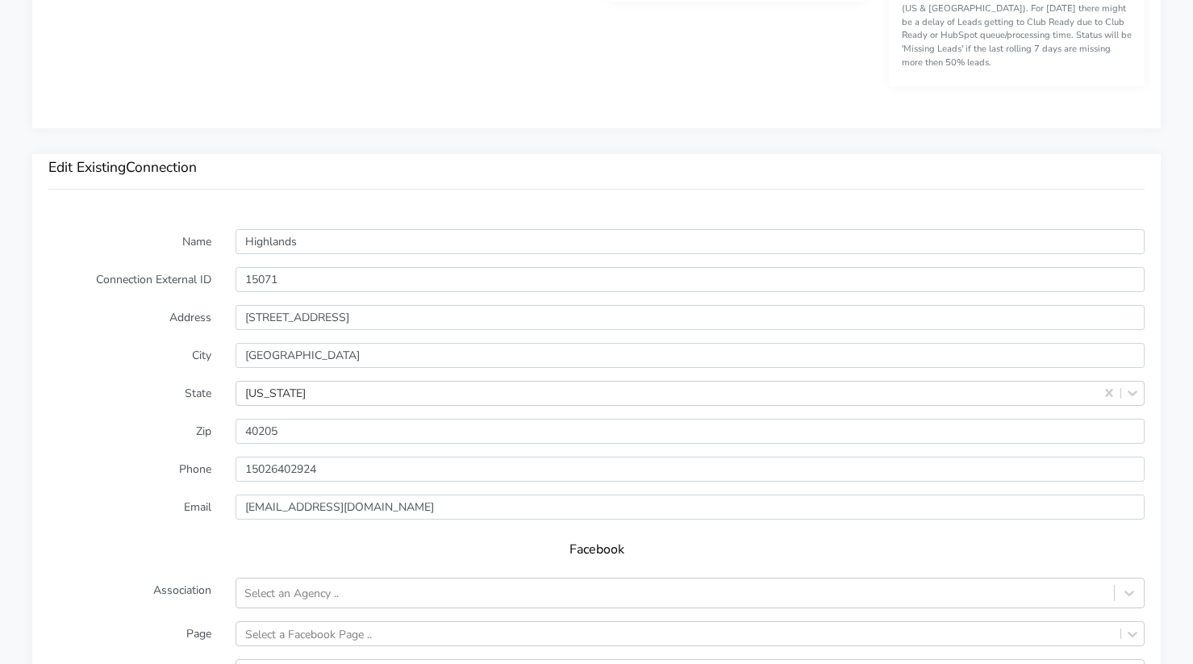
scroll to position [1266, 0]
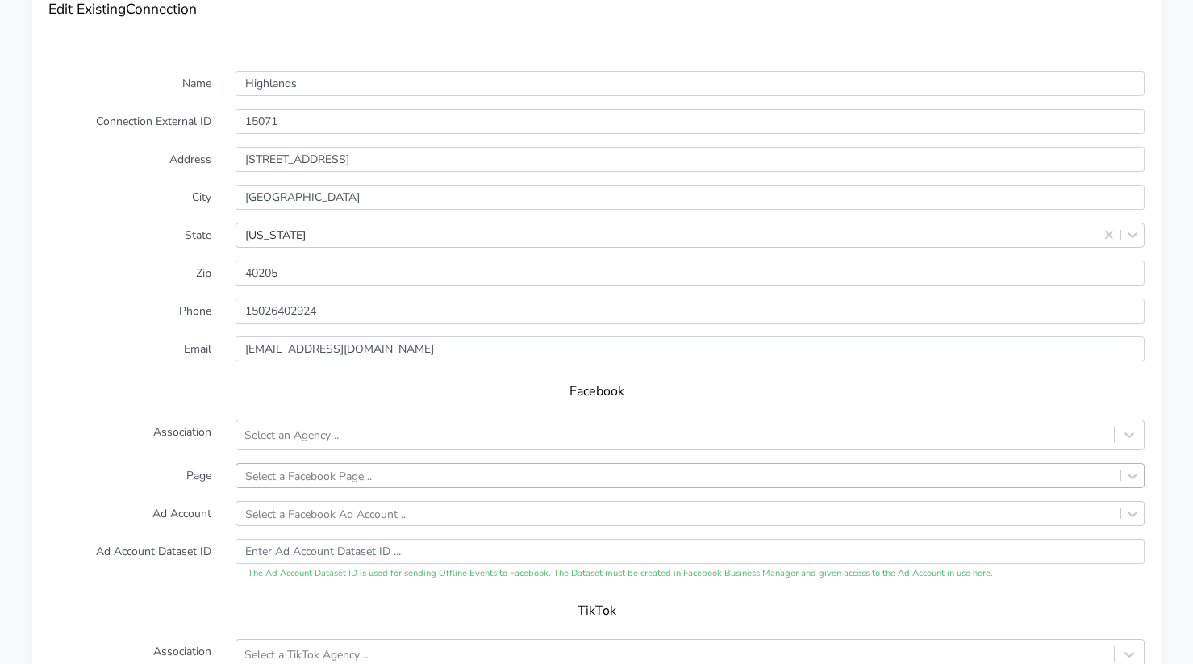
click at [303, 469] on div "Select a Facebook Page .." at bounding box center [690, 475] width 909 height 25
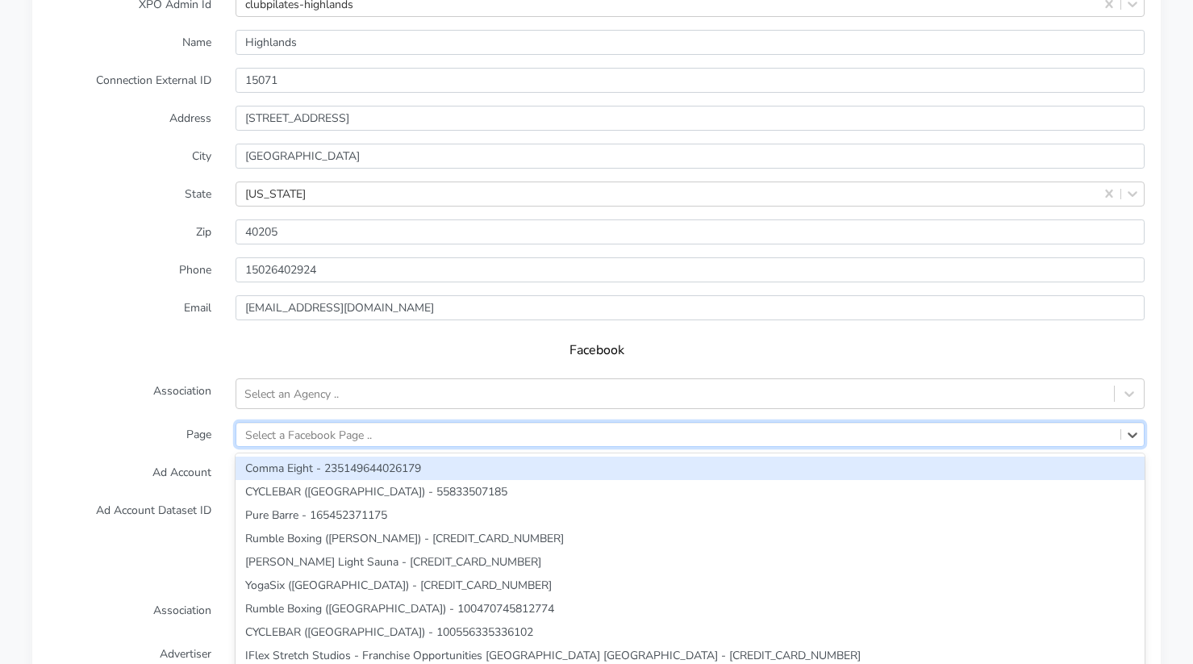
scroll to position [1383, 0]
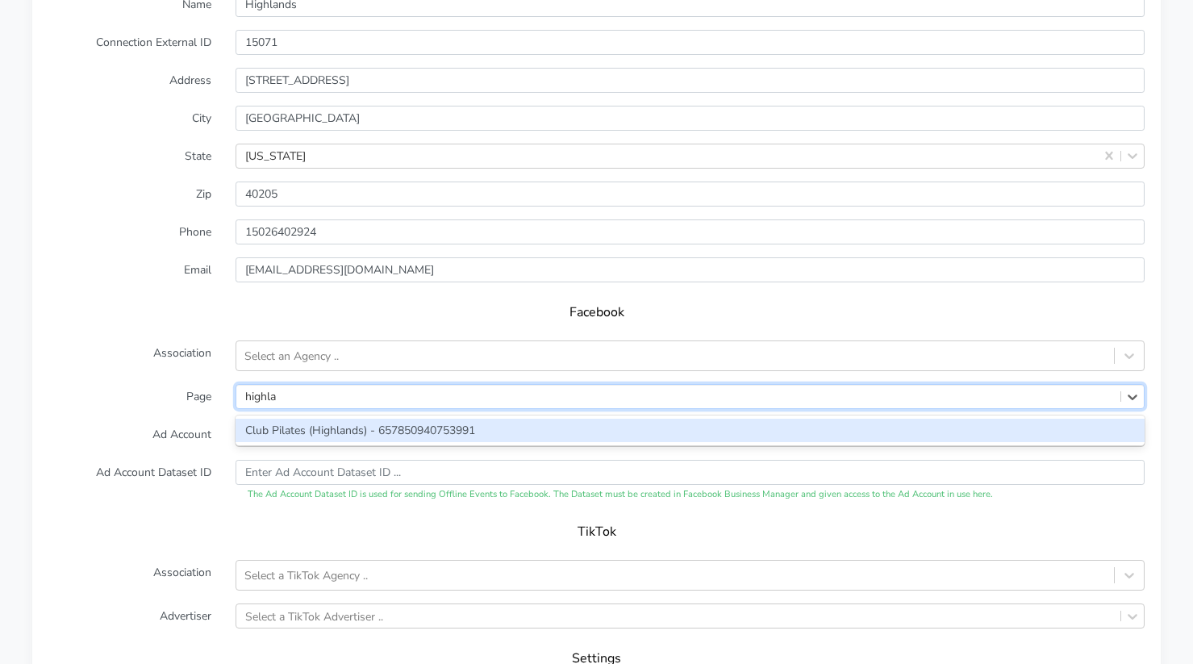
type input "highlan"
click at [330, 429] on div "Club Pilates (Highlands) - 657850940753991" at bounding box center [690, 430] width 909 height 23
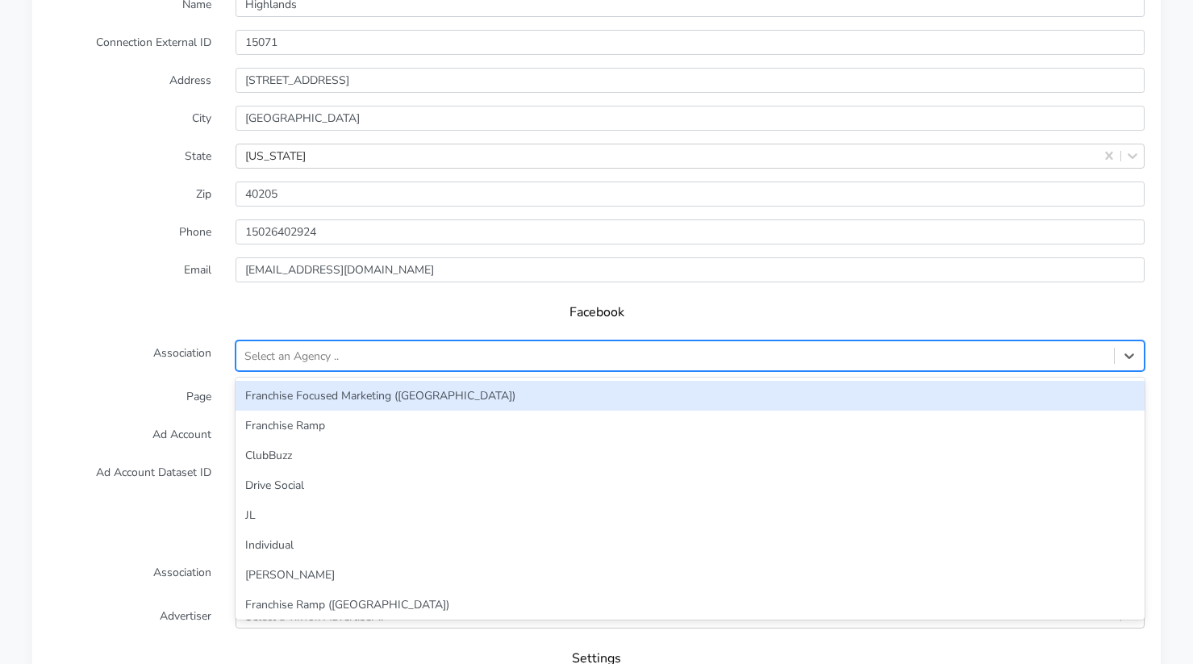
click at [286, 354] on div "Select an Agency .." at bounding box center [291, 356] width 94 height 17
type input "jl"
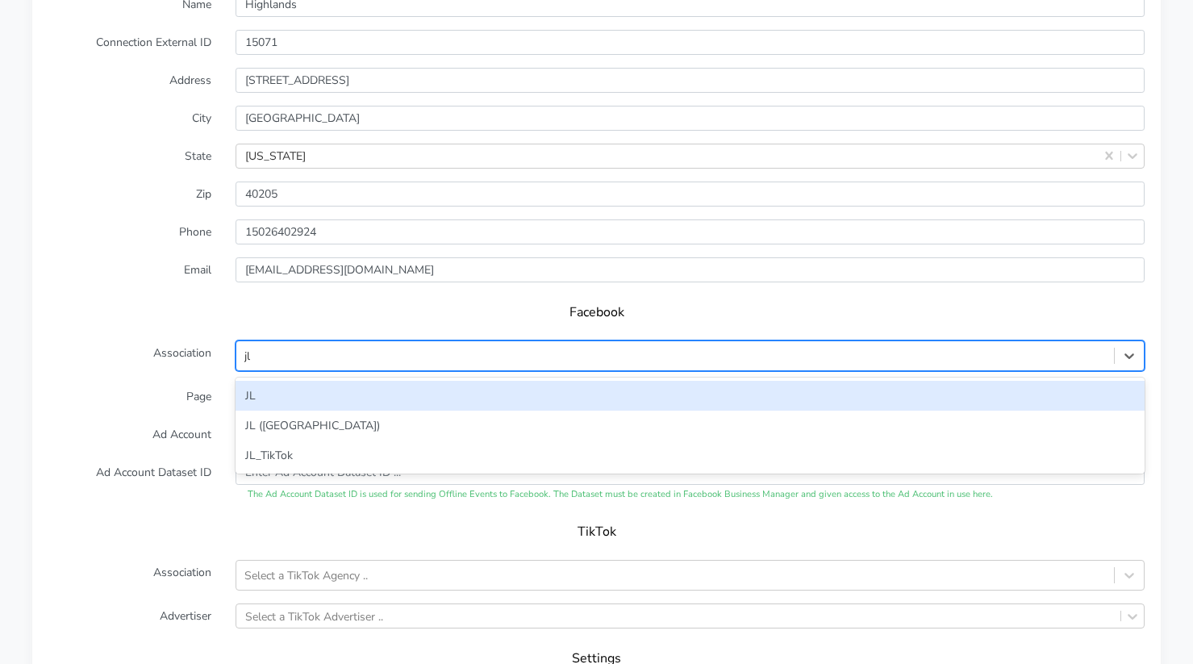
click at [312, 391] on div "JL" at bounding box center [690, 396] width 909 height 30
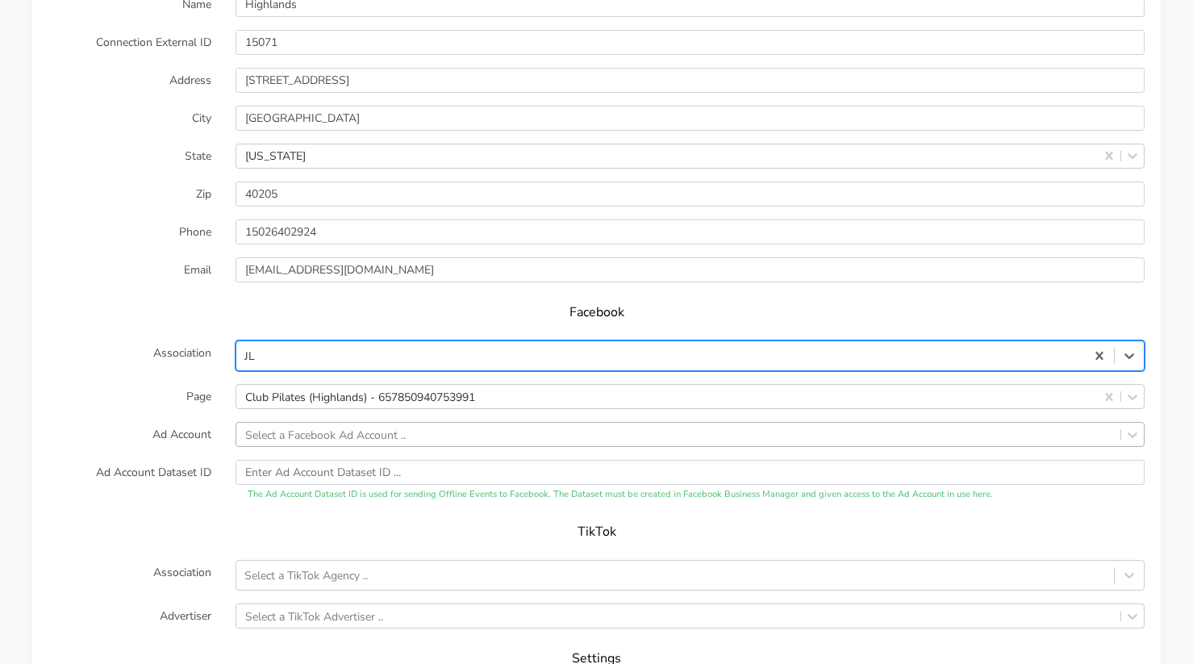
click at [335, 437] on div "Select a Facebook Ad Account .." at bounding box center [690, 434] width 909 height 25
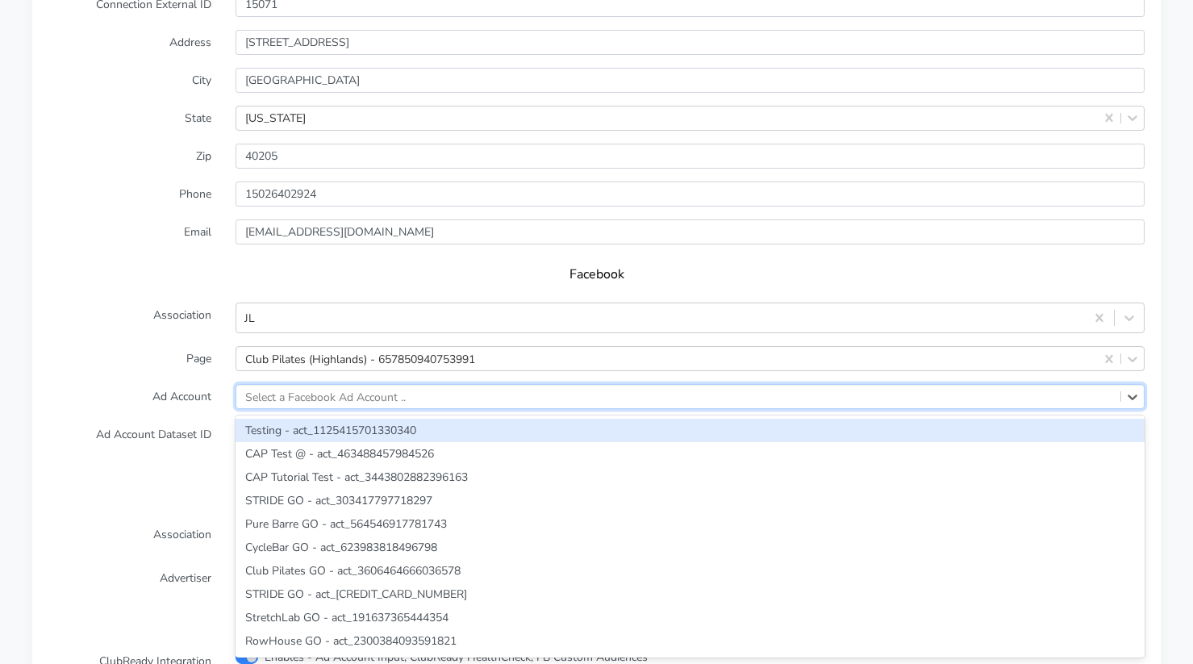
paste input "132864419612523"
type input "132864419612523"
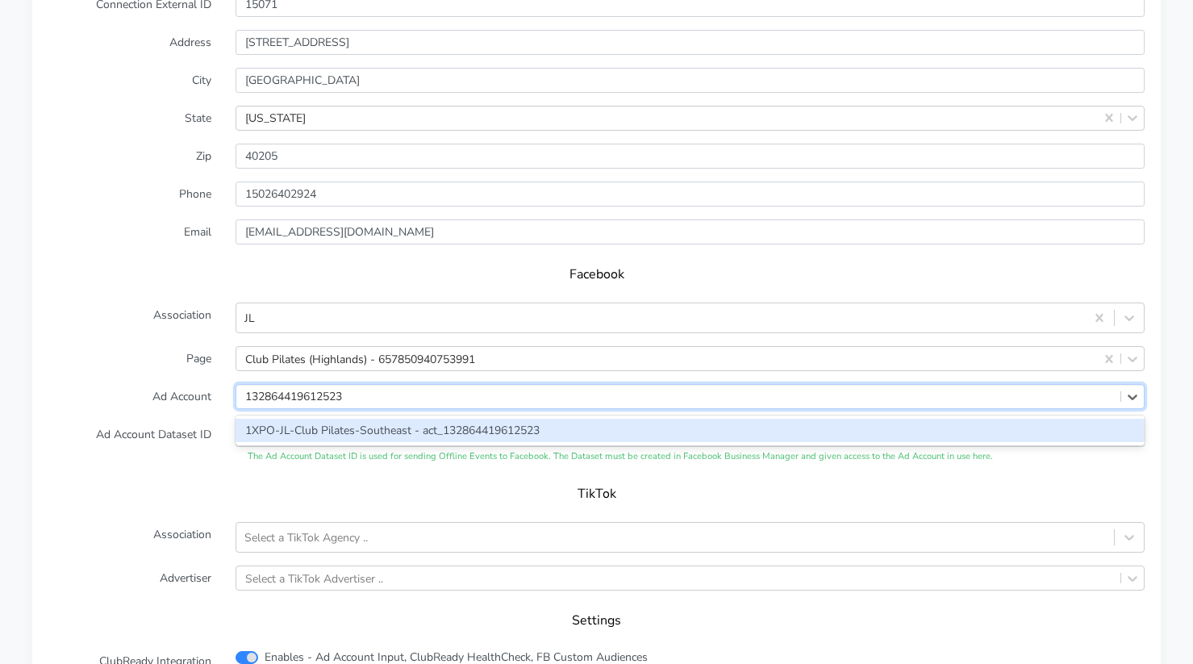
click at [304, 437] on div "1XPO-JL-Club Pilates-Southeast - act_132864419612523" at bounding box center [690, 430] width 909 height 23
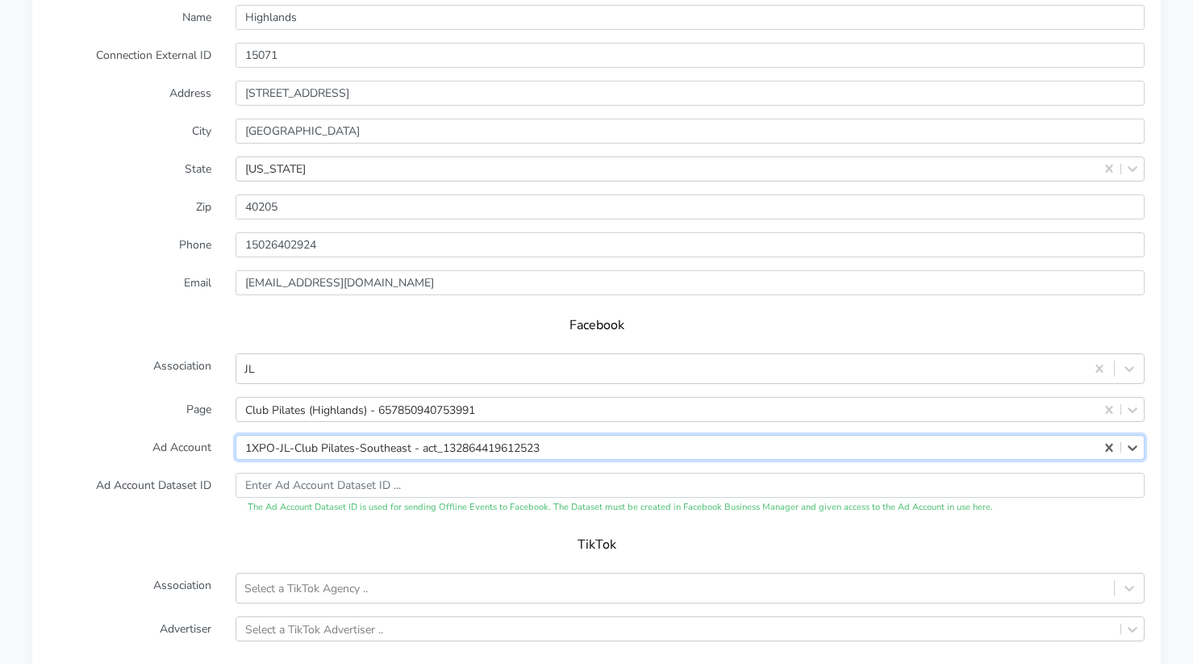
scroll to position [1223, 0]
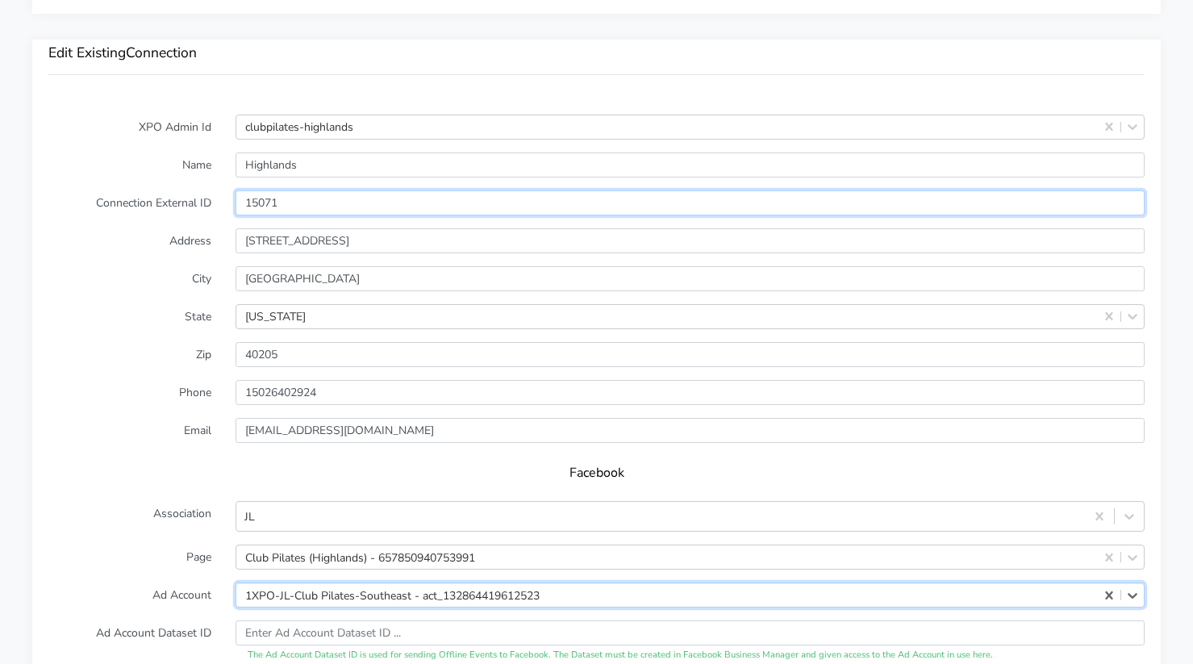
click at [253, 198] on input "15071" at bounding box center [690, 202] width 909 height 25
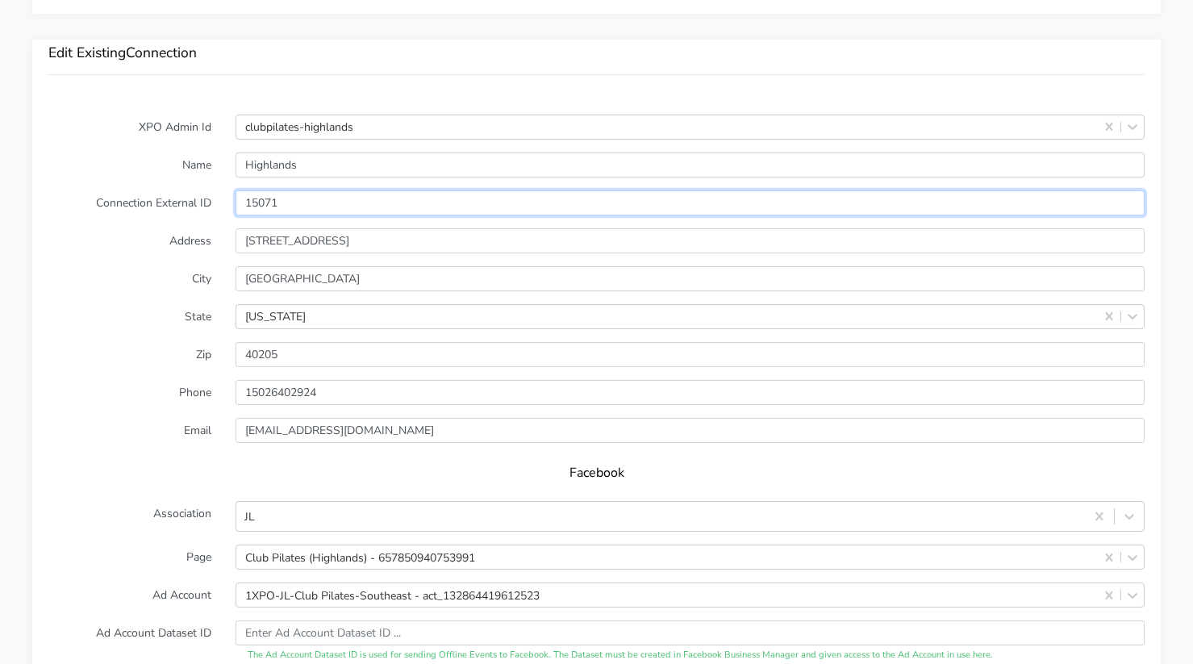
click at [253, 198] on input "15071" at bounding box center [690, 202] width 909 height 25
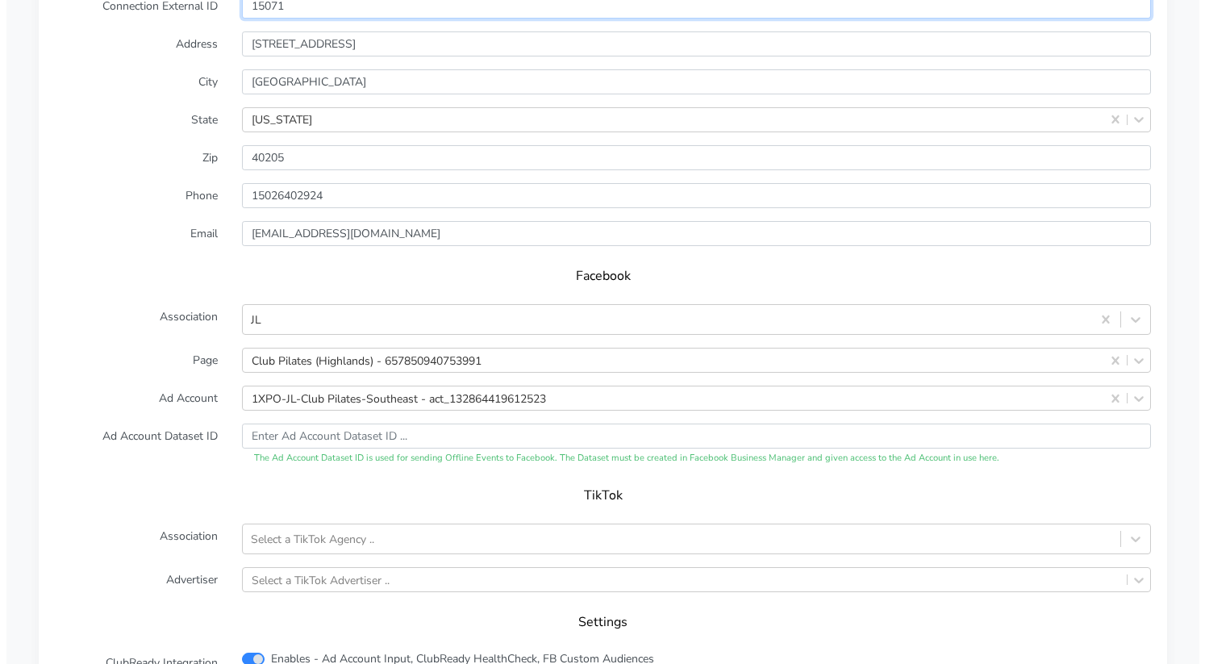
scroll to position [1658, 0]
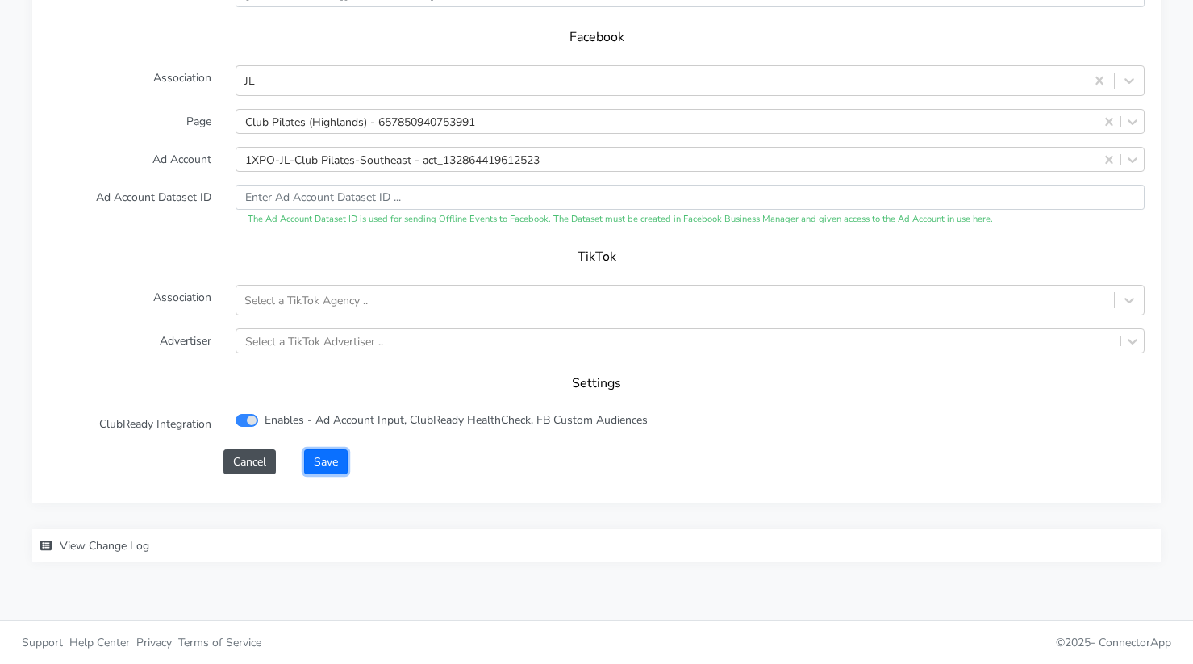
click at [333, 461] on button "Save" at bounding box center [326, 461] width 44 height 25
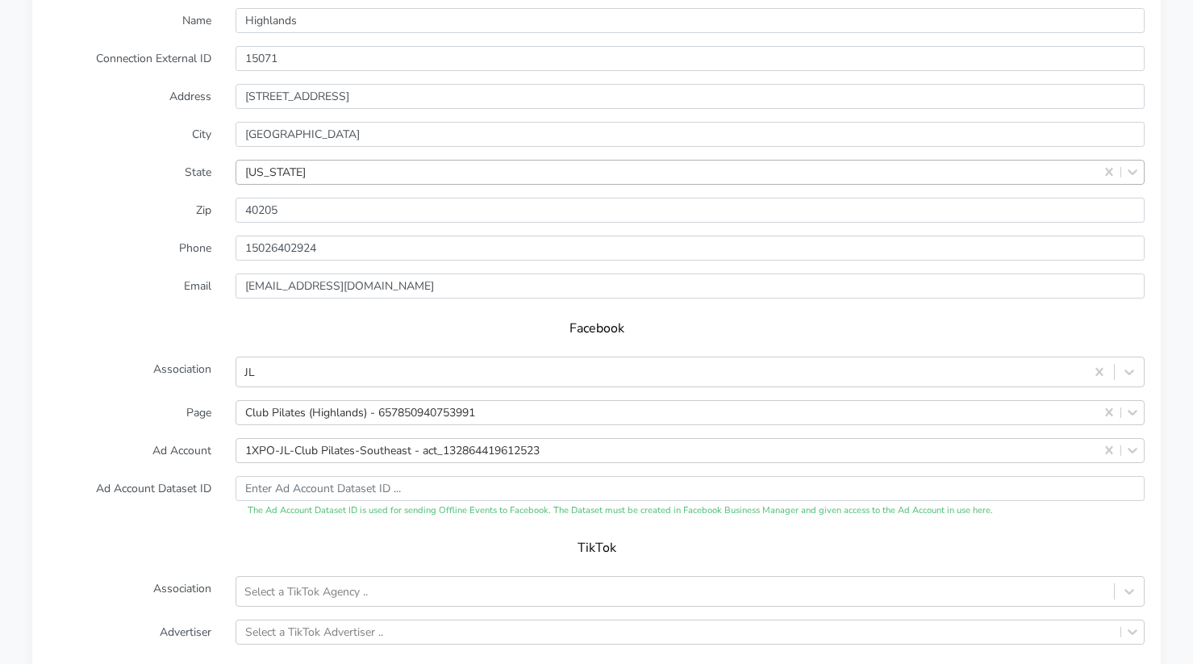
scroll to position [1680, 0]
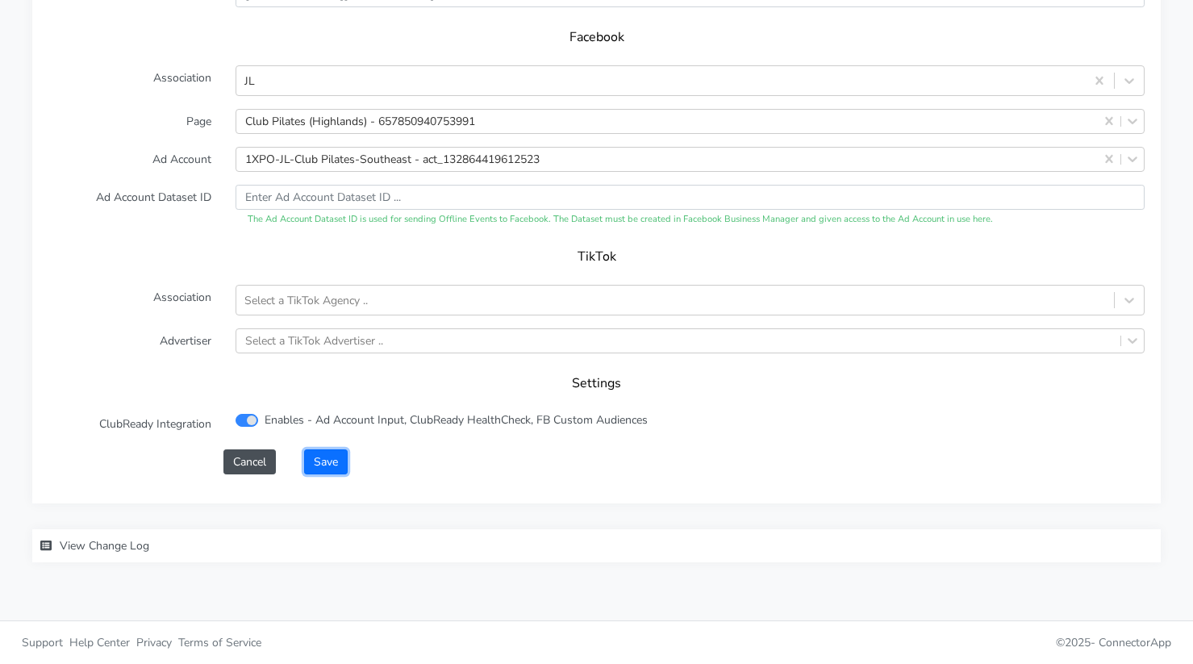
click at [332, 465] on button "Save" at bounding box center [326, 461] width 44 height 25
click at [328, 447] on form "XPO Admin Id clubpilates-highlands Name Highlands Connection External ID 15071 …" at bounding box center [596, 76] width 1096 height 795
click at [334, 453] on button "Save" at bounding box center [326, 461] width 44 height 25
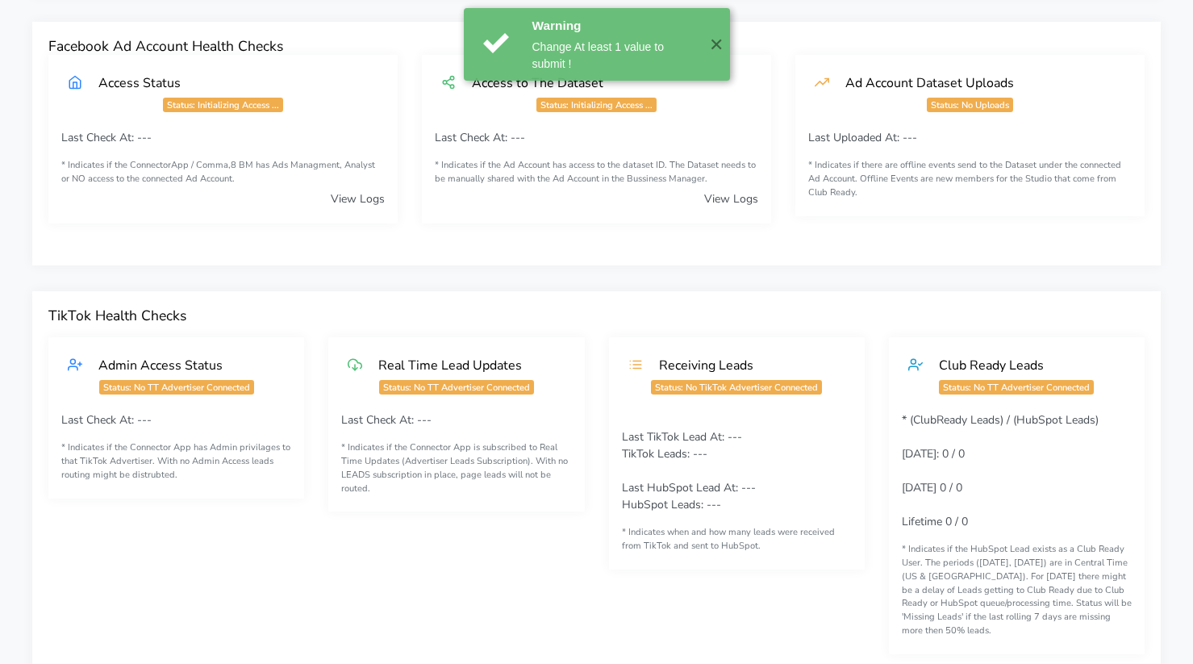
scroll to position [0, 0]
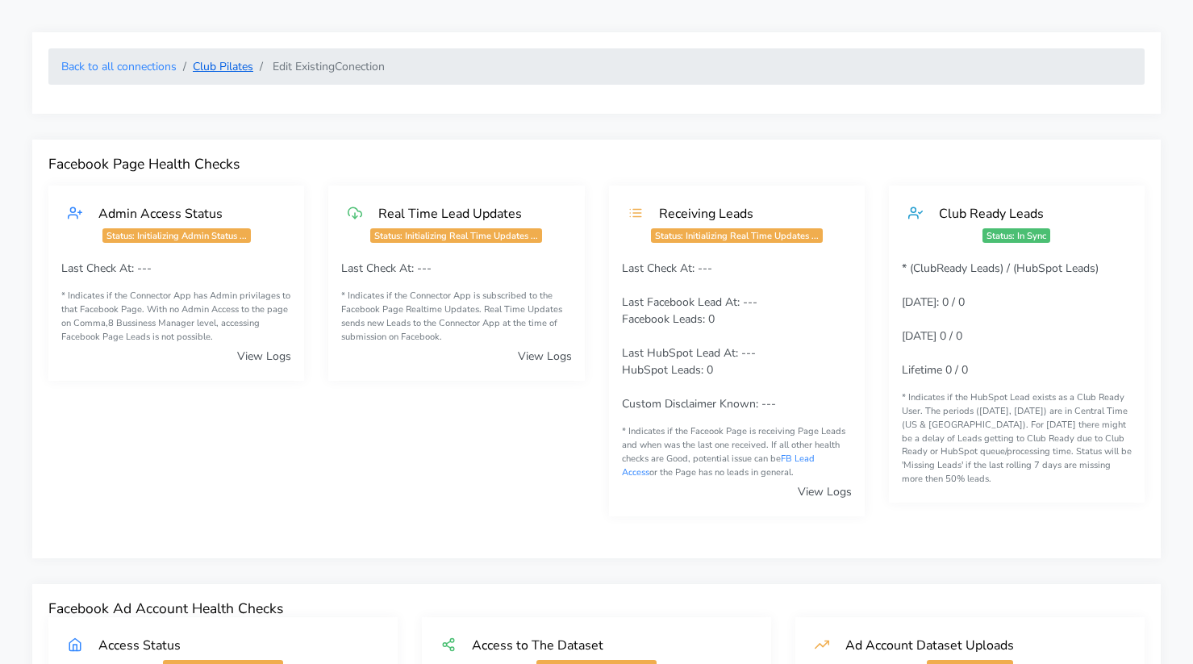
click at [239, 67] on link "Club Pilates" at bounding box center [223, 66] width 60 height 15
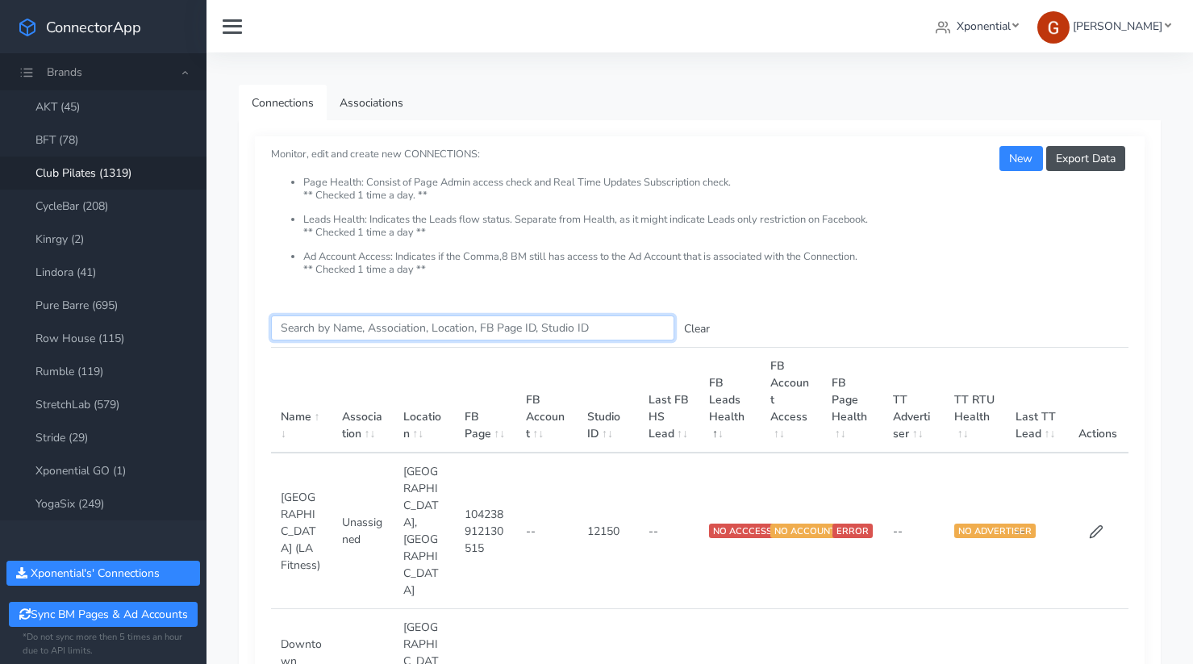
click at [329, 320] on input "Search this table" at bounding box center [472, 327] width 403 height 25
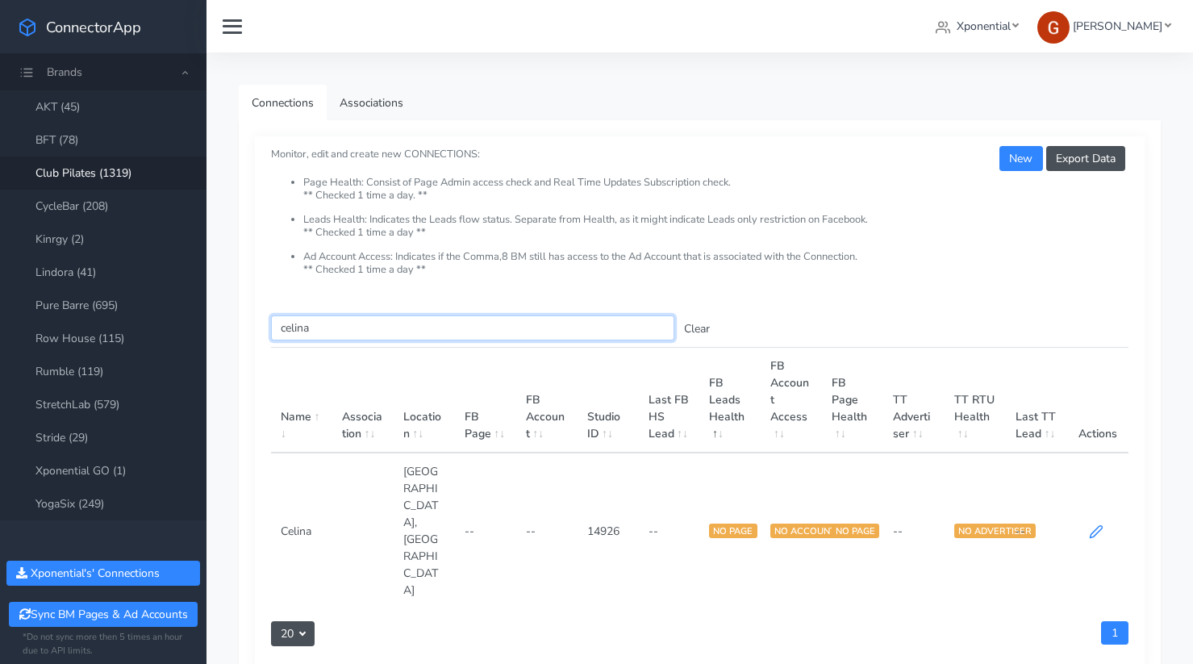
type input "celina"
click at [1099, 524] on icon at bounding box center [1096, 531] width 15 height 15
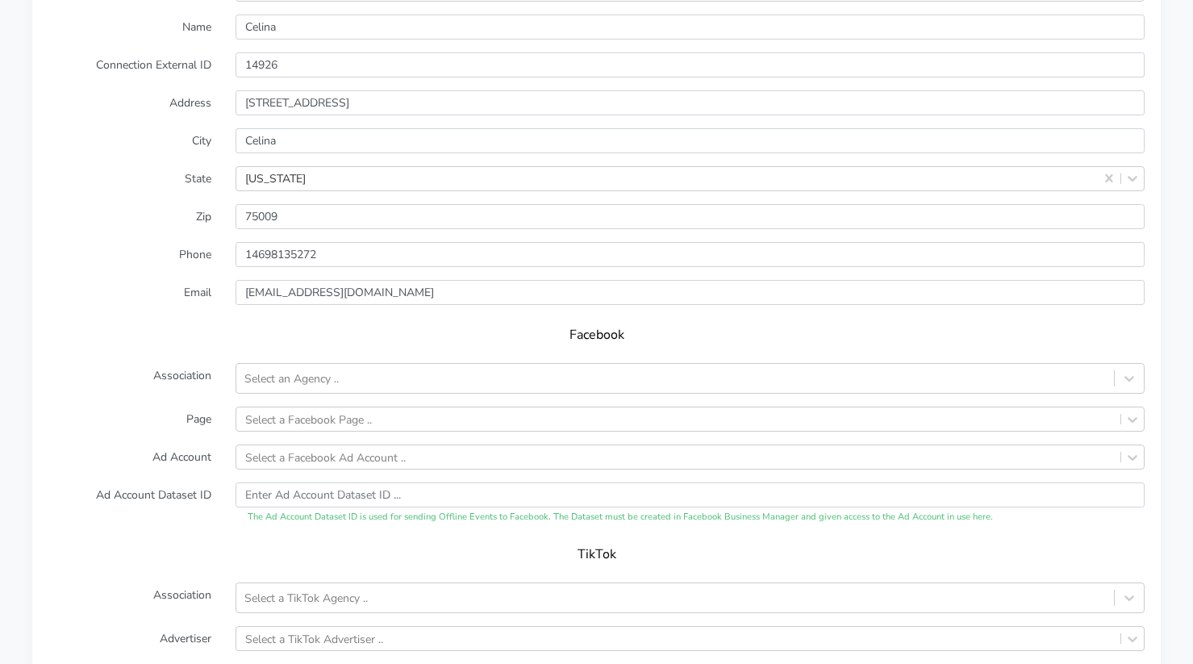
scroll to position [1362, 0]
click at [282, 386] on div "Select an Agency .." at bounding box center [675, 377] width 878 height 27
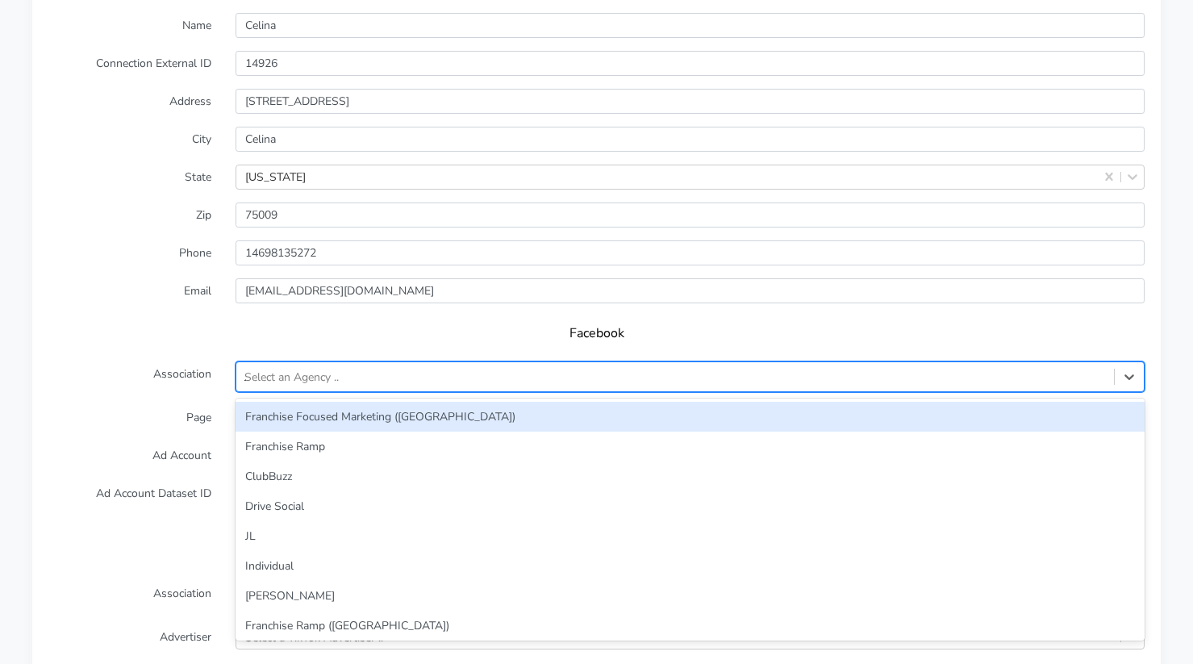
type input "JL"
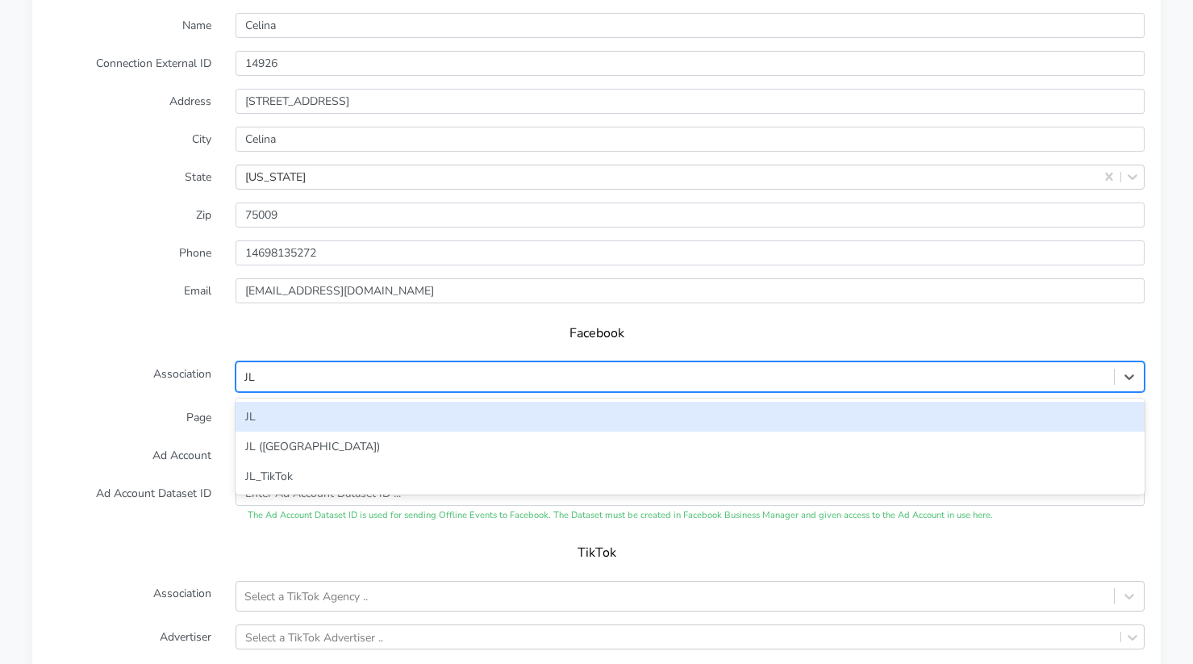
click at [278, 406] on div "JL" at bounding box center [690, 417] width 909 height 30
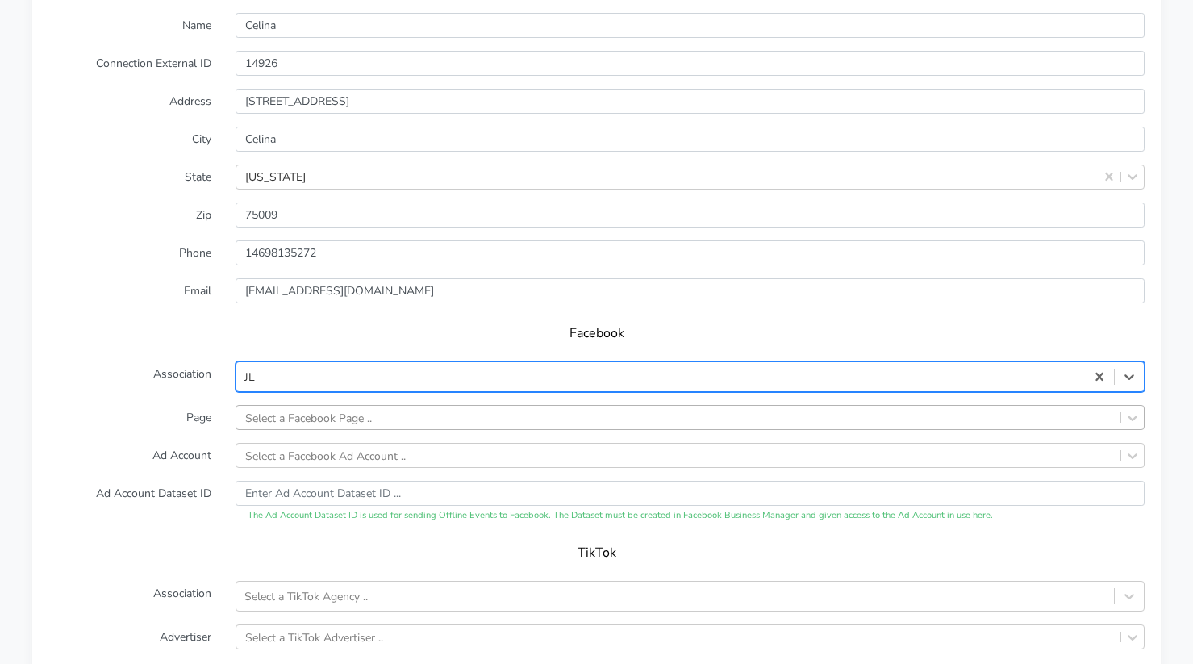
click at [277, 417] on div "Select a Facebook Page .." at bounding box center [690, 417] width 909 height 25
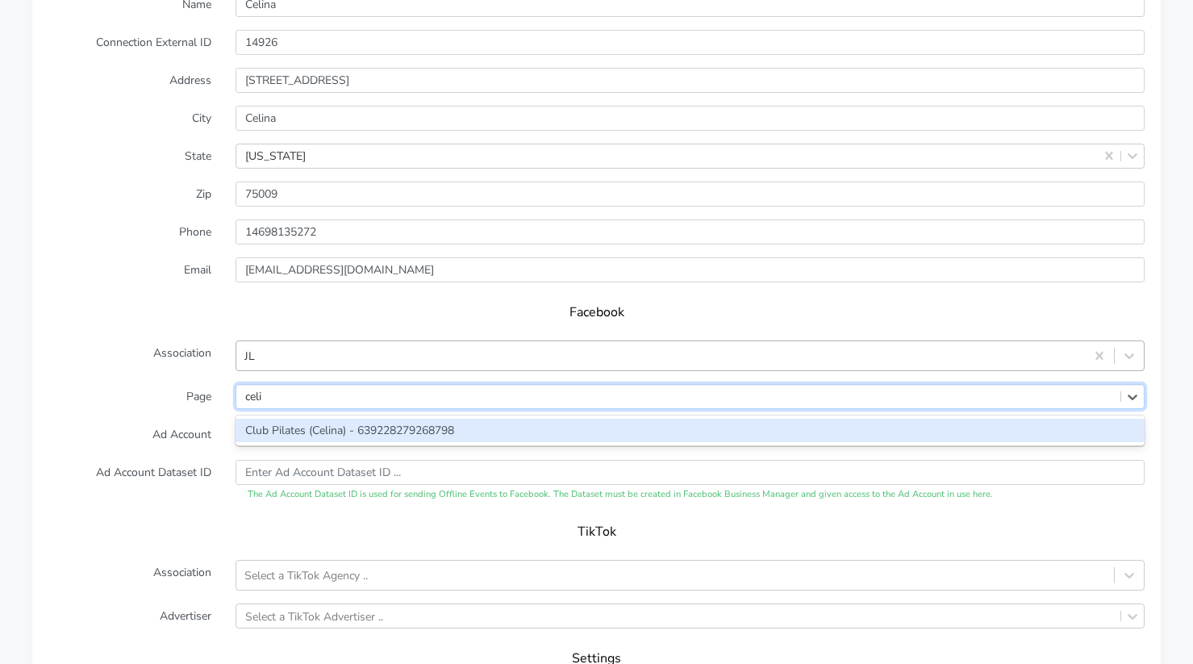
type input "celin"
click at [316, 426] on div "Club Pilates (Celina) - 639228279268798" at bounding box center [690, 430] width 909 height 23
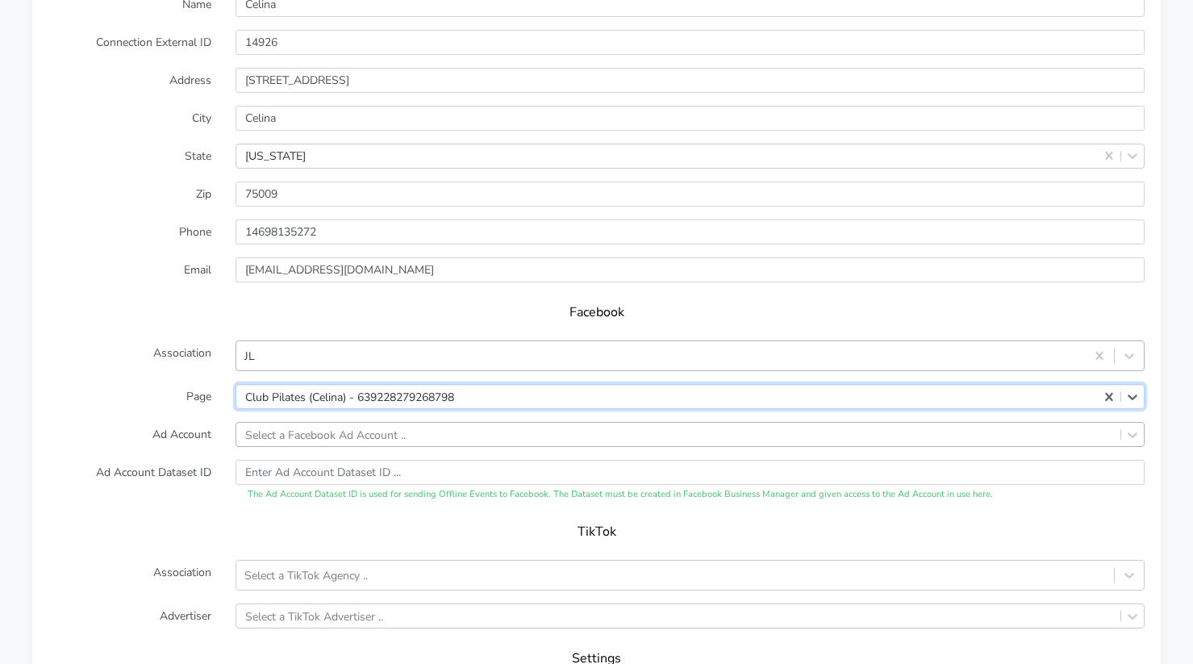
click at [322, 440] on div "Select a Facebook Ad Account .." at bounding box center [690, 434] width 909 height 25
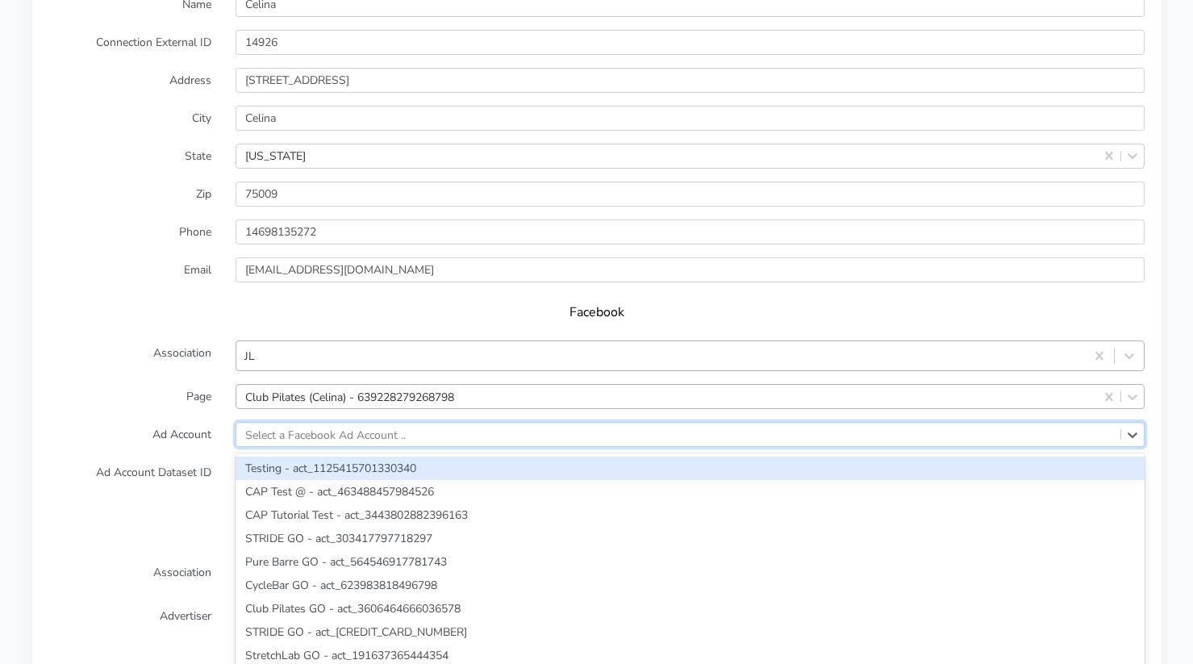
scroll to position [1421, 0]
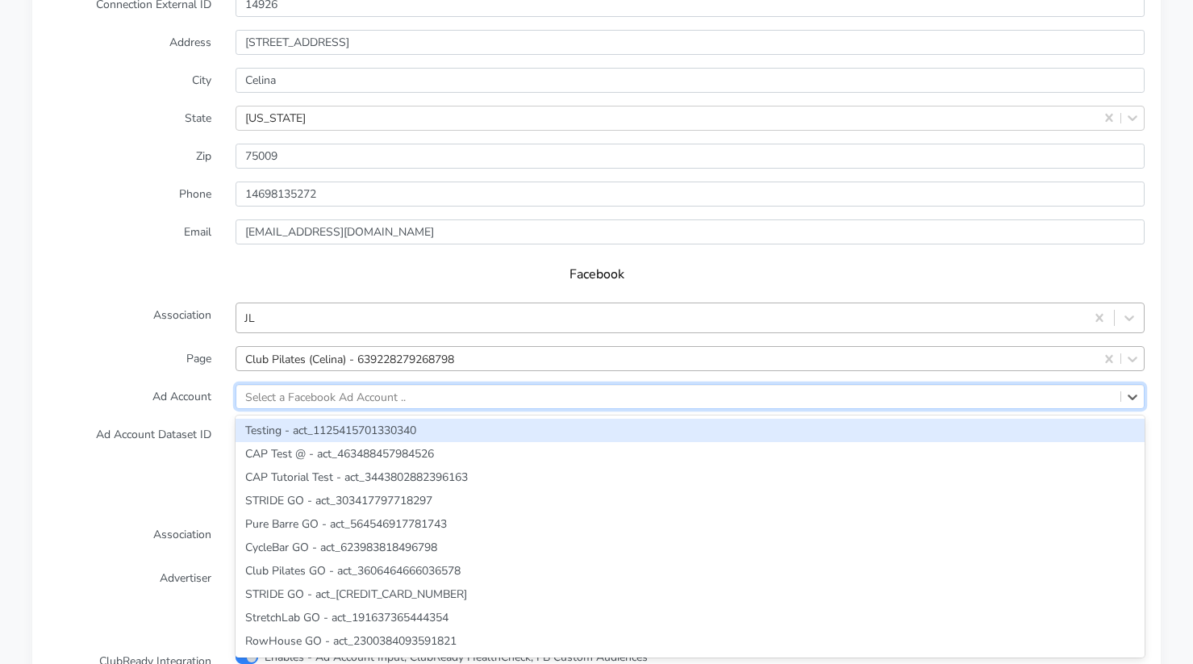
paste input "502896151325856"
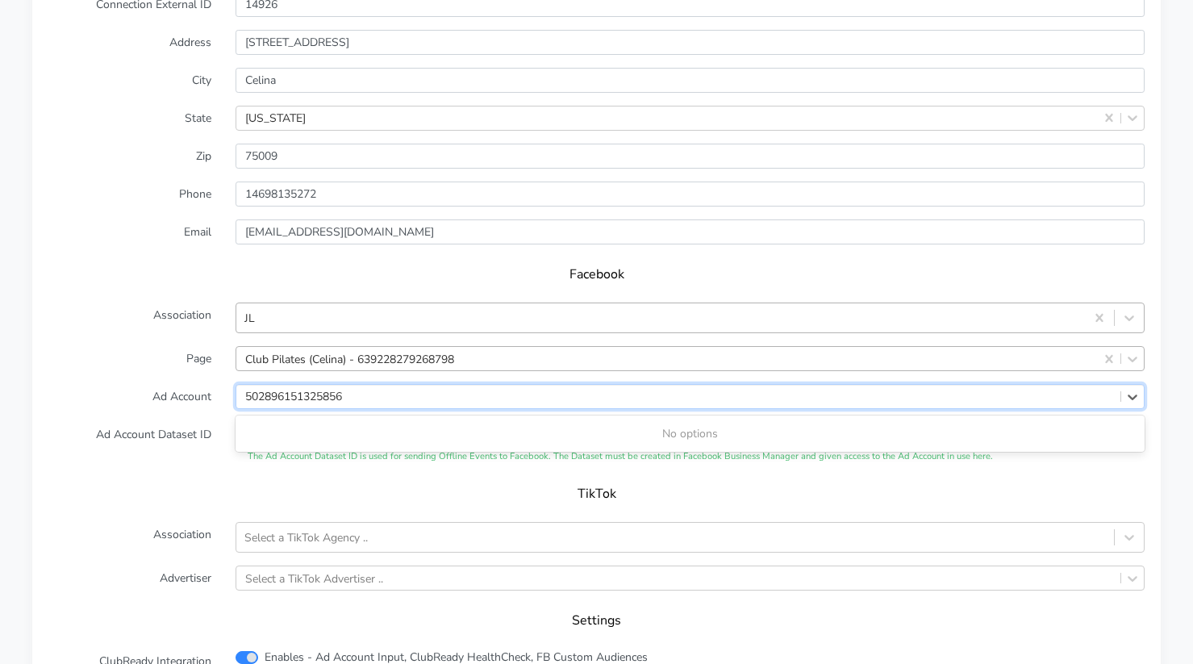
type input "502896151325856"
click at [178, 376] on form "XPO Admin Id clubpilates-celina Name Celina Connection External ID 14926 Addres…" at bounding box center [596, 313] width 1096 height 795
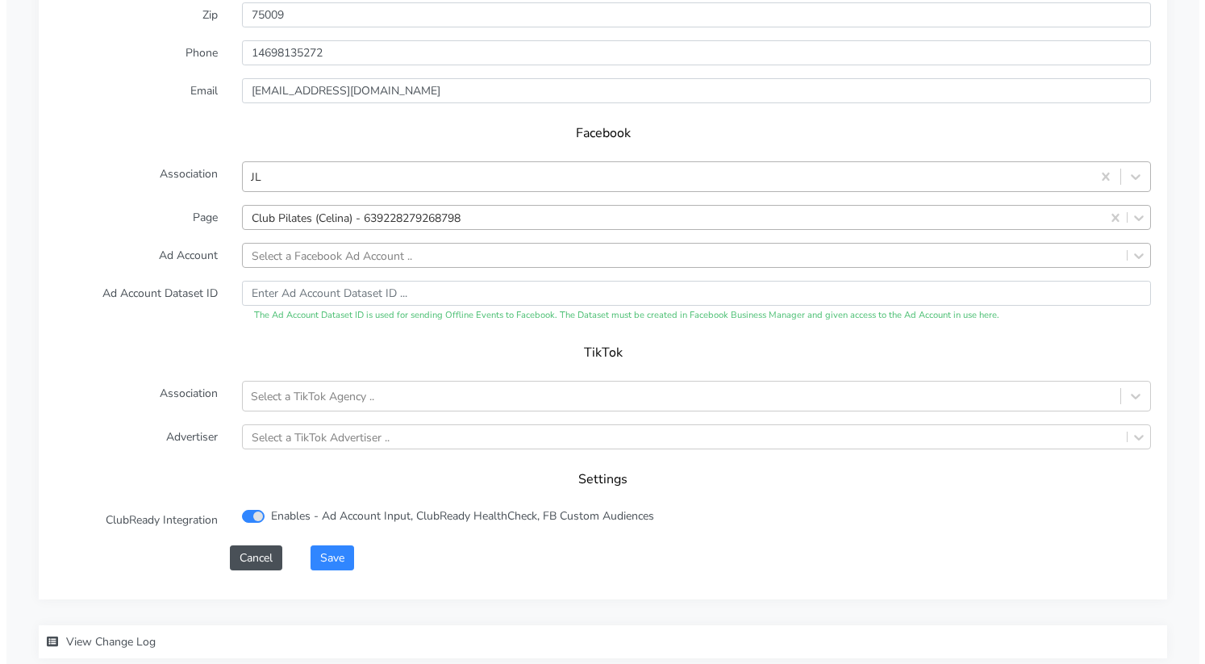
scroll to position [1658, 0]
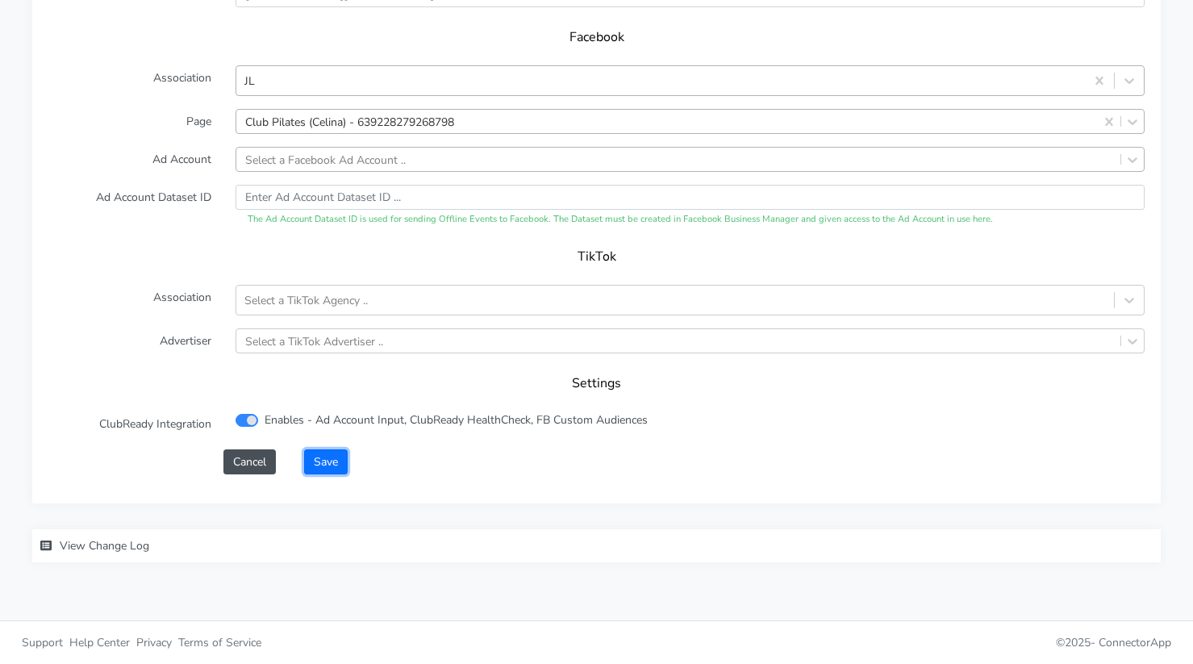
click at [328, 461] on button "Save" at bounding box center [326, 461] width 44 height 25
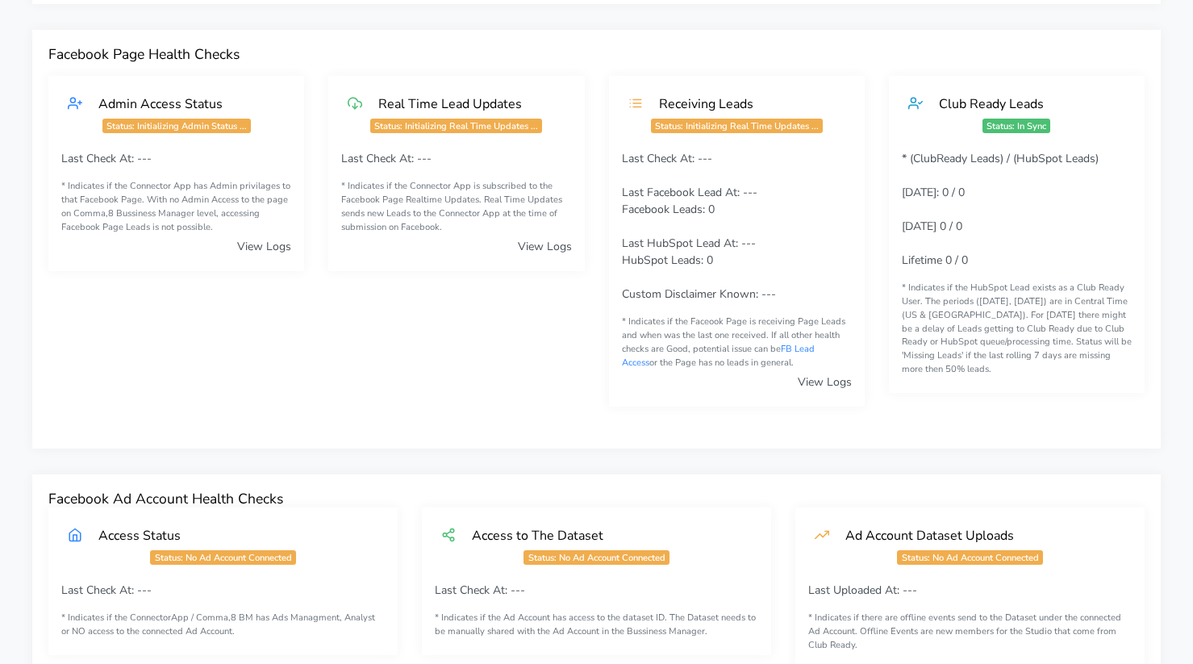
scroll to position [0, 0]
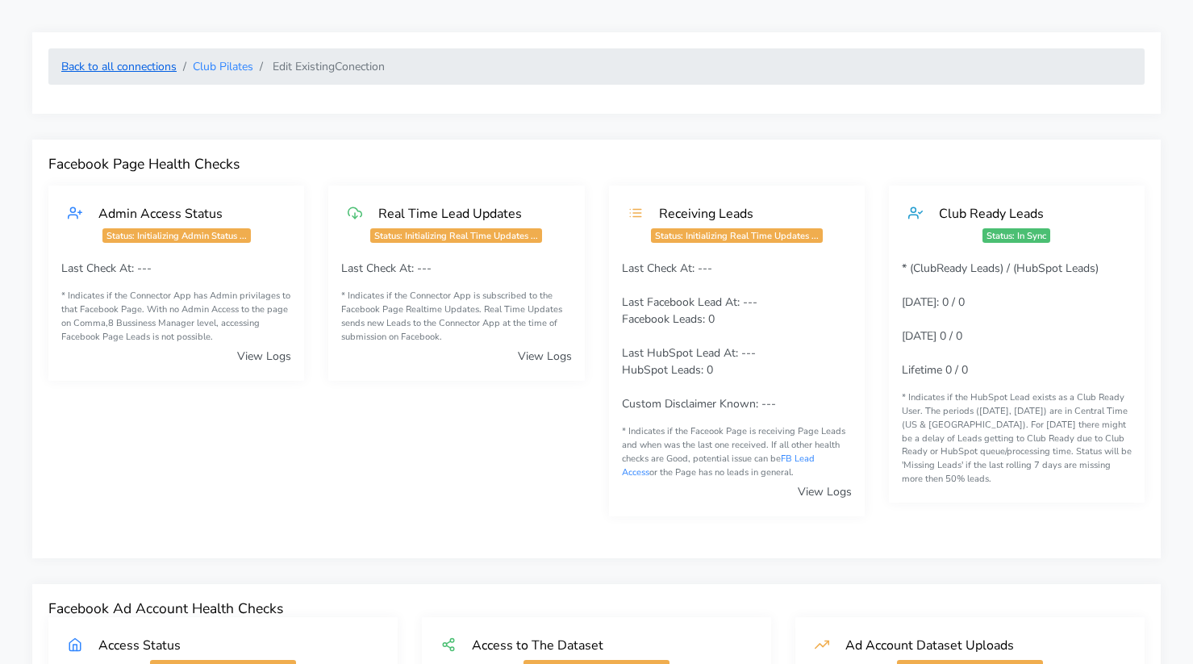
click at [131, 68] on link "Back to all connections" at bounding box center [118, 66] width 115 height 15
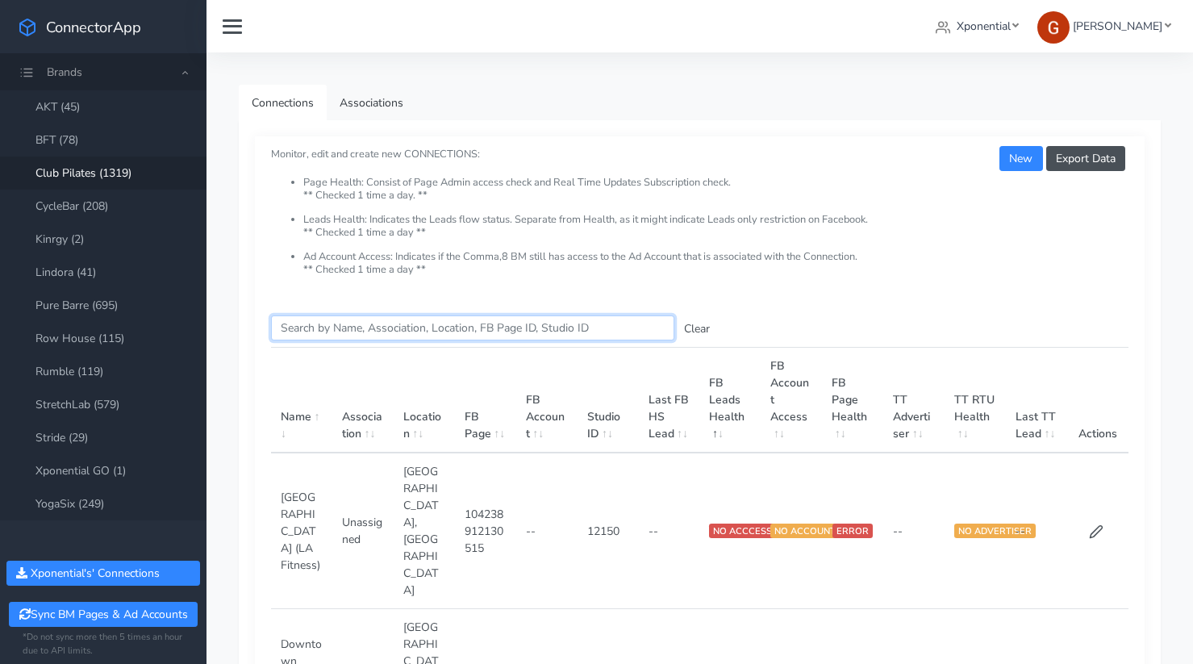
click at [381, 326] on input "Search this table" at bounding box center [472, 327] width 403 height 25
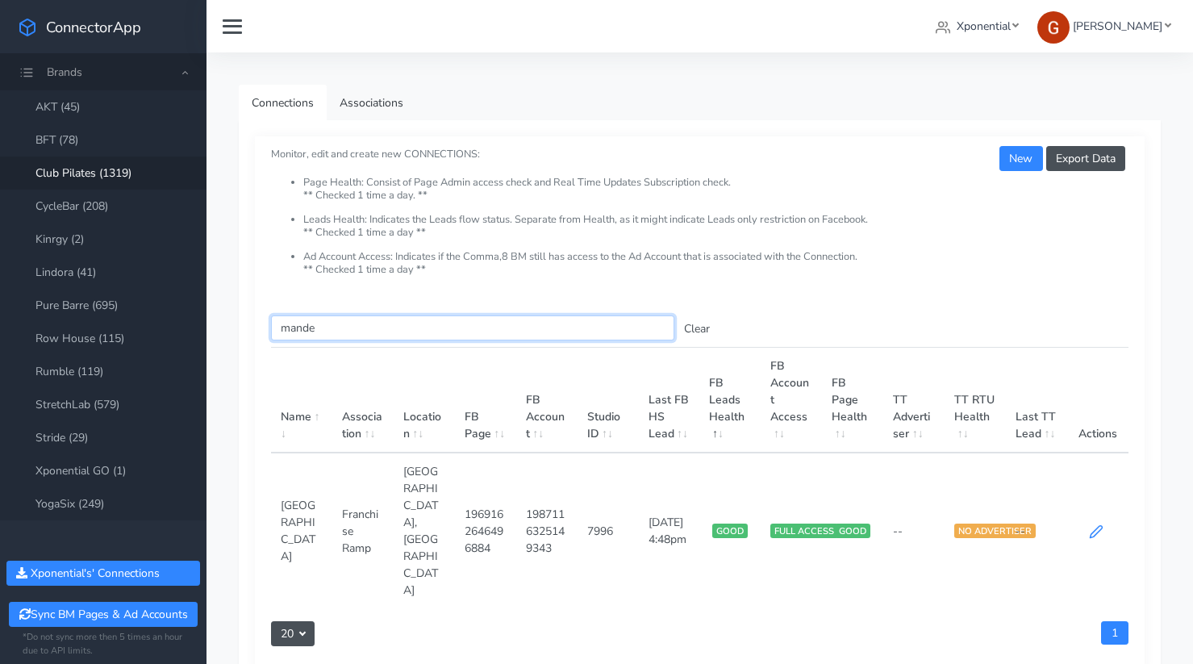
type input "mande"
click at [1095, 524] on icon at bounding box center [1096, 531] width 15 height 15
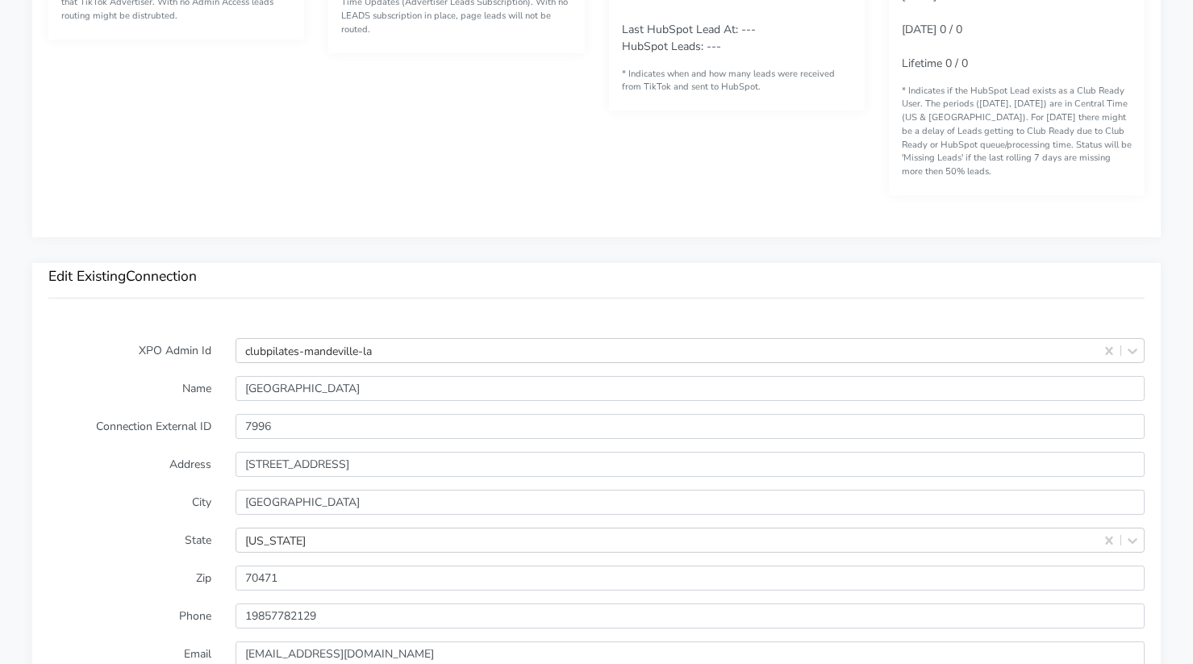
scroll to position [1038, 0]
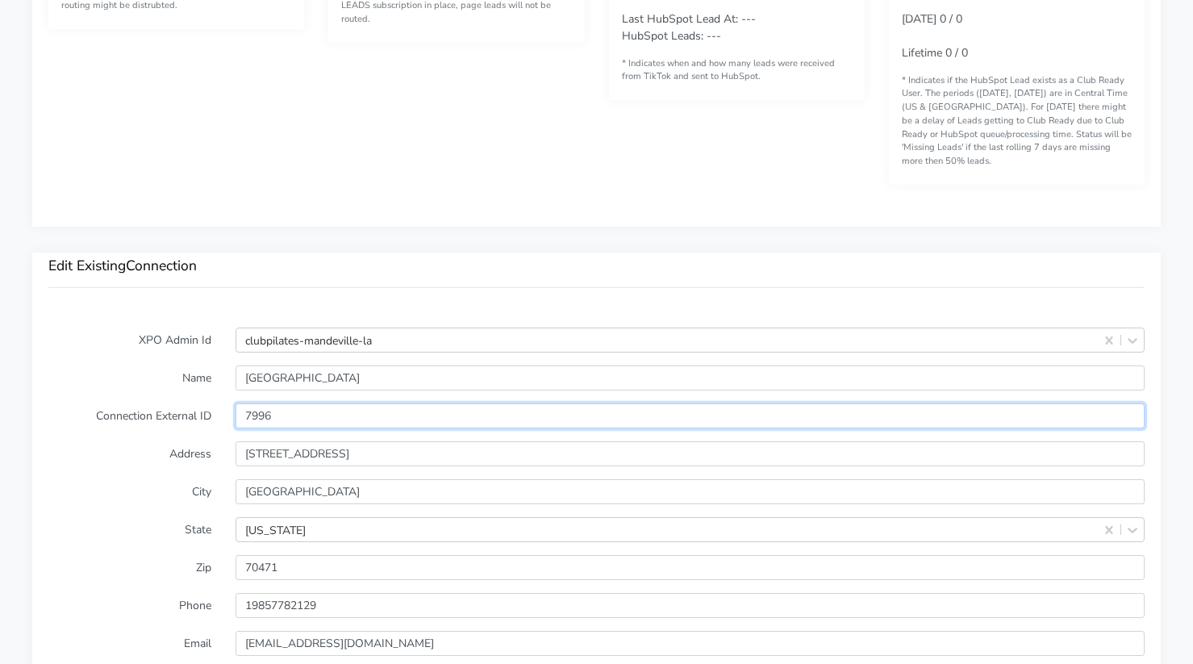
click at [262, 412] on input "7996" at bounding box center [690, 415] width 909 height 25
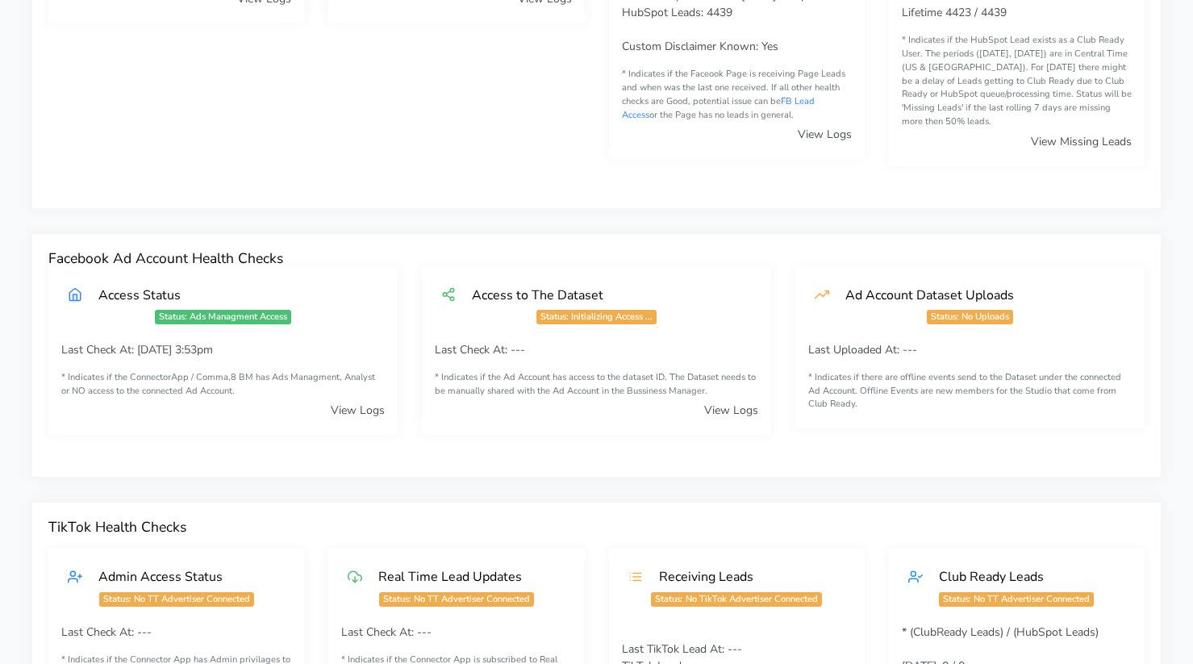
scroll to position [0, 0]
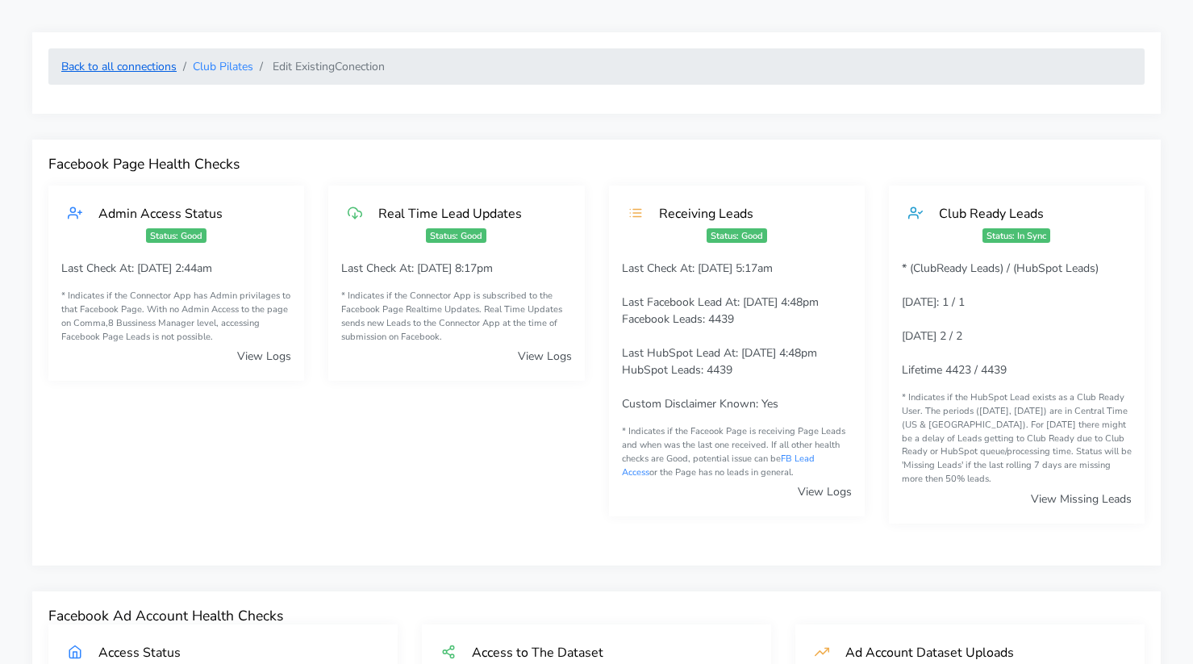
click at [144, 73] on link "Back to all connections" at bounding box center [118, 66] width 115 height 15
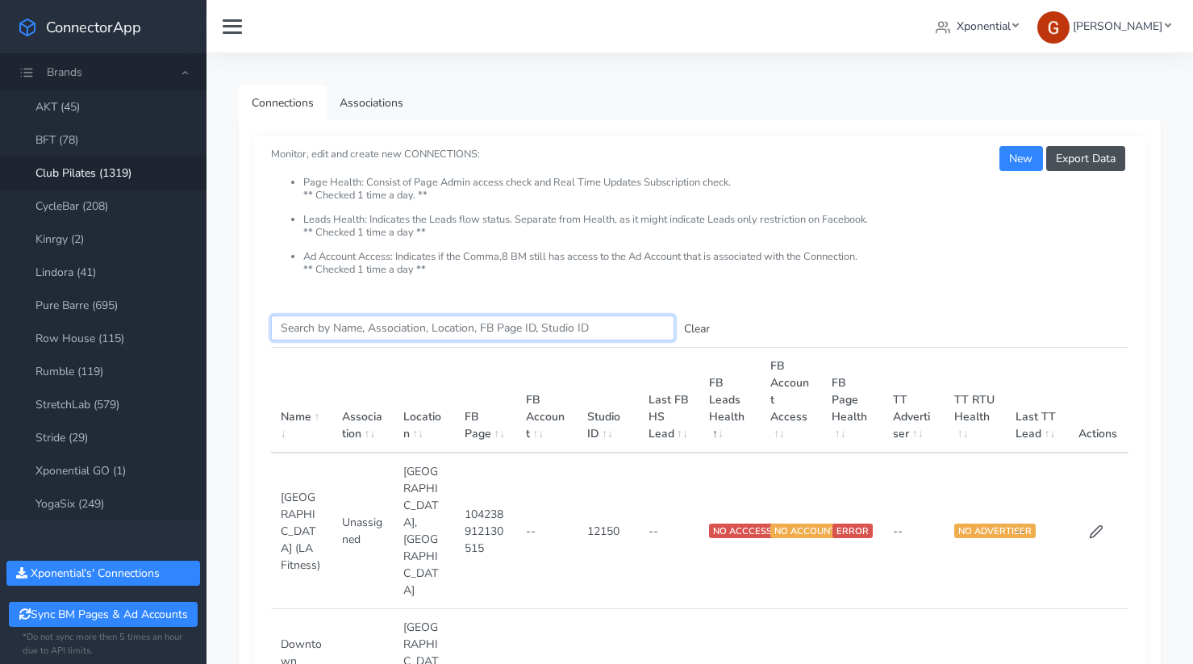
click at [359, 328] on input "Search this table" at bounding box center [472, 327] width 403 height 25
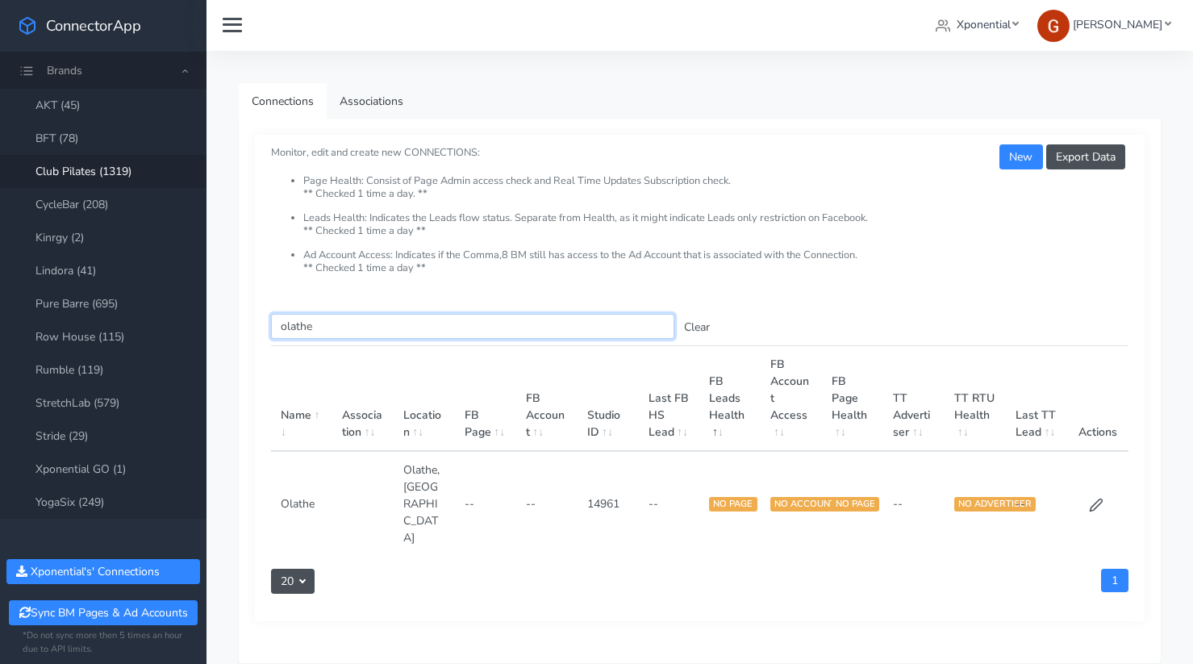
scroll to position [3, 0]
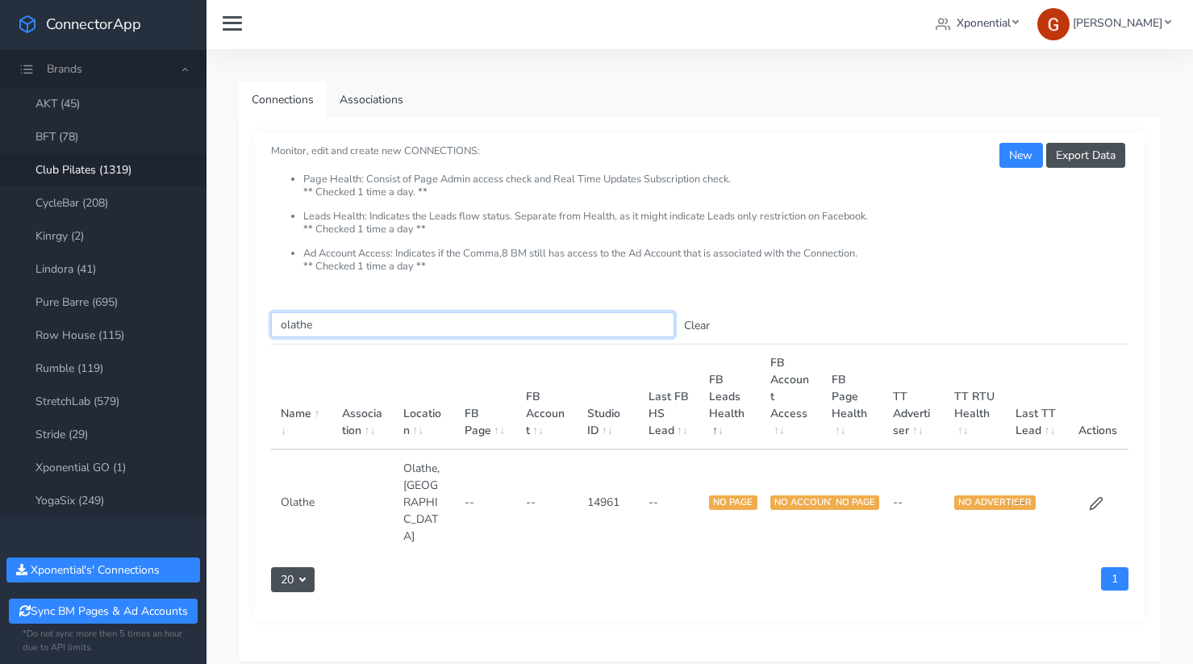
type input "olathe"
click at [1089, 473] on td at bounding box center [1097, 501] width 61 height 105
click at [1092, 496] on icon at bounding box center [1096, 503] width 15 height 15
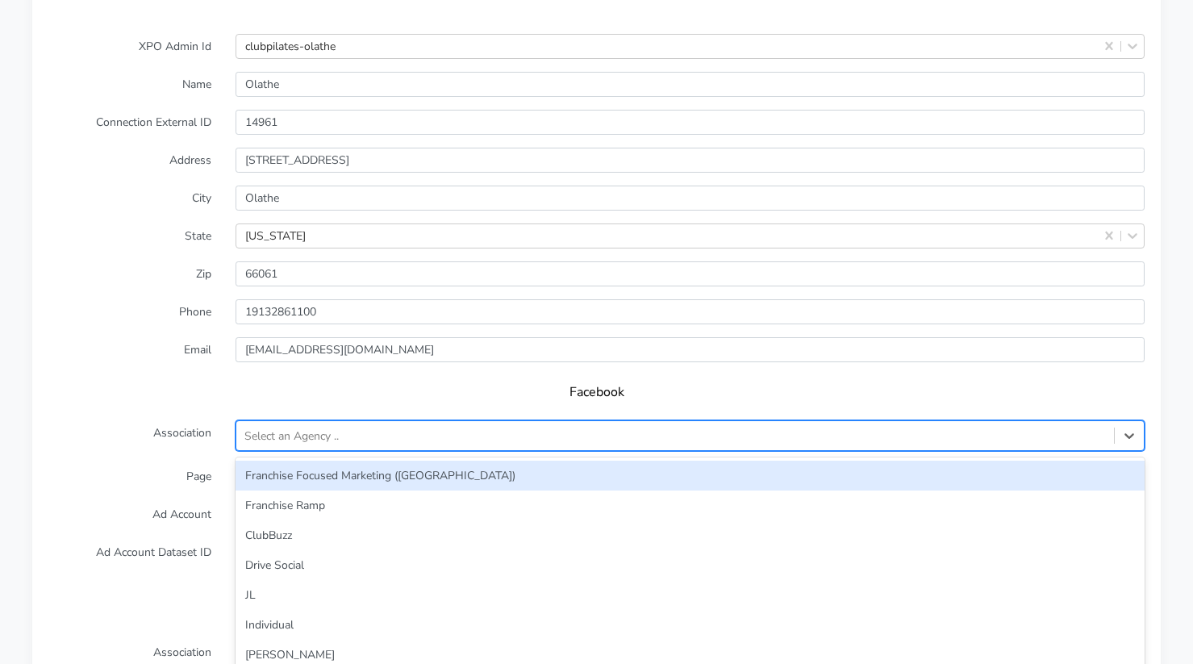
scroll to position [1345, 0]
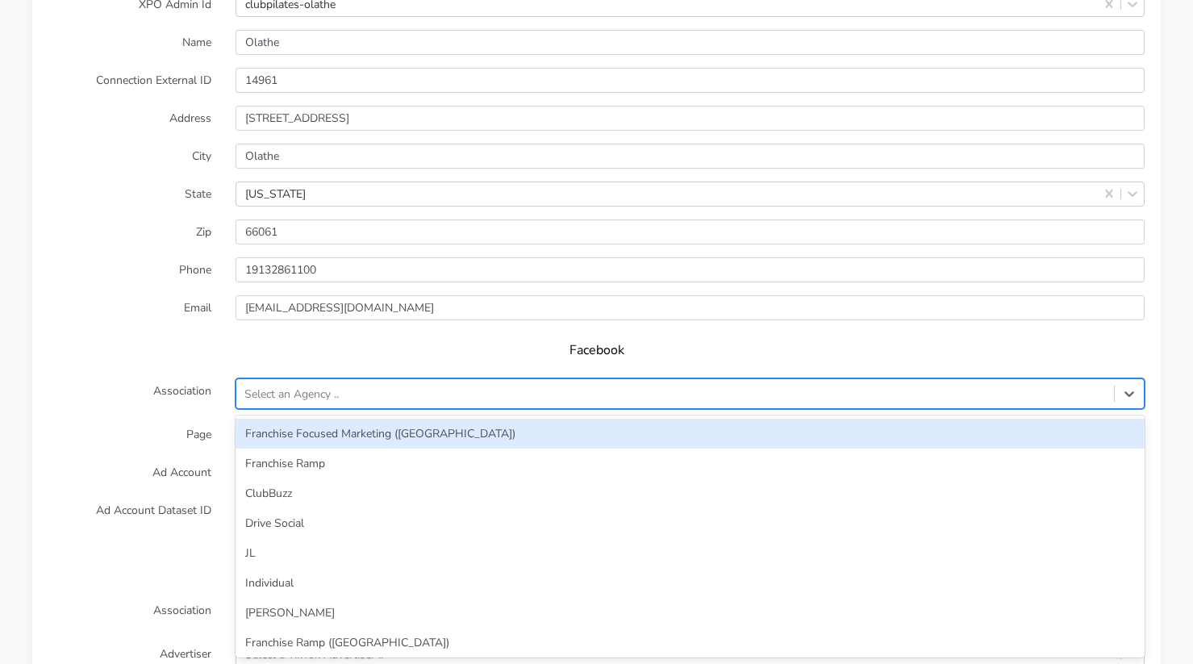
click at [322, 409] on div "option Franchise Focused Marketing ([GEOGRAPHIC_DATA]) focused, 1 of 33. 33 res…" at bounding box center [690, 393] width 909 height 31
type input "JL"
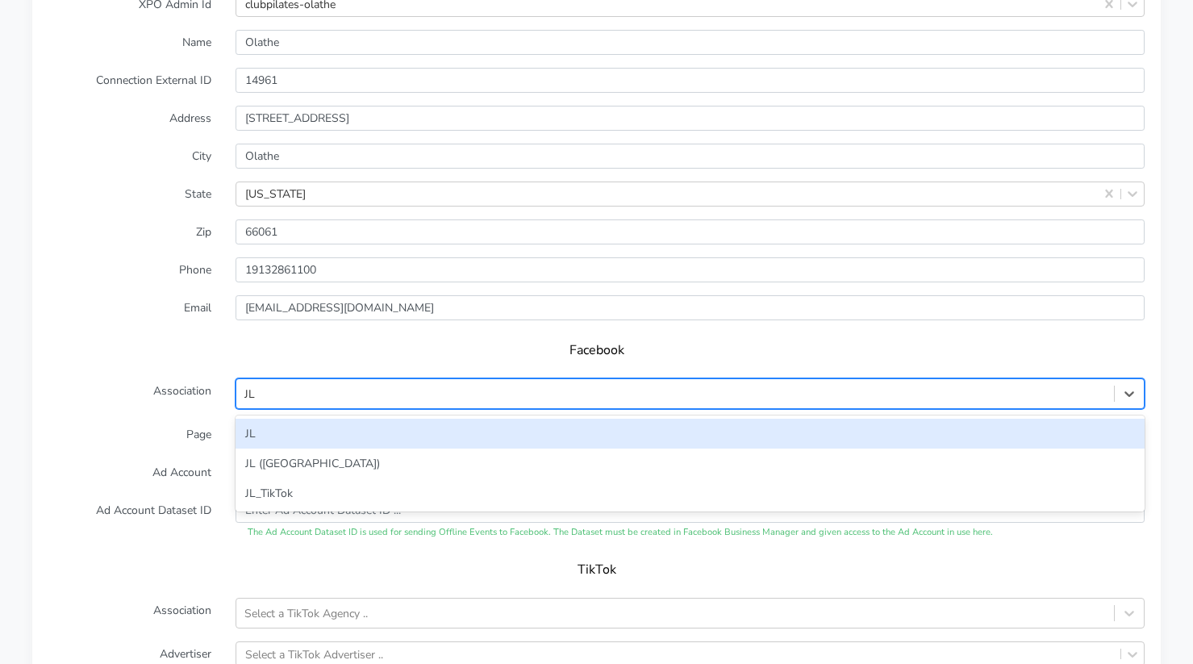
click at [277, 440] on div "JL" at bounding box center [690, 434] width 909 height 30
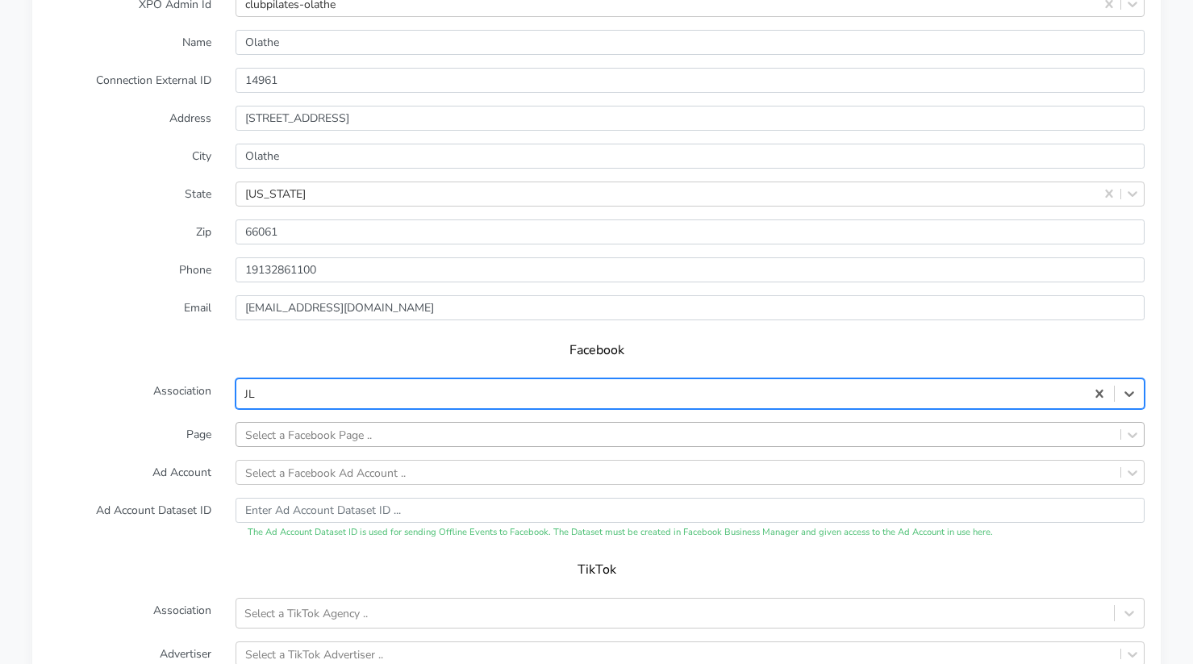
scroll to position [1383, 0]
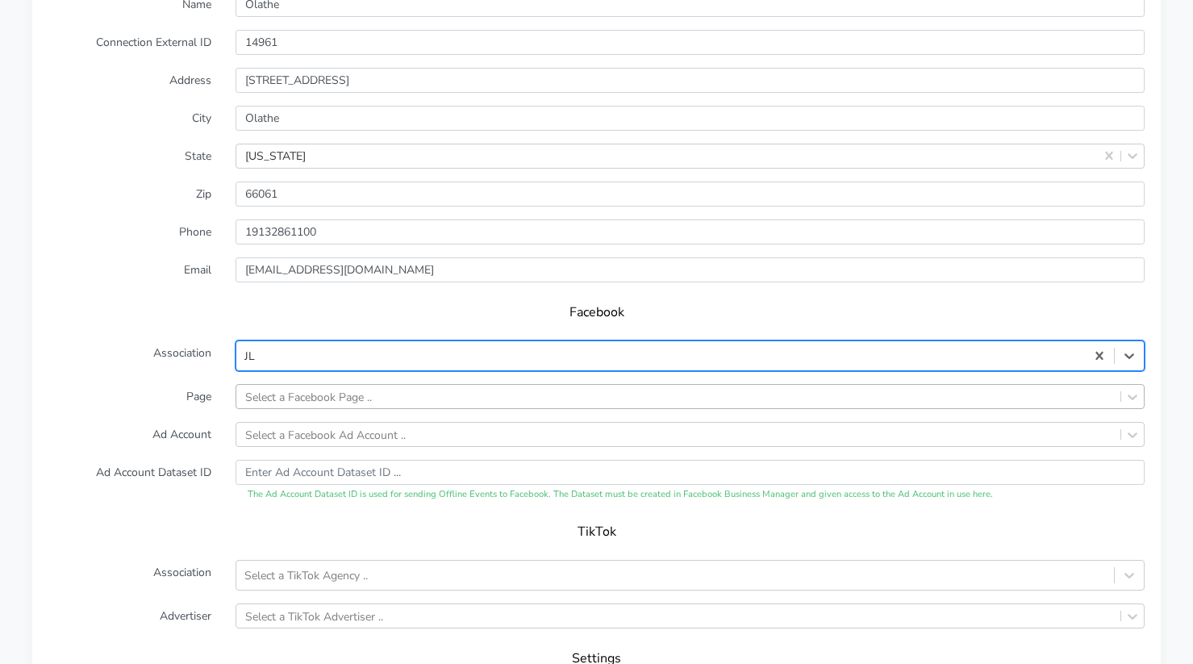
click at [308, 409] on div "Select a Facebook Page .." at bounding box center [690, 396] width 909 height 25
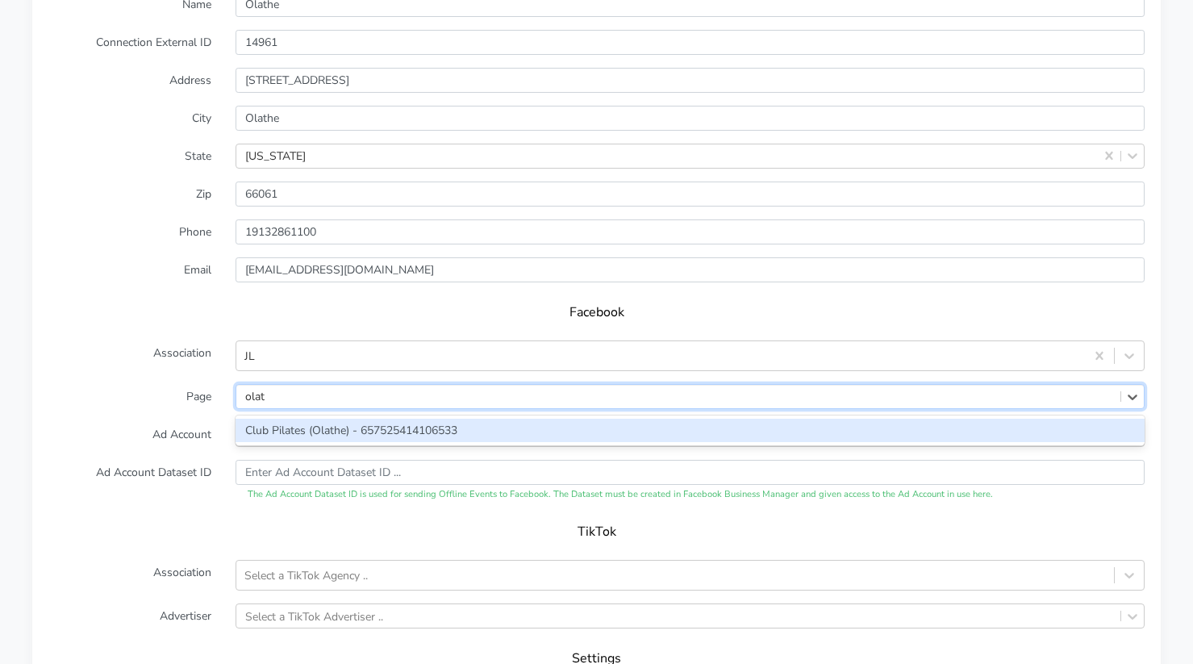
type input "olath"
click at [307, 428] on div "Club Pilates (Olathe) - 657525414106533" at bounding box center [690, 430] width 909 height 23
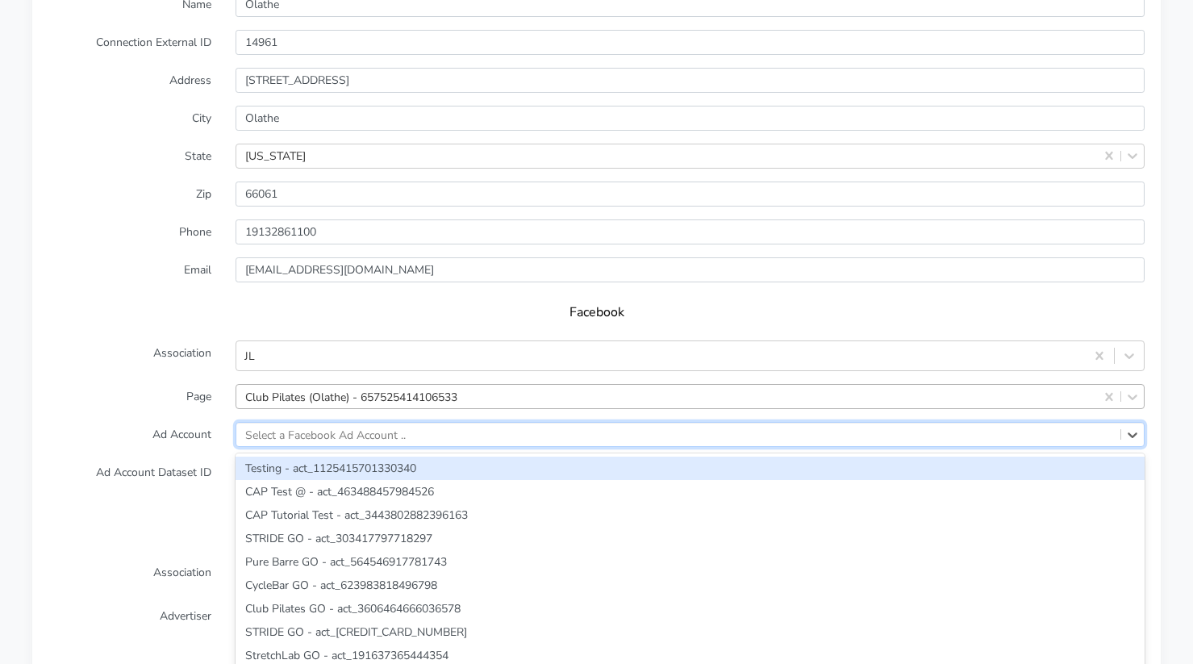
click at [306, 440] on div "option Testing - act_1125415701330340 focused, 1 of 2484. 2484 results availabl…" at bounding box center [690, 434] width 909 height 25
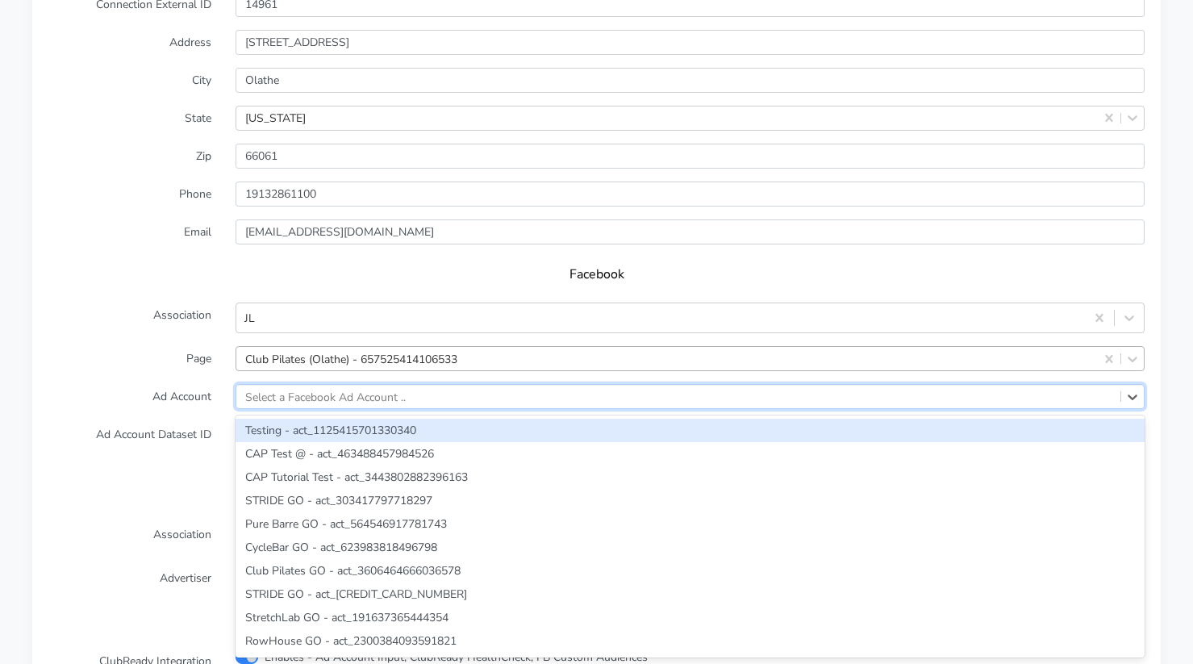
paste input "6036855353030589"
type input "6036855353030589"
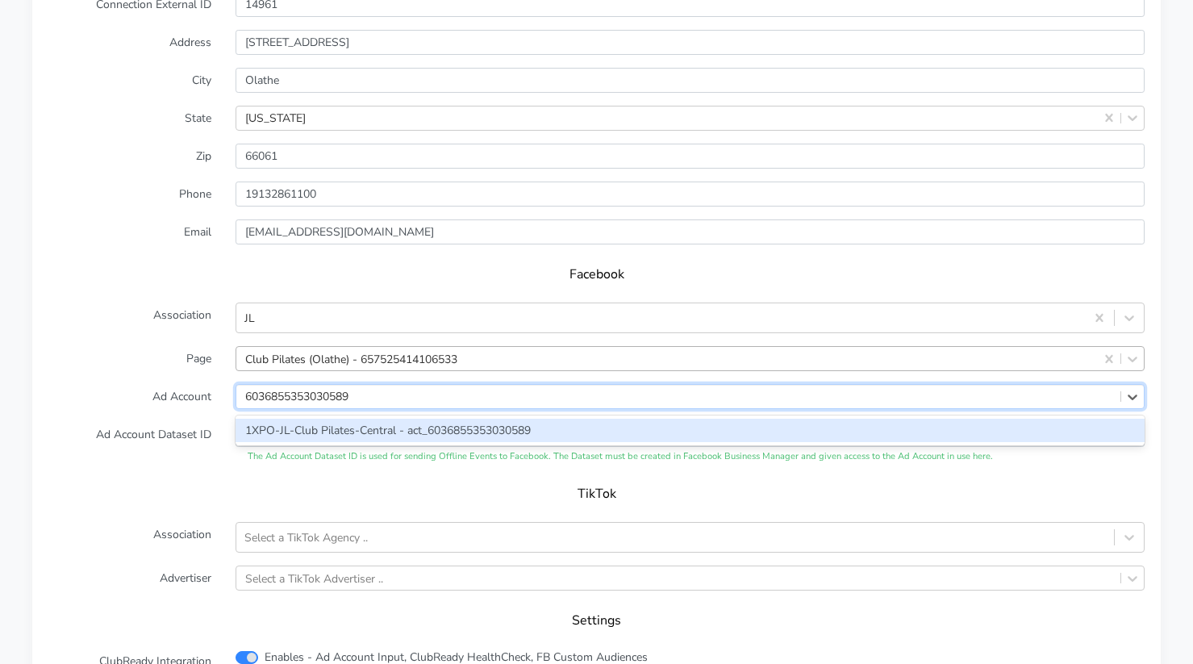
click at [304, 430] on div "1XPO-JL-Club Pilates-Central - act_6036855353030589" at bounding box center [690, 430] width 909 height 23
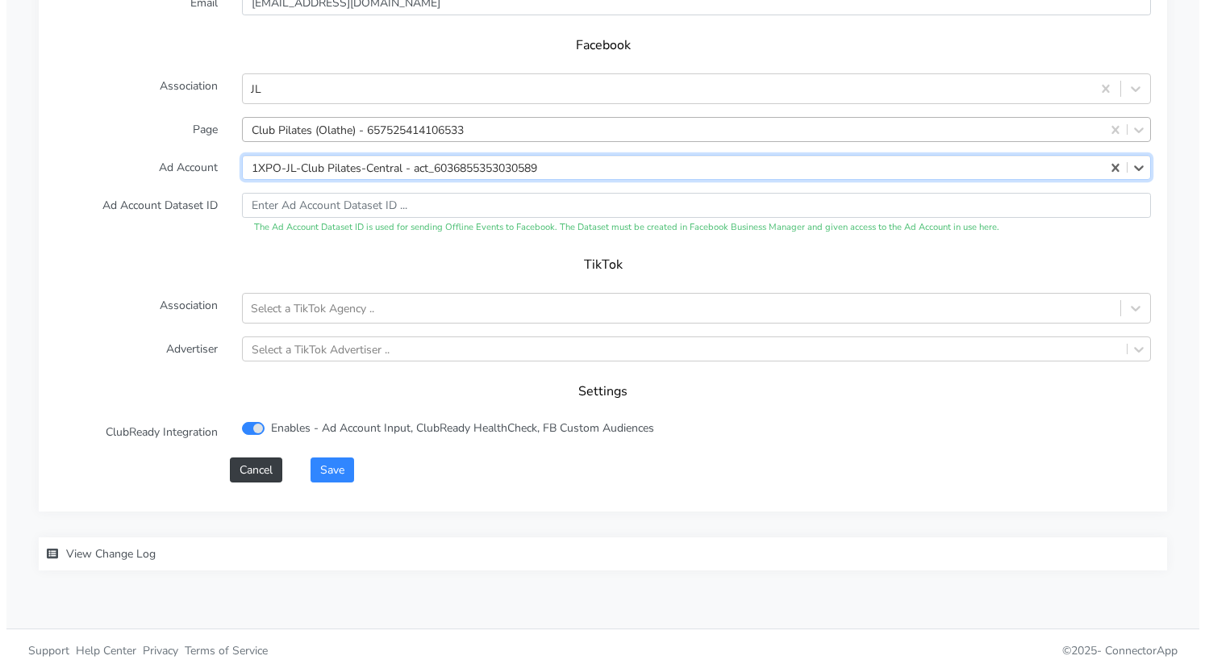
scroll to position [1658, 0]
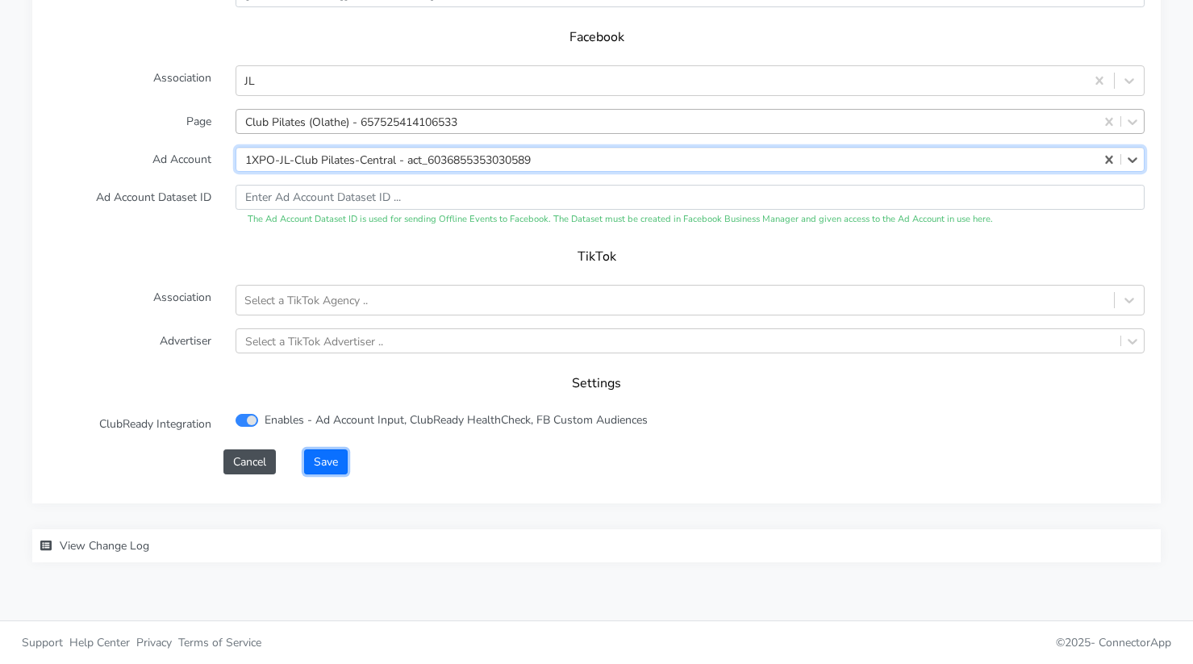
click at [324, 463] on button "Save" at bounding box center [326, 461] width 44 height 25
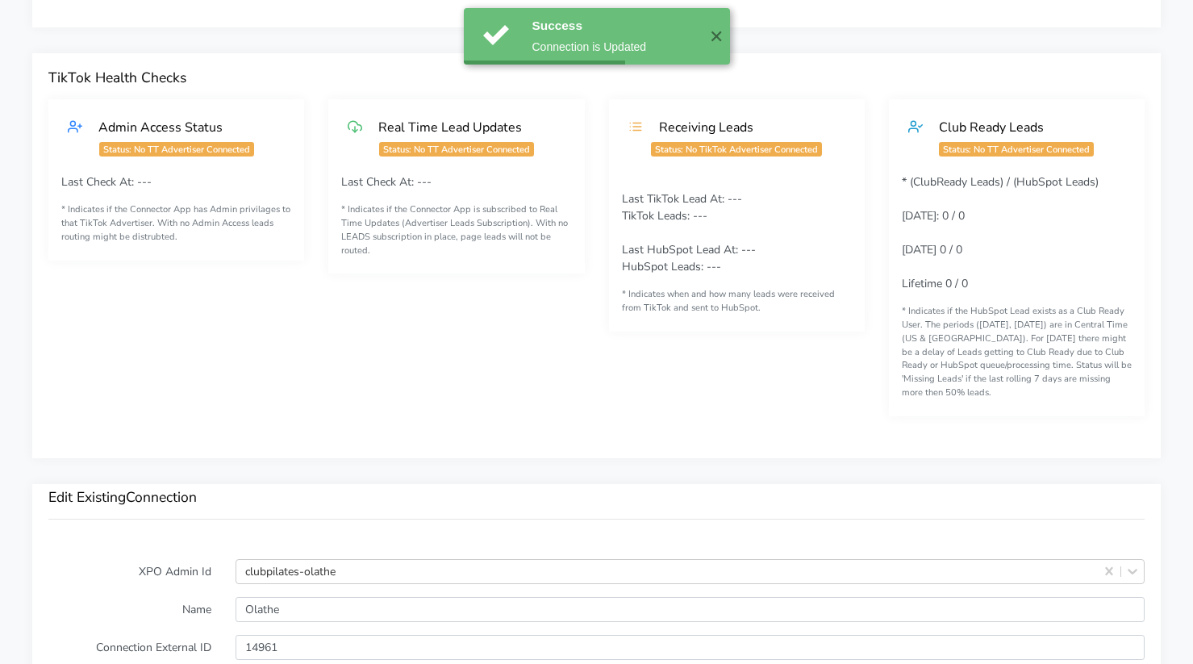
scroll to position [1115, 0]
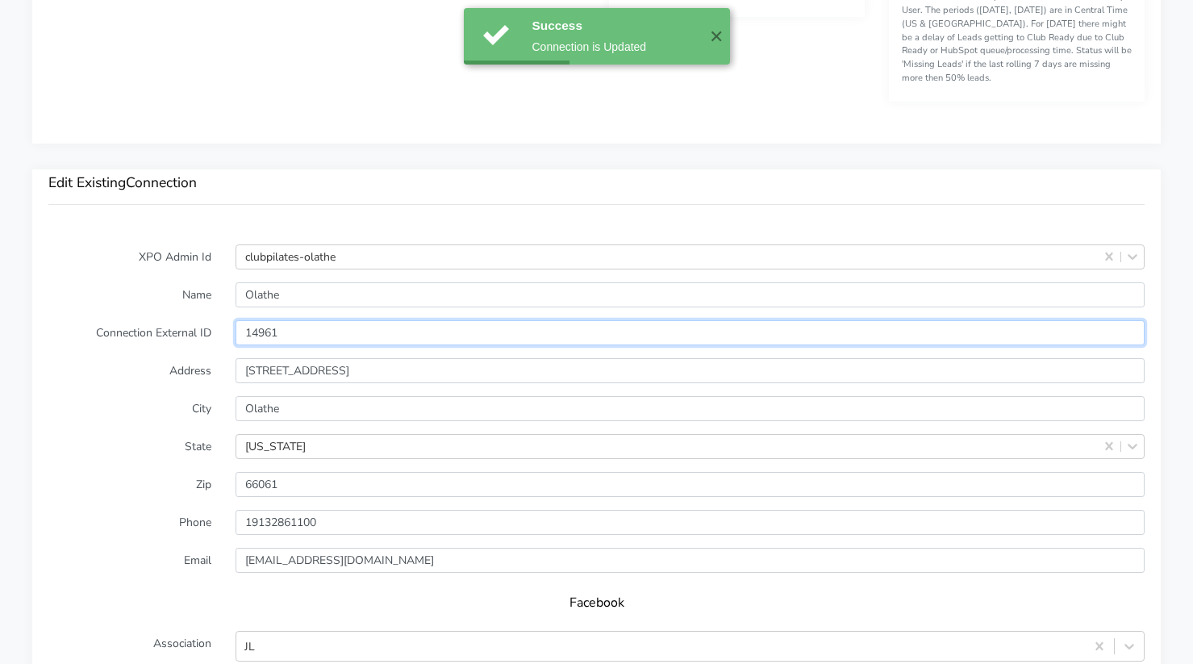
click at [255, 331] on input "14961" at bounding box center [690, 332] width 909 height 25
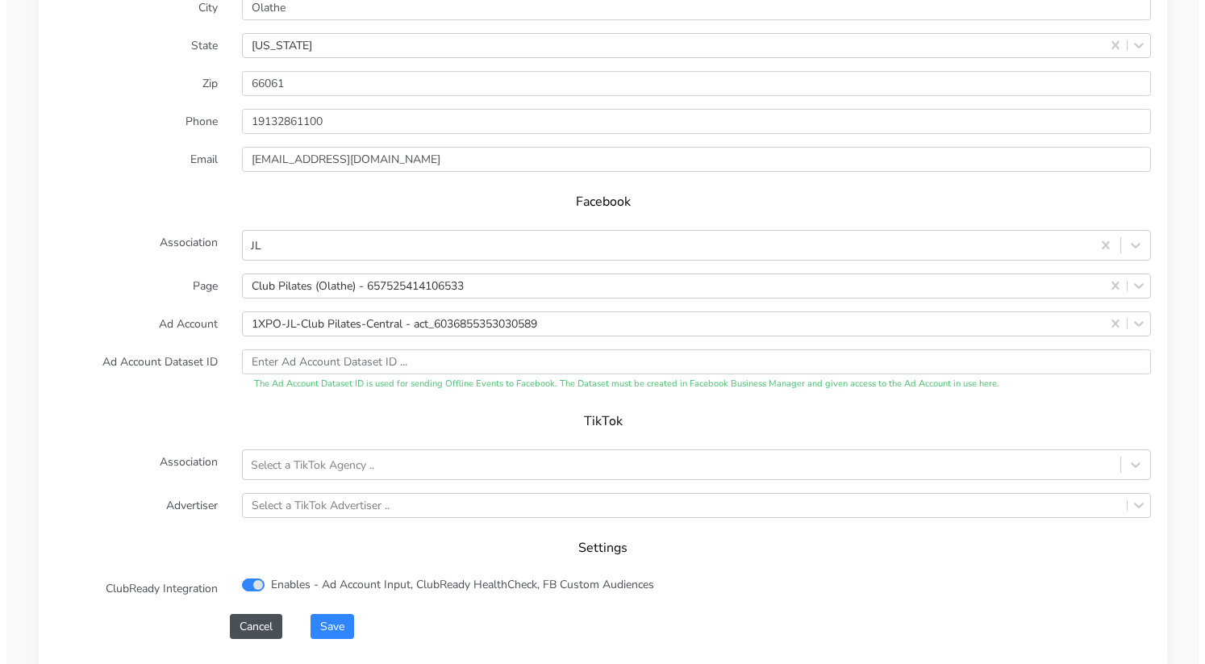
scroll to position [1680, 0]
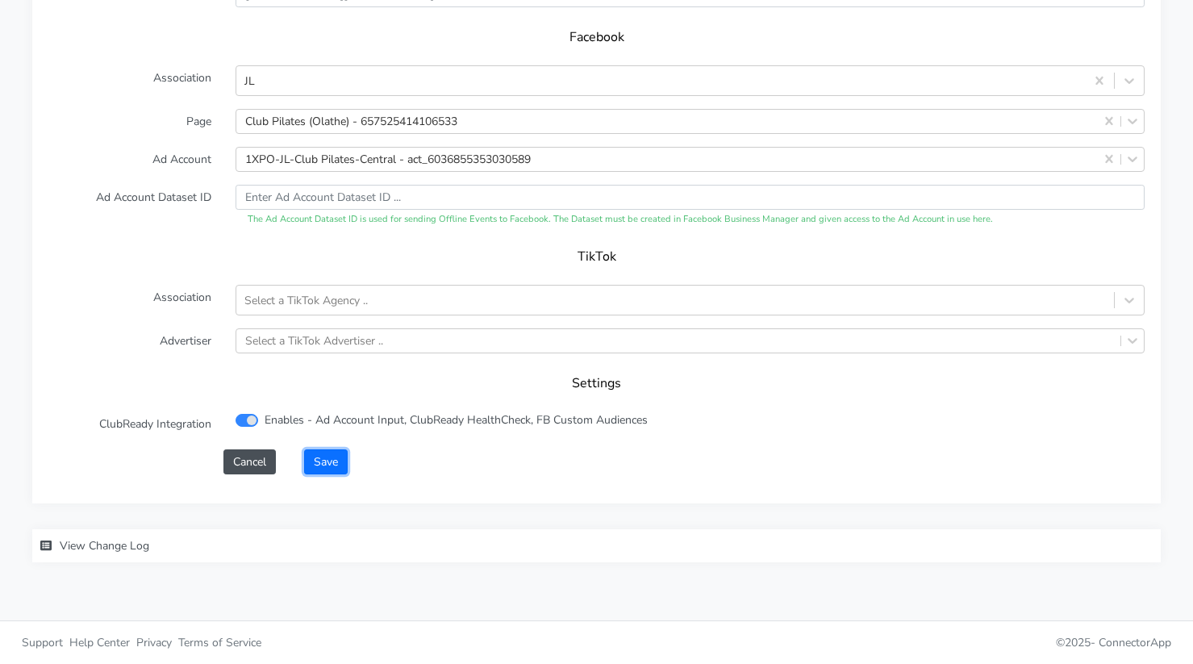
click at [328, 454] on button "Save" at bounding box center [326, 461] width 44 height 25
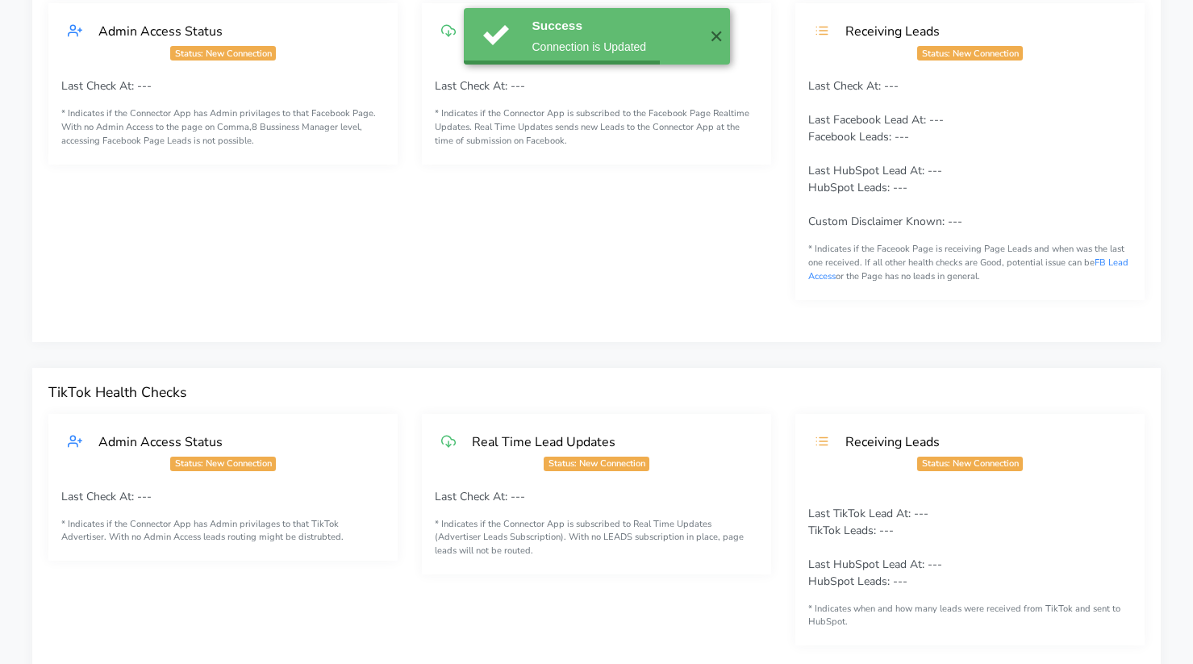
scroll to position [0, 0]
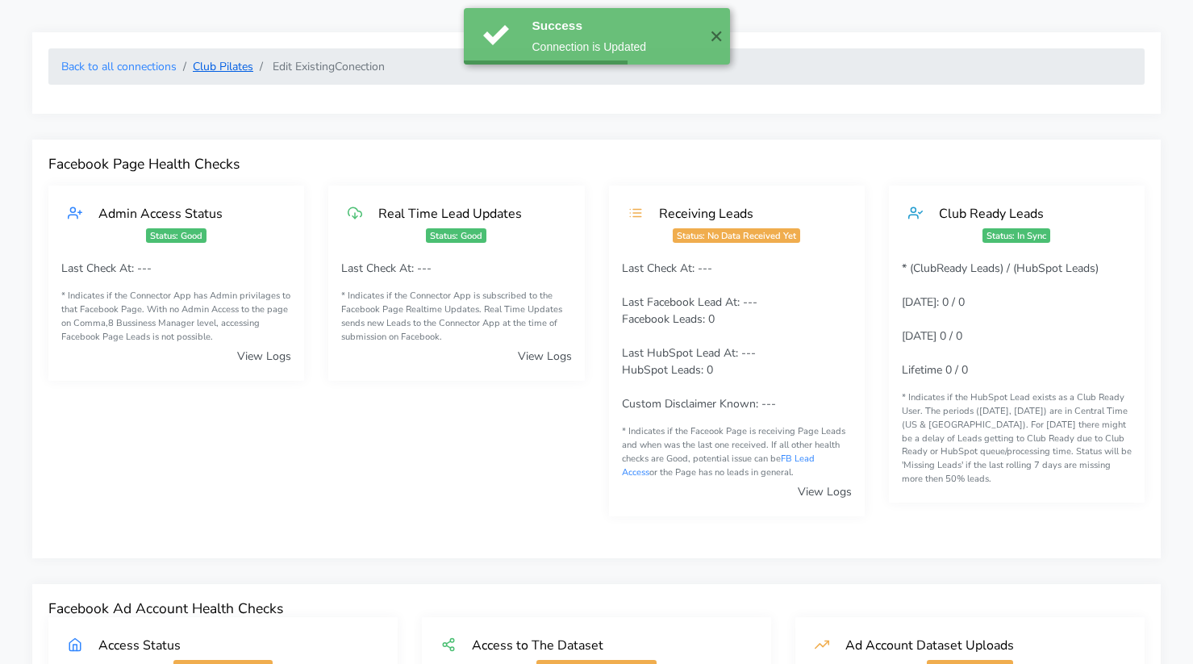
click at [233, 69] on link "Club Pilates" at bounding box center [223, 66] width 60 height 15
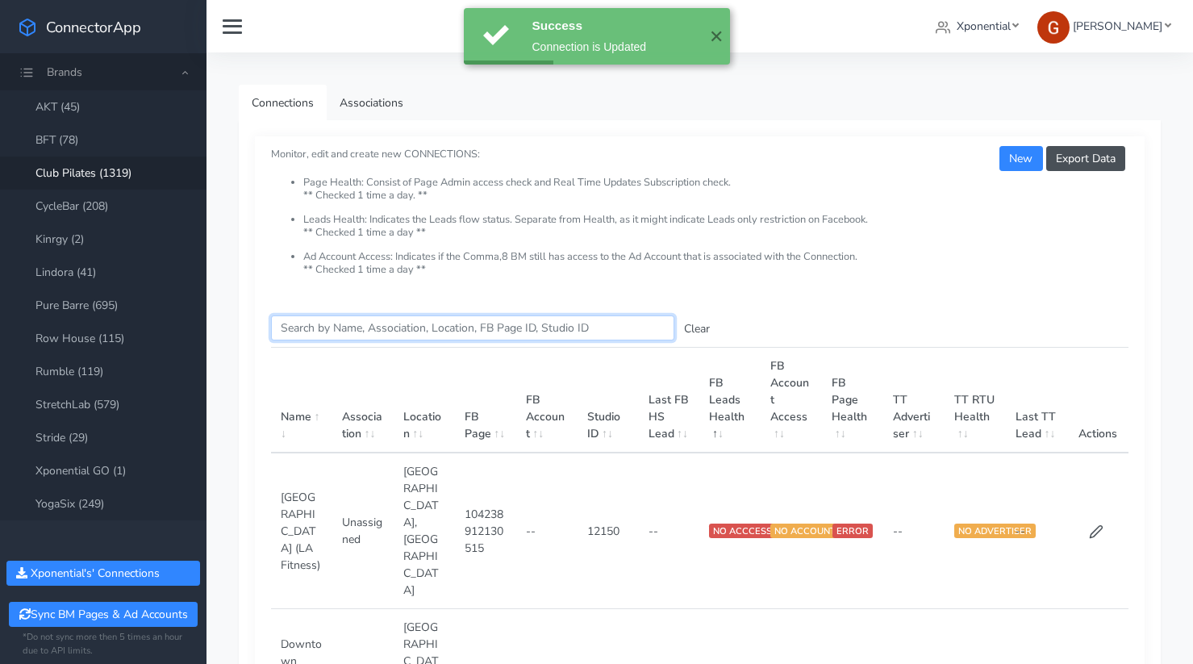
click at [365, 329] on input "Search this table" at bounding box center [472, 327] width 403 height 25
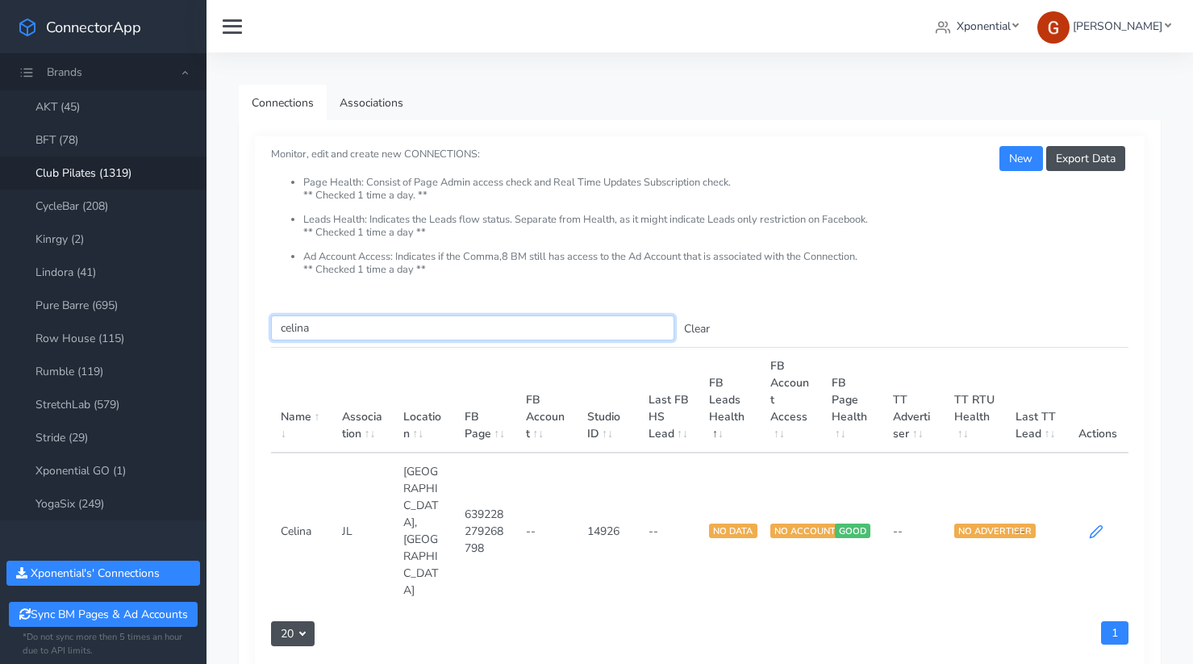
type input "celina"
click at [1092, 524] on icon at bounding box center [1096, 531] width 15 height 15
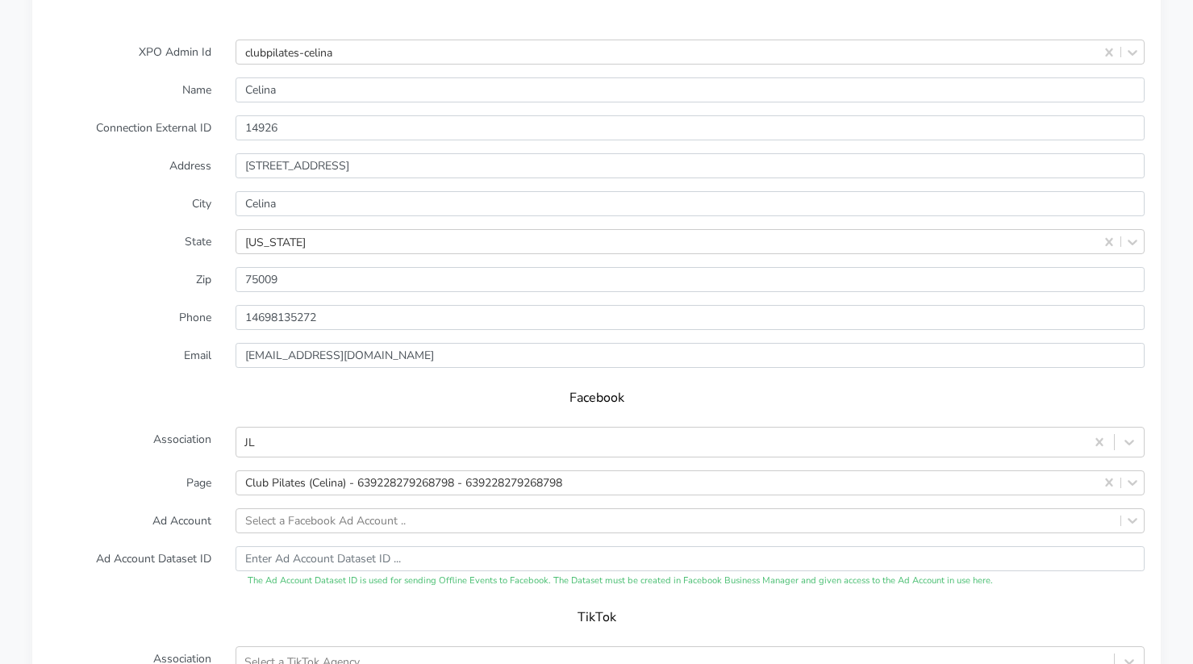
scroll to position [1584, 0]
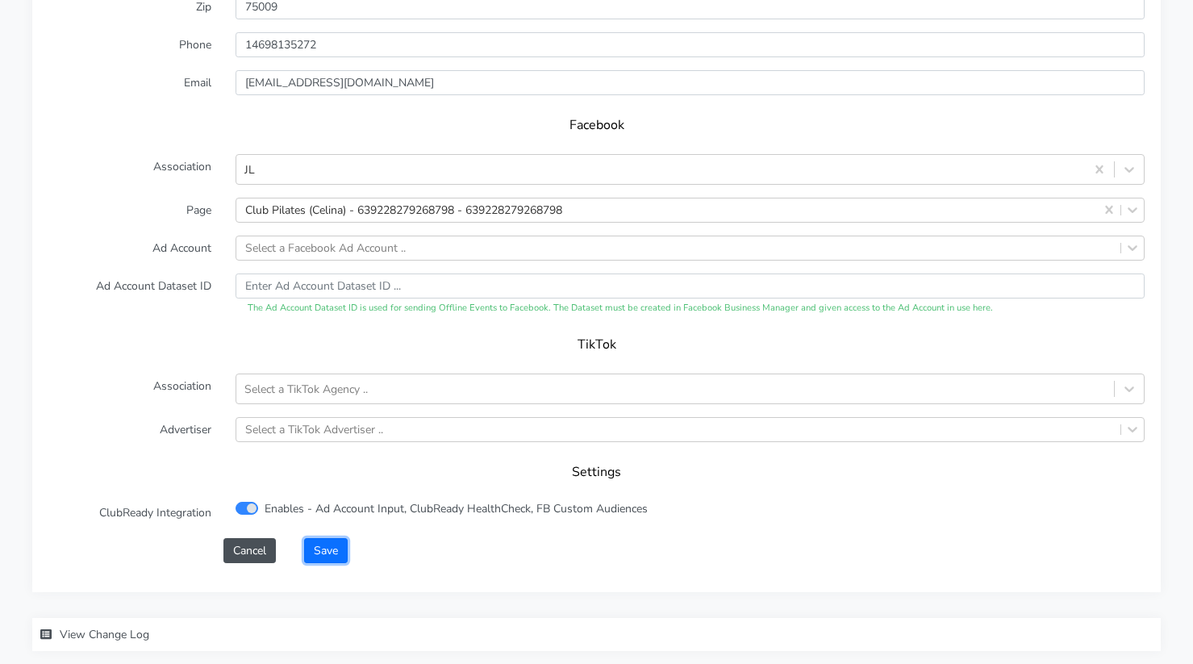
click at [328, 550] on button "Save" at bounding box center [326, 550] width 44 height 25
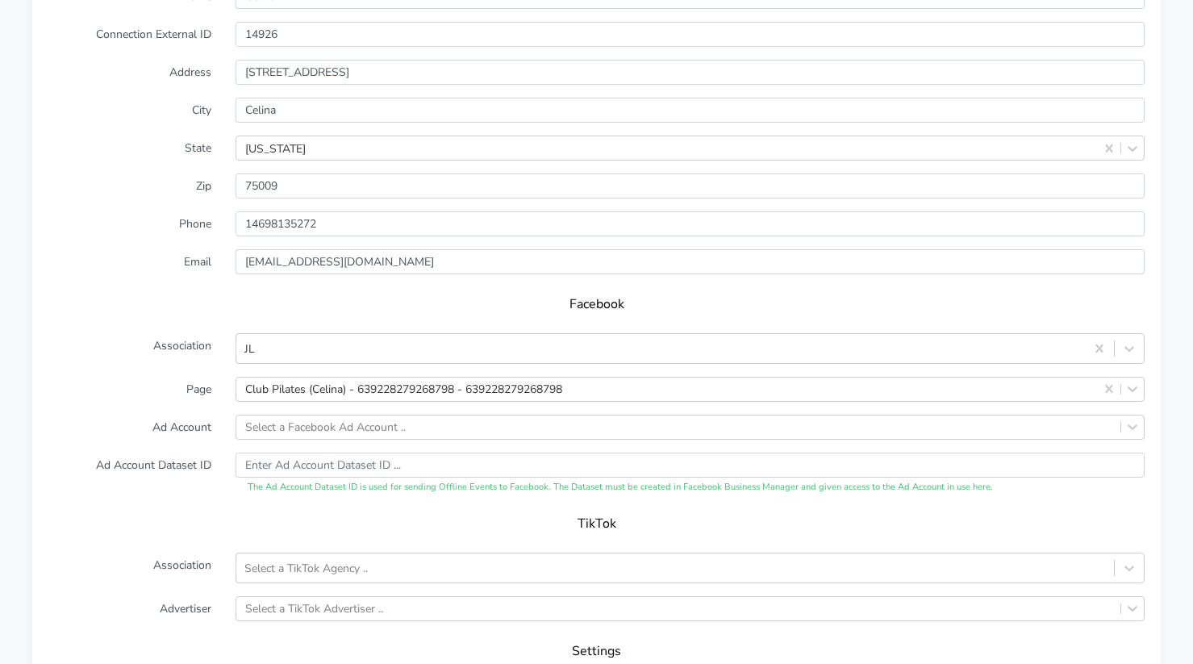
scroll to position [1398, 0]
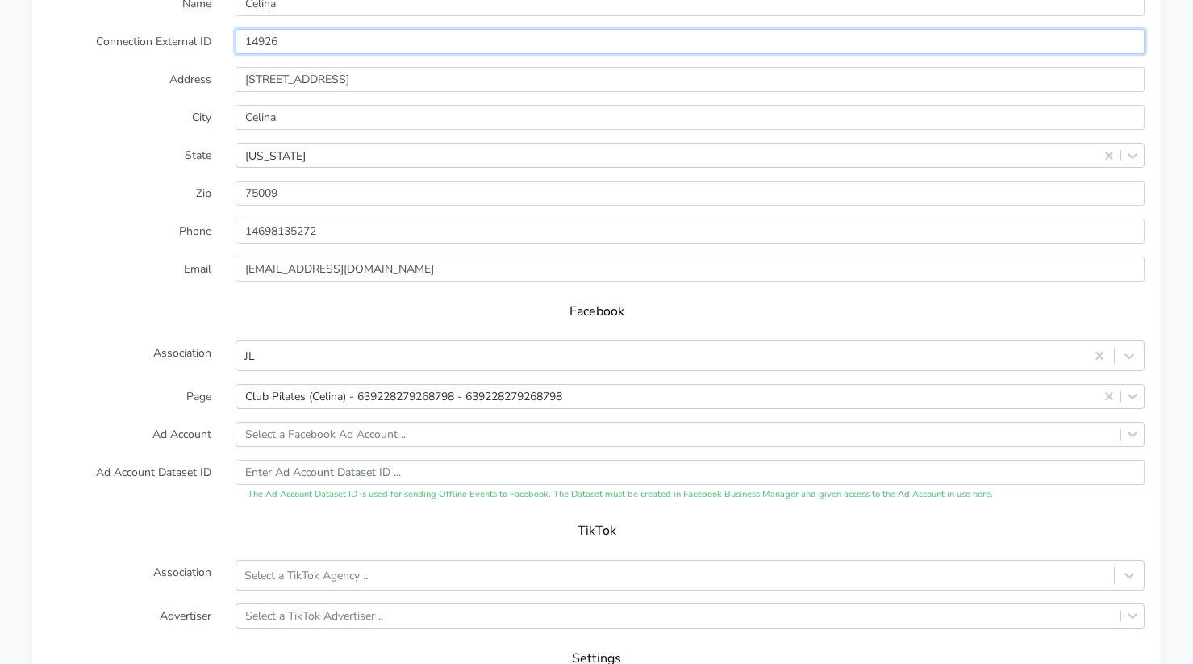
click at [270, 40] on input "14926" at bounding box center [690, 41] width 909 height 25
click at [270, 39] on input "14926" at bounding box center [690, 41] width 909 height 25
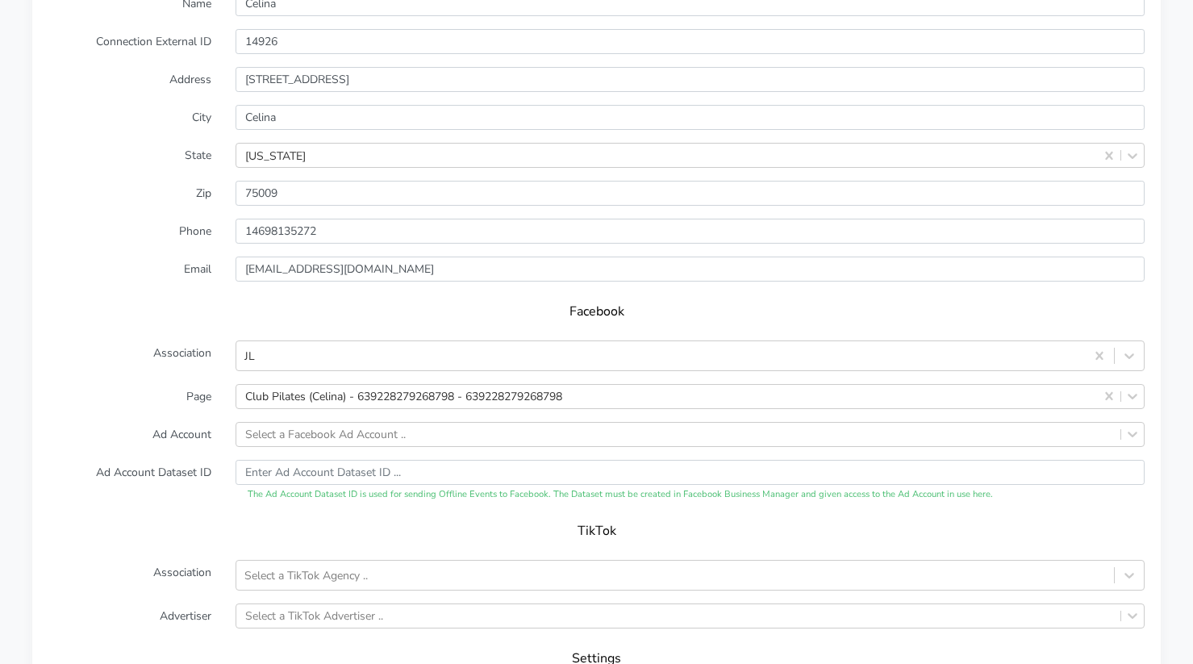
click at [156, 299] on div "Facebook" at bounding box center [596, 316] width 1096 height 45
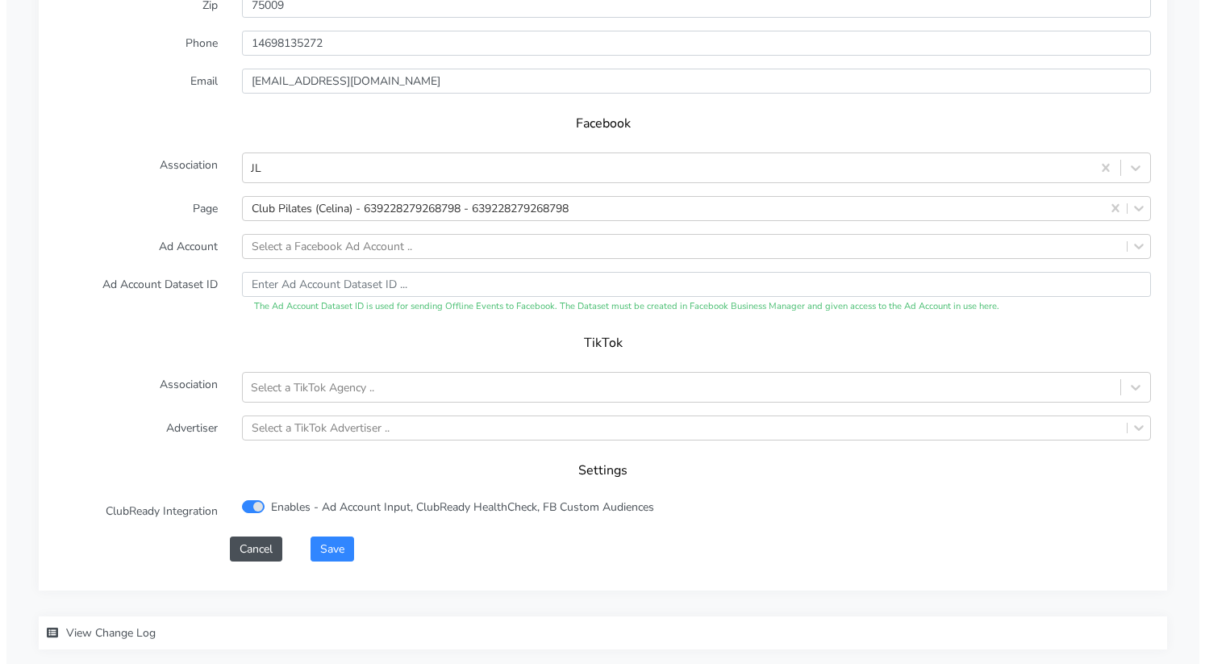
scroll to position [1673, 0]
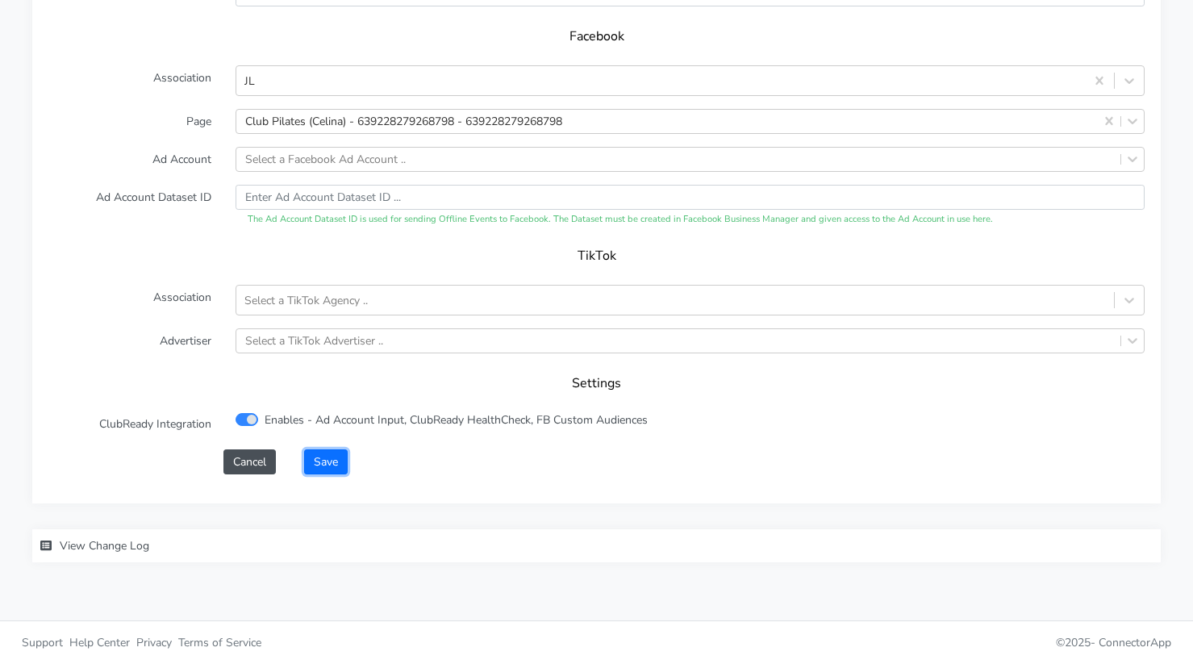
click at [337, 457] on button "Save" at bounding box center [326, 461] width 44 height 25
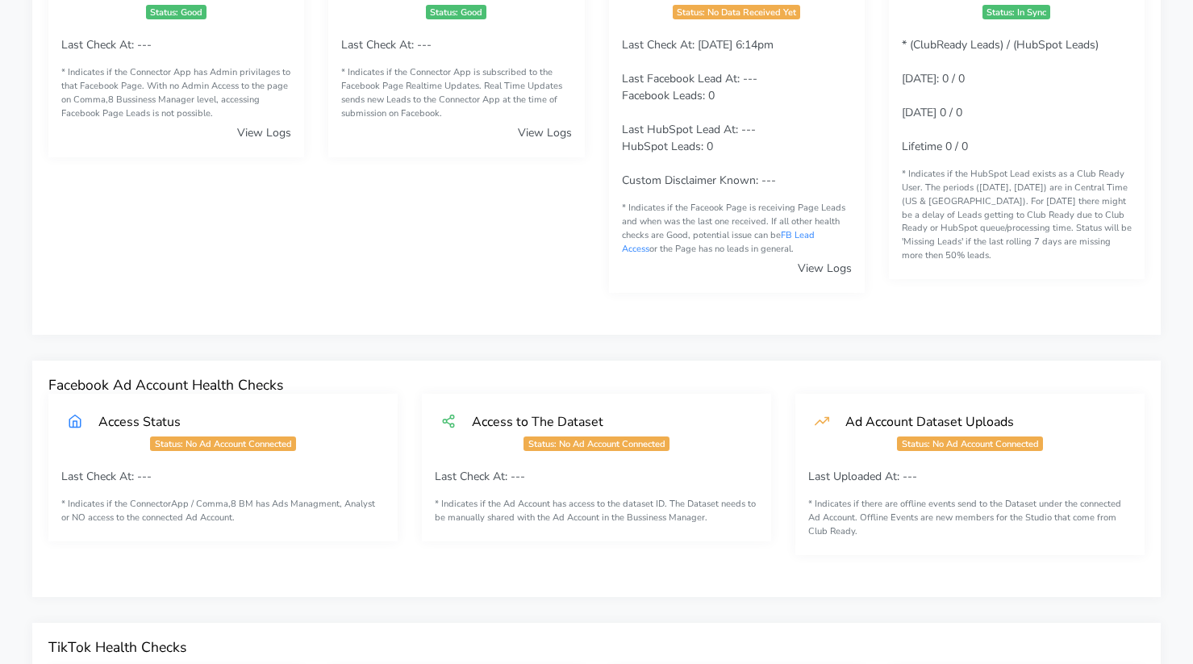
scroll to position [0, 0]
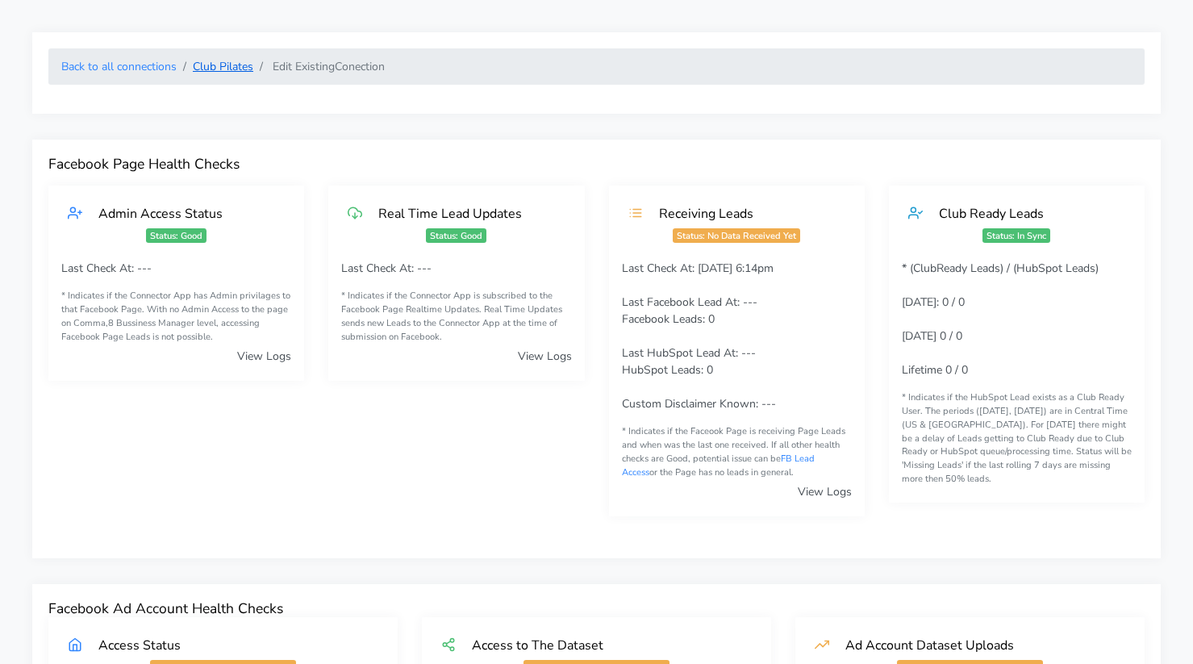
click at [225, 66] on link "Club Pilates" at bounding box center [223, 66] width 60 height 15
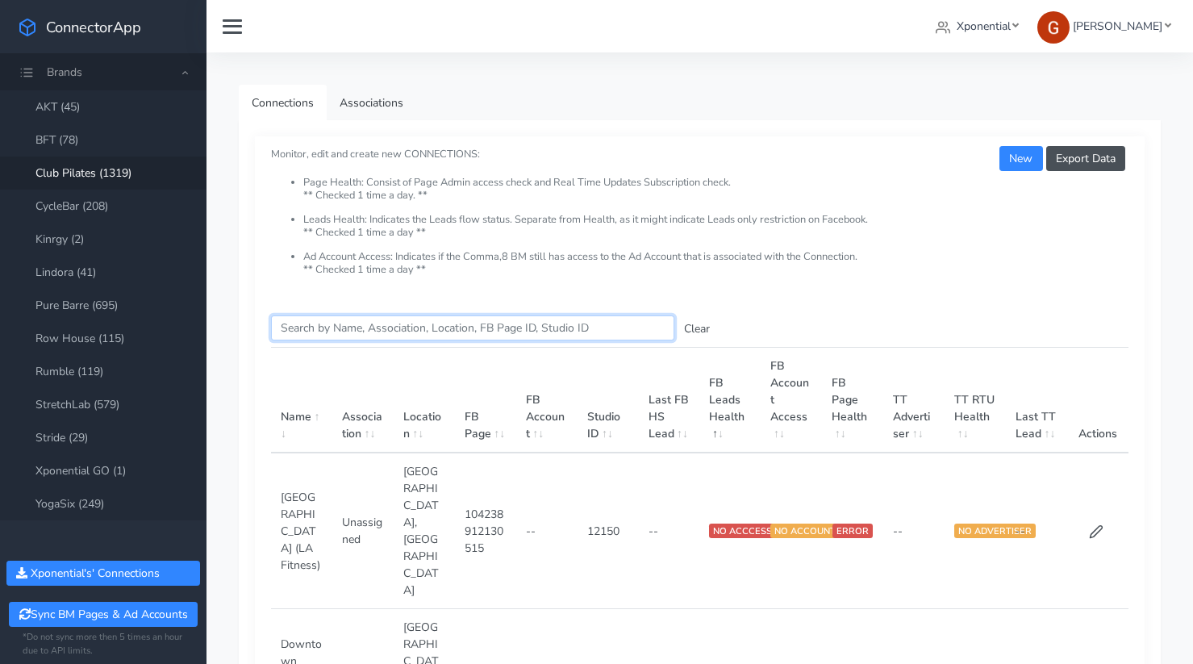
click at [414, 335] on input "Search this table" at bounding box center [472, 327] width 403 height 25
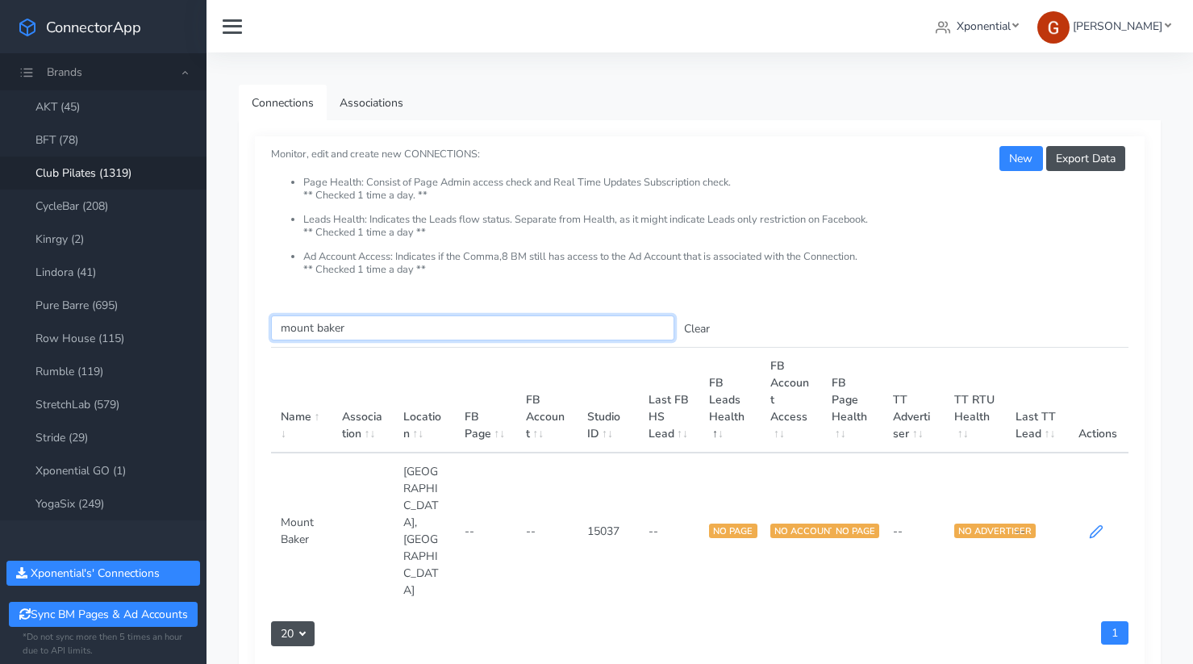
type input "mount baker"
click at [1093, 526] on icon at bounding box center [1096, 532] width 12 height 12
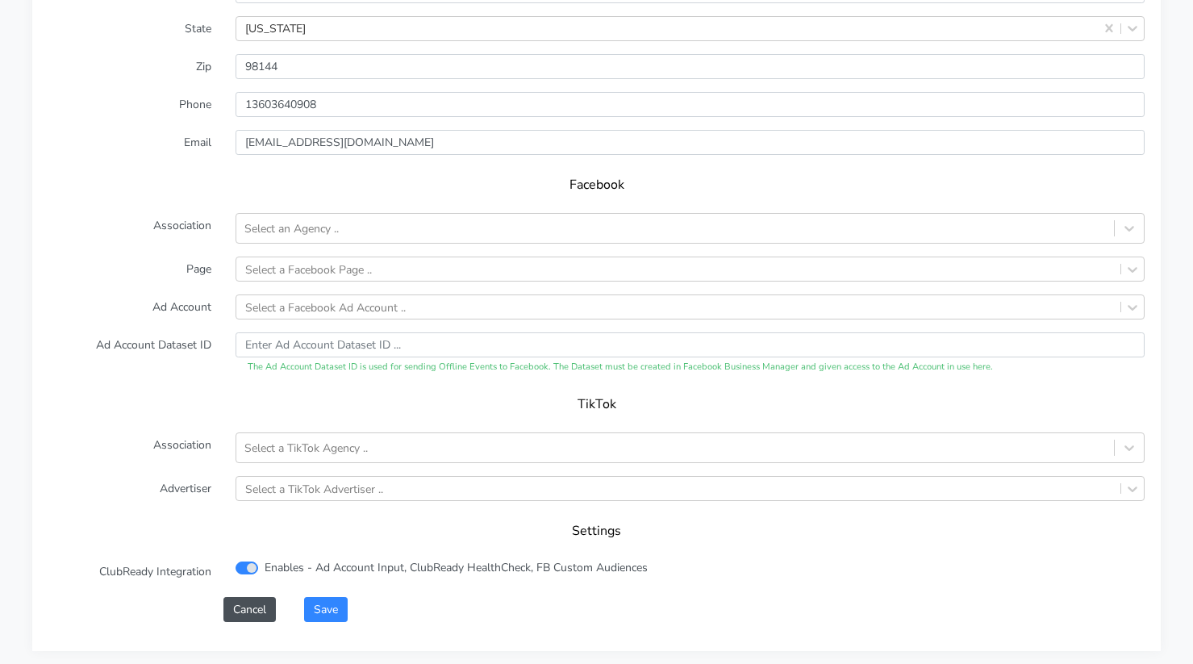
scroll to position [1658, 0]
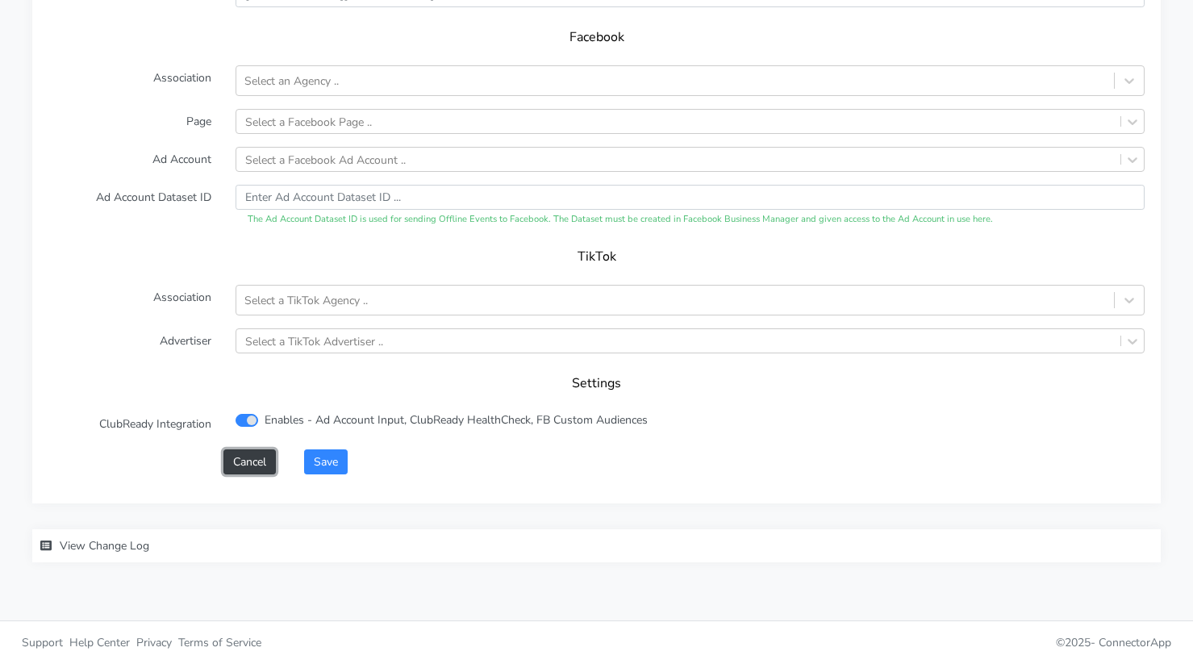
click at [273, 466] on button "Cancel" at bounding box center [249, 461] width 52 height 25
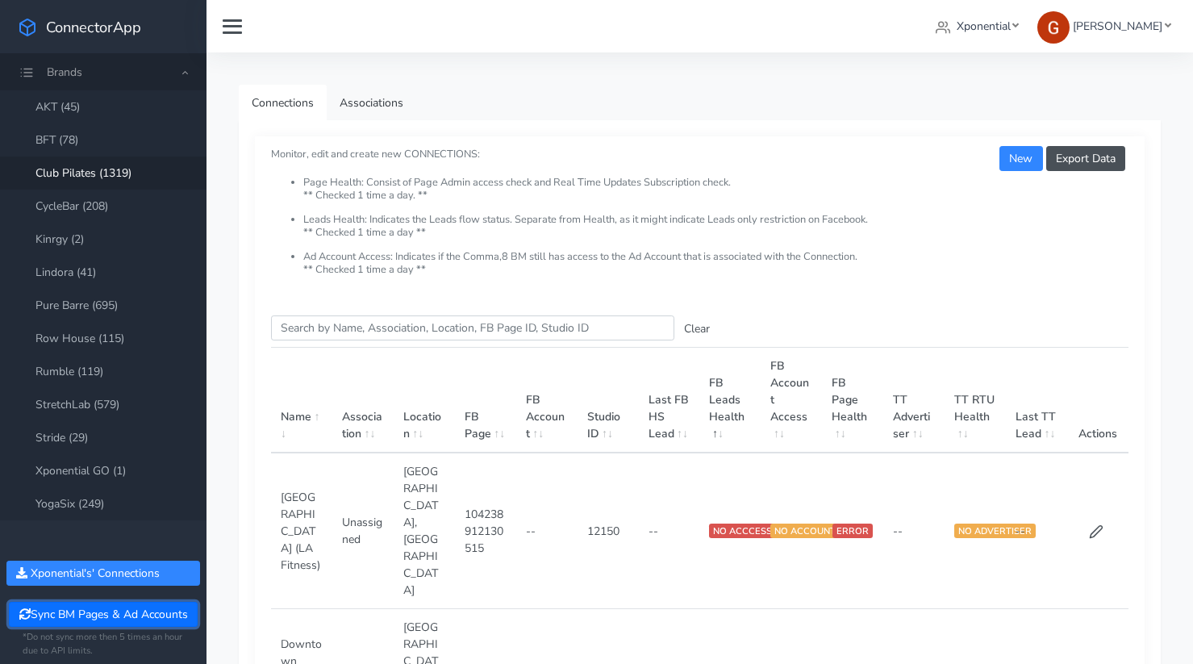
click at [81, 618] on button "Sync BM Pages & Ad Accounts" at bounding box center [103, 614] width 188 height 25
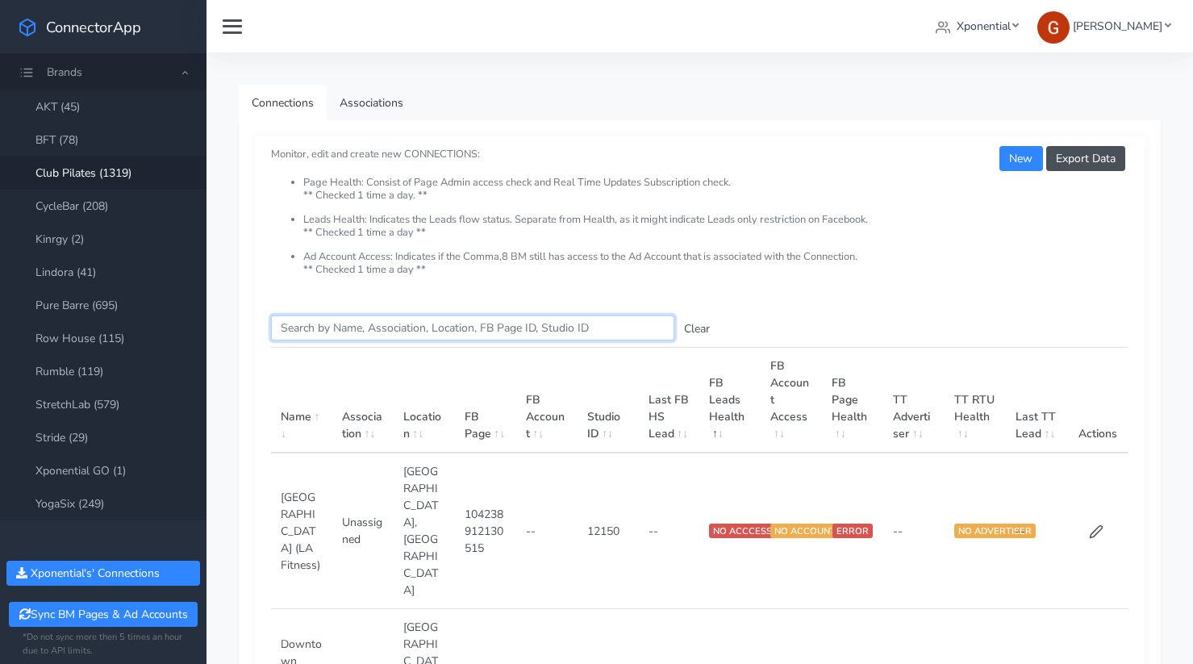
click at [367, 325] on input "Search this table" at bounding box center [472, 327] width 403 height 25
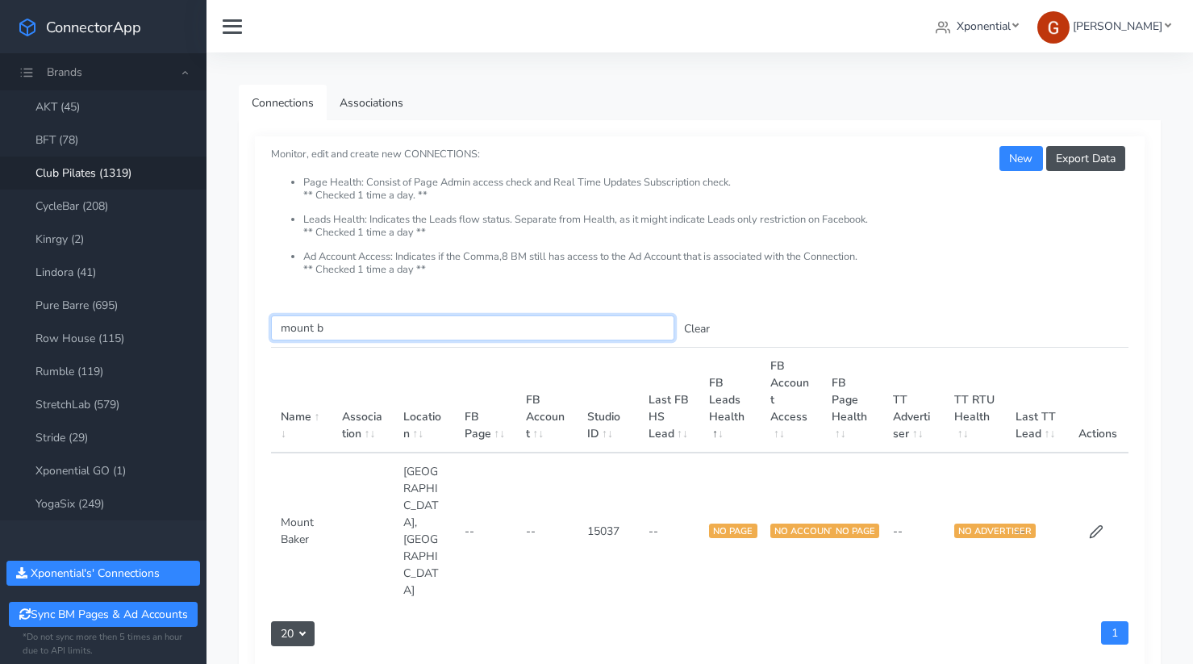
type input "mount b"
click at [1084, 482] on td at bounding box center [1097, 531] width 61 height 156
click at [1090, 524] on icon at bounding box center [1096, 531] width 15 height 15
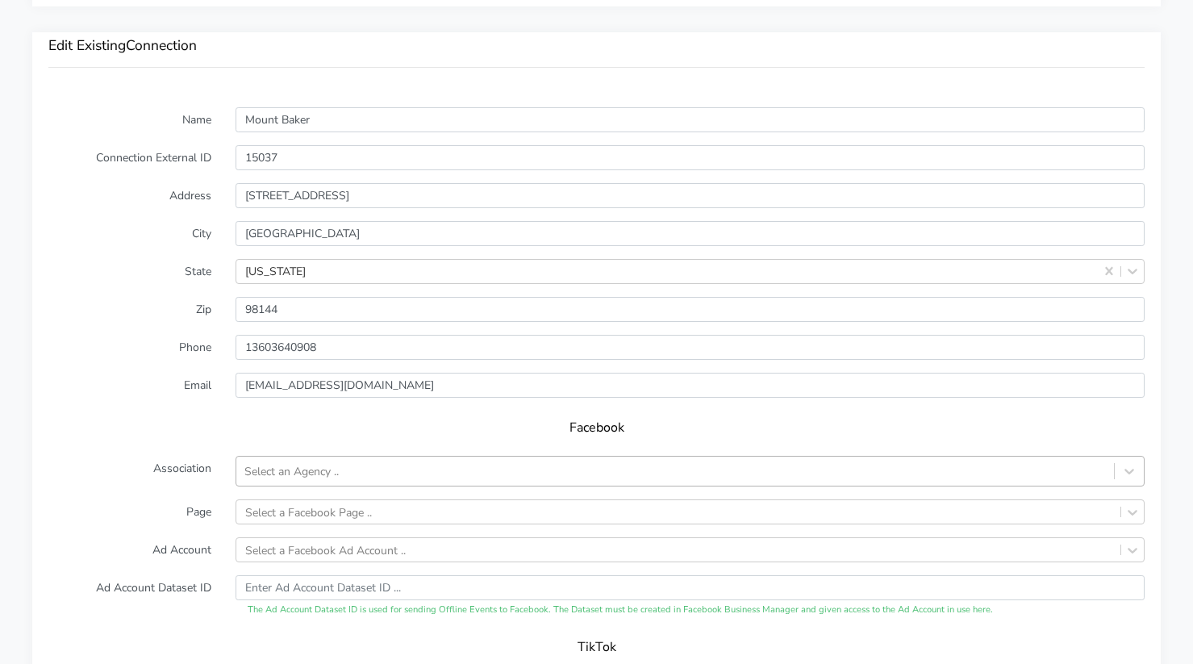
click at [320, 463] on div "Select an Agency .." at bounding box center [690, 471] width 909 height 31
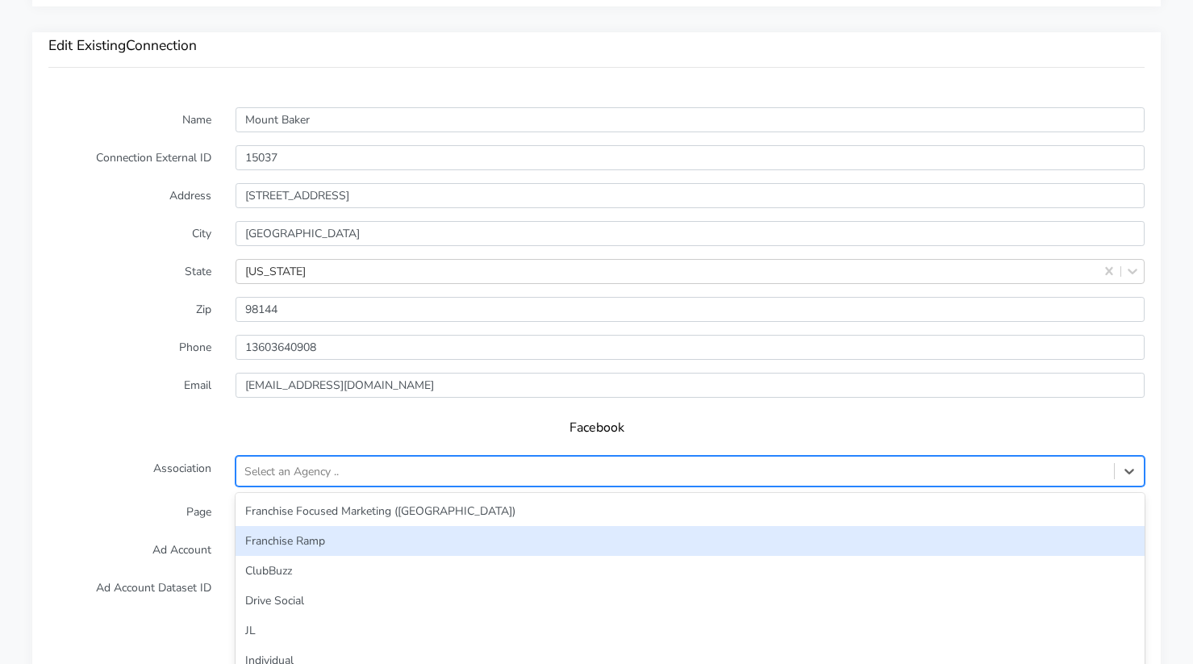
scroll to position [1308, 0]
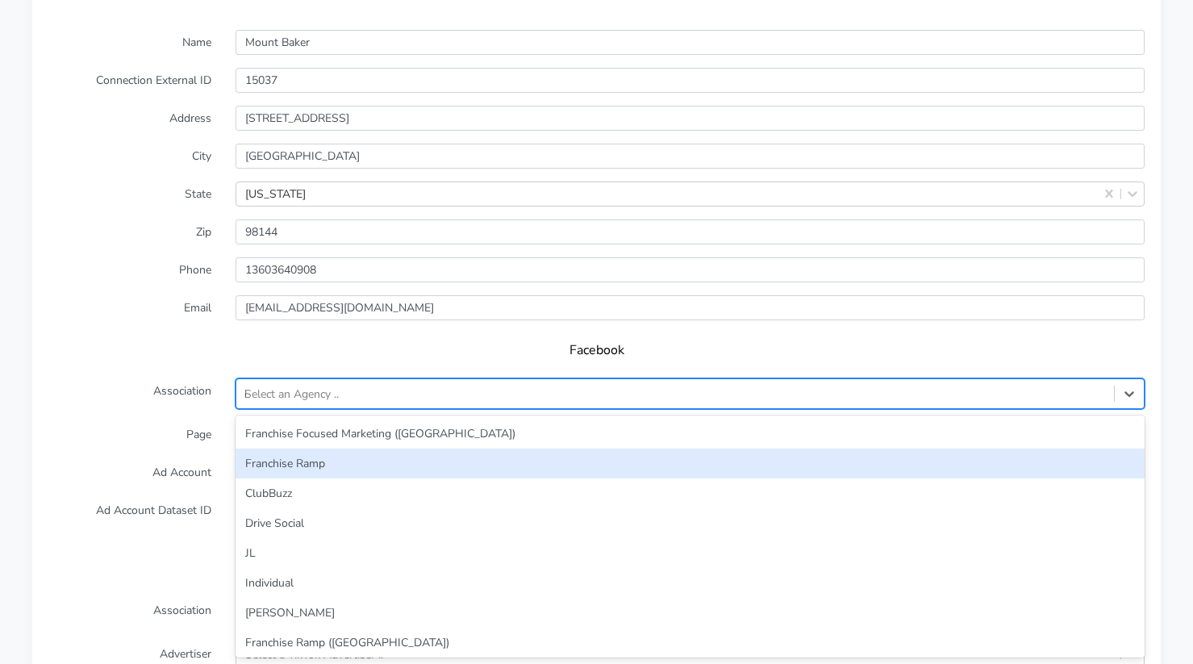
type input "in"
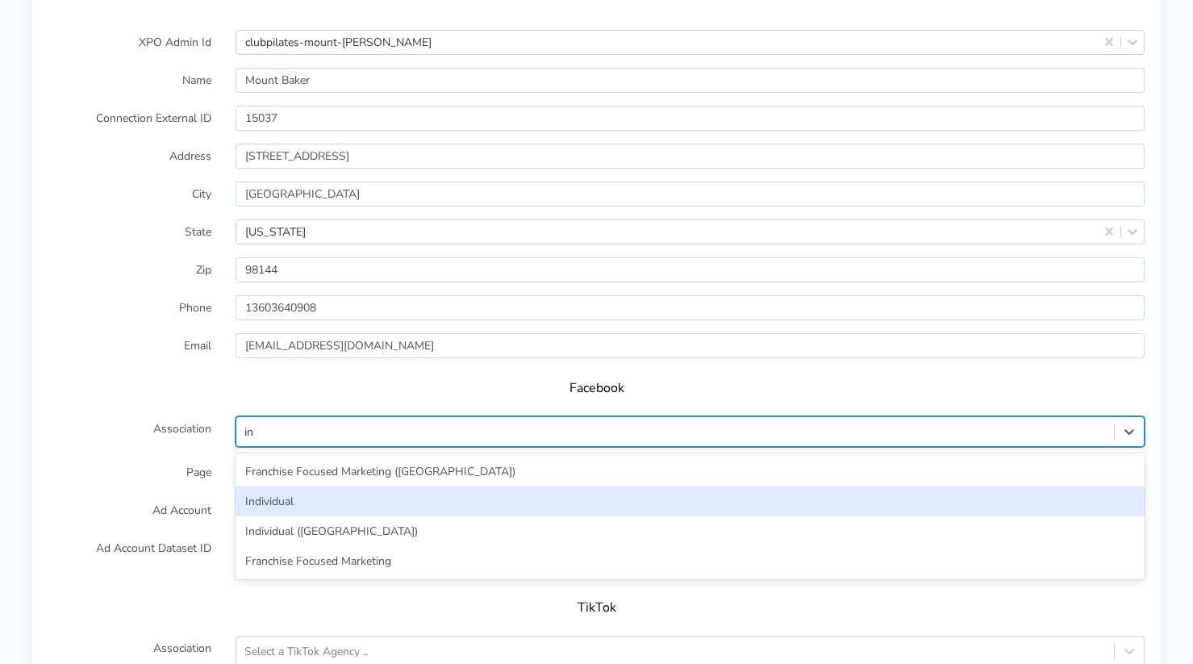
click at [290, 493] on div "Individual" at bounding box center [690, 501] width 909 height 30
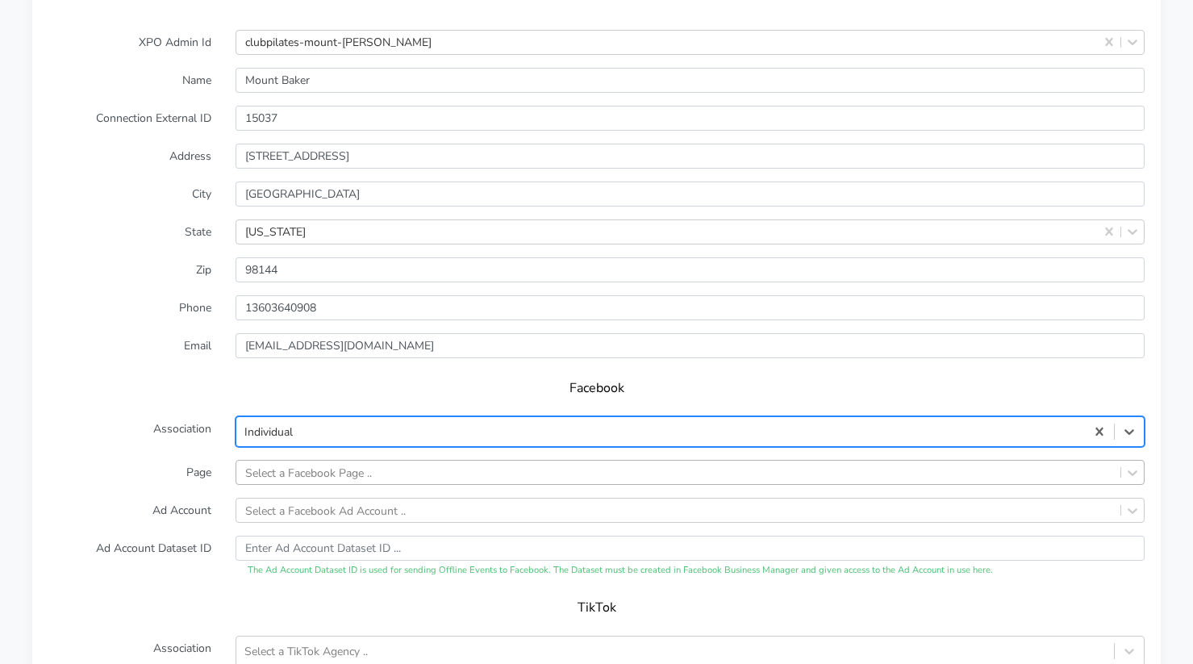
click at [292, 473] on div "Select a Facebook Page .." at bounding box center [690, 472] width 909 height 25
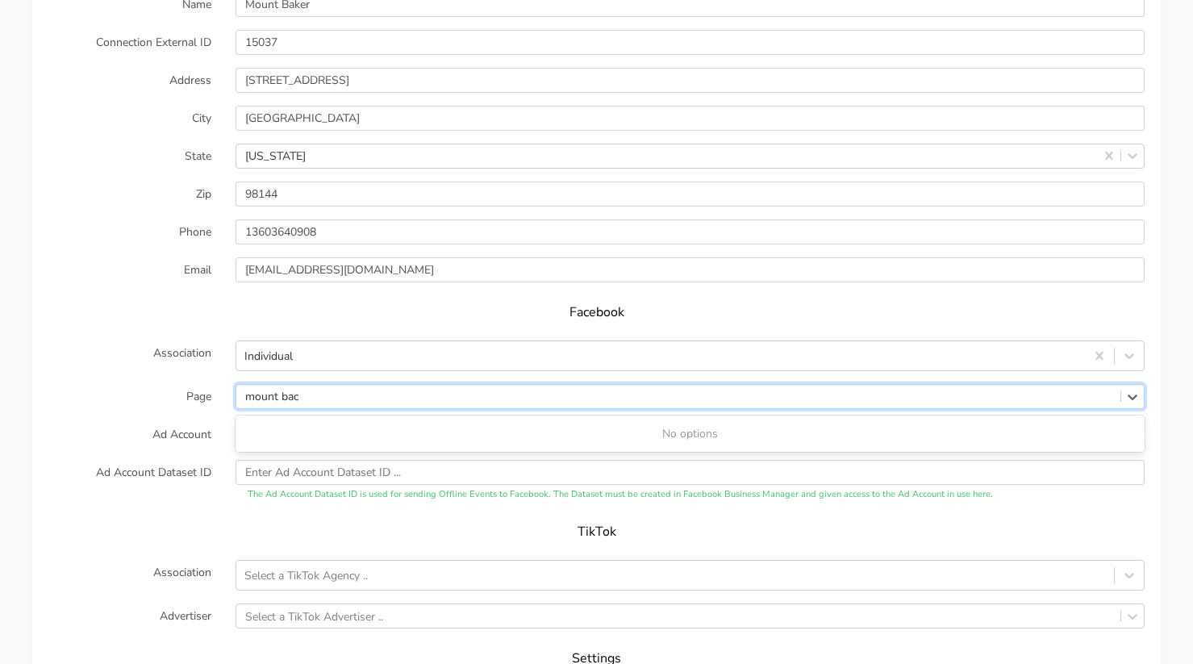
type input "mount bac"
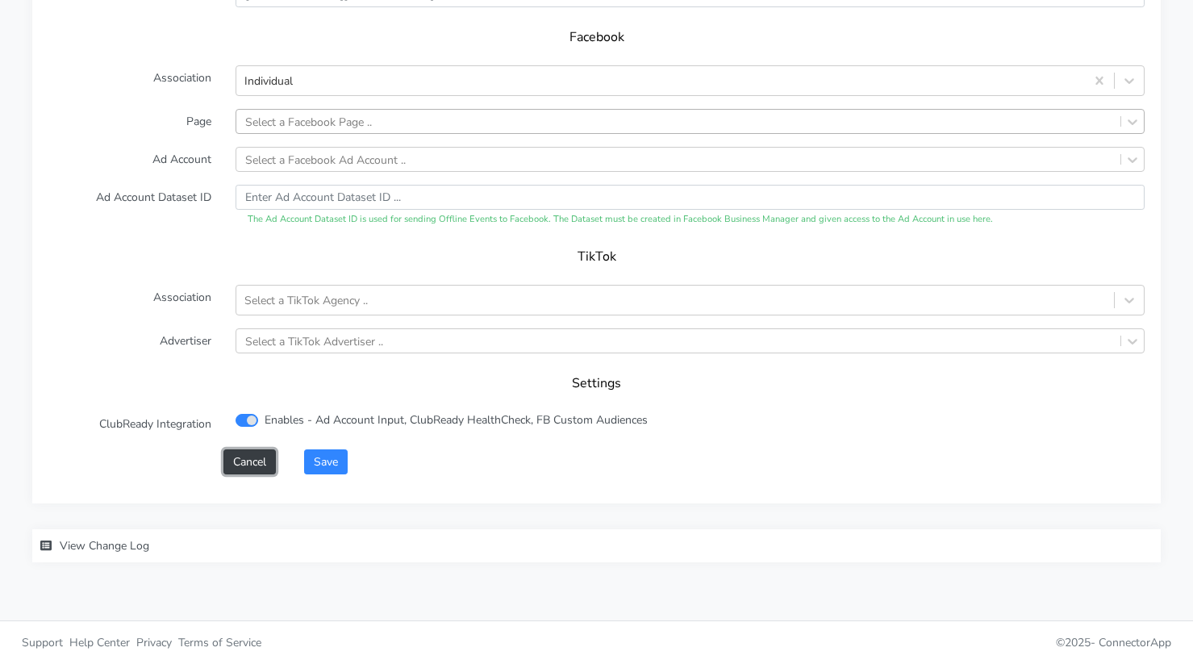
click at [236, 465] on button "Cancel" at bounding box center [249, 461] width 52 height 25
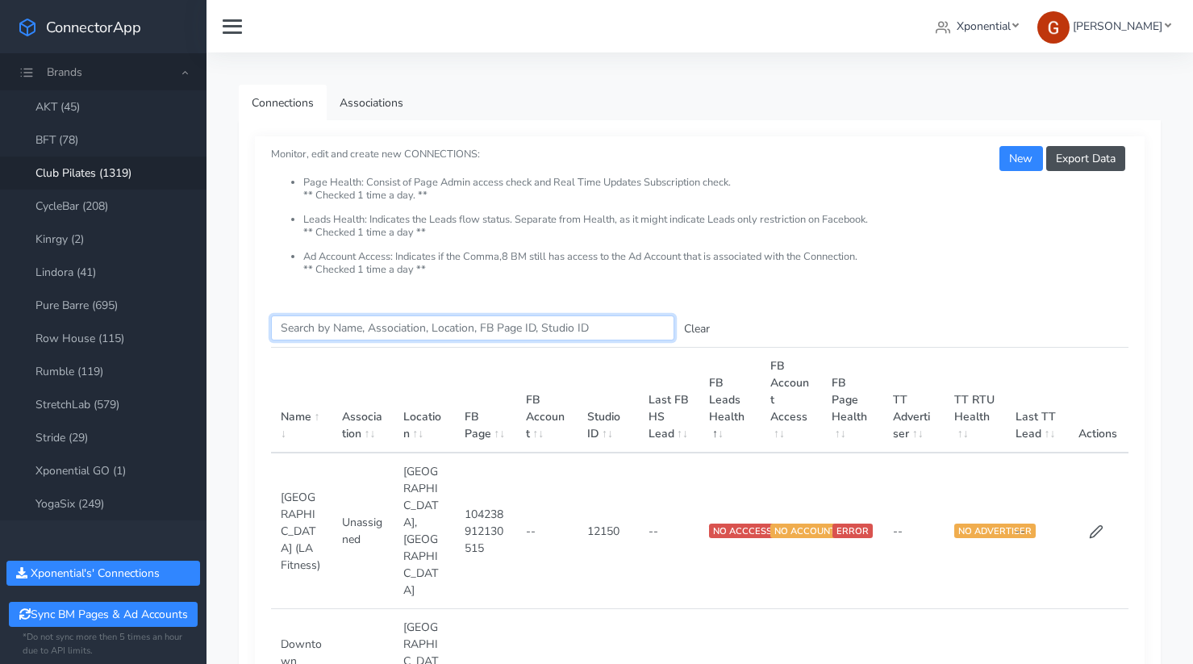
click at [342, 335] on input "Search this table" at bounding box center [472, 327] width 403 height 25
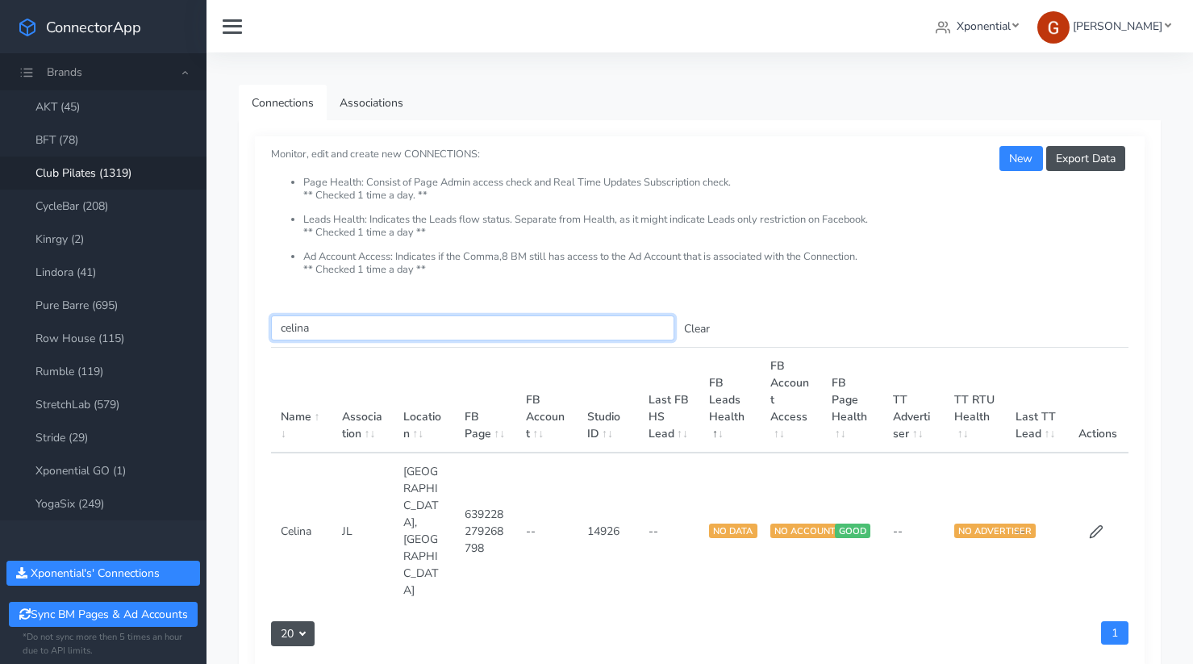
type input "celina"
click at [1087, 490] on td at bounding box center [1097, 531] width 61 height 156
click at [1092, 526] on icon at bounding box center [1096, 532] width 12 height 12
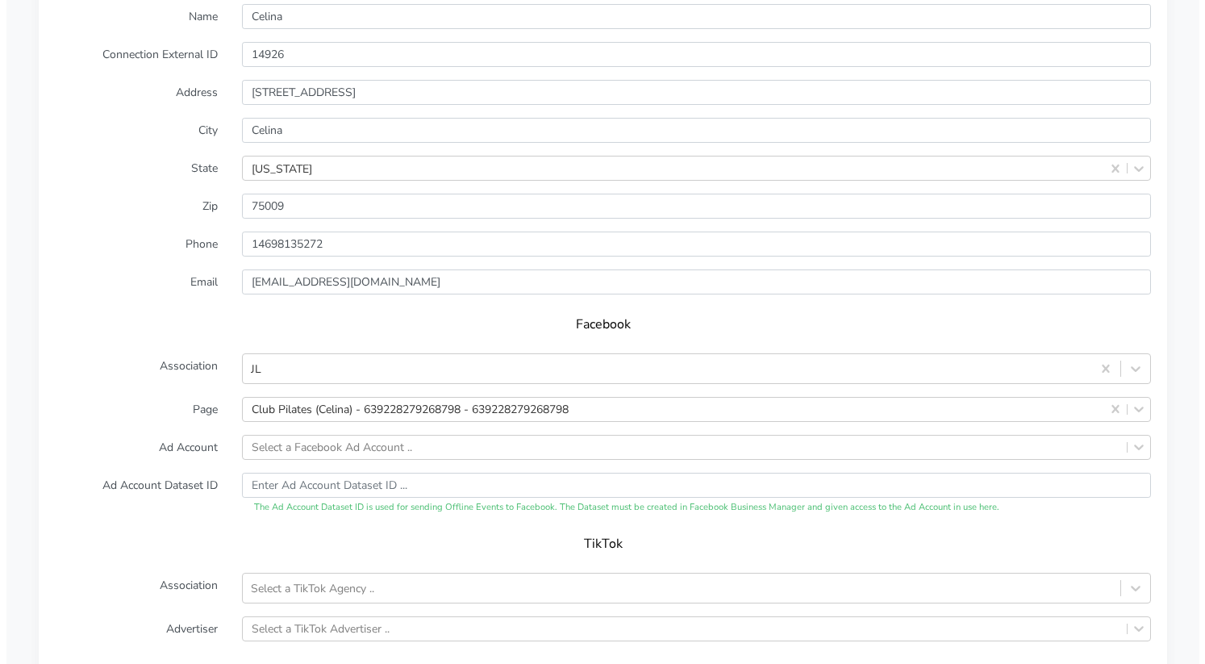
scroll to position [1656, 0]
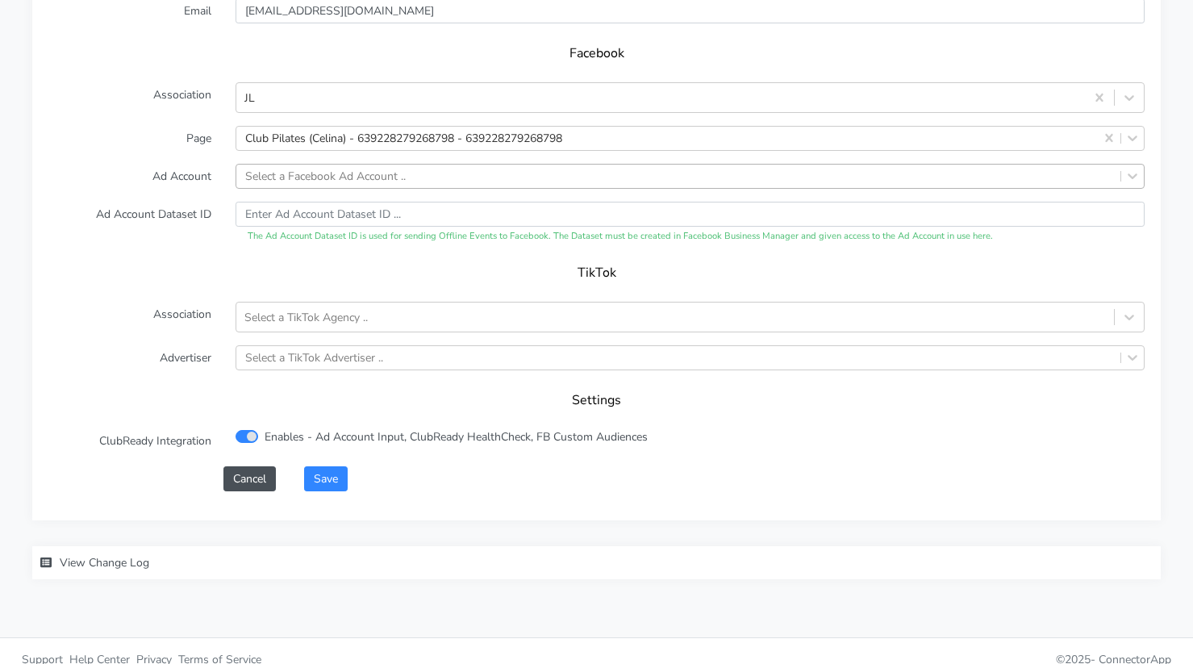
click at [317, 171] on div "Select a Facebook Ad Account .." at bounding box center [325, 176] width 161 height 17
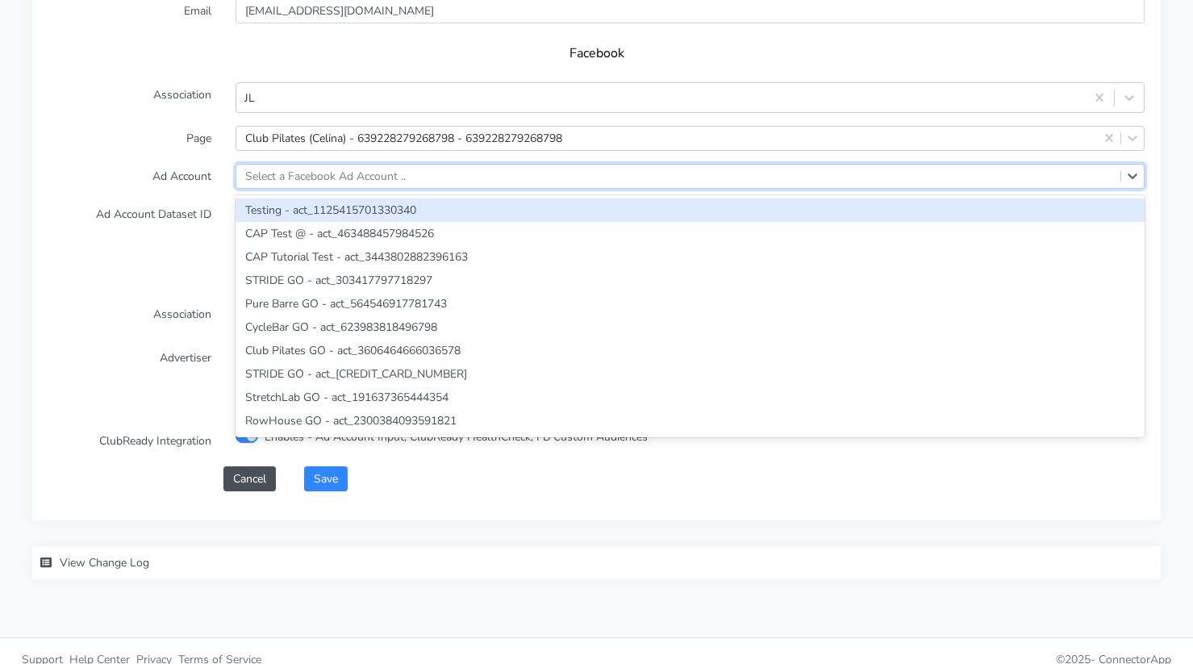
paste input "6036855353030589"
type input "6036855353030589"
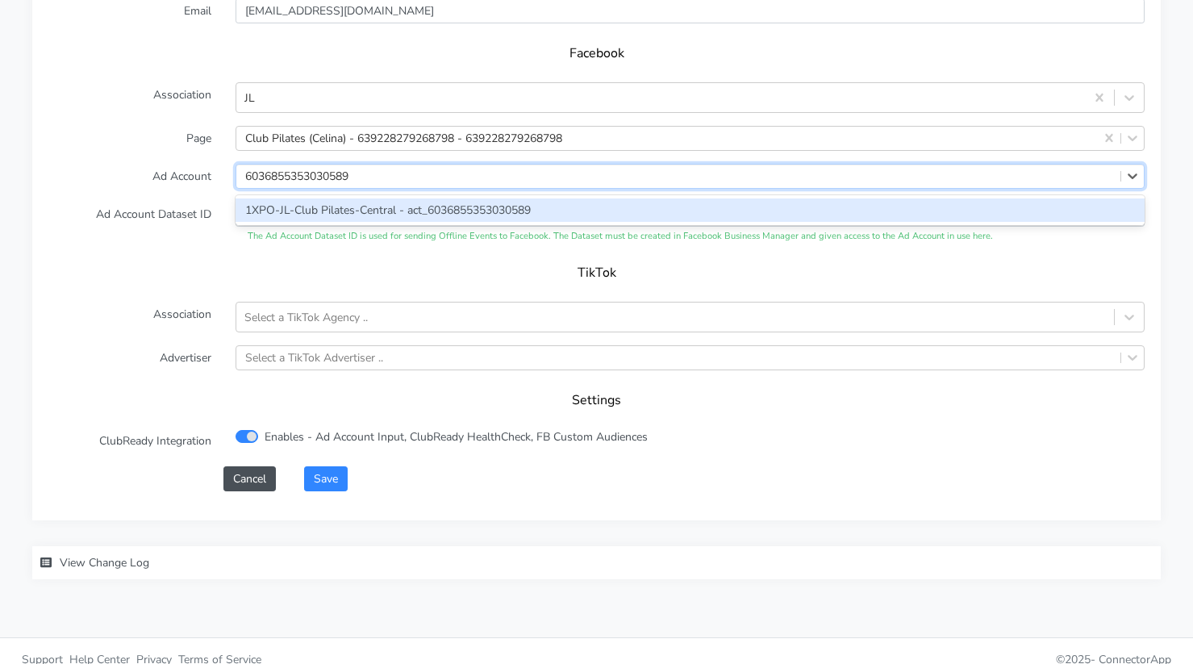
click at [304, 215] on div "1XPO-JL-Club Pilates-Central - act_6036855353030589" at bounding box center [690, 209] width 909 height 23
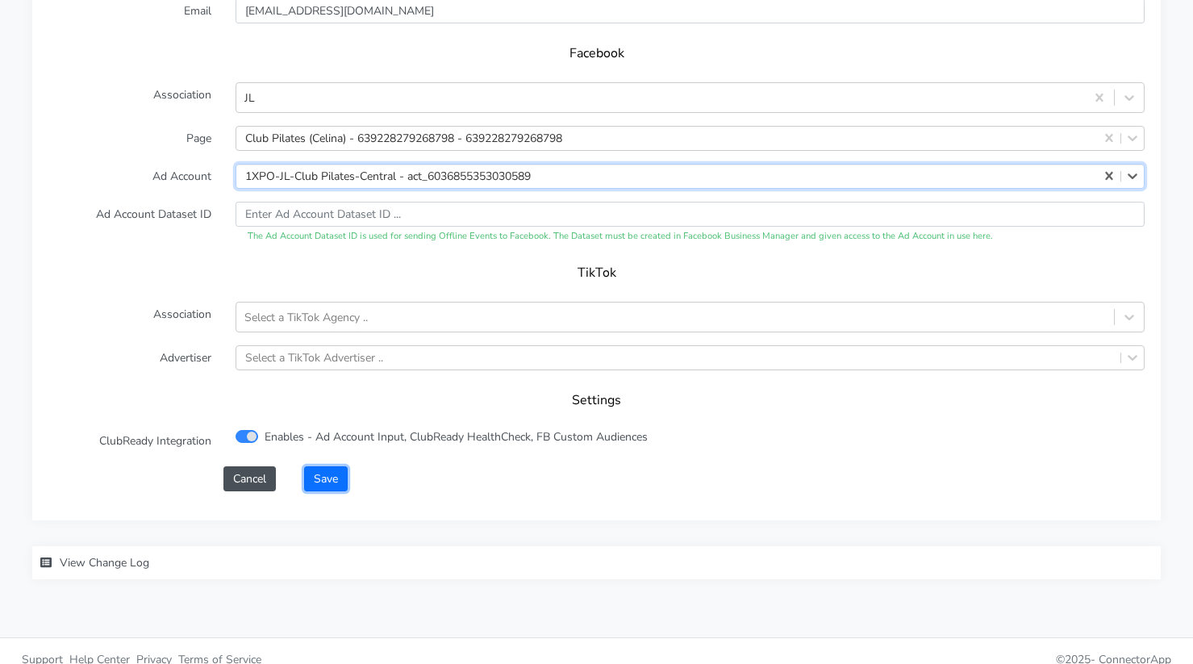
click at [341, 485] on button "Save" at bounding box center [326, 478] width 44 height 25
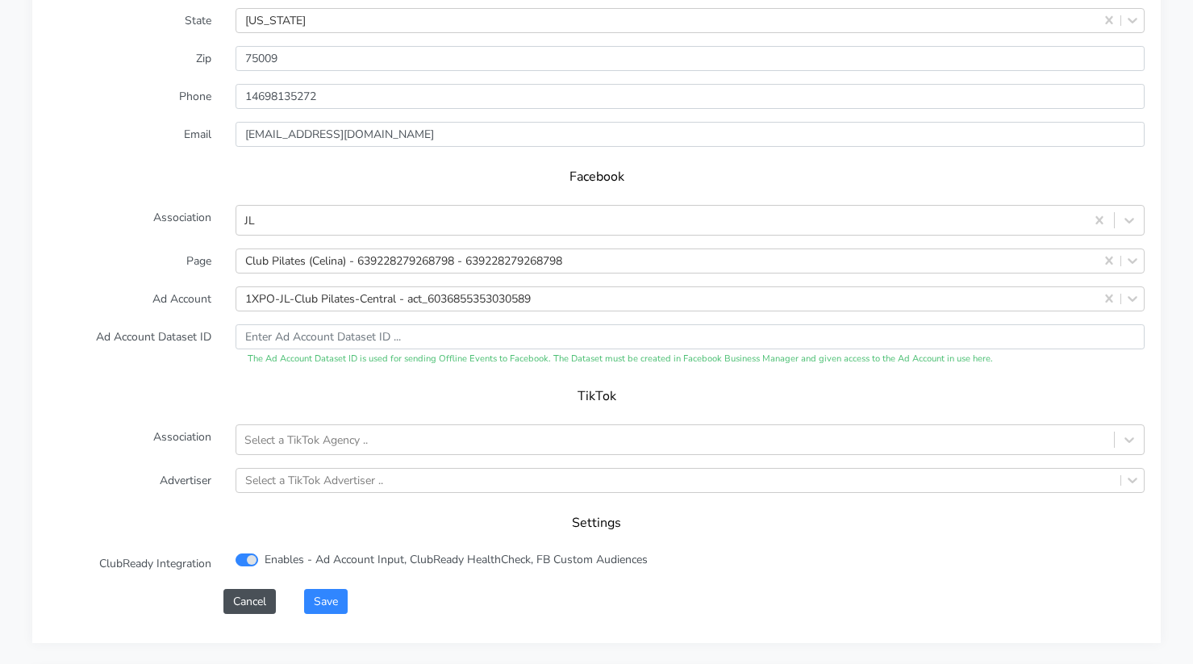
scroll to position [1680, 0]
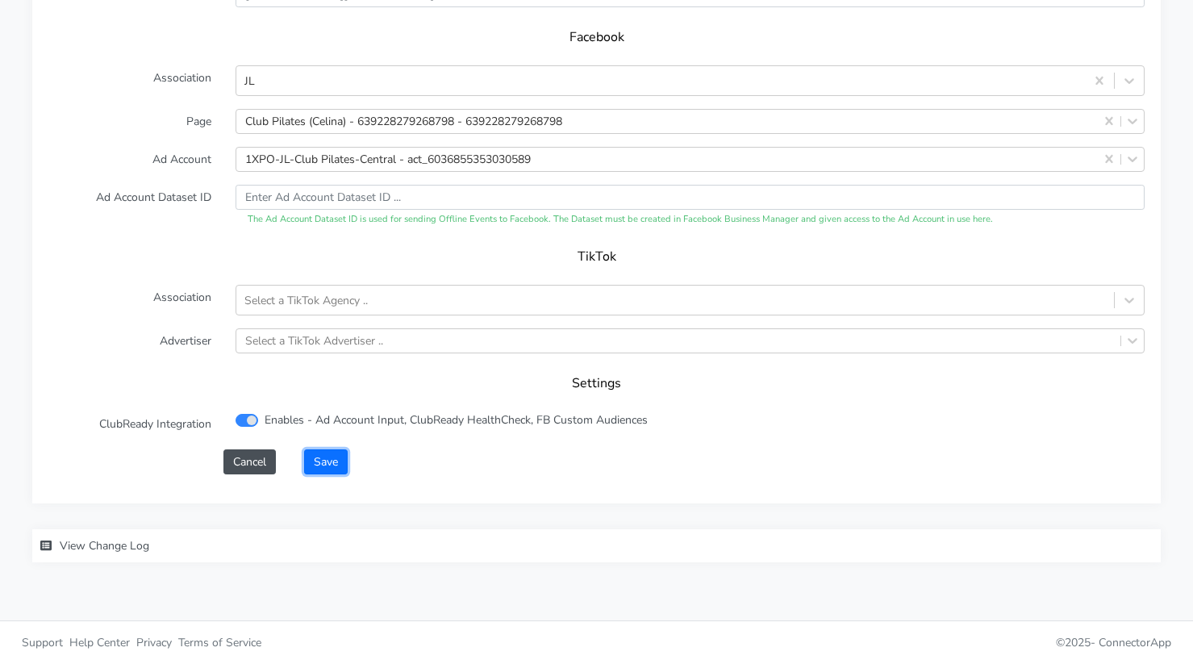
click at [330, 459] on button "Save" at bounding box center [326, 461] width 44 height 25
click at [329, 460] on button "Save" at bounding box center [326, 461] width 44 height 25
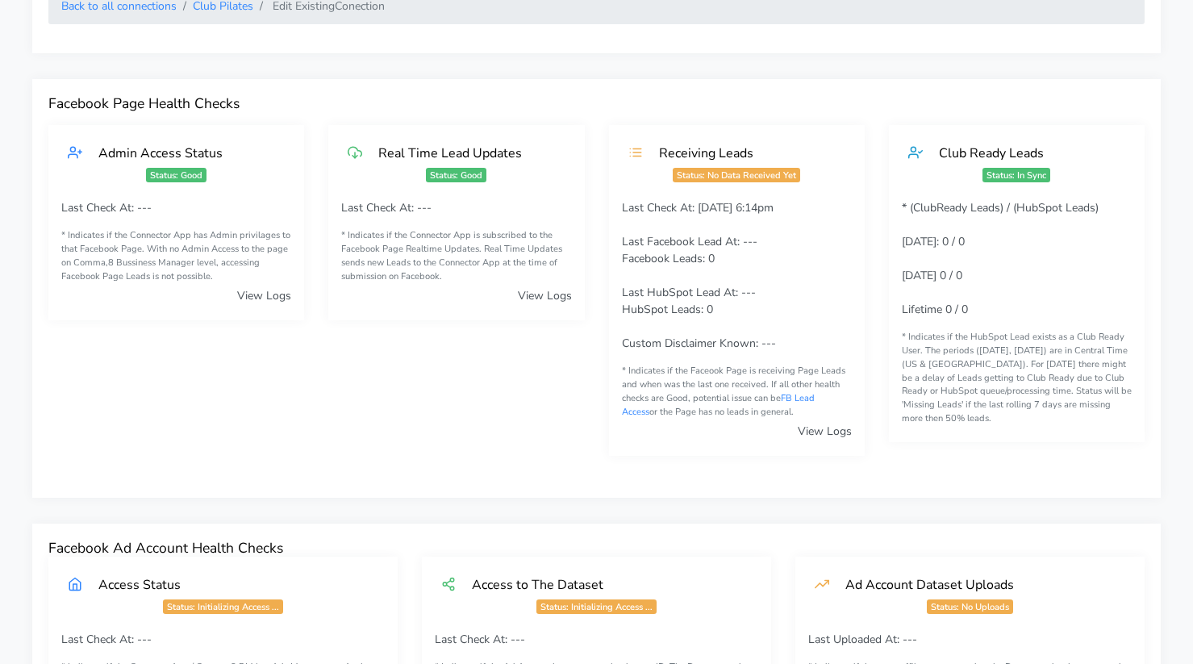
scroll to position [0, 0]
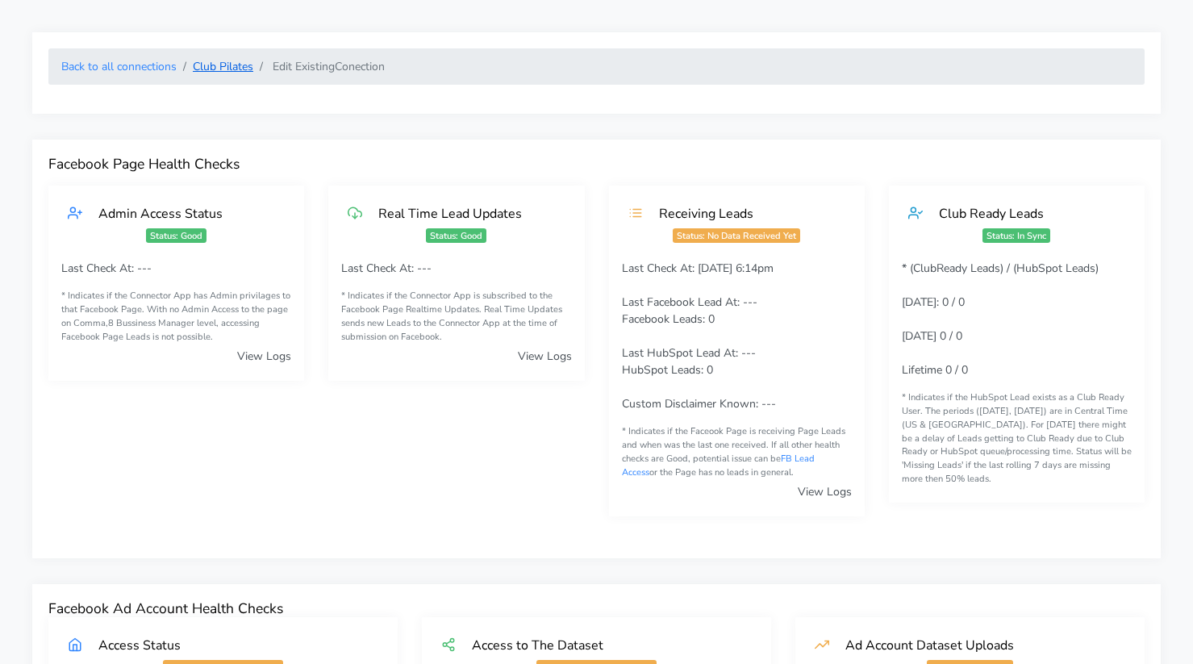
click at [194, 64] on link "Club Pilates" at bounding box center [223, 66] width 60 height 15
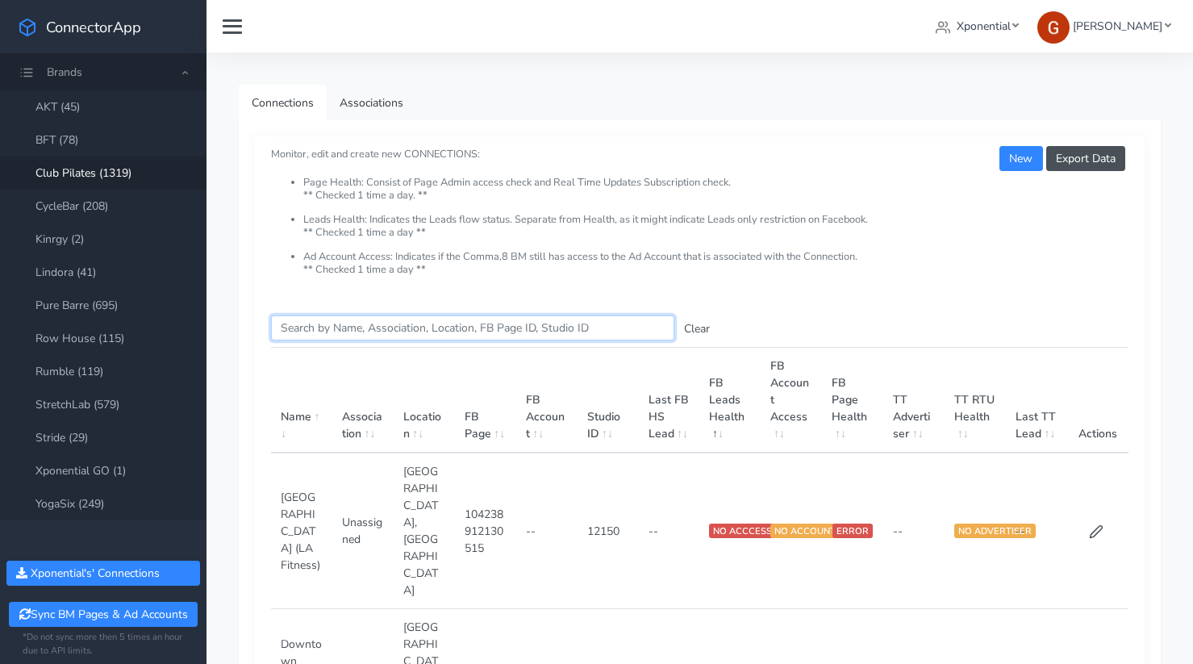
click at [349, 323] on input "Search this table" at bounding box center [472, 327] width 403 height 25
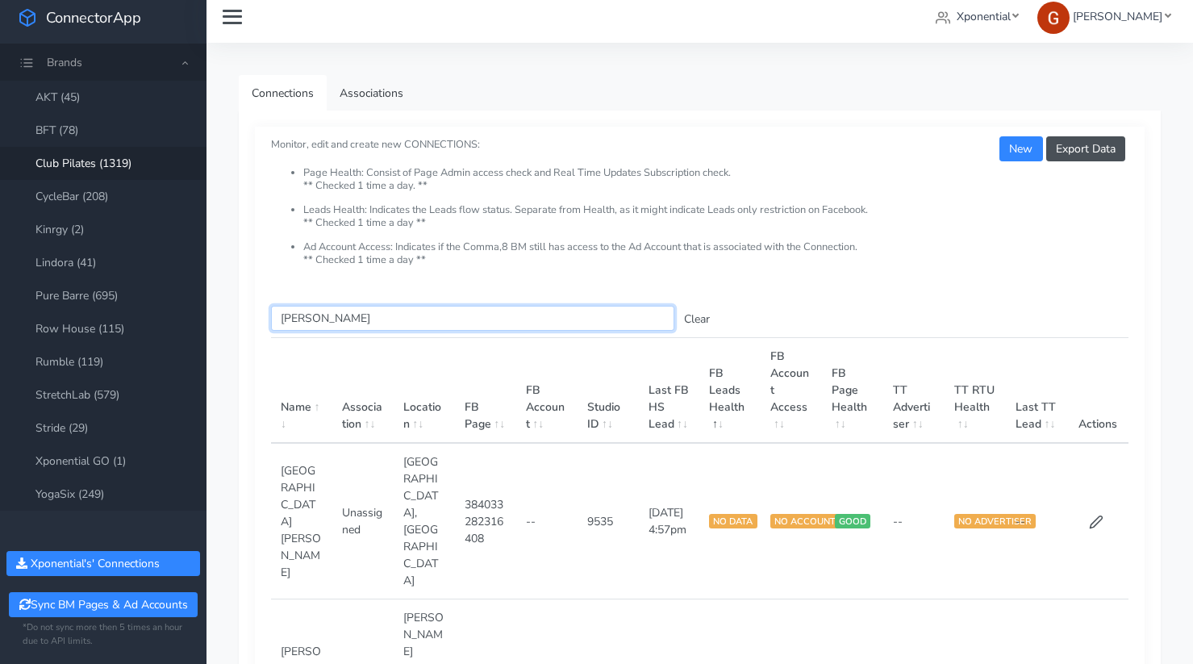
scroll to position [28, 0]
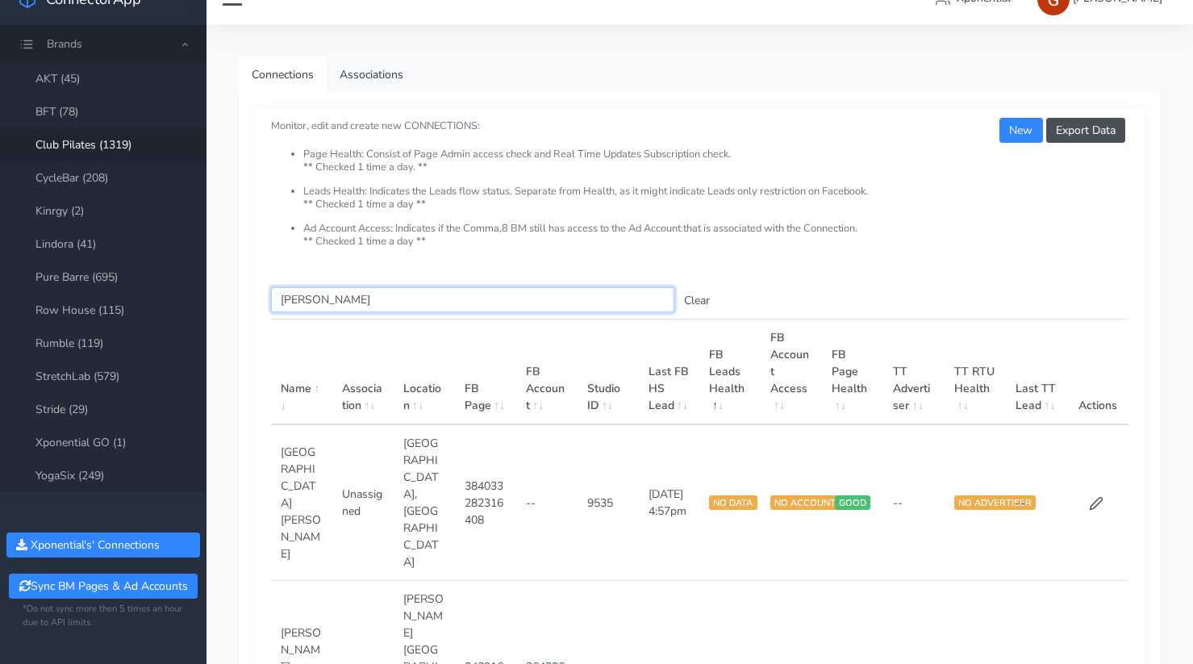
click at [298, 307] on input "[PERSON_NAME]" at bounding box center [472, 299] width 403 height 25
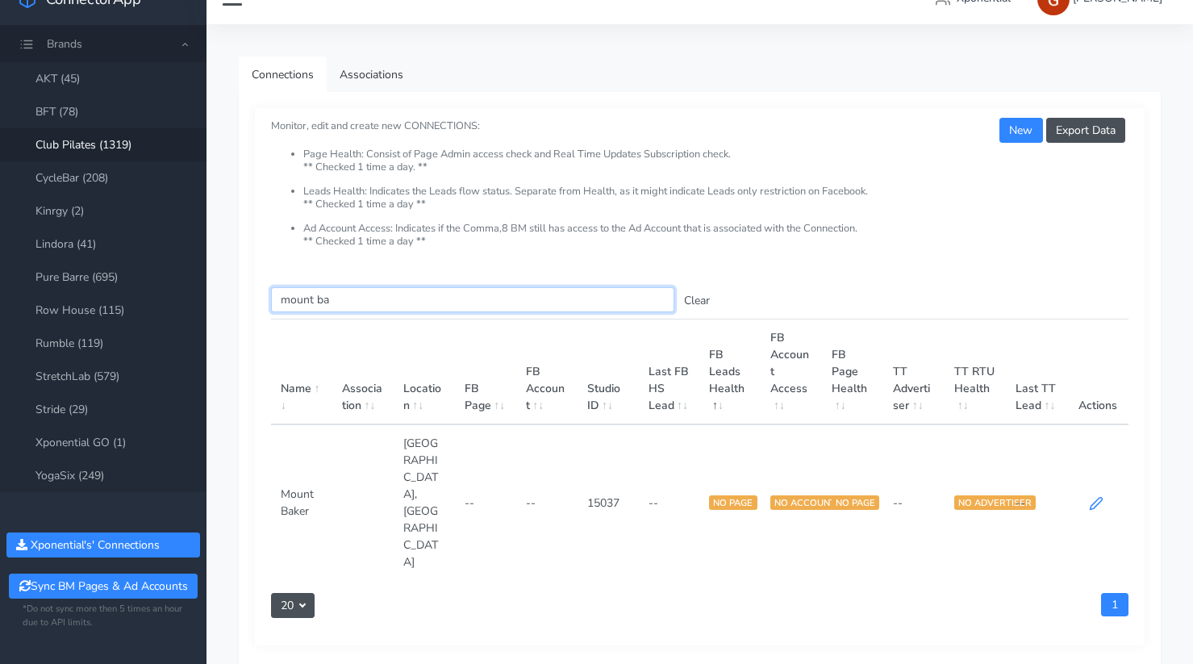
type input "mount ba"
click at [1098, 498] on icon at bounding box center [1096, 504] width 12 height 12
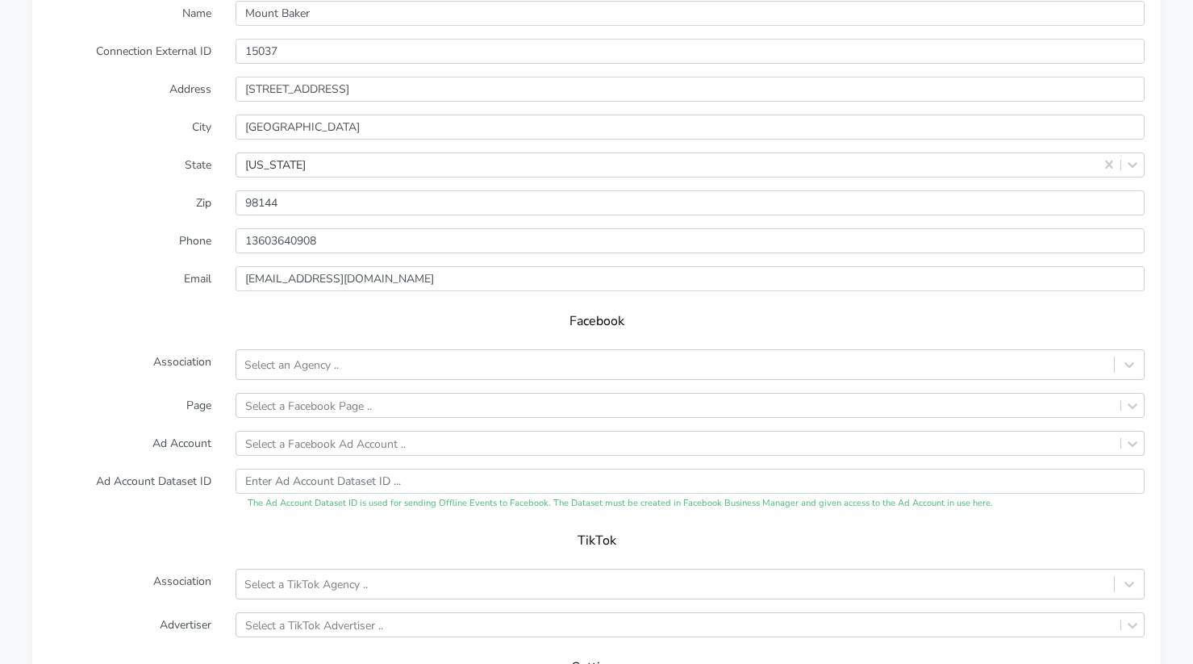
scroll to position [1412, 0]
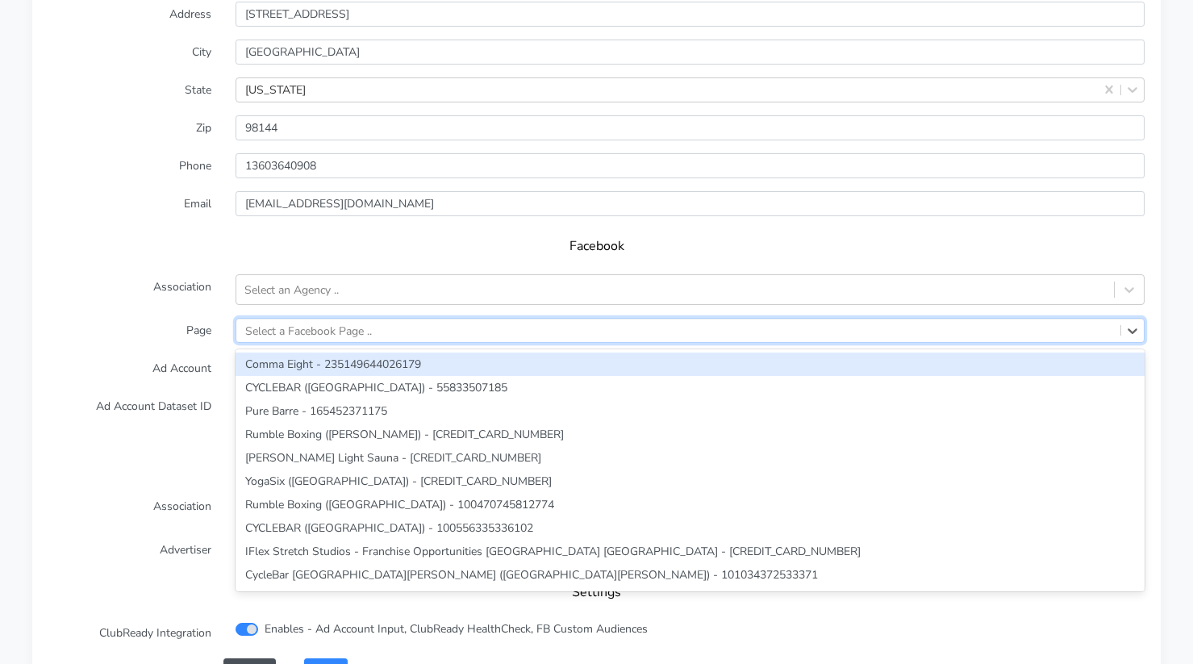
click at [305, 334] on div "Select a Facebook Page .." at bounding box center [308, 330] width 127 height 17
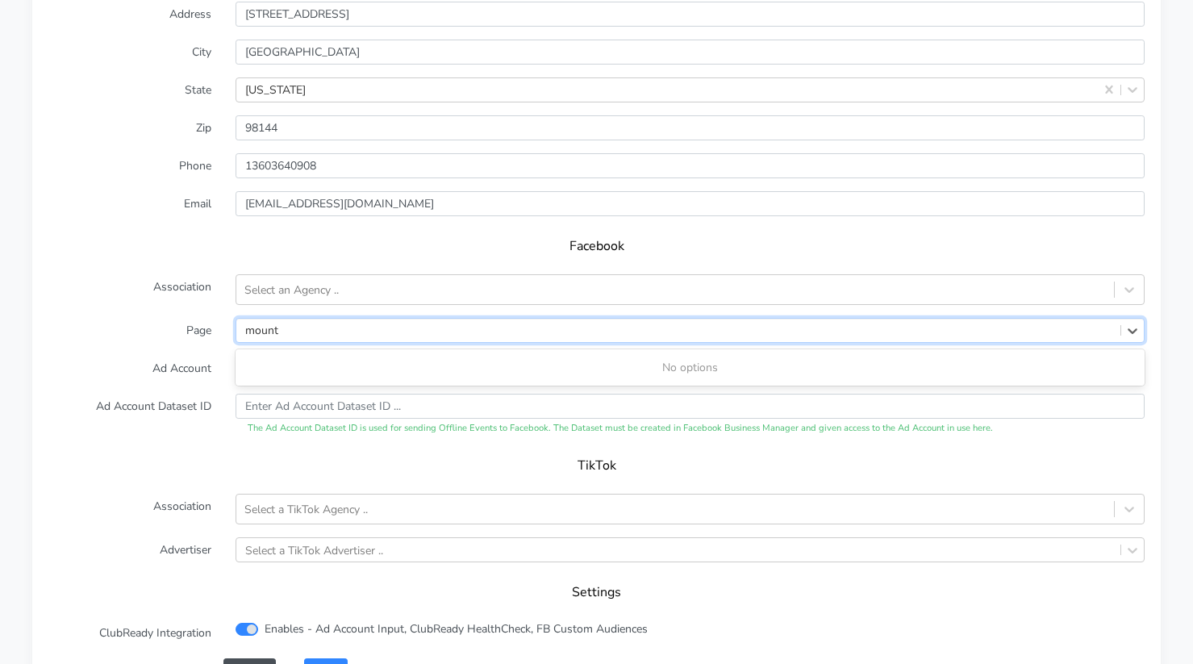
type input "mount"
click at [97, 167] on label "Phone" at bounding box center [129, 165] width 187 height 25
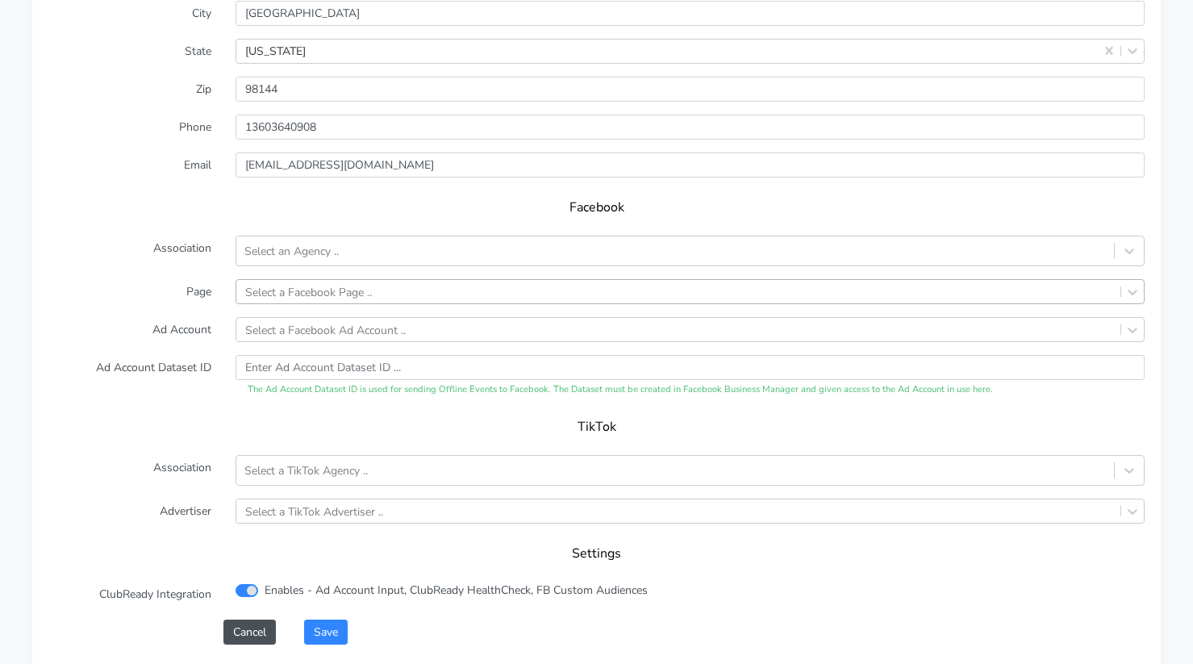
scroll to position [1658, 0]
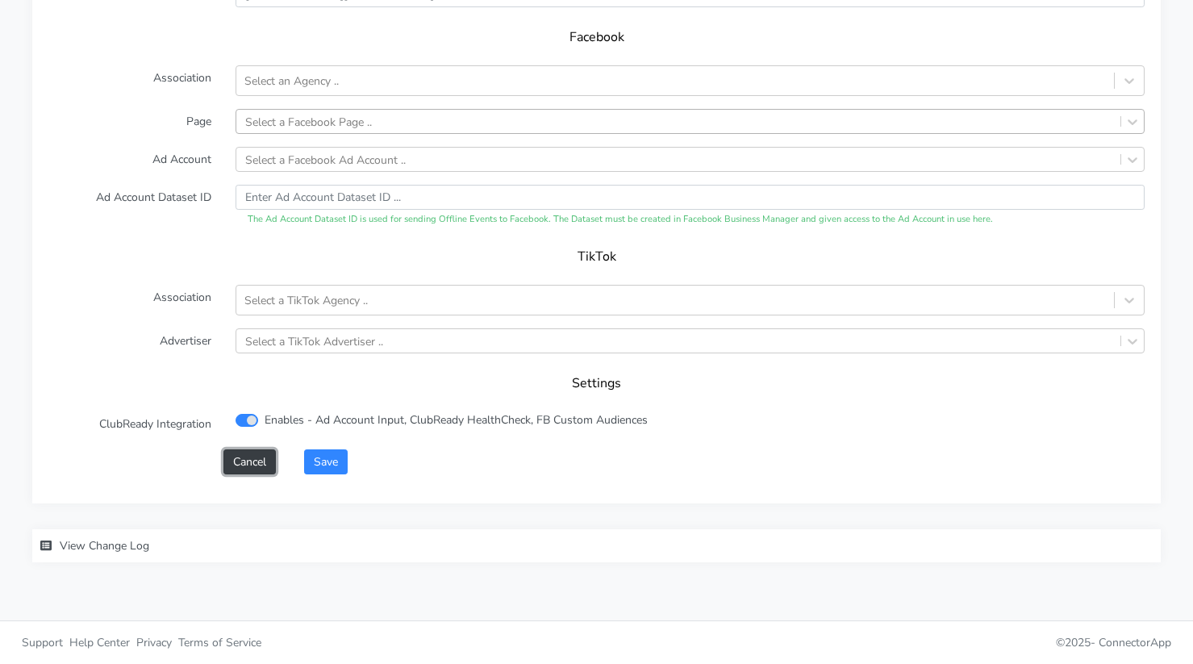
click at [249, 465] on button "Cancel" at bounding box center [249, 461] width 52 height 25
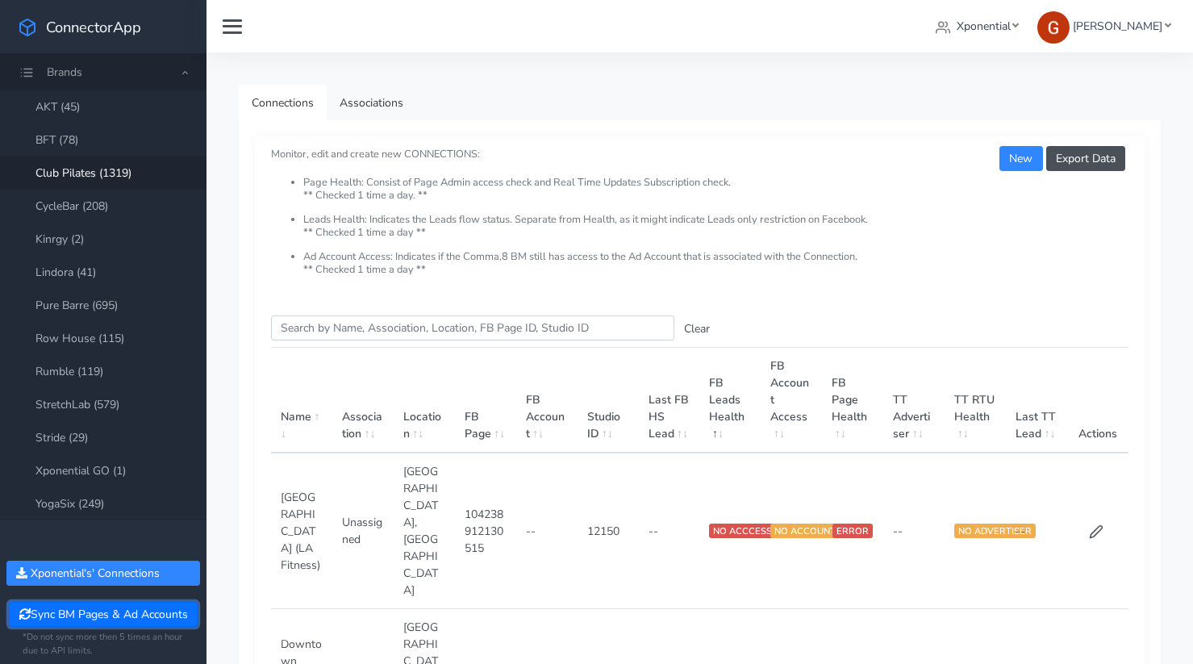
click at [127, 619] on button "Sync BM Pages & Ad Accounts" at bounding box center [103, 614] width 188 height 25
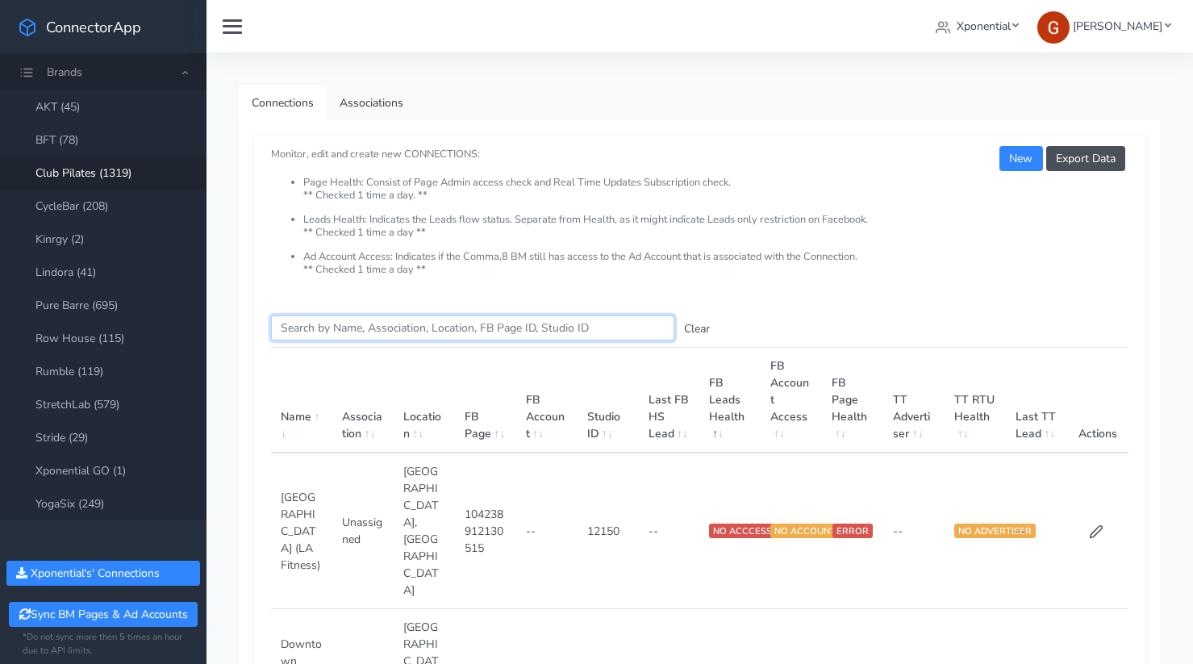
click at [379, 328] on input "Search this table" at bounding box center [472, 327] width 403 height 25
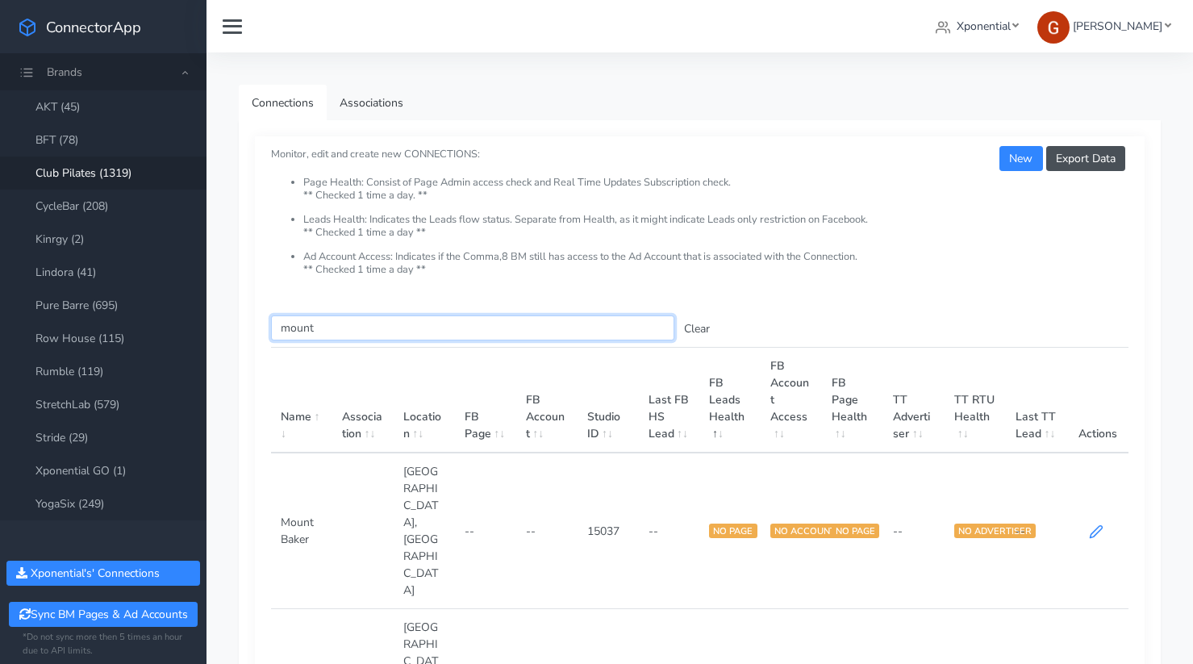
type input "mount"
click at [1089, 524] on icon at bounding box center [1096, 531] width 15 height 15
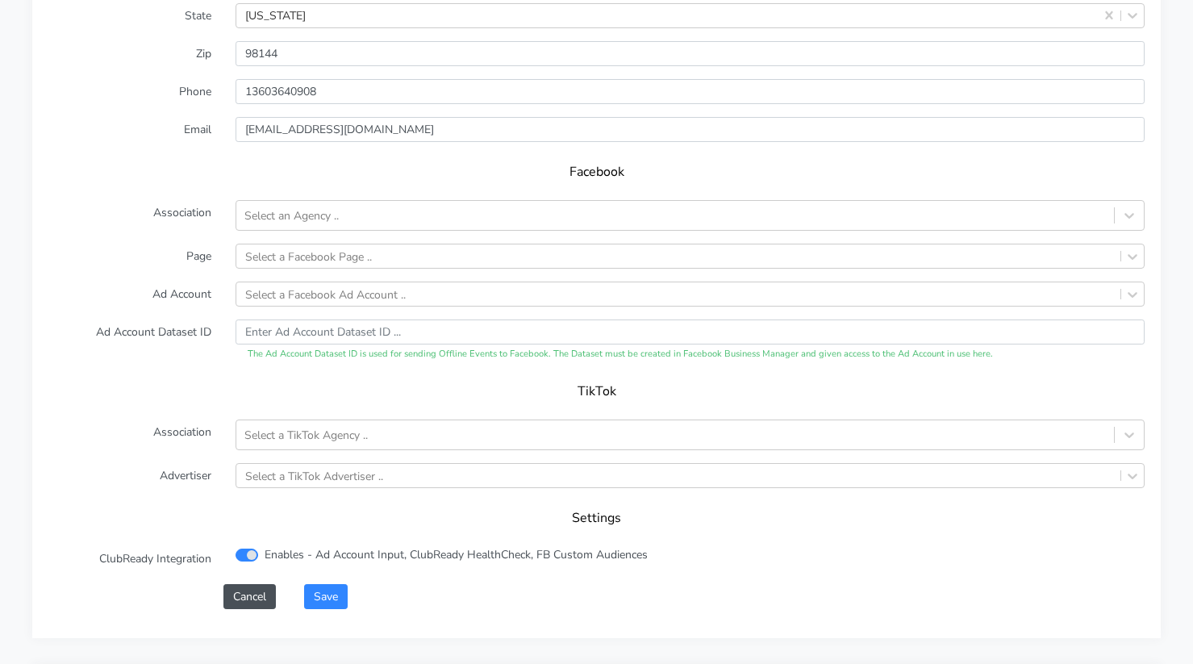
scroll to position [1526, 0]
click at [273, 256] on div "Select a Facebook Page .." at bounding box center [308, 253] width 127 height 17
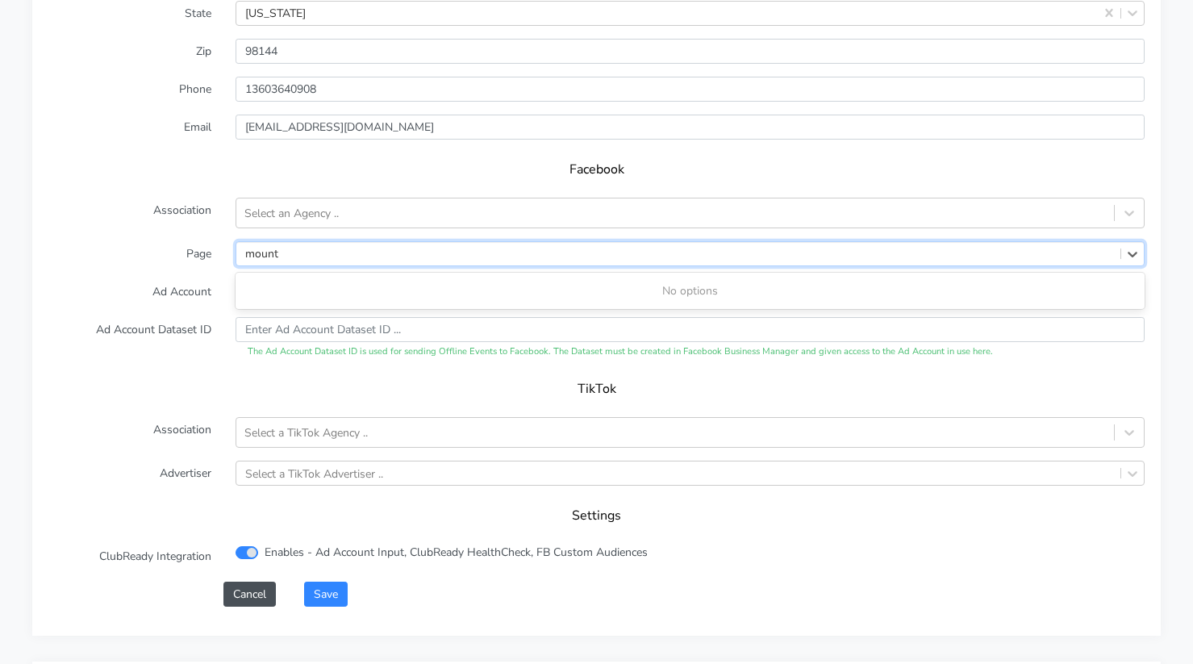
type input "mount"
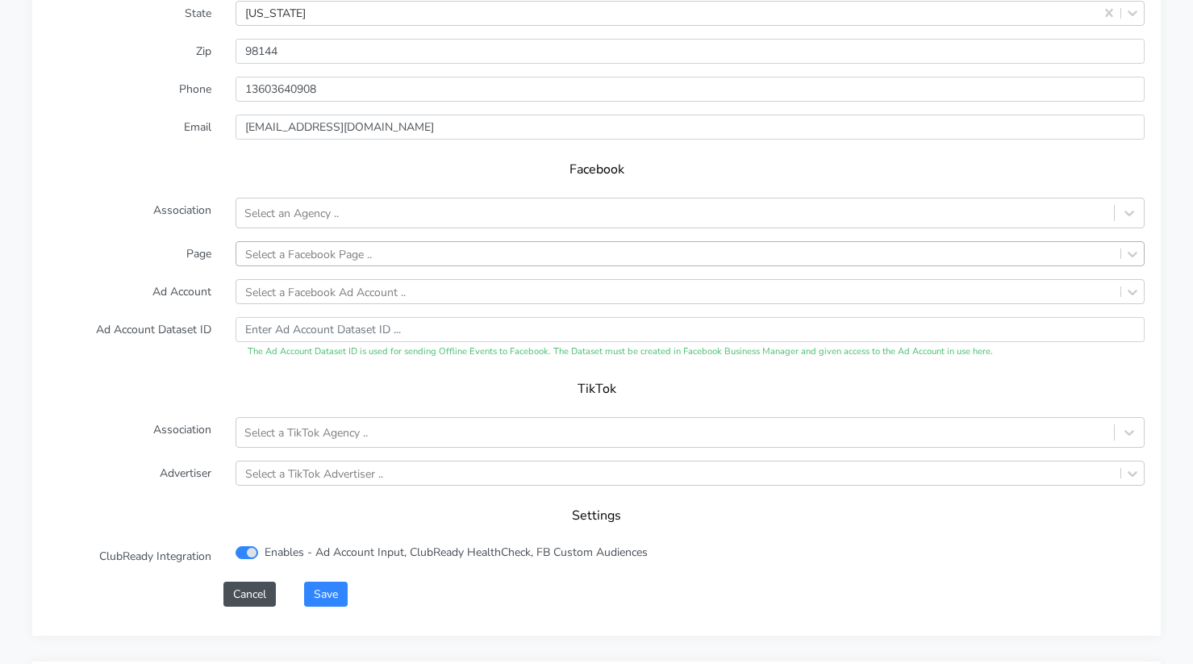
click at [53, 162] on div "Facebook" at bounding box center [596, 174] width 1096 height 45
